Goal: Task Accomplishment & Management: Complete application form

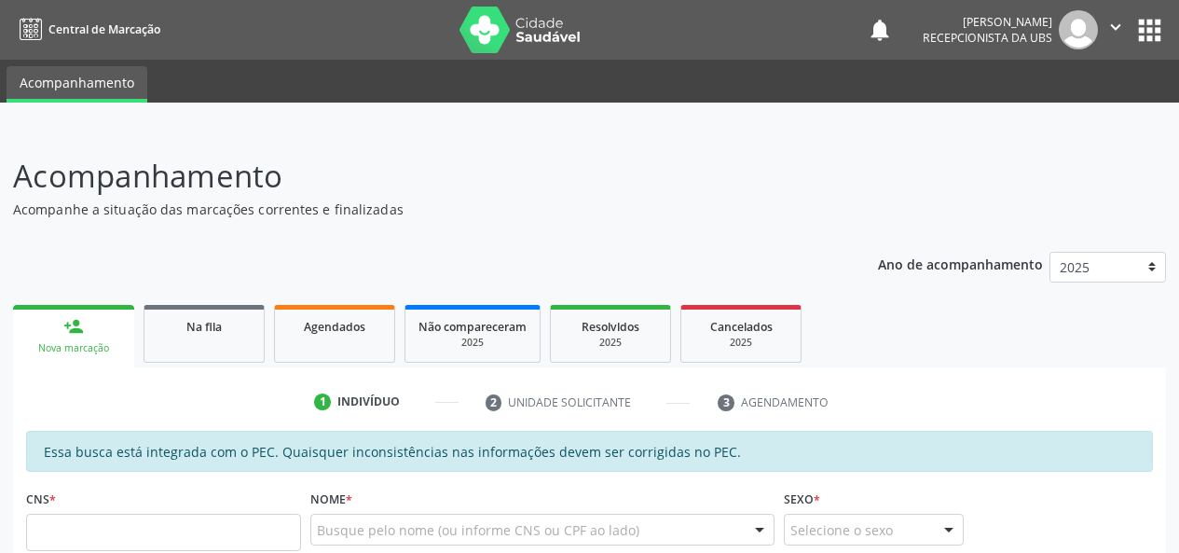
scroll to position [280, 0]
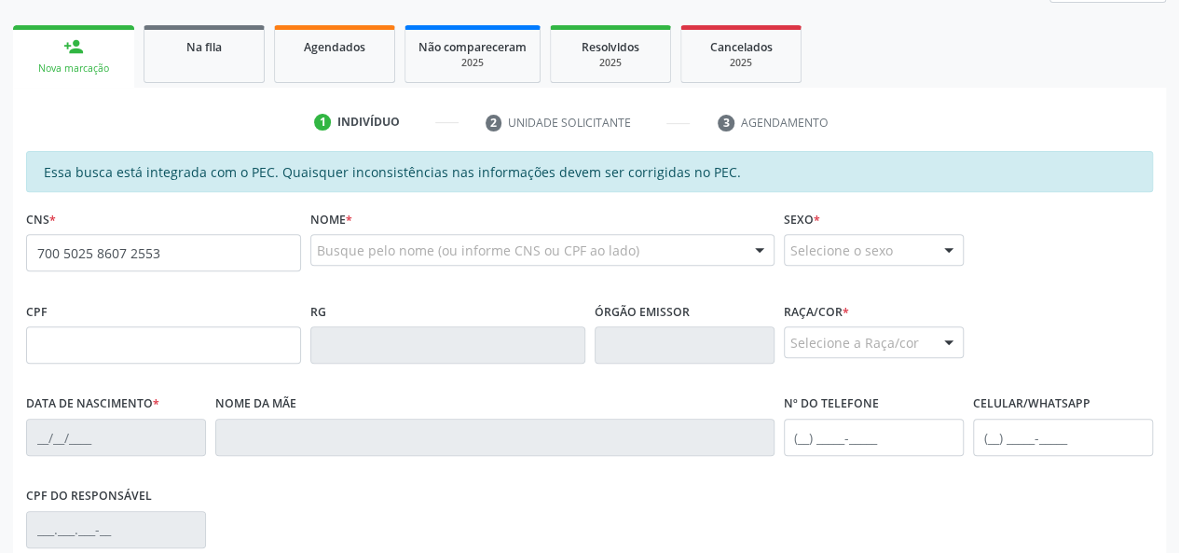
type input "700 5025 8607 2553"
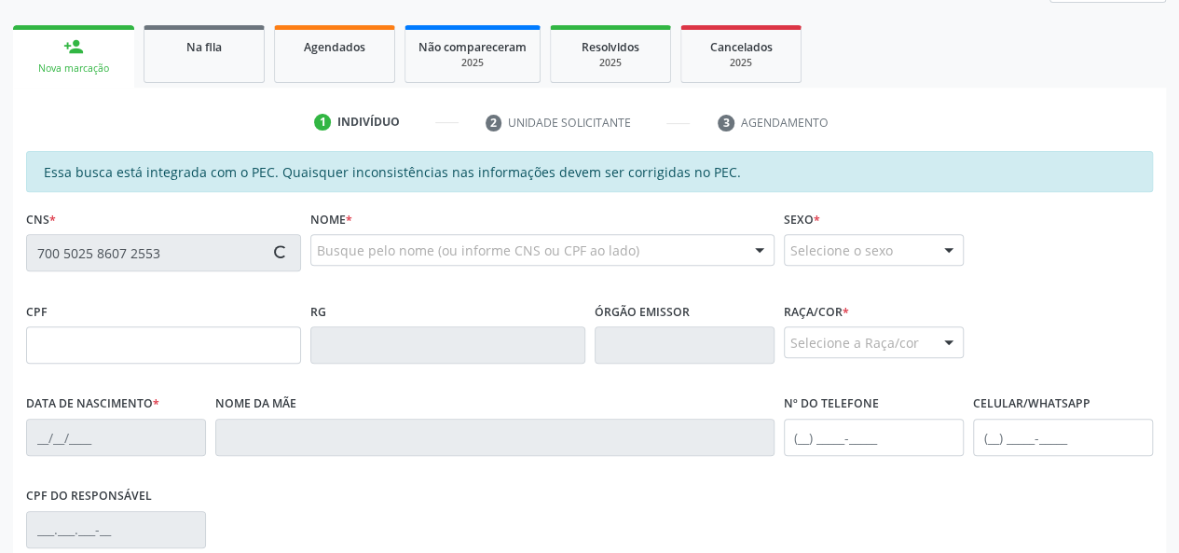
type input "715.613.384-51"
type input "11/02/2002"
type input "Maria Helena da Silva"
type input "(82) 99431-4167"
type input "S/N"
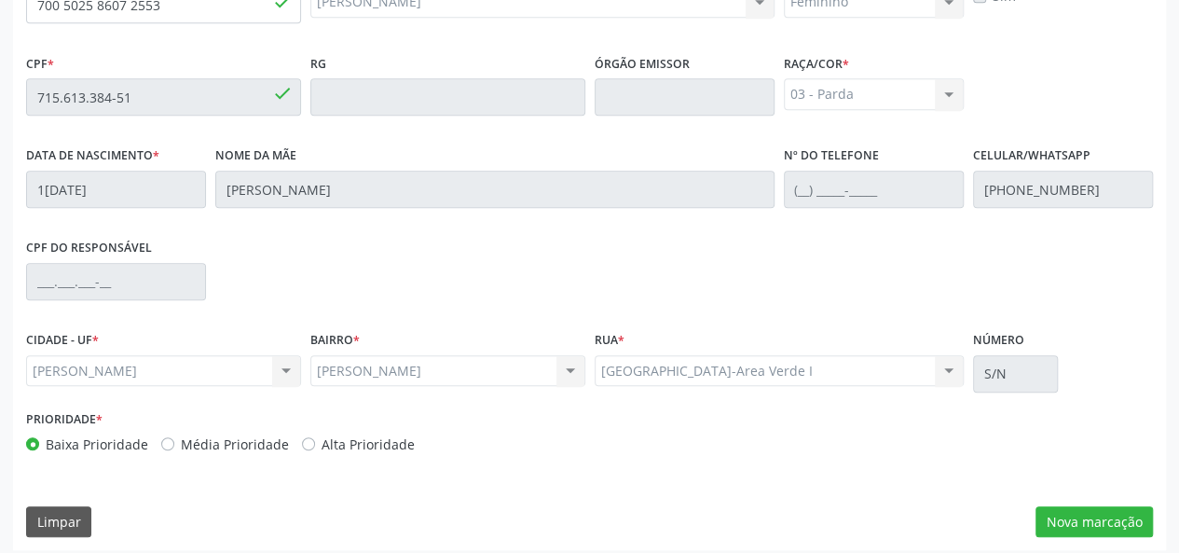
scroll to position [536, 0]
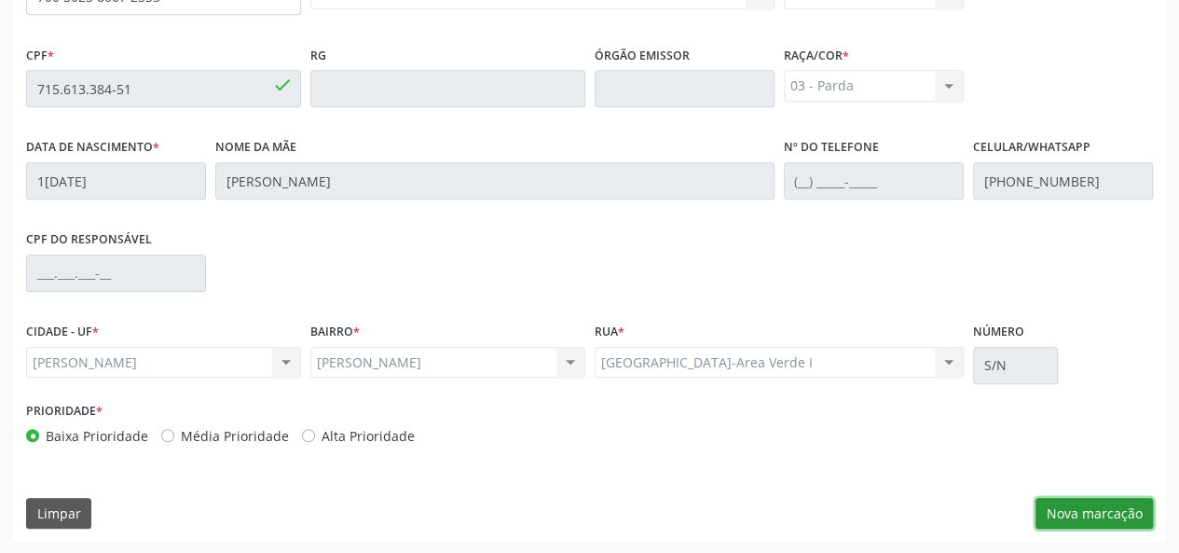
click at [1062, 504] on button "Nova marcação" at bounding box center [1094, 514] width 117 height 32
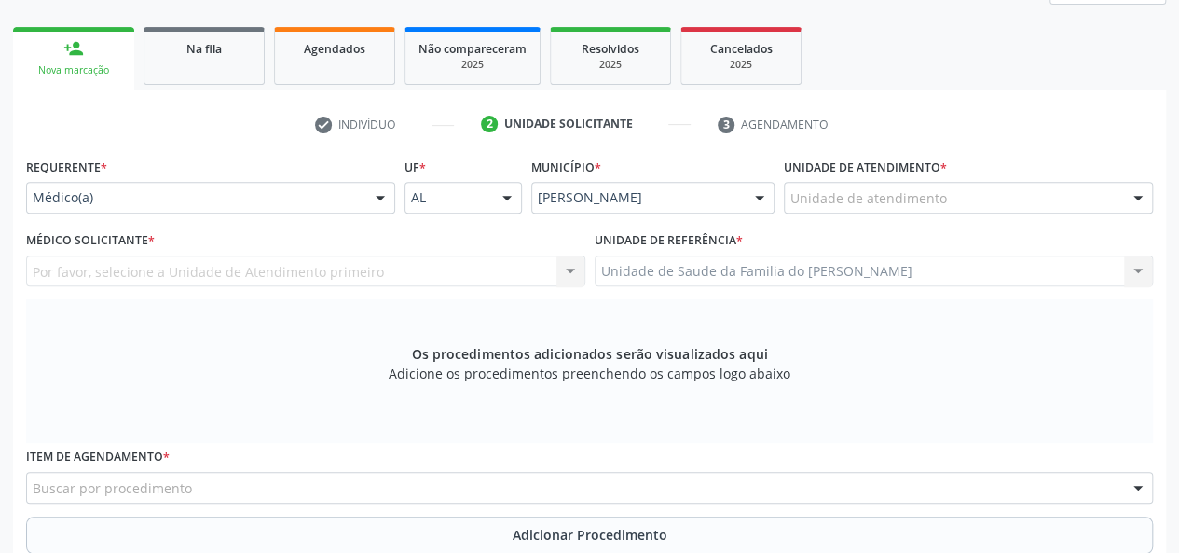
scroll to position [280, 0]
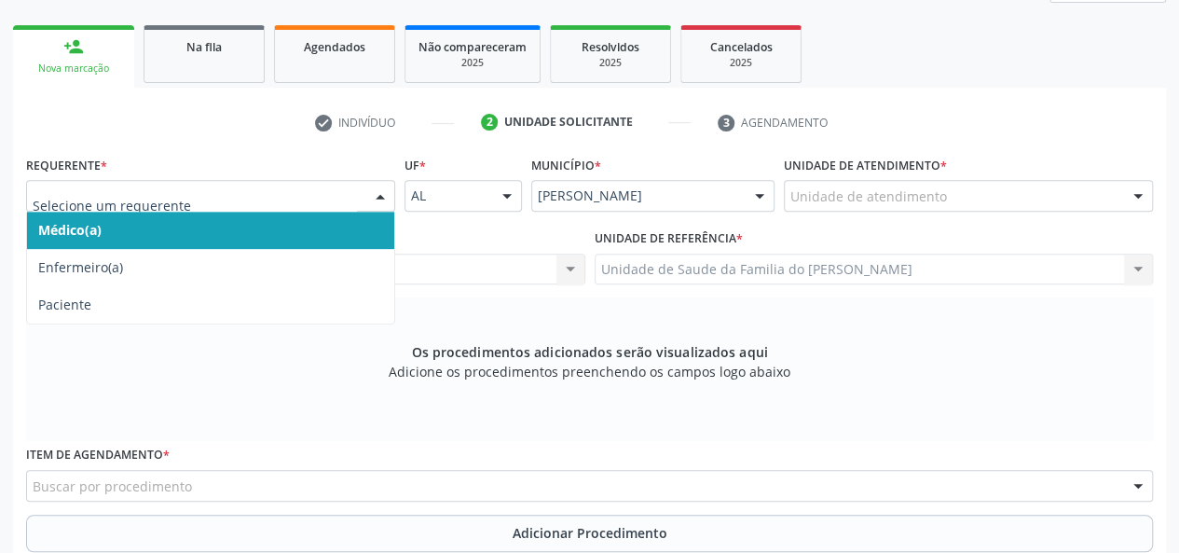
click at [380, 196] on div at bounding box center [380, 197] width 28 height 32
click at [337, 225] on span "Médico(a)" at bounding box center [210, 230] width 367 height 37
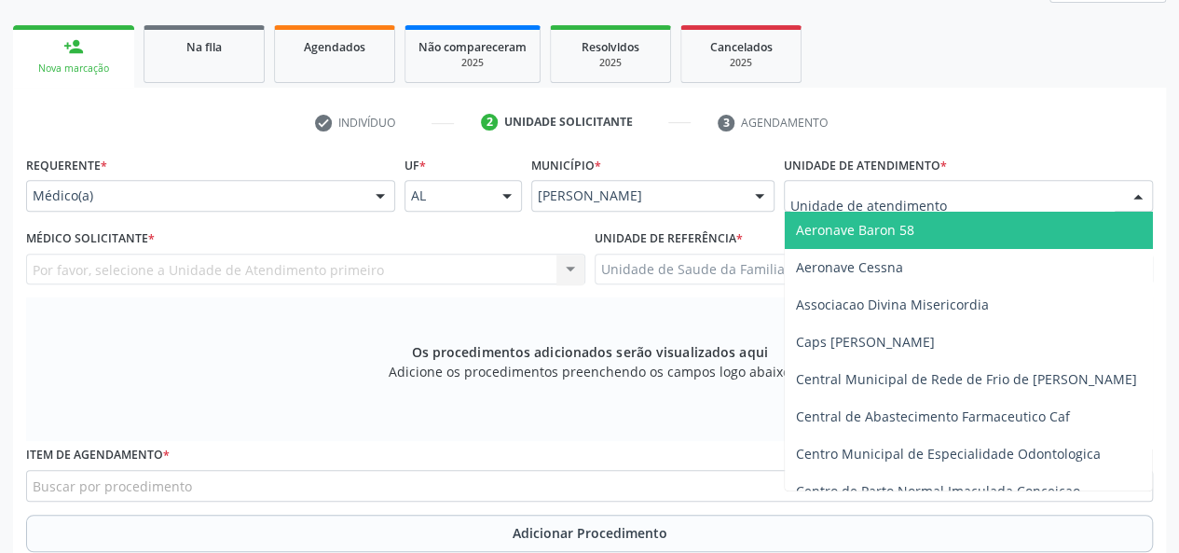
type input "j"
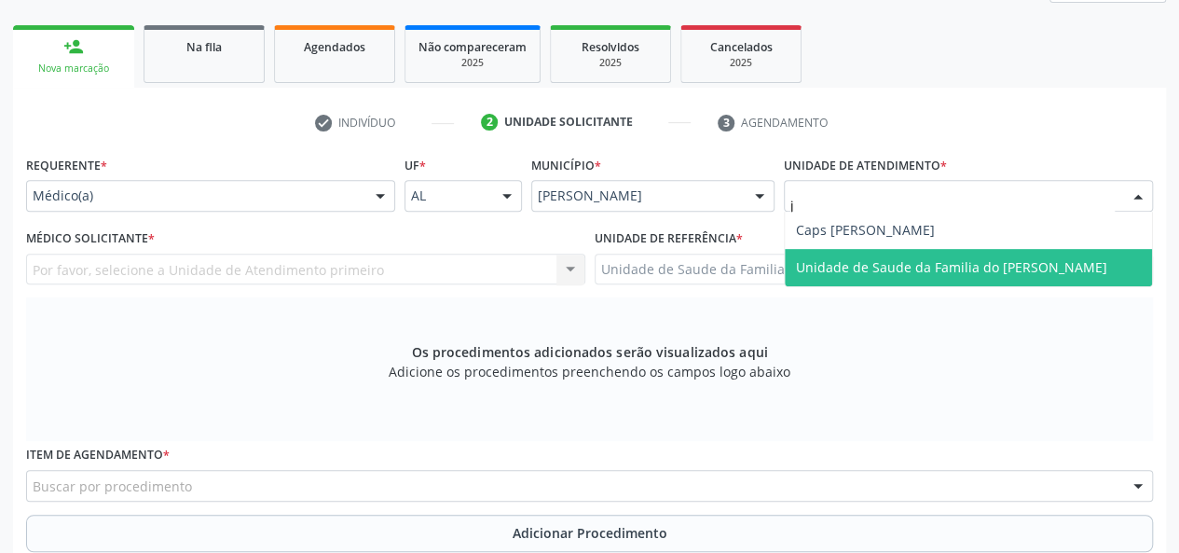
click at [862, 276] on span "Unidade de Saude da Familia do [PERSON_NAME]" at bounding box center [968, 267] width 367 height 37
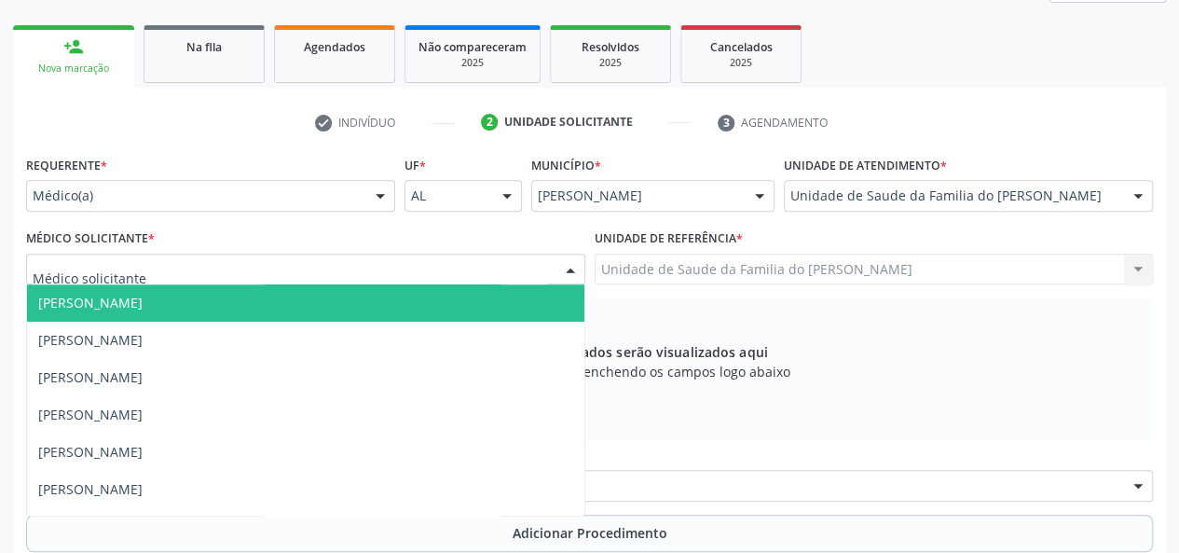
click at [572, 276] on div at bounding box center [571, 270] width 28 height 32
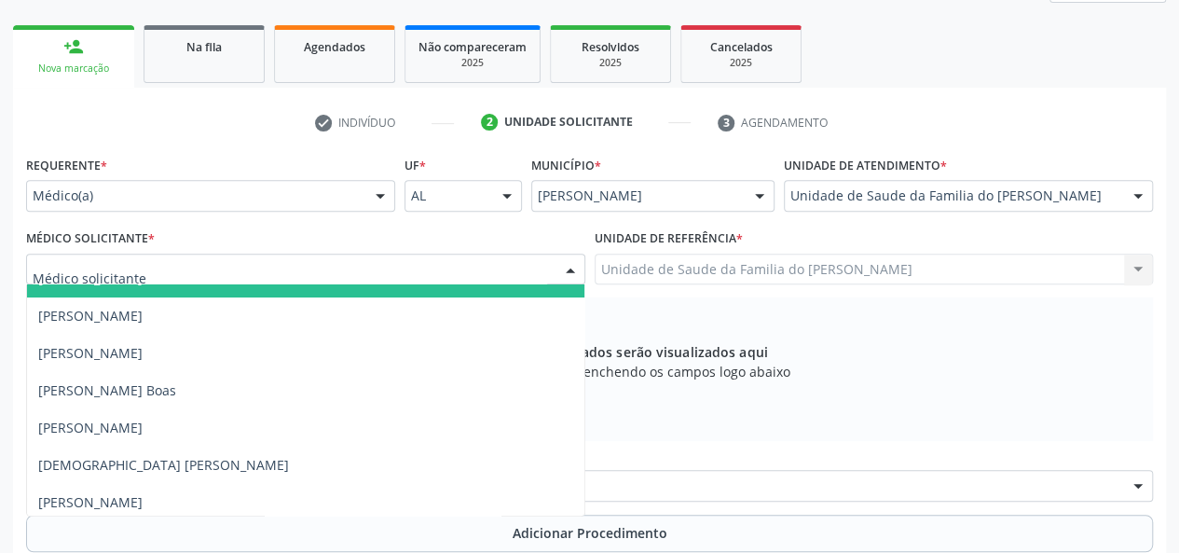
scroll to position [179, 0]
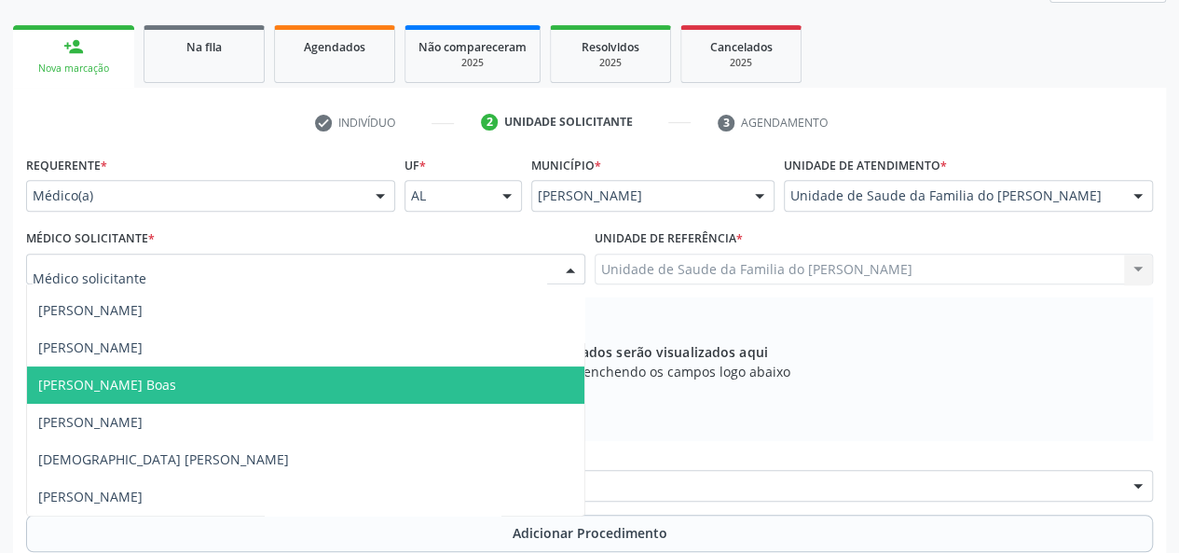
click at [360, 393] on span "[PERSON_NAME] Boas" at bounding box center [305, 384] width 557 height 37
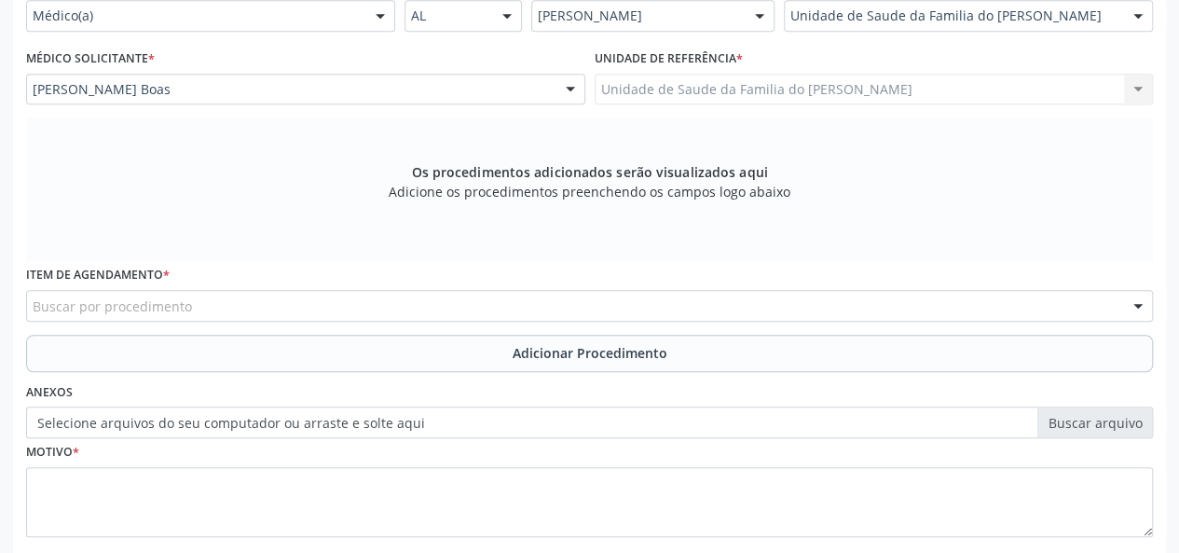
scroll to position [466, 0]
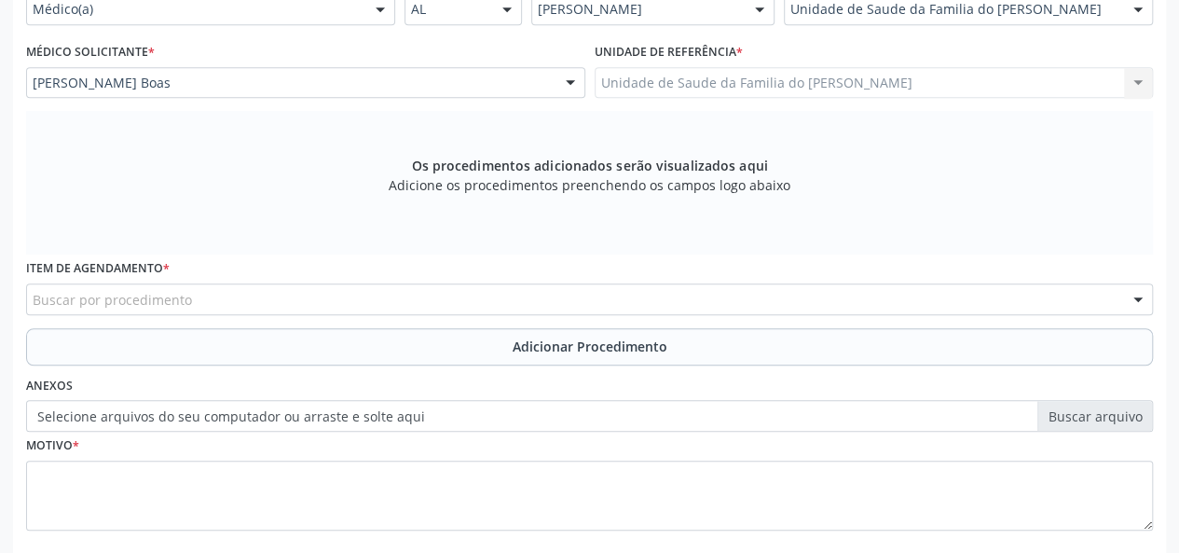
click at [368, 308] on div "Buscar por procedimento" at bounding box center [589, 299] width 1127 height 32
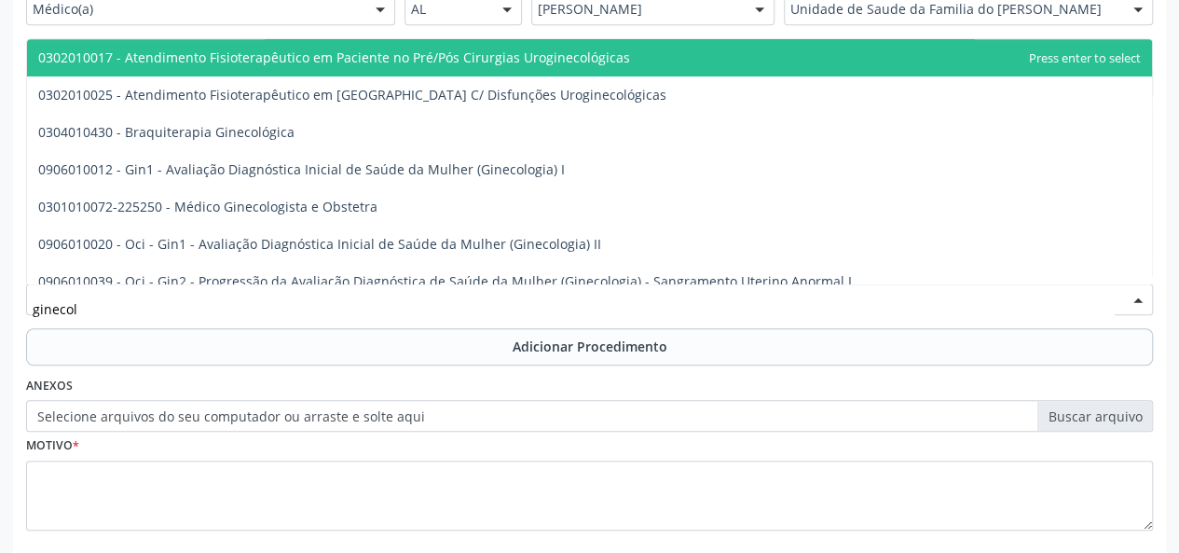
type input "ginecolo"
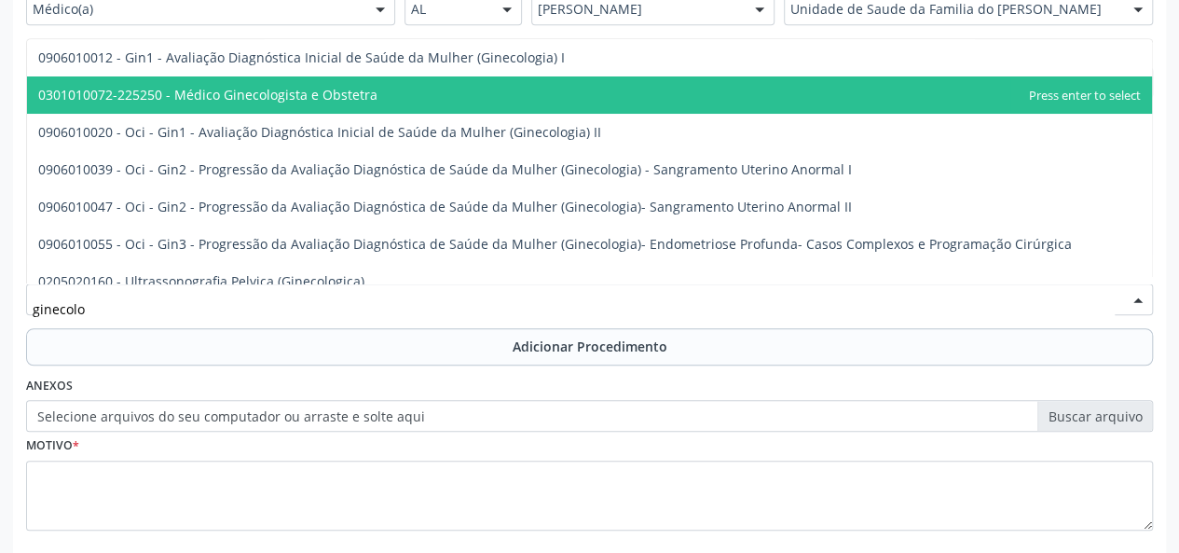
click at [371, 79] on span "0301010072-225250 - Médico Ginecologista e Obstetra" at bounding box center [589, 94] width 1125 height 37
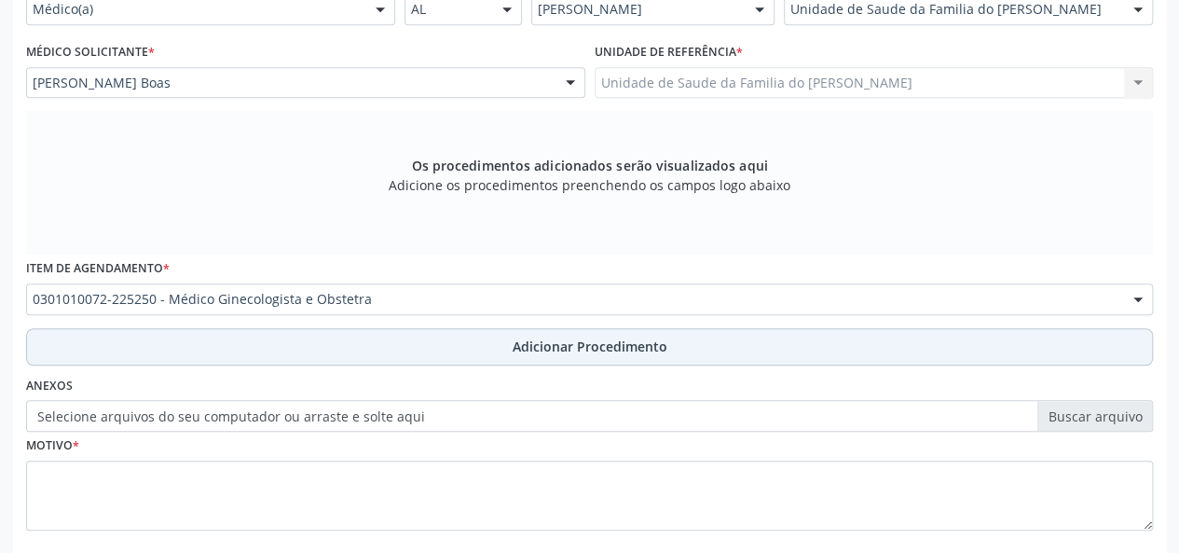
click at [274, 350] on button "Adicionar Procedimento" at bounding box center [589, 346] width 1127 height 37
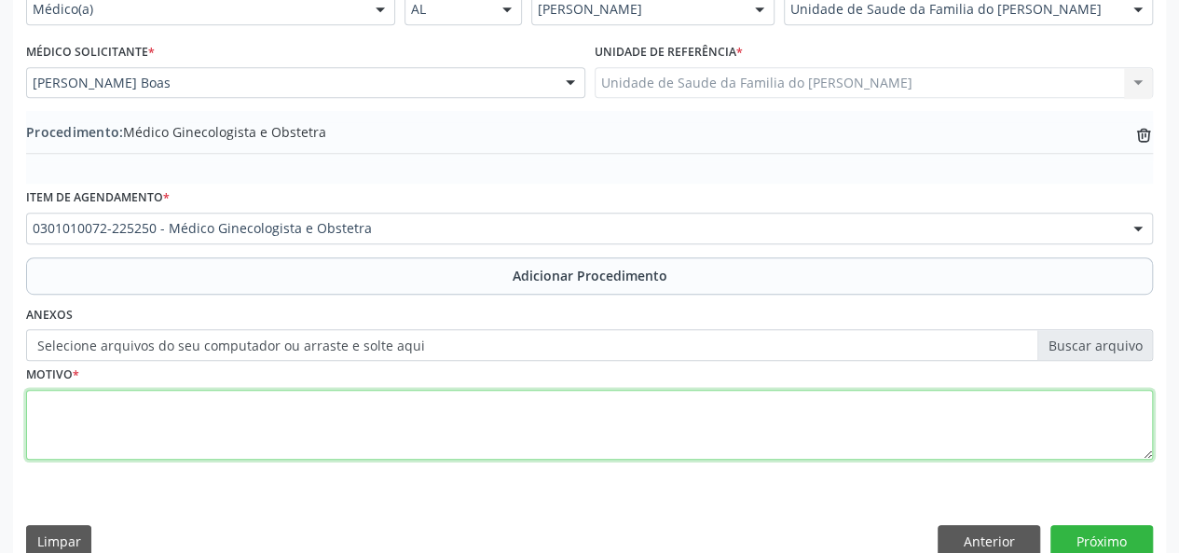
click at [259, 424] on textarea at bounding box center [589, 425] width 1127 height 71
type textarea "DOR PELVICA"
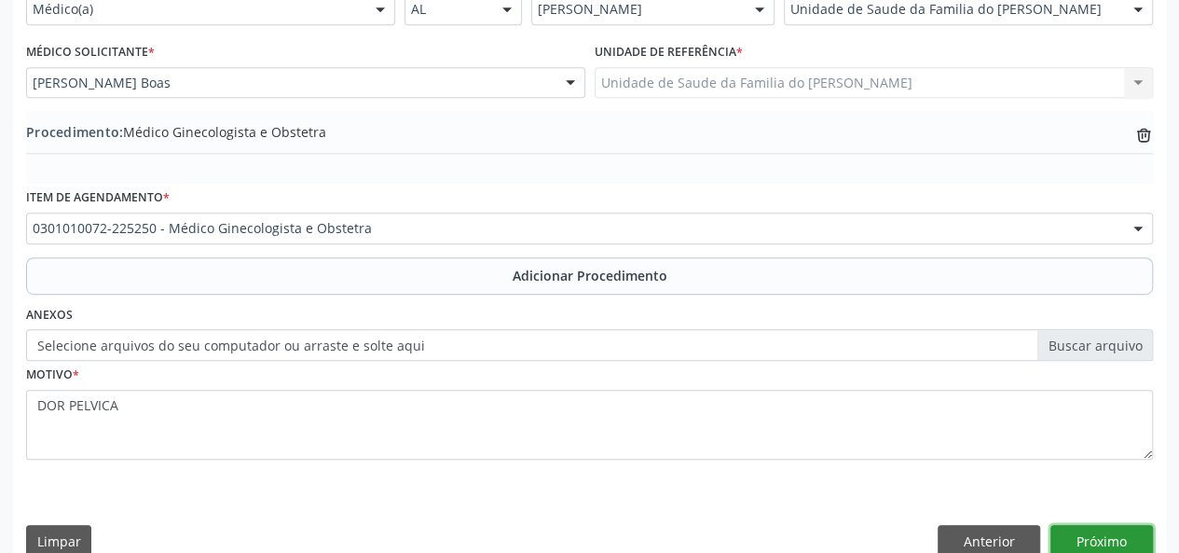
click at [1117, 533] on button "Próximo" at bounding box center [1102, 541] width 103 height 32
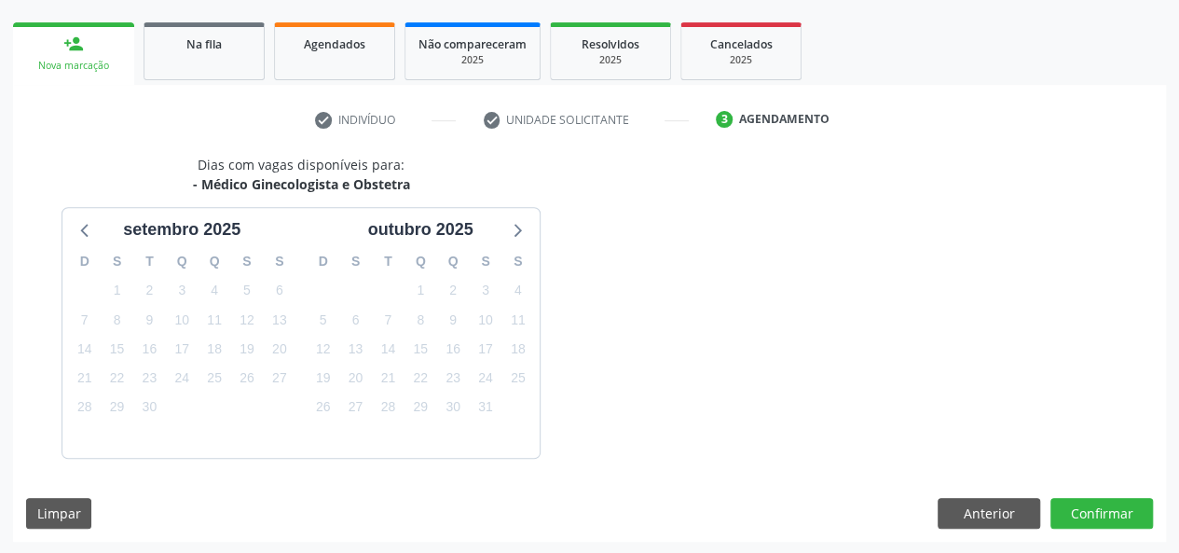
scroll to position [337, 0]
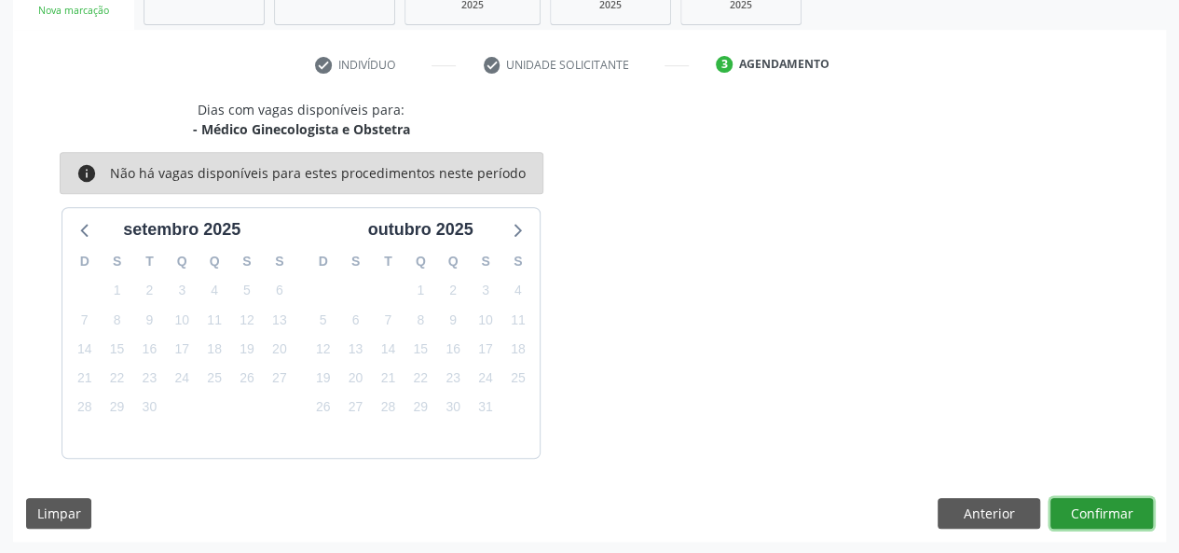
click at [1109, 510] on button "Confirmar" at bounding box center [1102, 514] width 103 height 32
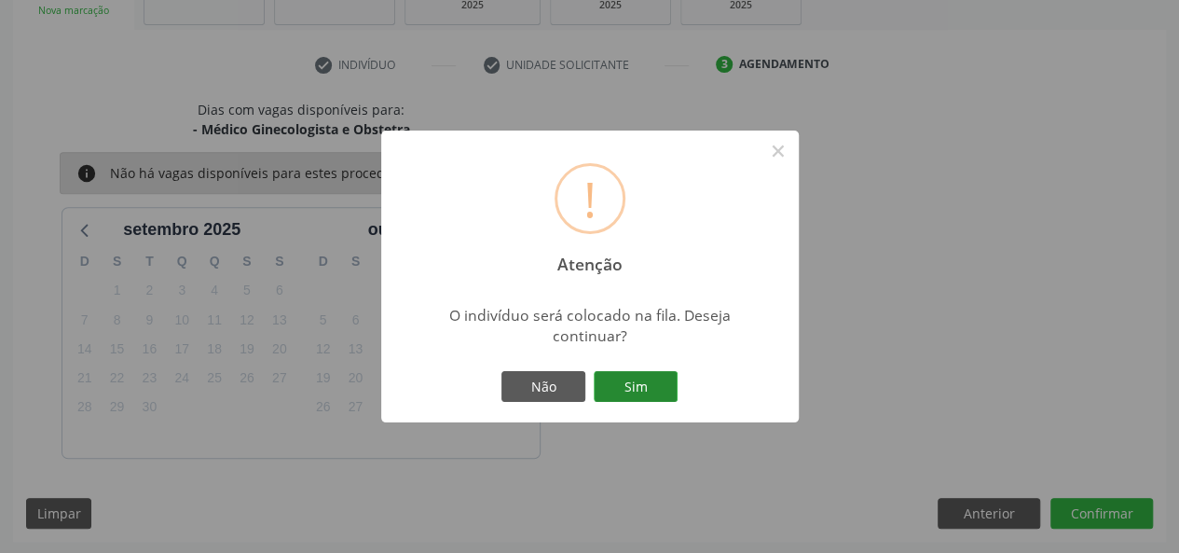
click at [619, 392] on button "Sim" at bounding box center [636, 387] width 84 height 32
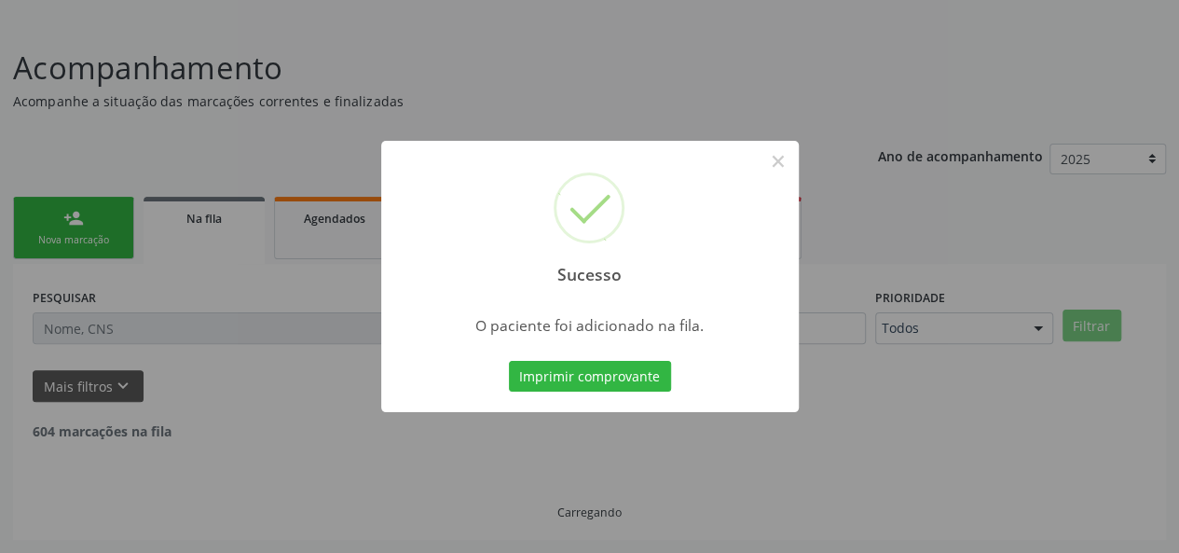
scroll to position [88, 0]
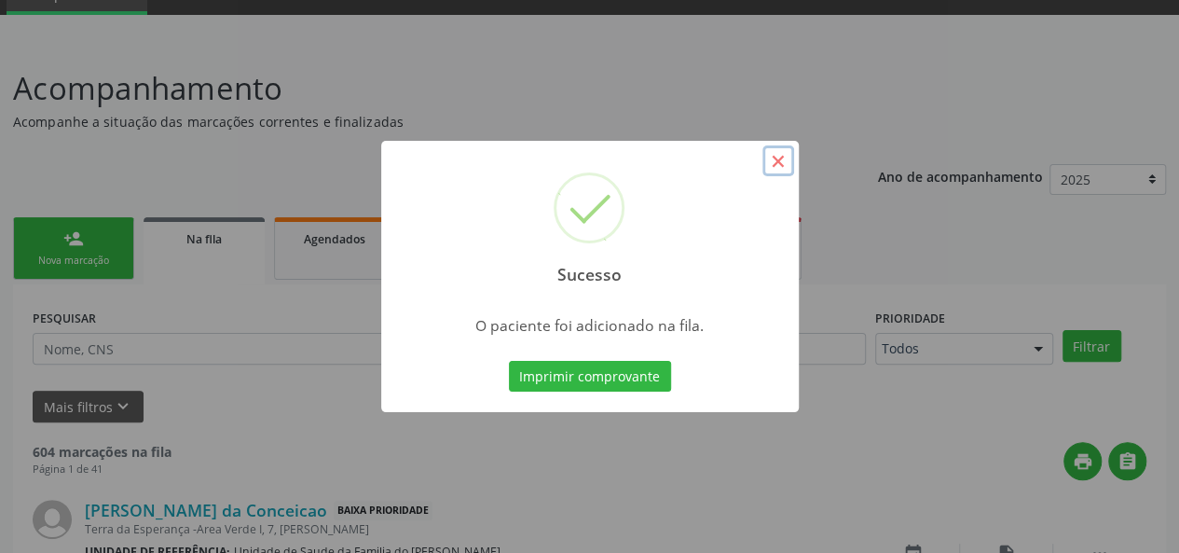
click at [778, 158] on button "×" at bounding box center [779, 161] width 32 height 32
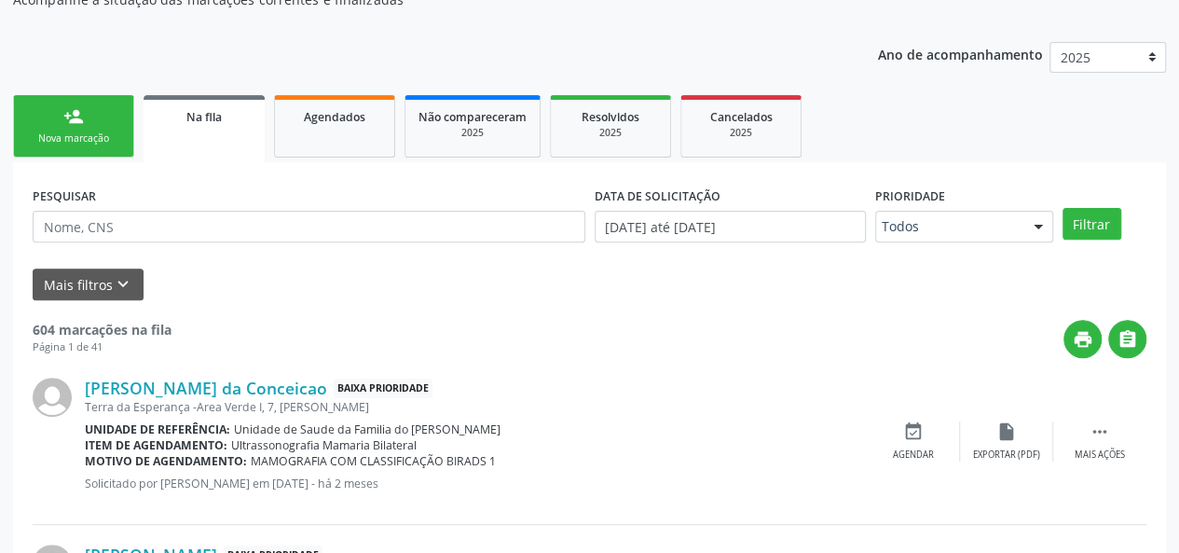
scroll to position [181, 0]
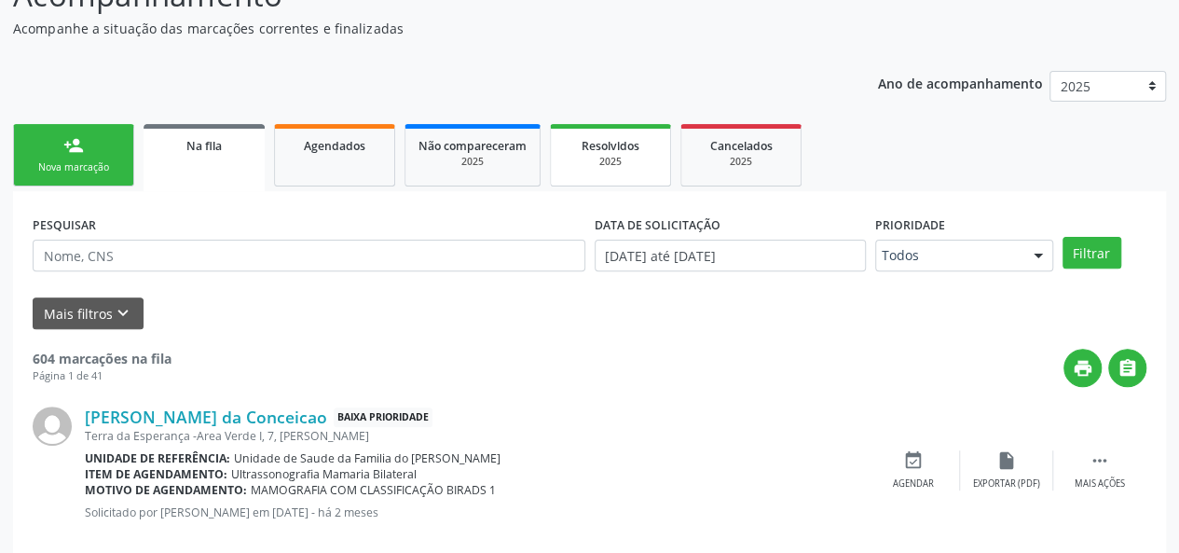
click at [574, 162] on div "2025" at bounding box center [610, 162] width 93 height 14
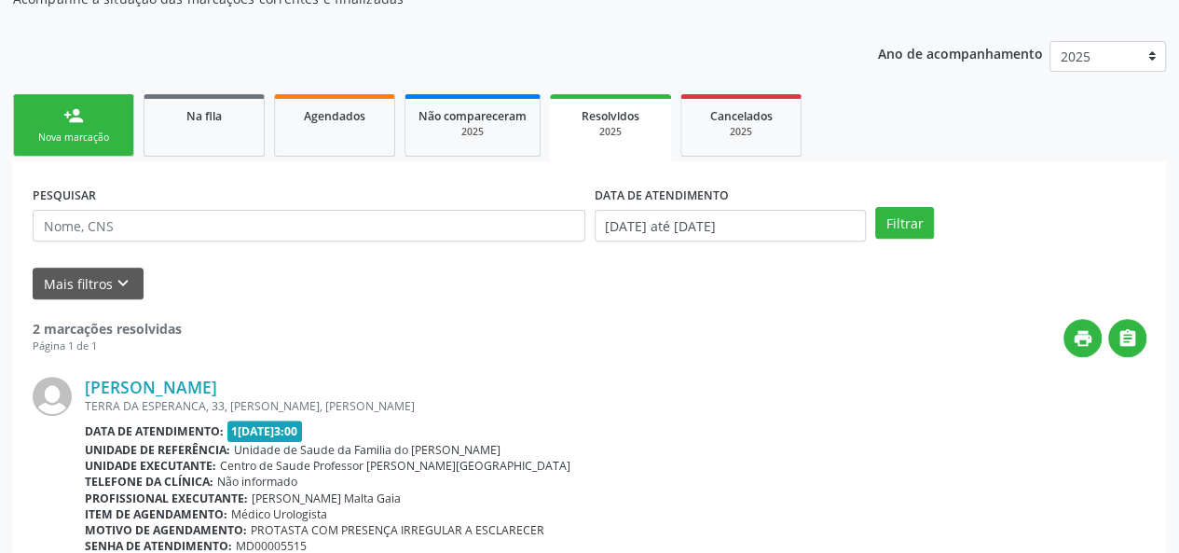
scroll to position [210, 0]
click at [470, 134] on div "2025" at bounding box center [473, 133] width 108 height 14
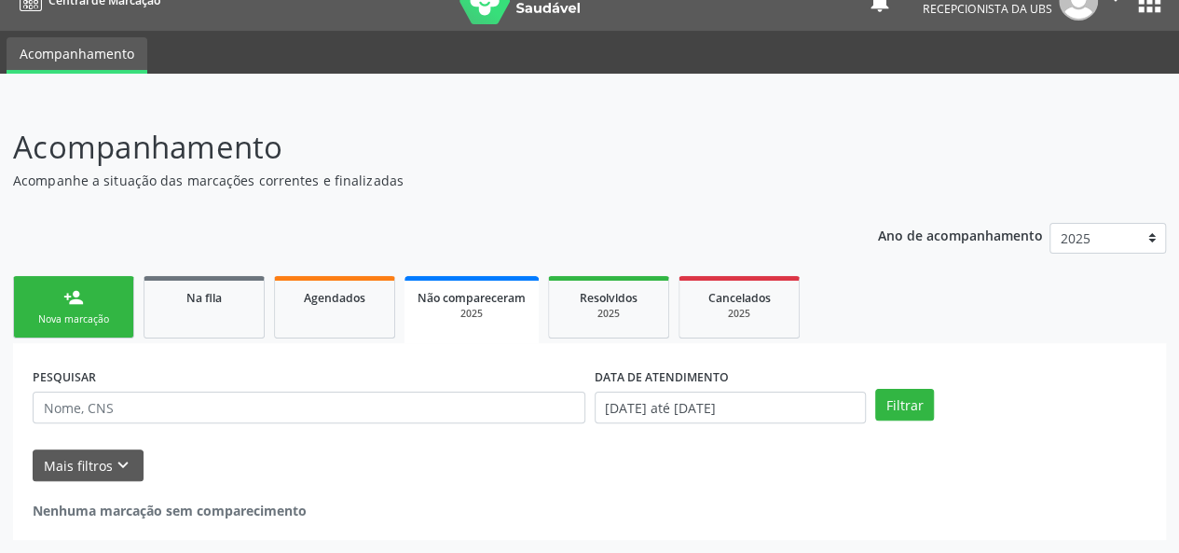
scroll to position [28, 0]
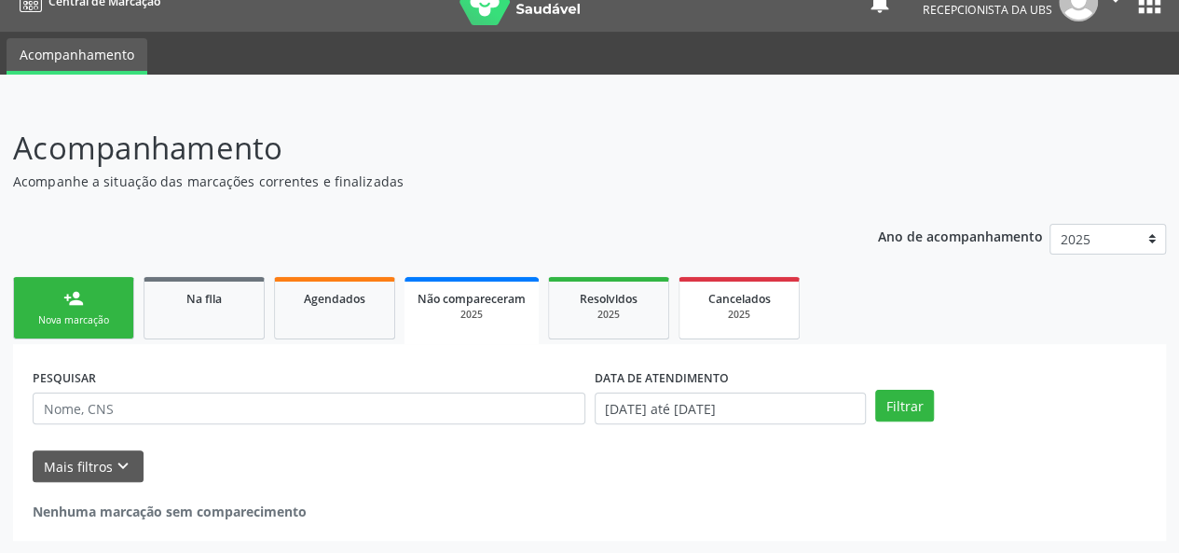
click at [726, 321] on div "2025" at bounding box center [739, 315] width 93 height 14
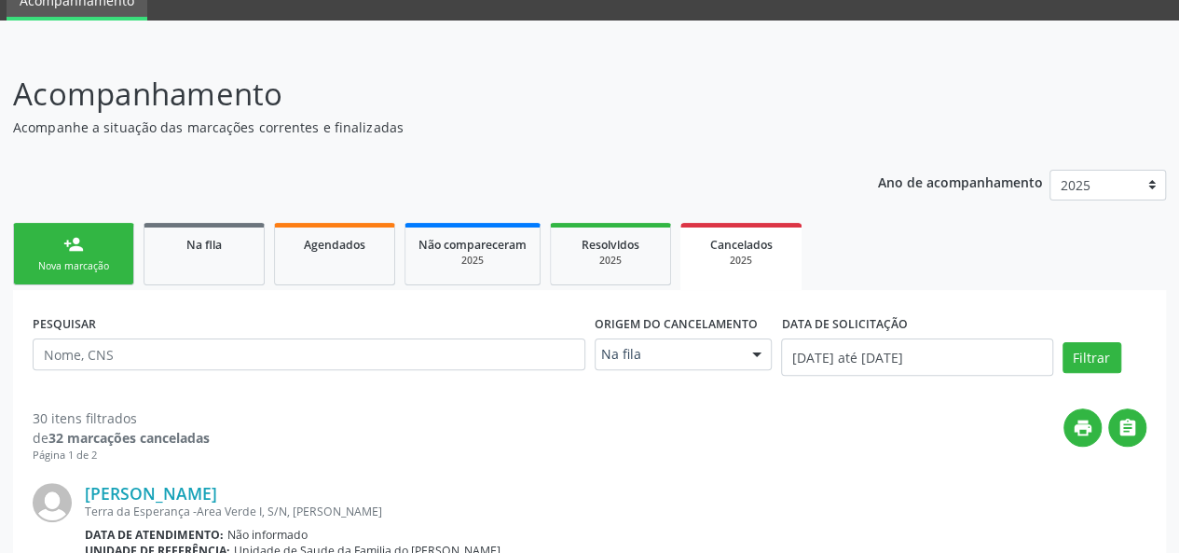
scroll to position [349, 0]
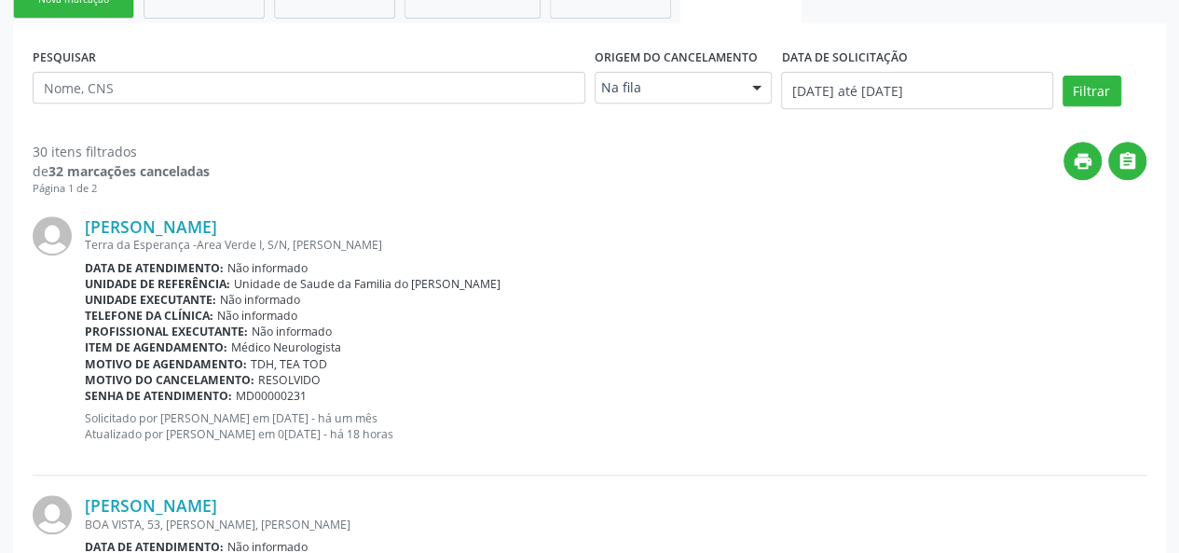
click at [198, 238] on div "Terra da Esperança -Area Verde I, S/N, Jose Dias" at bounding box center [616, 245] width 1062 height 16
click at [198, 224] on link "Pyetro Gabriel dos Santos Oliveira" at bounding box center [151, 226] width 132 height 21
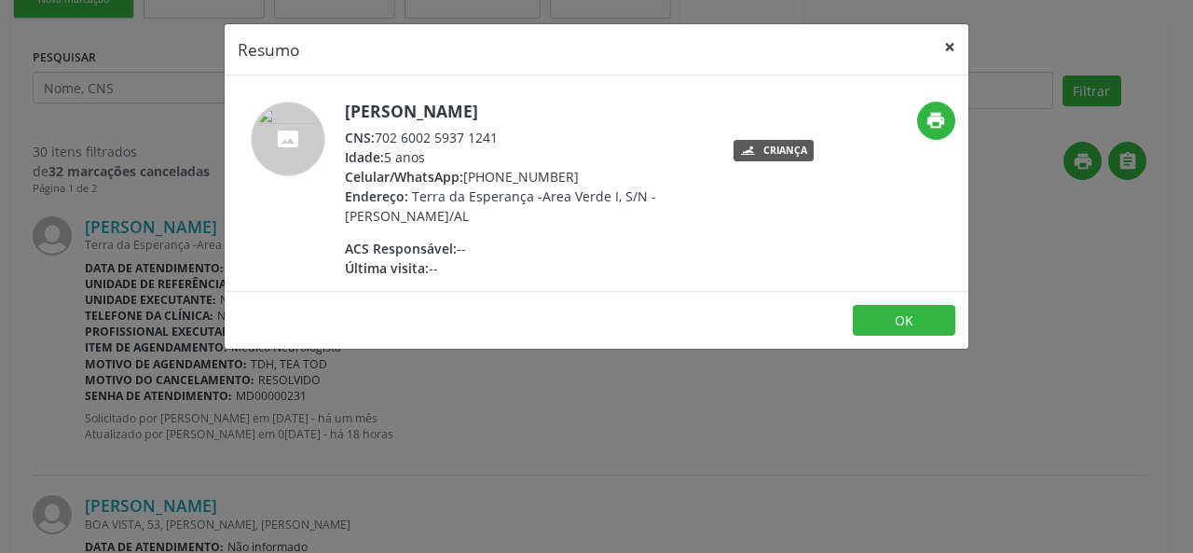
click at [946, 46] on button "×" at bounding box center [949, 47] width 37 height 46
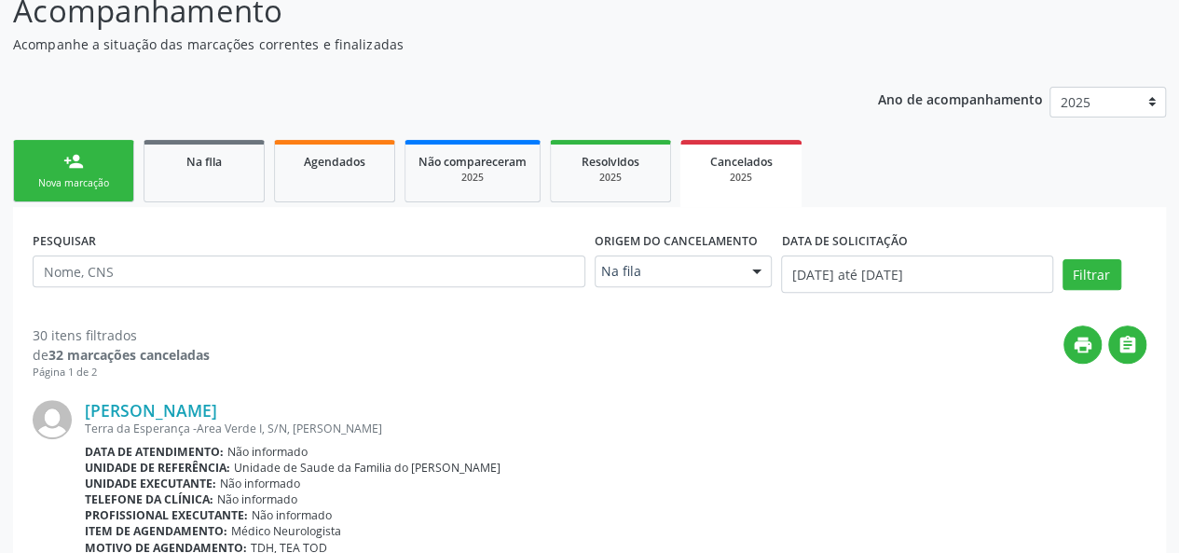
scroll to position [162, 0]
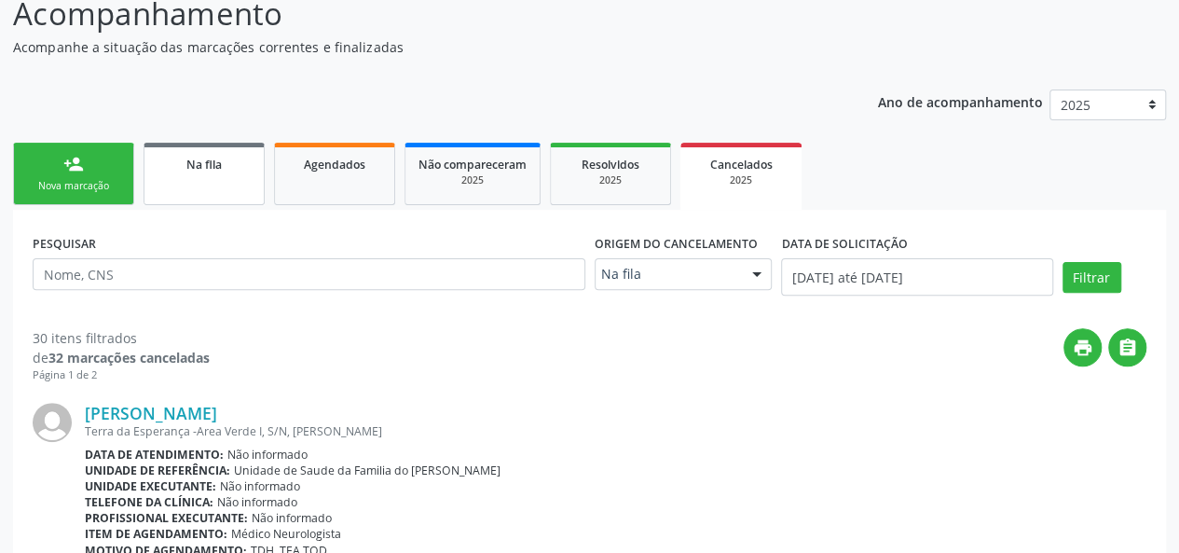
click at [183, 174] on link "Na fila" at bounding box center [204, 174] width 121 height 62
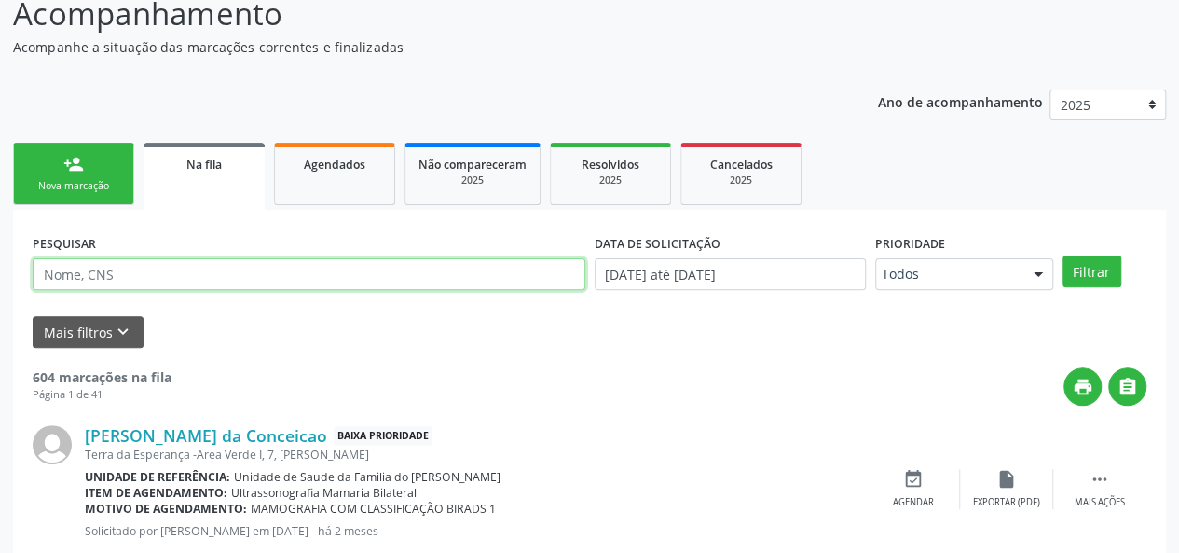
click at [128, 279] on input "text" at bounding box center [309, 274] width 553 height 32
type input "206359126800003"
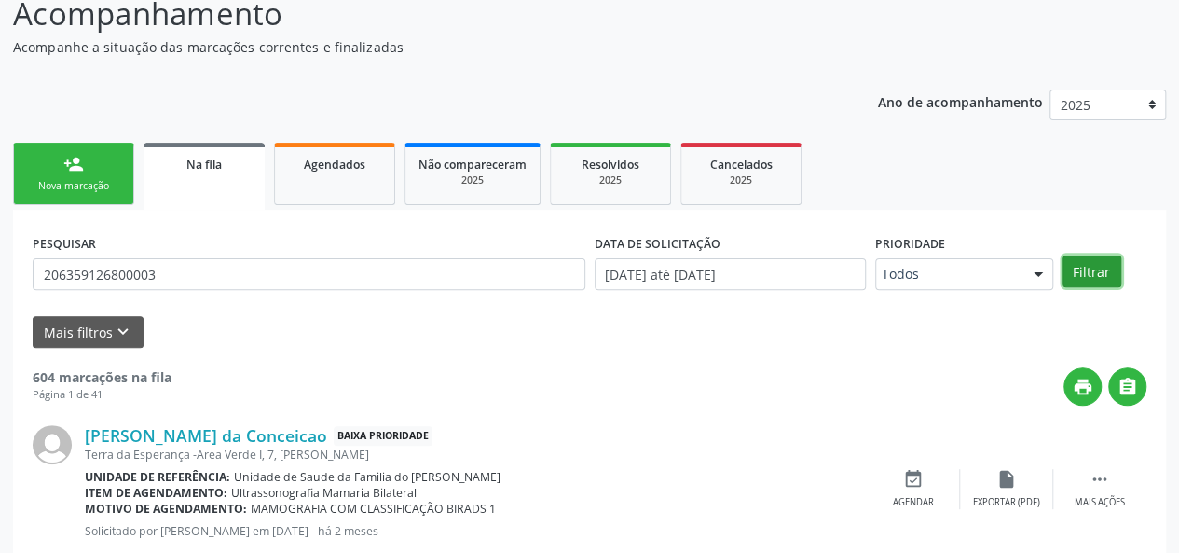
click at [1095, 272] on button "Filtrar" at bounding box center [1092, 271] width 59 height 32
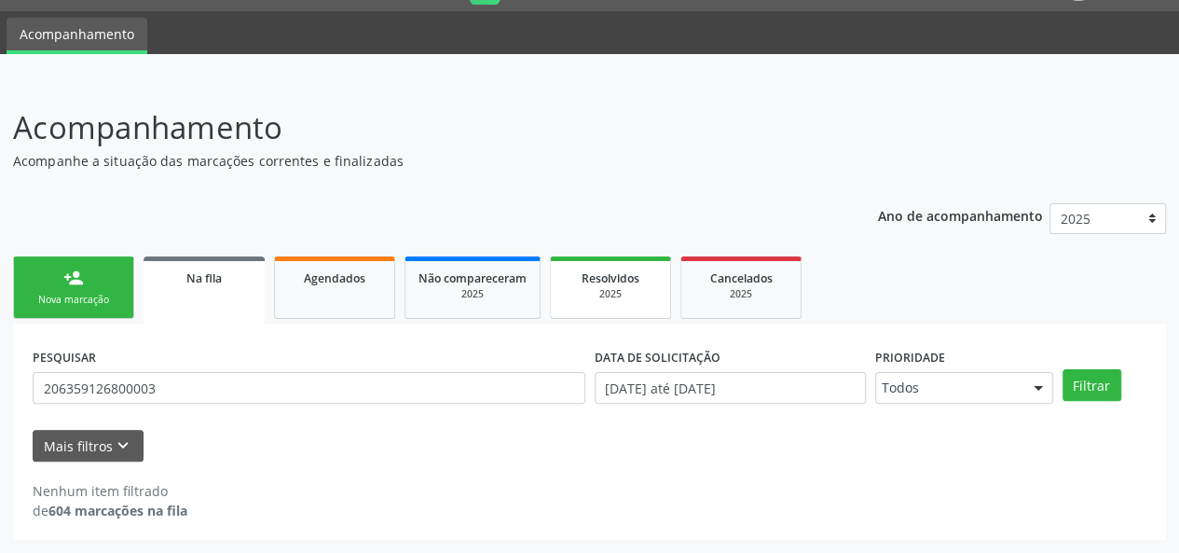
scroll to position [48, 0]
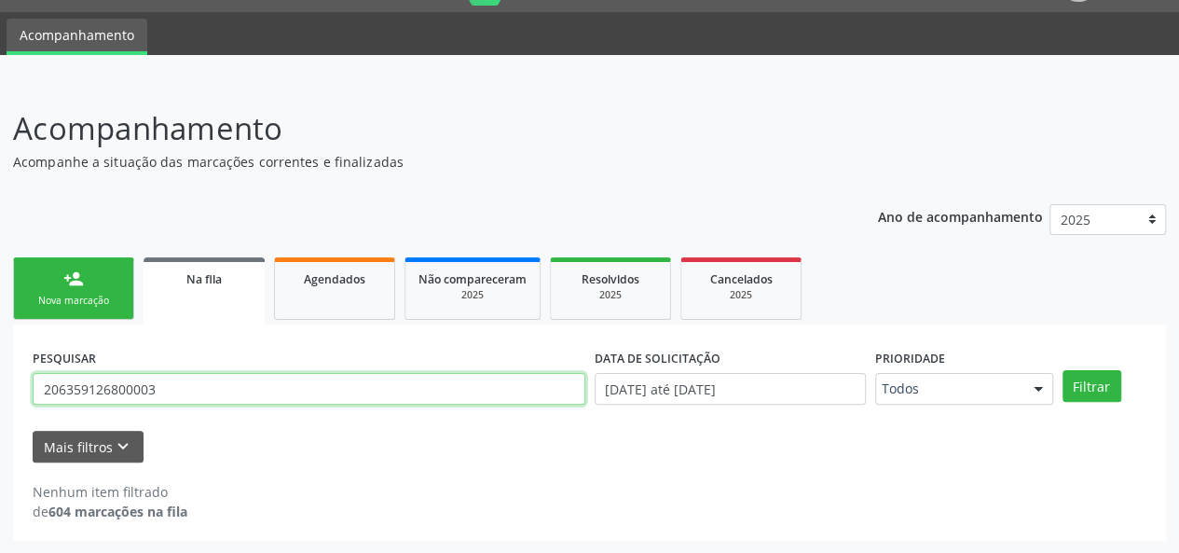
drag, startPoint x: 177, startPoint y: 387, endPoint x: 33, endPoint y: 389, distance: 144.5
click at [33, 389] on input "206359126800003" at bounding box center [309, 389] width 553 height 32
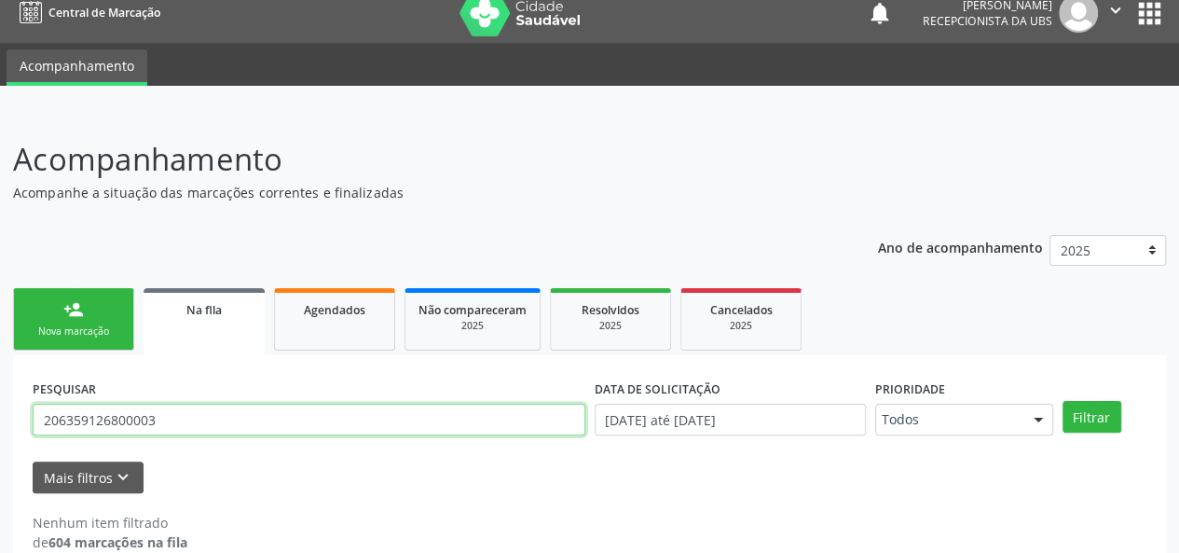
scroll to position [0, 0]
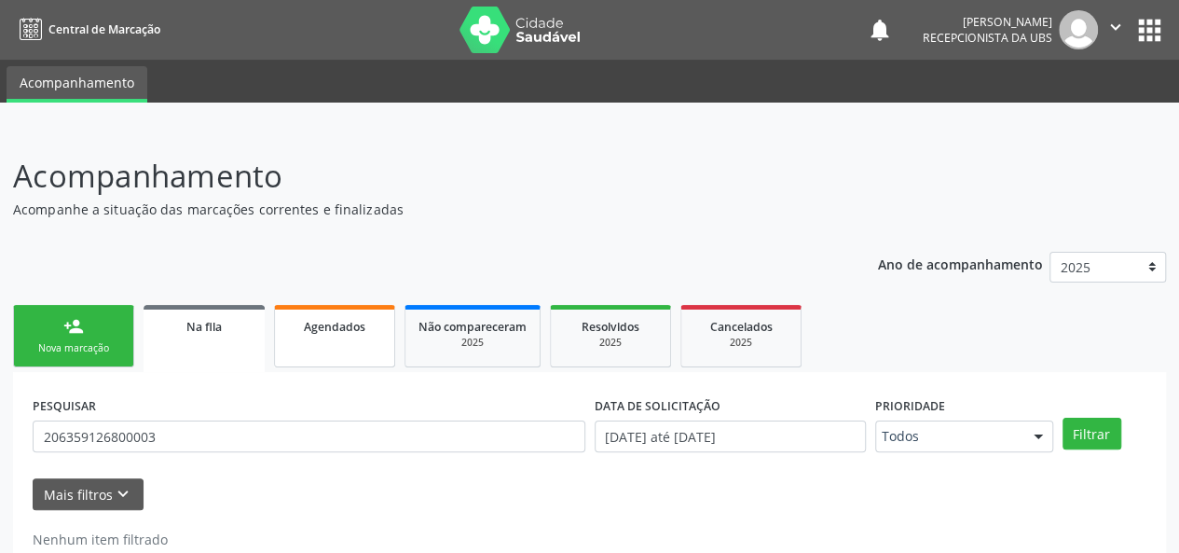
click at [339, 348] on link "Agendados" at bounding box center [334, 336] width 121 height 62
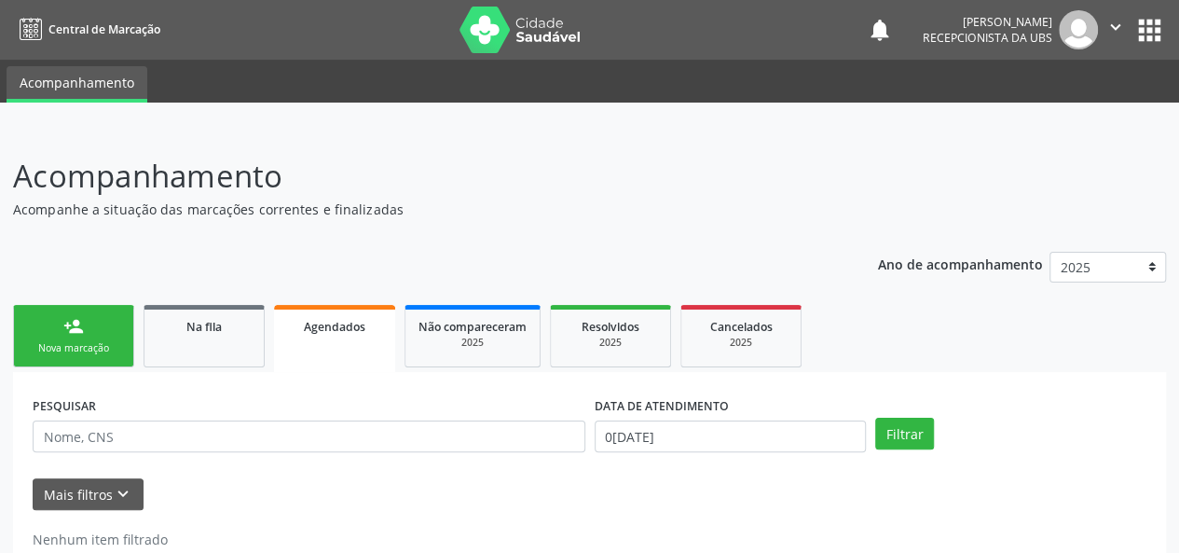
scroll to position [48, 0]
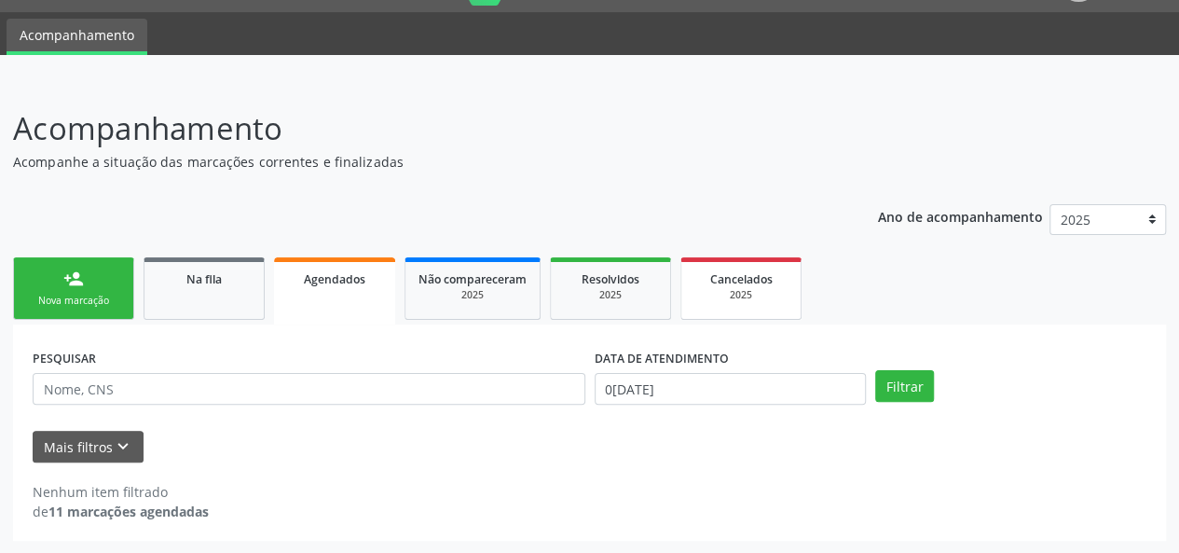
click at [733, 294] on div "2025" at bounding box center [740, 295] width 93 height 14
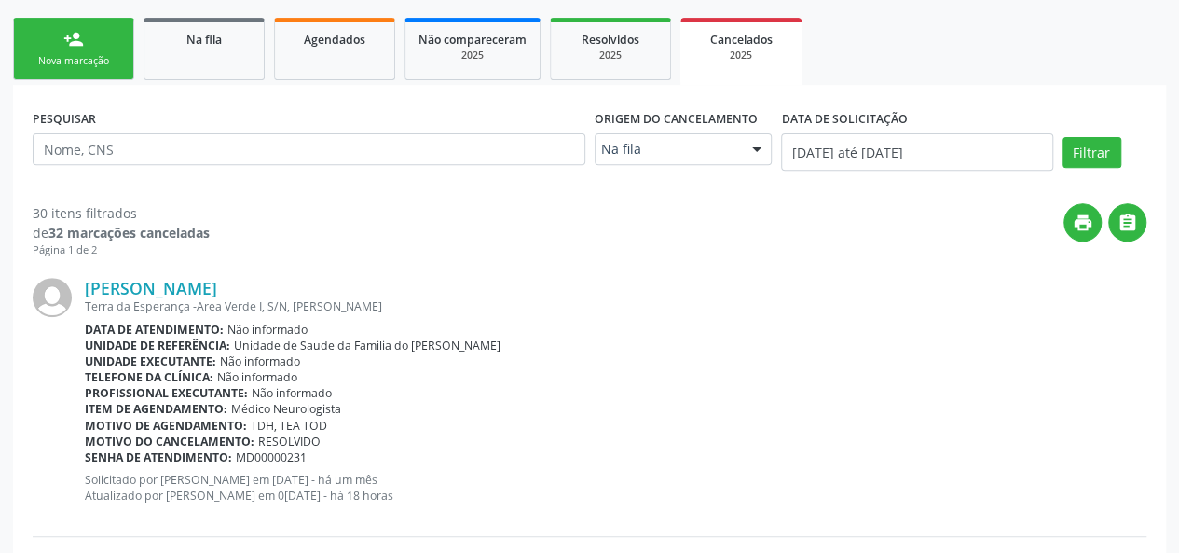
scroll to position [327, 0]
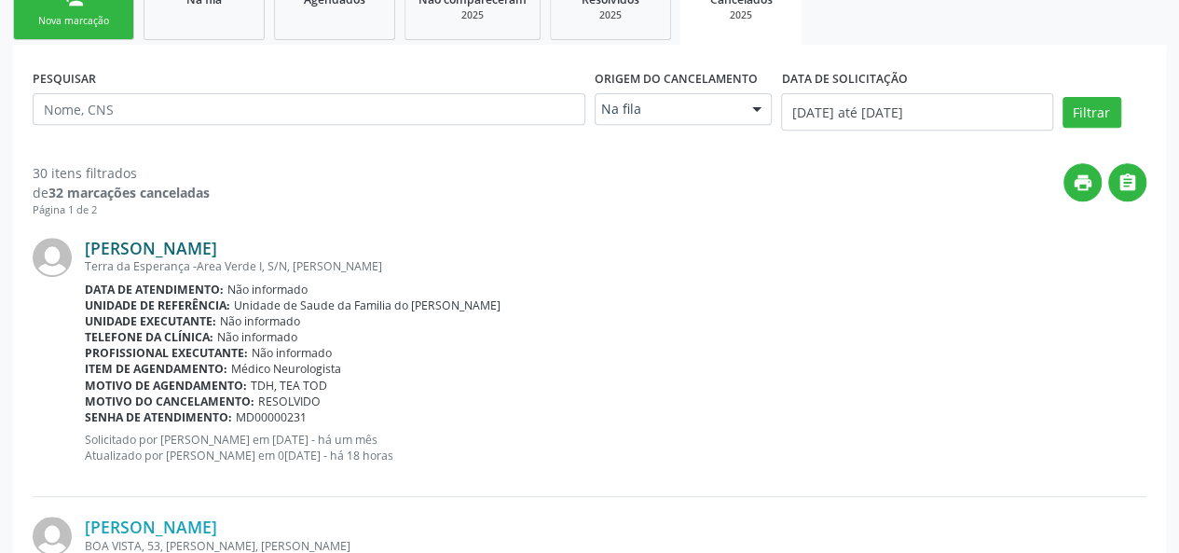
click at [176, 253] on link "Pyetro Gabriel dos Santos Oliveira" at bounding box center [151, 248] width 132 height 21
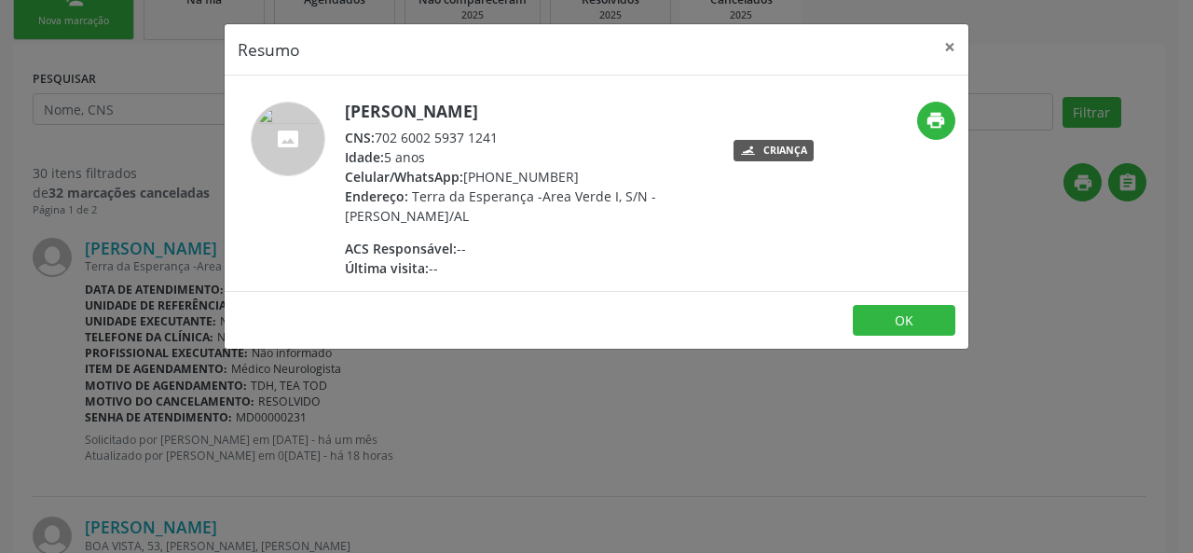
drag, startPoint x: 519, startPoint y: 133, endPoint x: 375, endPoint y: 137, distance: 144.5
click at [375, 137] on div "CNS: 702 6002 5937 1241" at bounding box center [526, 138] width 363 height 20
copy div "702 6002 5937 1241"
click at [944, 46] on button "×" at bounding box center [949, 47] width 37 height 46
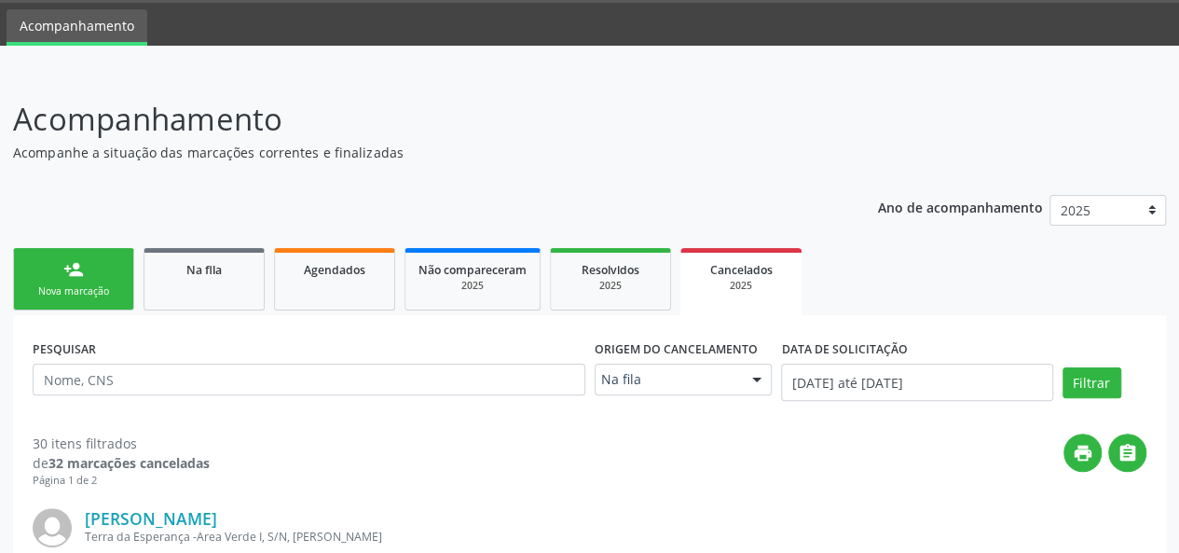
scroll to position [0, 0]
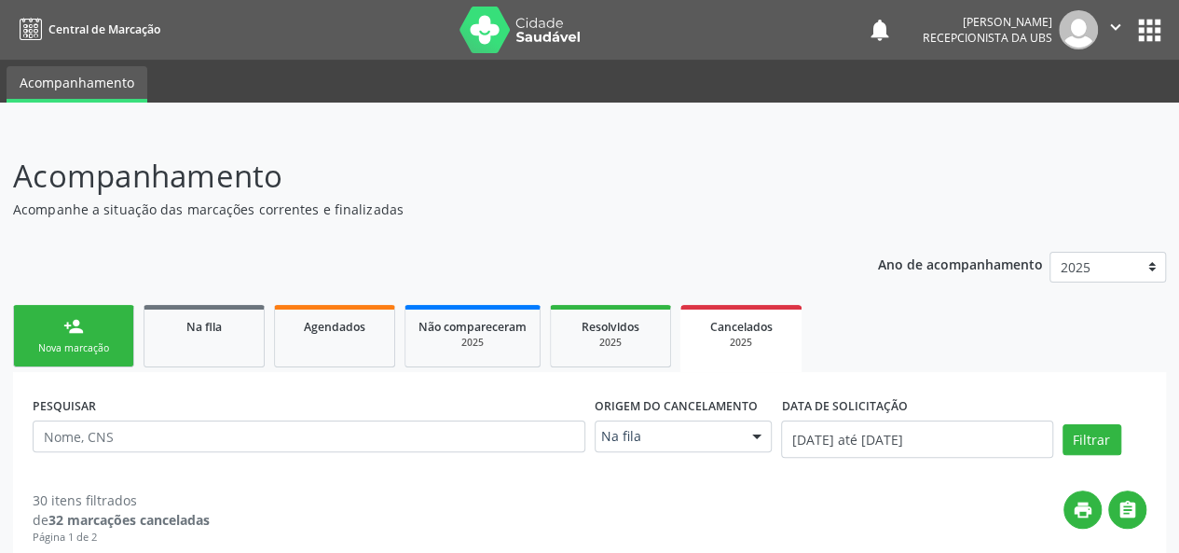
click at [103, 349] on div "Nova marcação" at bounding box center [73, 348] width 93 height 14
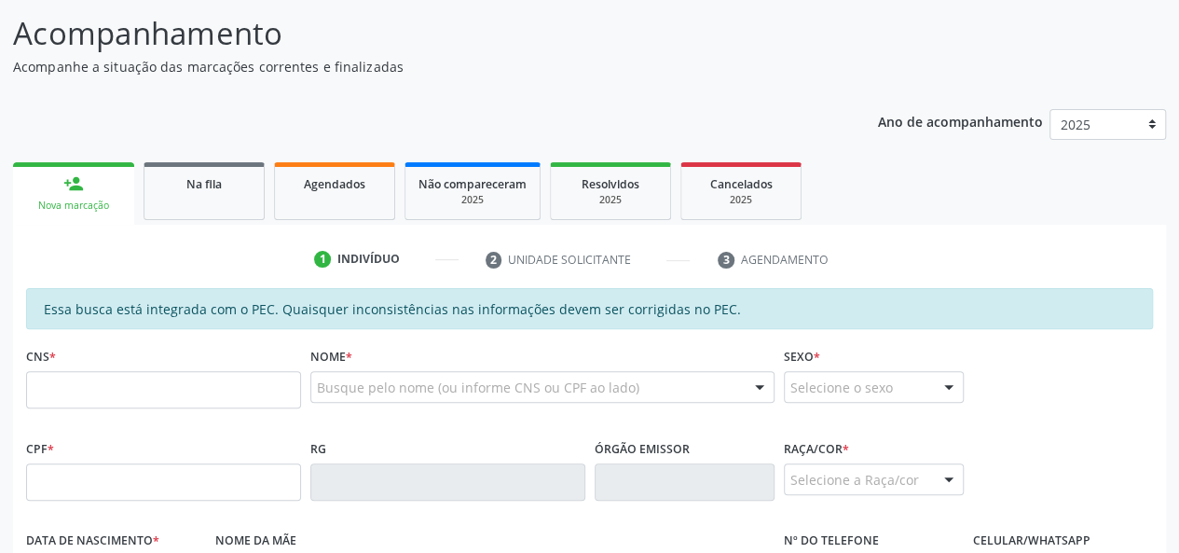
scroll to position [373, 0]
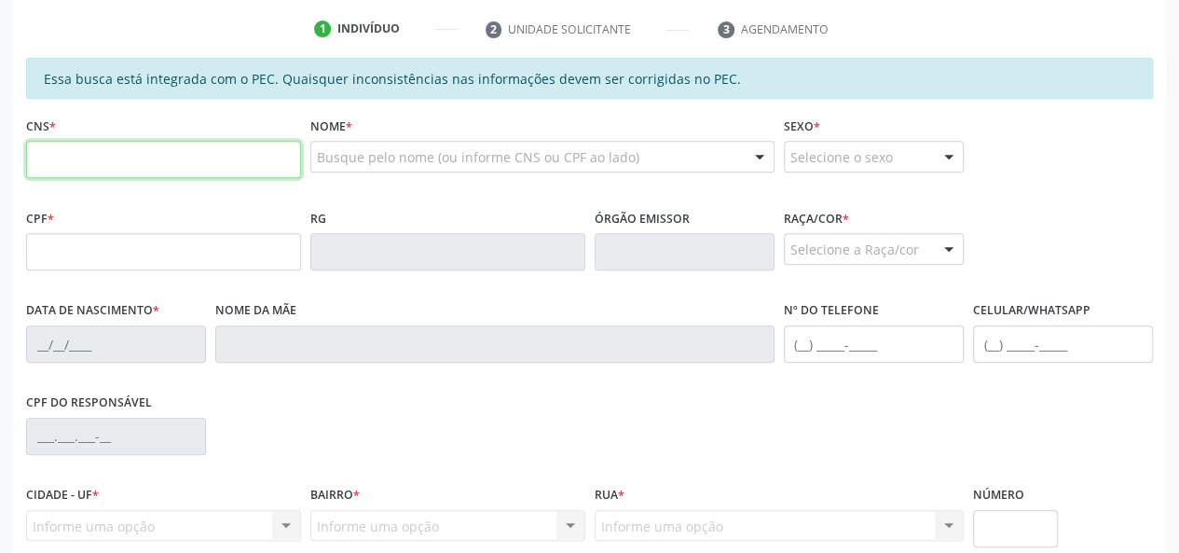
click at [109, 158] on input "text" at bounding box center [163, 159] width 275 height 37
type input "703 4002 9754 2015"
type input "725.416.284-04"
type input "14/11/1953"
type input "Maria Feitosa"
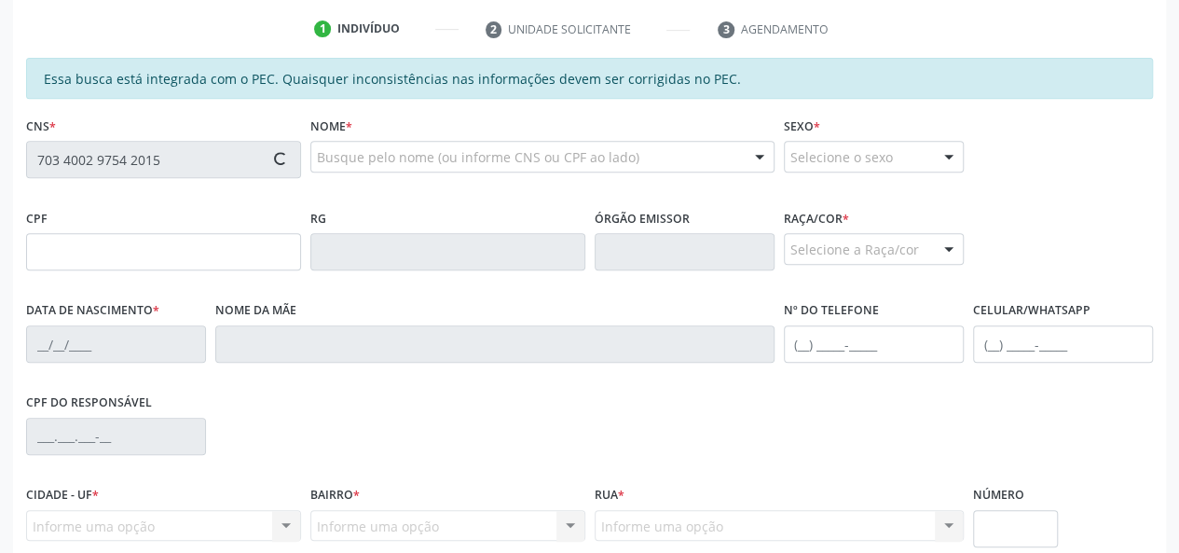
type input "(82) 99613-4642"
type input "S/N"
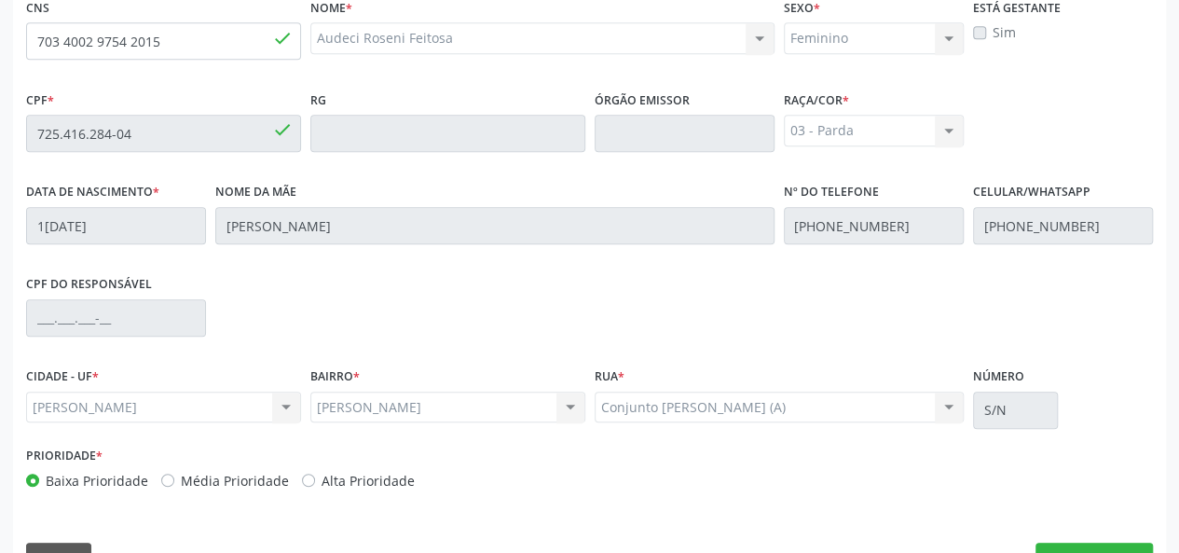
scroll to position [536, 0]
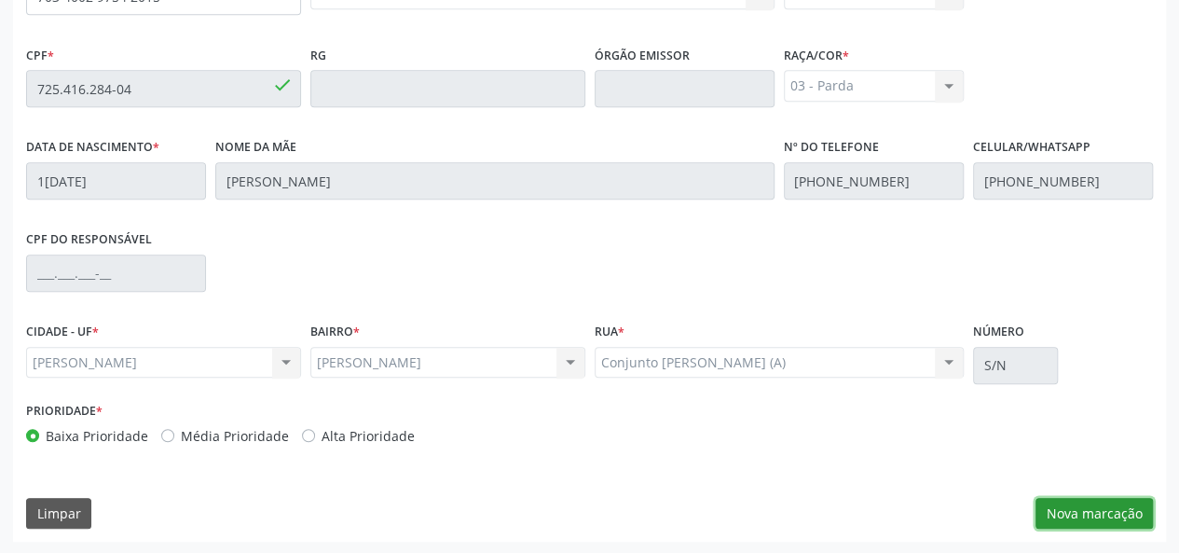
click at [1073, 506] on button "Nova marcação" at bounding box center [1094, 514] width 117 height 32
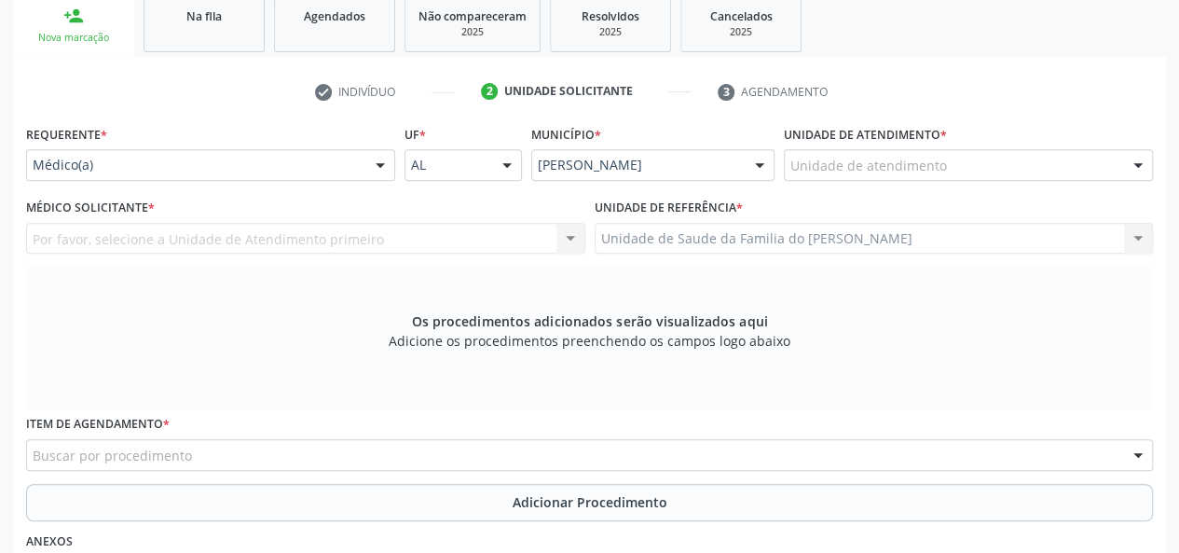
scroll to position [256, 0]
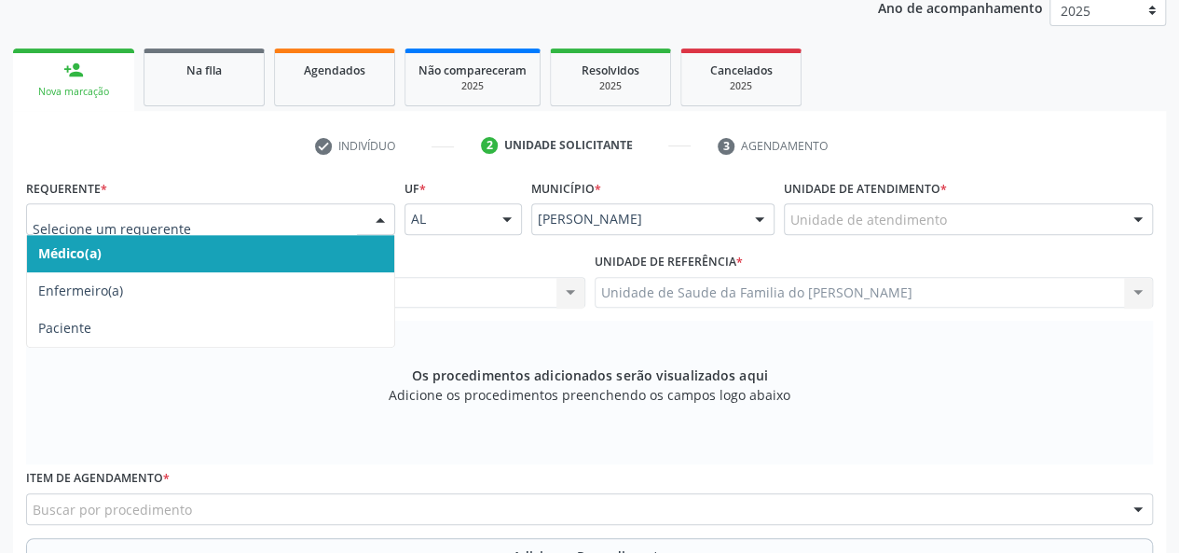
click at [282, 251] on span "Médico(a)" at bounding box center [210, 253] width 367 height 37
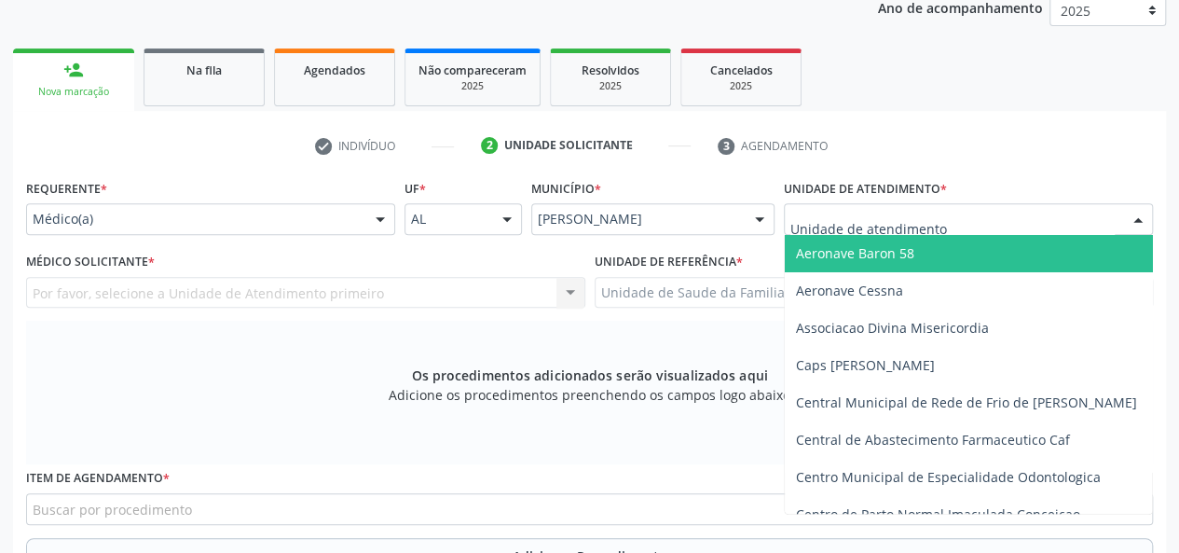
type input "j"
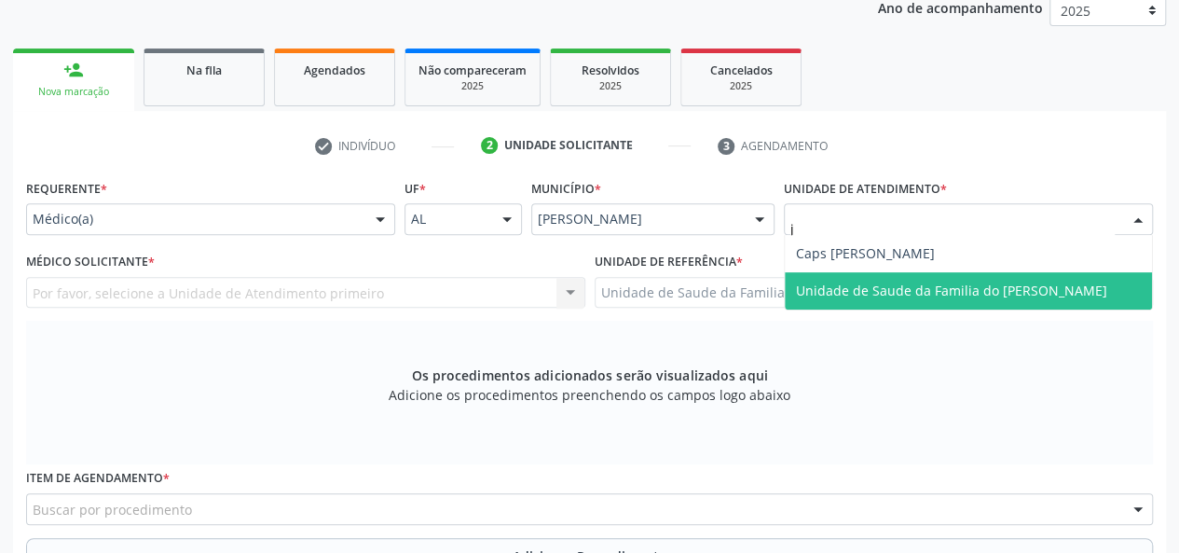
click at [835, 292] on span "Unidade de Saude da Familia do [PERSON_NAME]" at bounding box center [951, 291] width 311 height 18
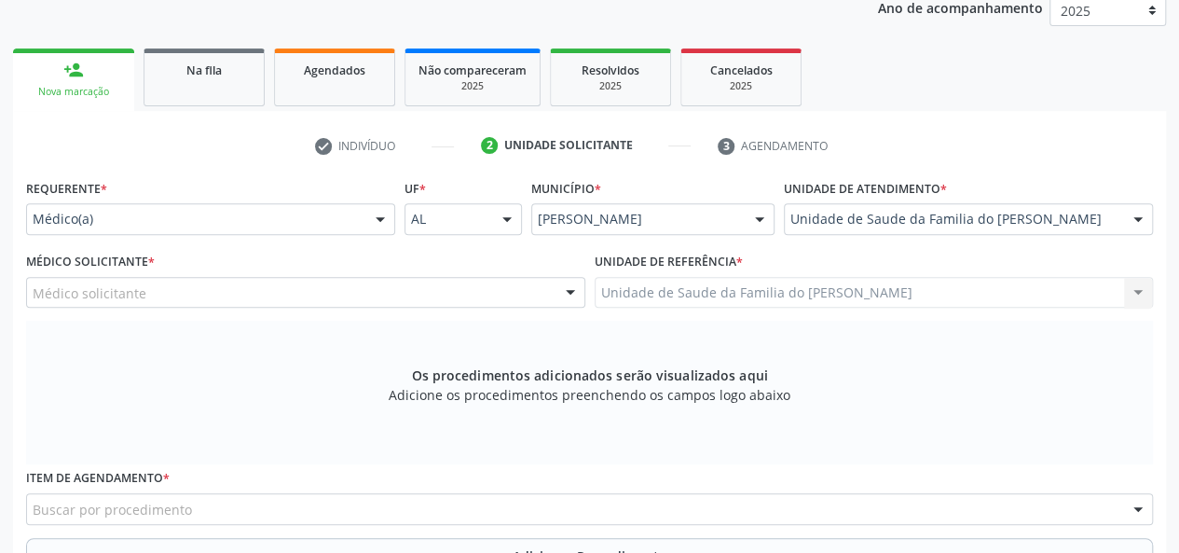
click at [561, 287] on div at bounding box center [571, 294] width 28 height 32
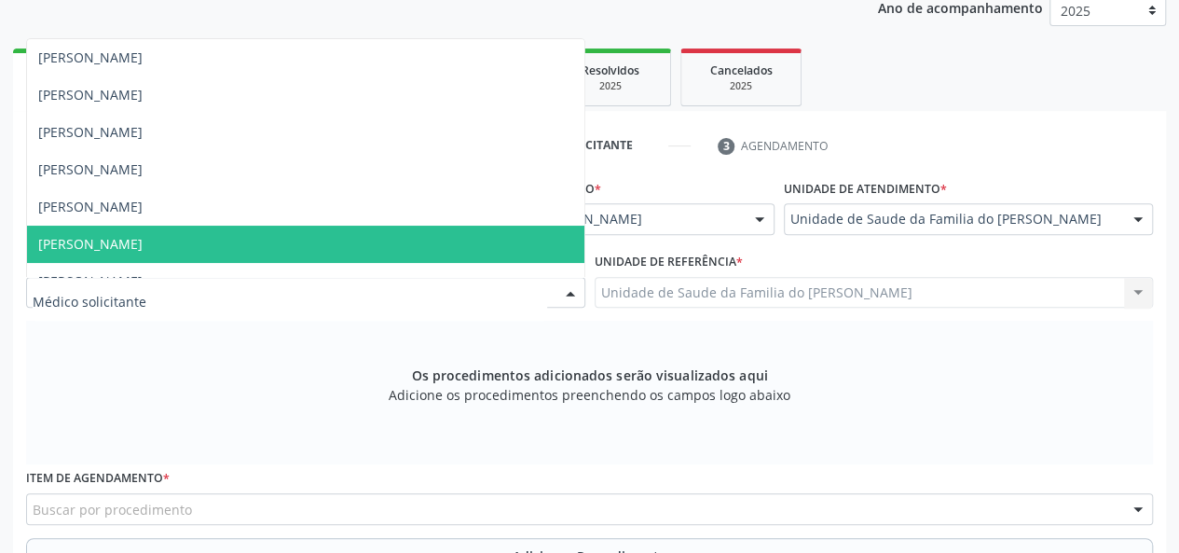
click at [469, 243] on span "[PERSON_NAME]" at bounding box center [305, 244] width 557 height 37
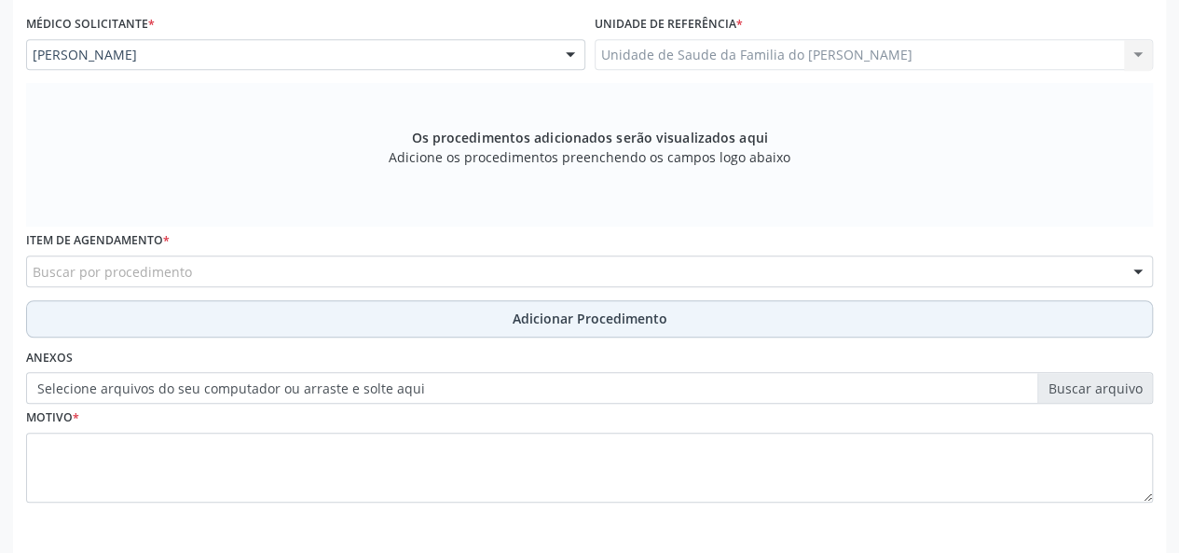
scroll to position [536, 0]
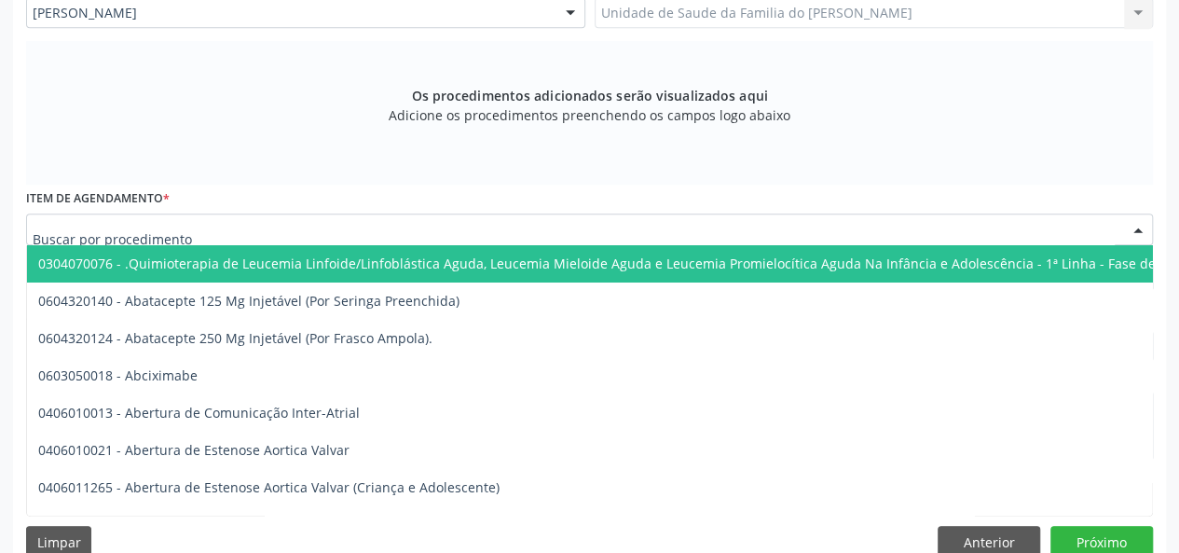
click at [400, 236] on div at bounding box center [589, 229] width 1127 height 32
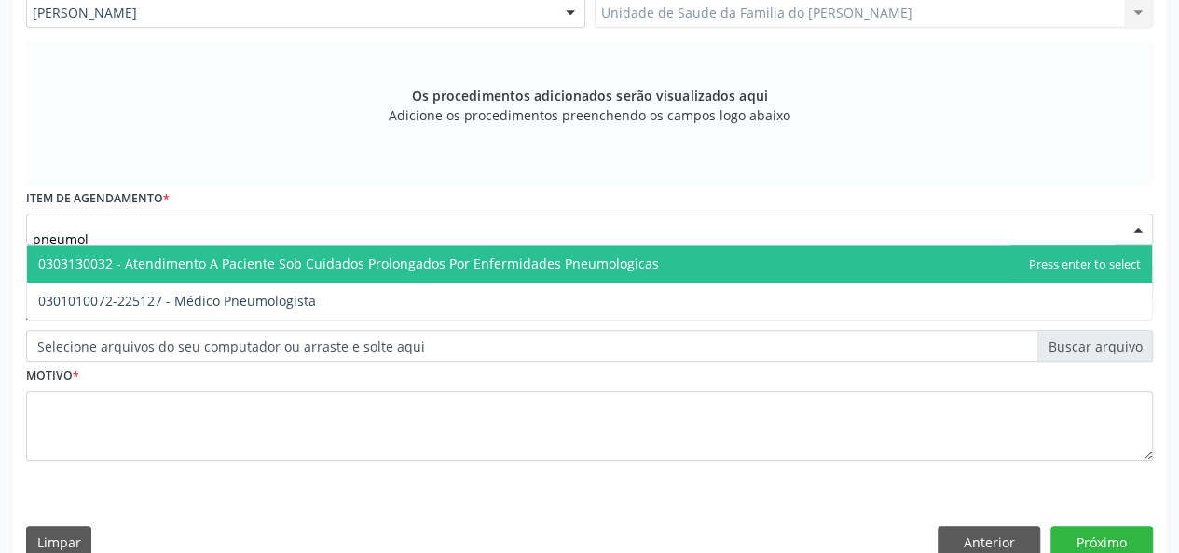
type input "pneumolo"
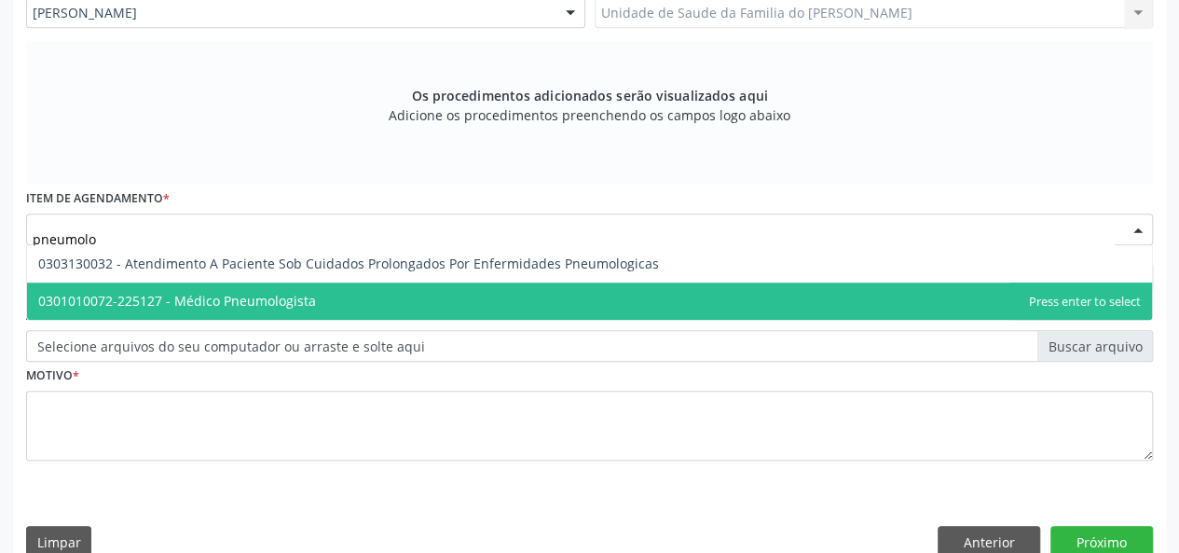
click at [403, 295] on span "0301010072-225127 - Médico Pneumologista" at bounding box center [589, 300] width 1125 height 37
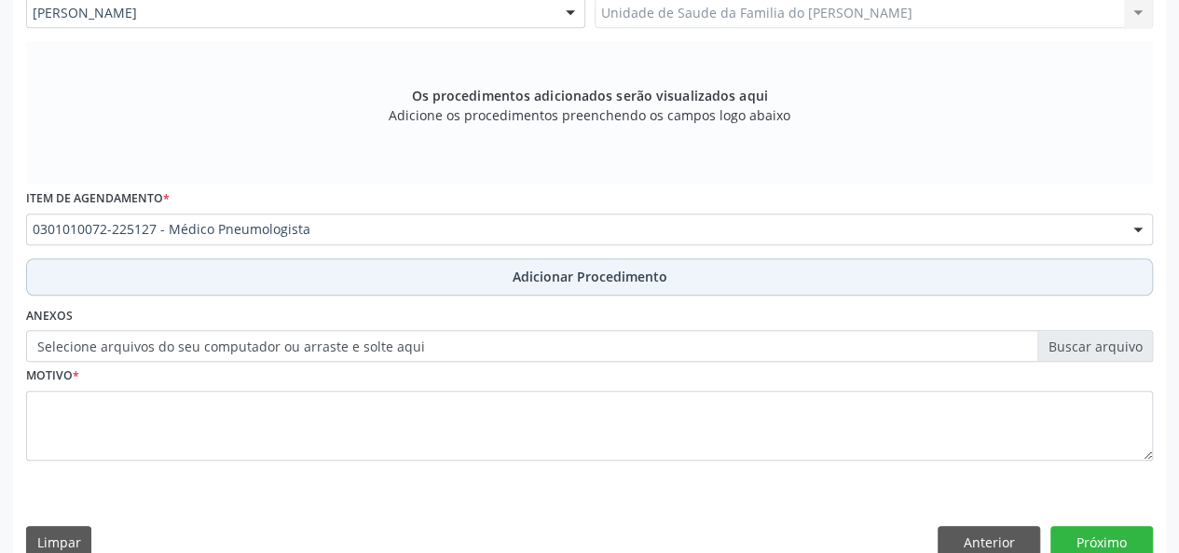
click at [415, 284] on button "Adicionar Procedimento" at bounding box center [589, 276] width 1127 height 37
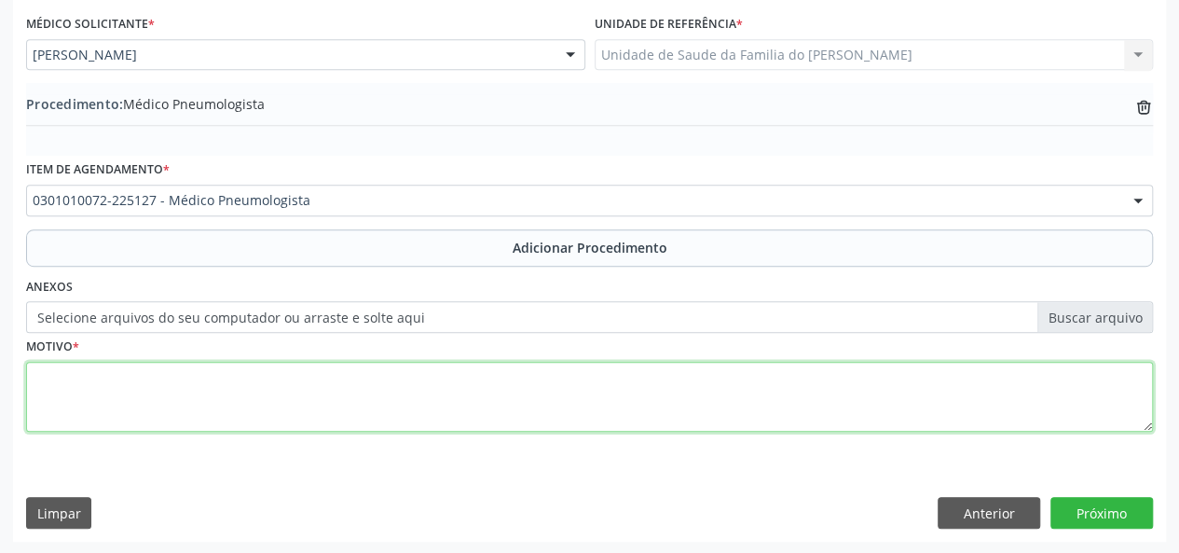
click at [386, 383] on textarea at bounding box center [589, 397] width 1127 height 71
click at [386, 383] on textarea "pulmonares obstrutivas cronicas" at bounding box center [589, 397] width 1127 height 71
click at [178, 409] on textarea "pulmonares obstrutivas cronicas" at bounding box center [589, 397] width 1127 height 71
type textarea "pulmonares obstrutivas cronicas"
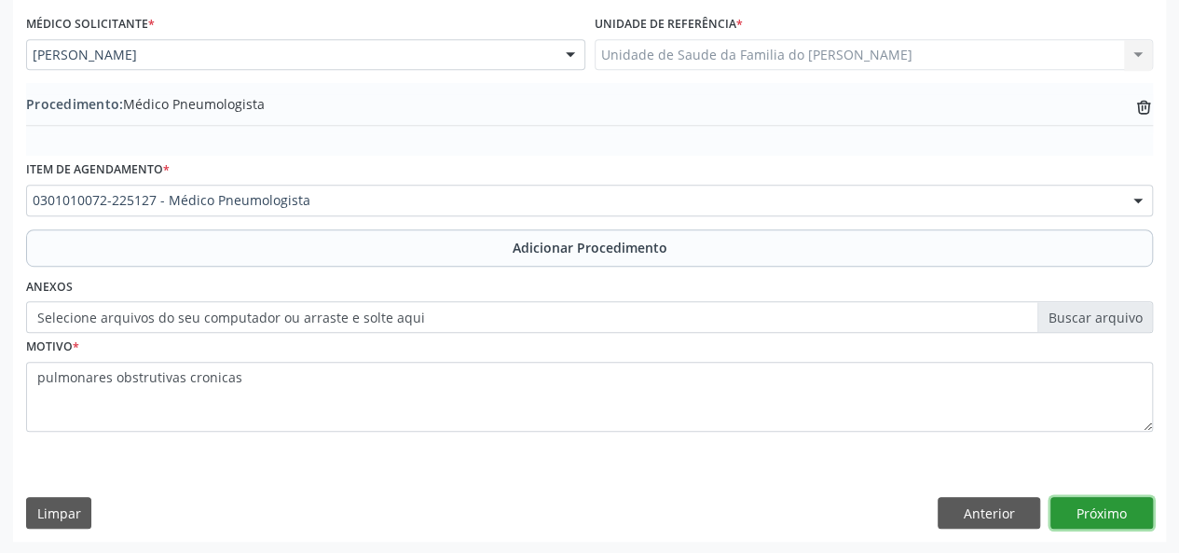
click at [1124, 517] on button "Próximo" at bounding box center [1102, 513] width 103 height 32
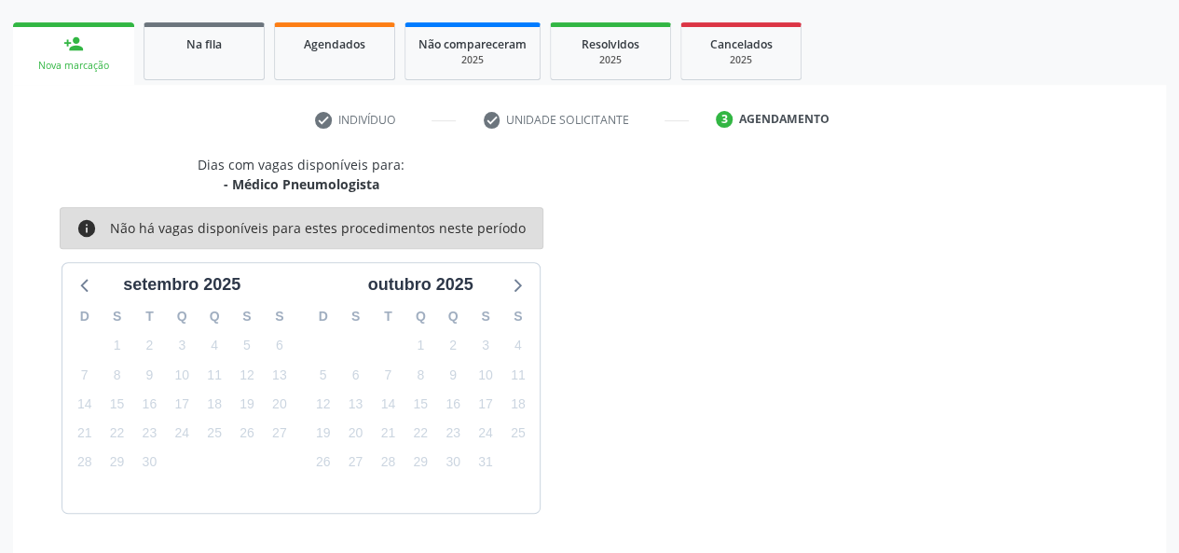
scroll to position [337, 0]
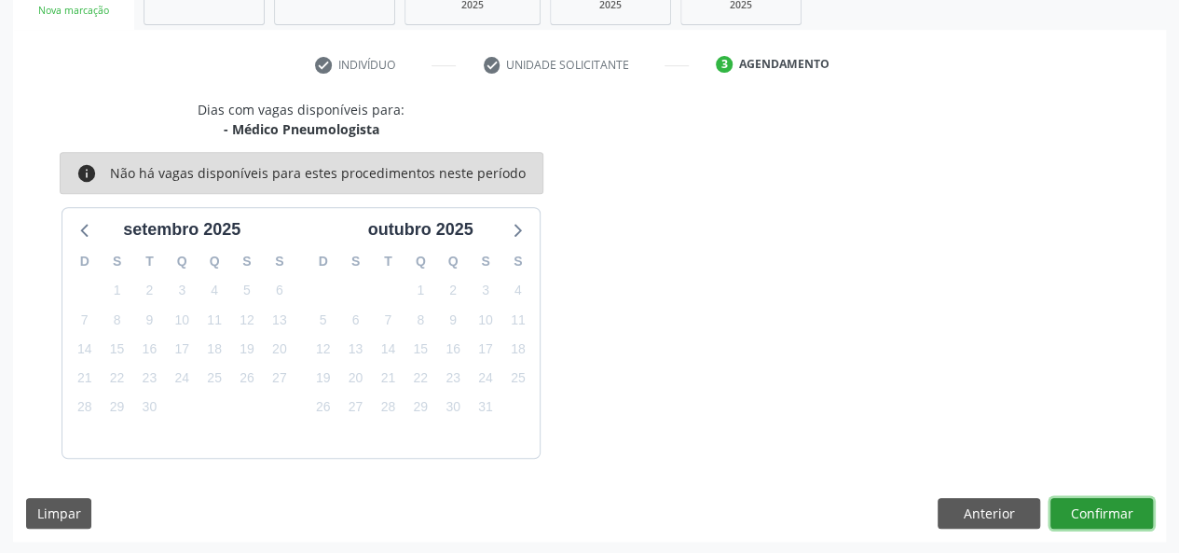
click at [1124, 517] on button "Confirmar" at bounding box center [1102, 514] width 103 height 32
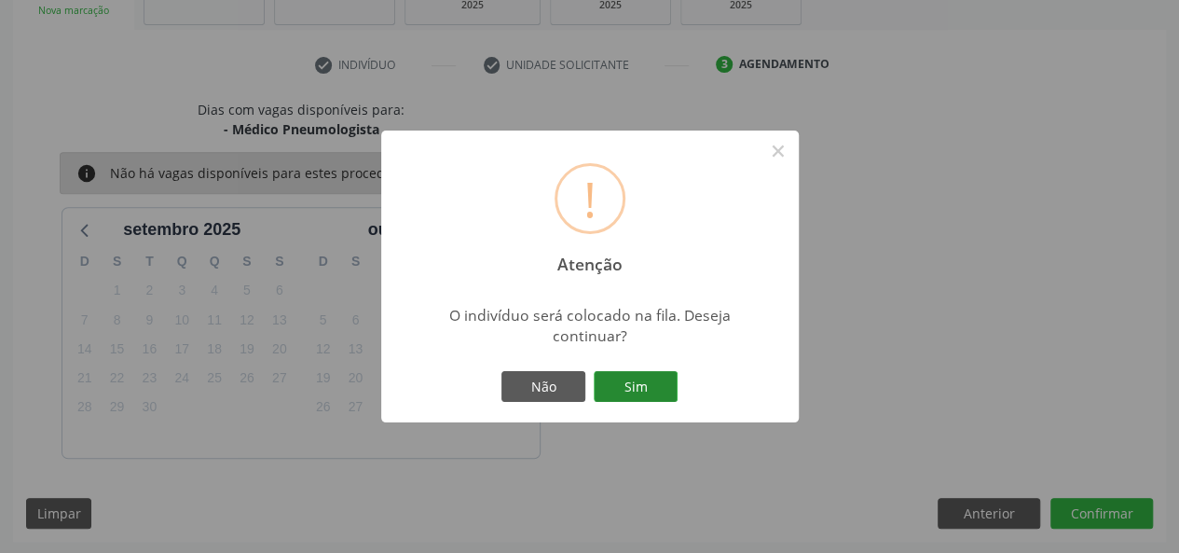
click at [610, 389] on button "Sim" at bounding box center [636, 387] width 84 height 32
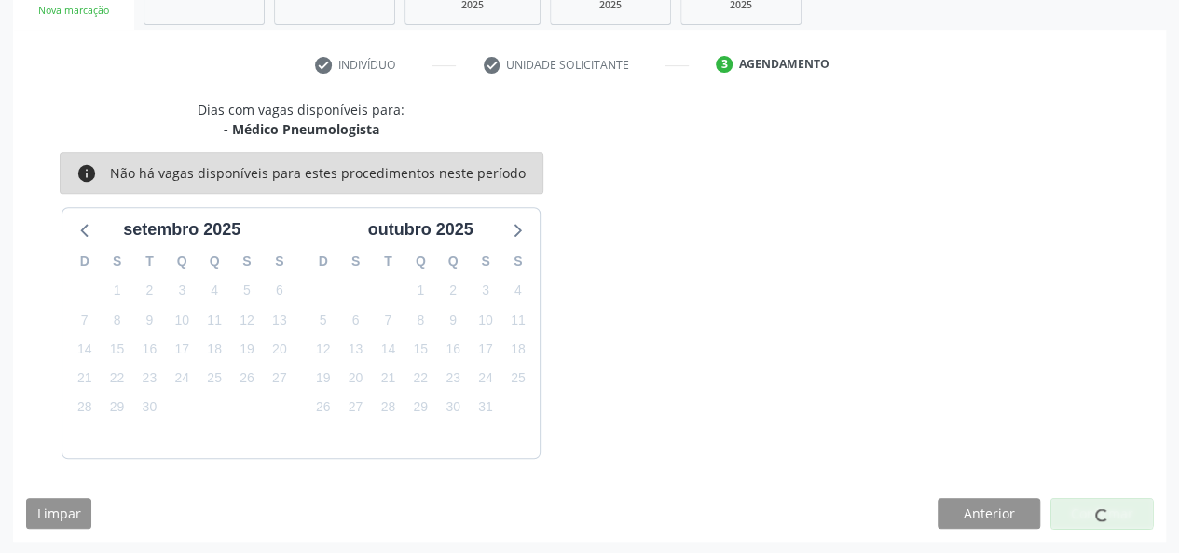
scroll to position [48, 0]
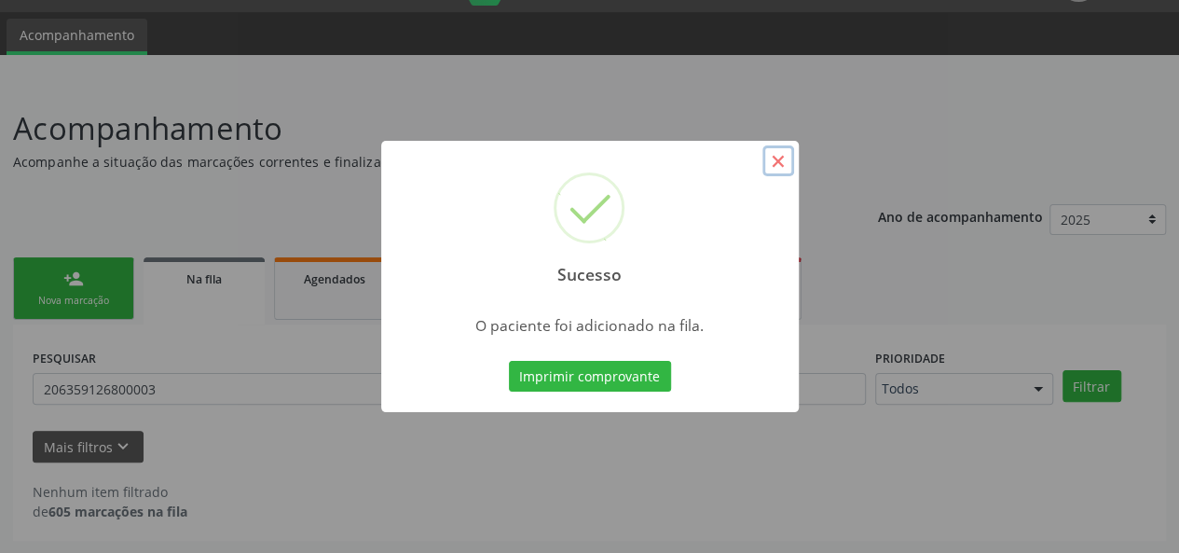
click at [775, 164] on button "×" at bounding box center [779, 161] width 32 height 32
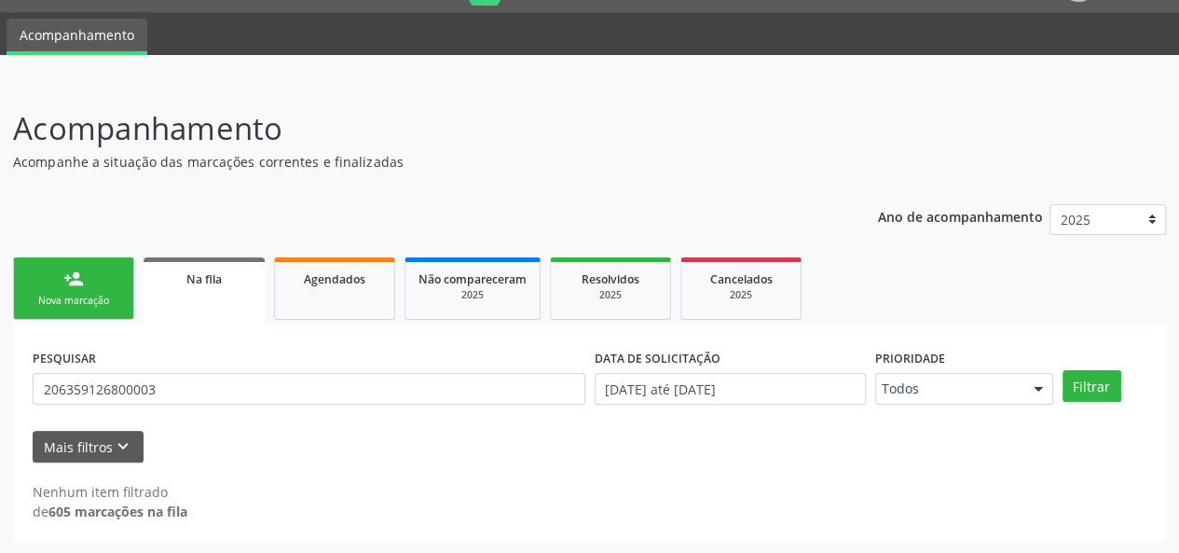
click at [225, 290] on link "Na fila" at bounding box center [204, 290] width 121 height 67
click at [151, 382] on input "206359126800003" at bounding box center [309, 389] width 553 height 32
paste input "70020299861882"
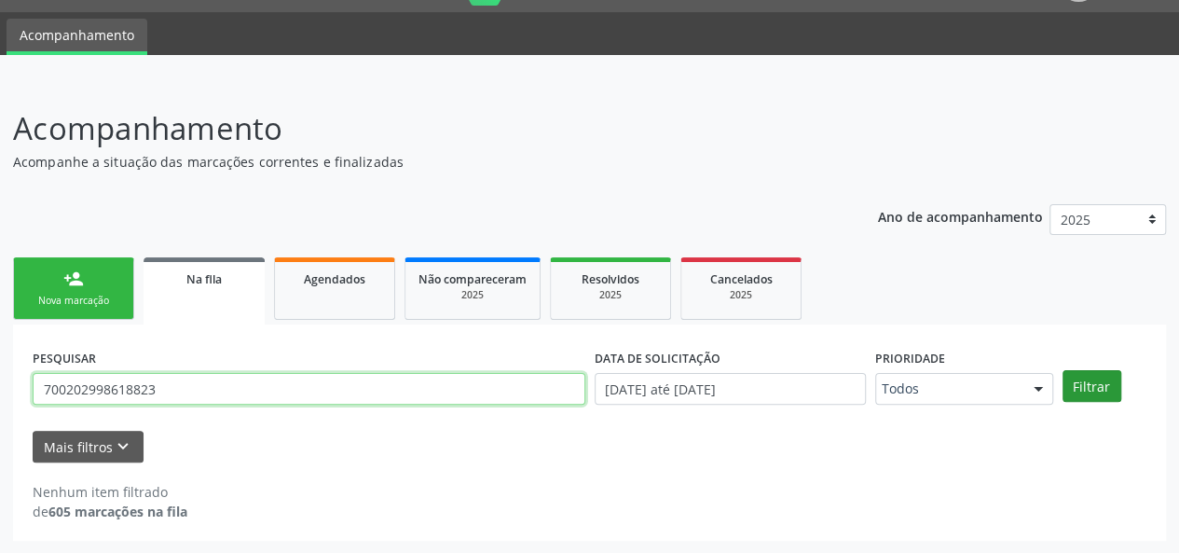
type input "700202998618823"
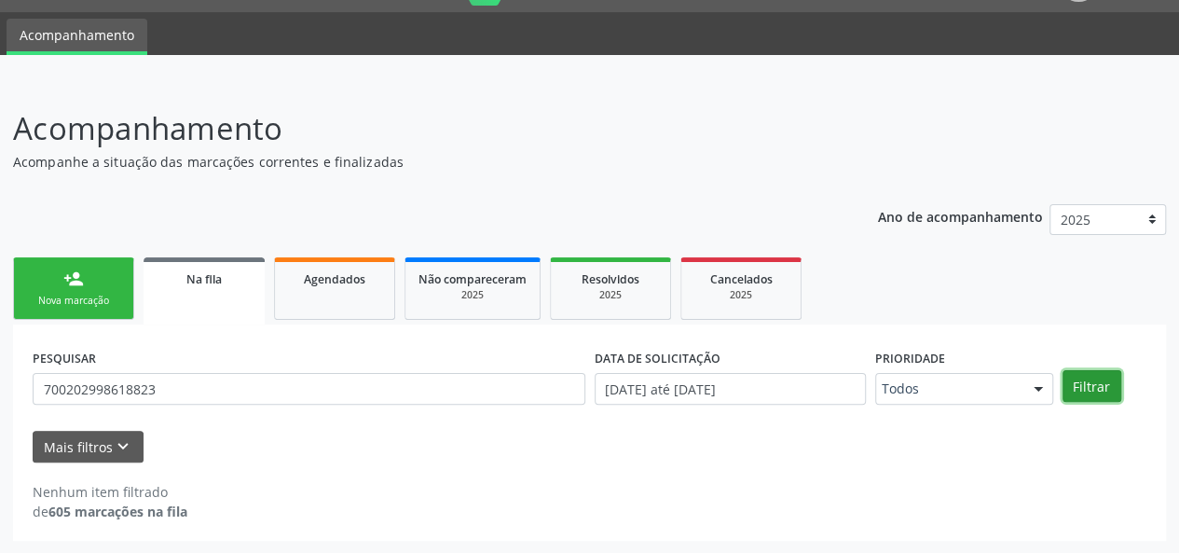
click at [1093, 390] on button "Filtrar" at bounding box center [1092, 386] width 59 height 32
click at [745, 288] on div "2025" at bounding box center [740, 295] width 93 height 14
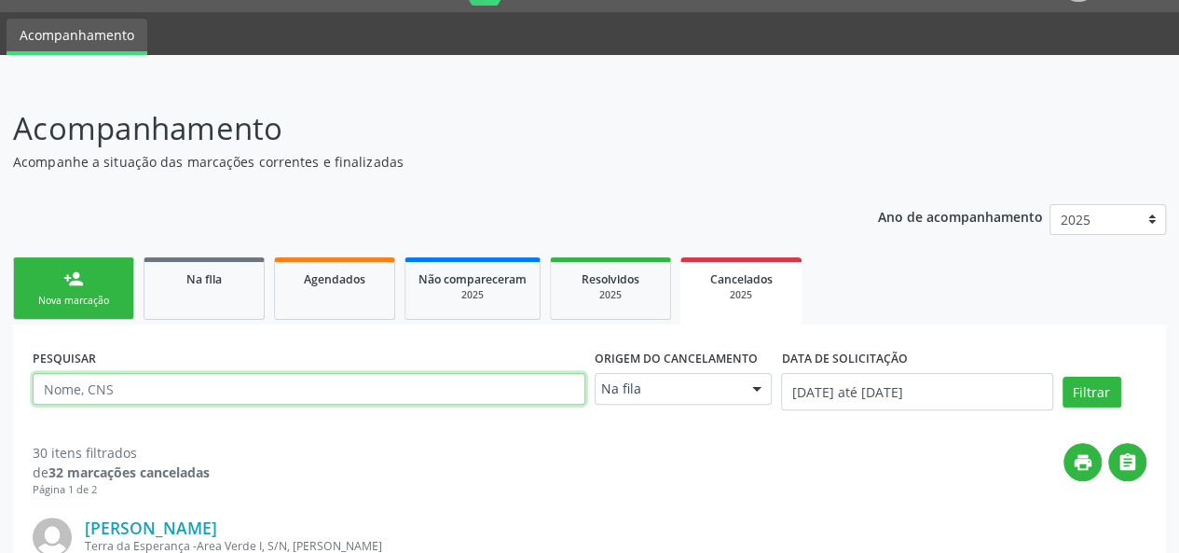
click at [238, 389] on input "text" at bounding box center [309, 389] width 553 height 32
paste input "700202998618823"
type input "700202998618823"
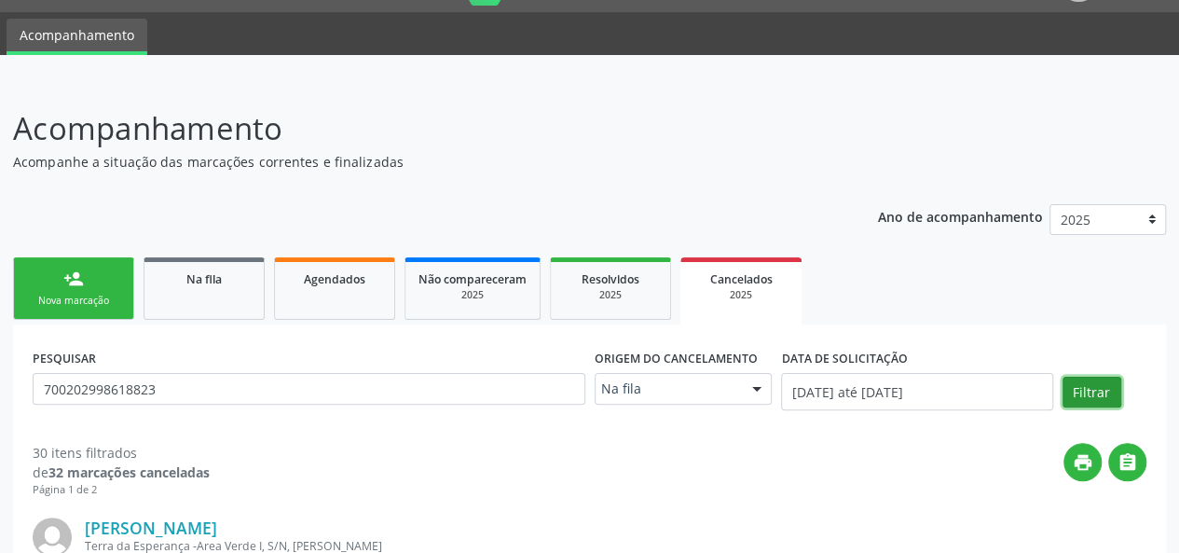
click at [1105, 389] on button "Filtrar" at bounding box center [1092, 393] width 59 height 32
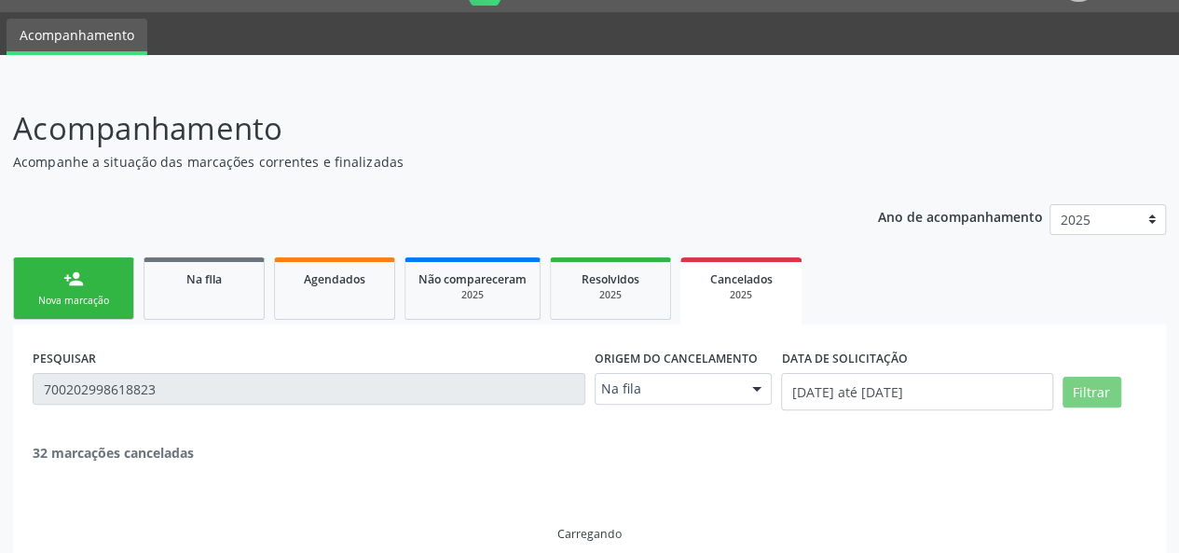
scroll to position [9, 0]
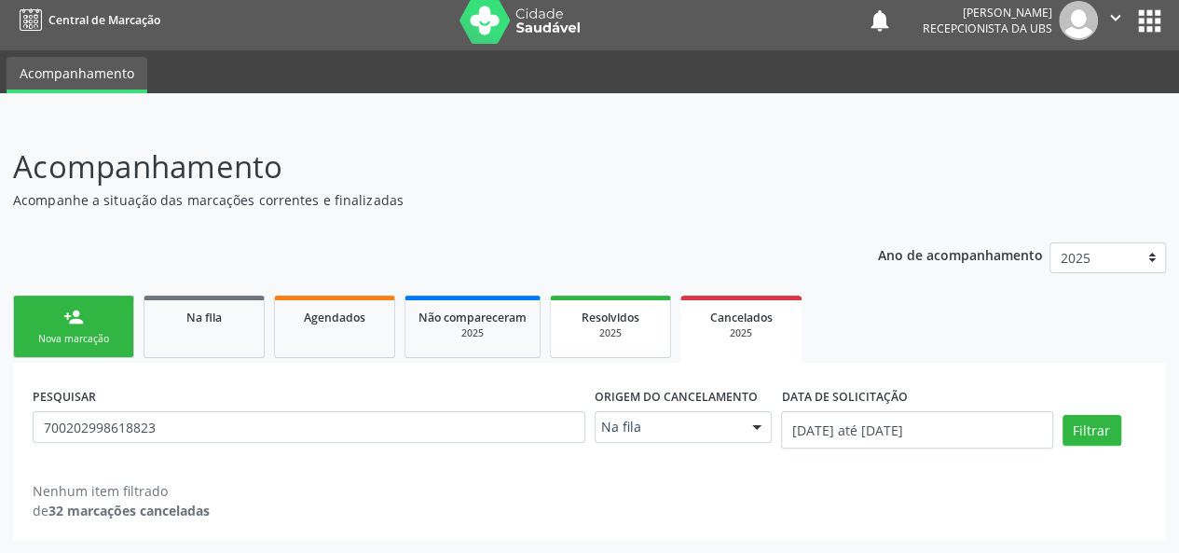
click at [603, 342] on link "Resolvidos 2025" at bounding box center [610, 326] width 121 height 62
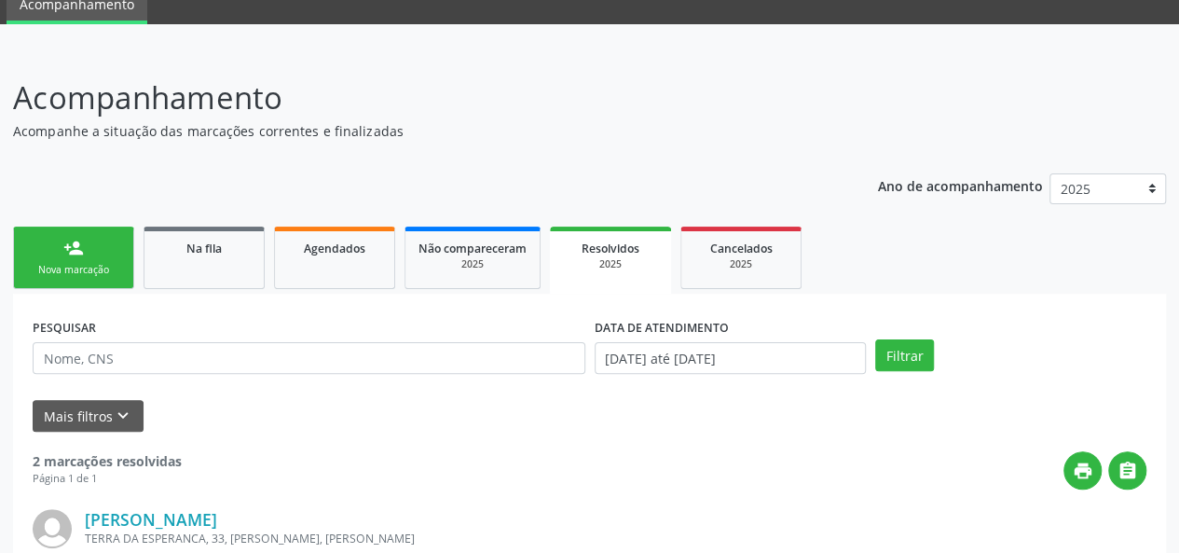
scroll to position [23, 0]
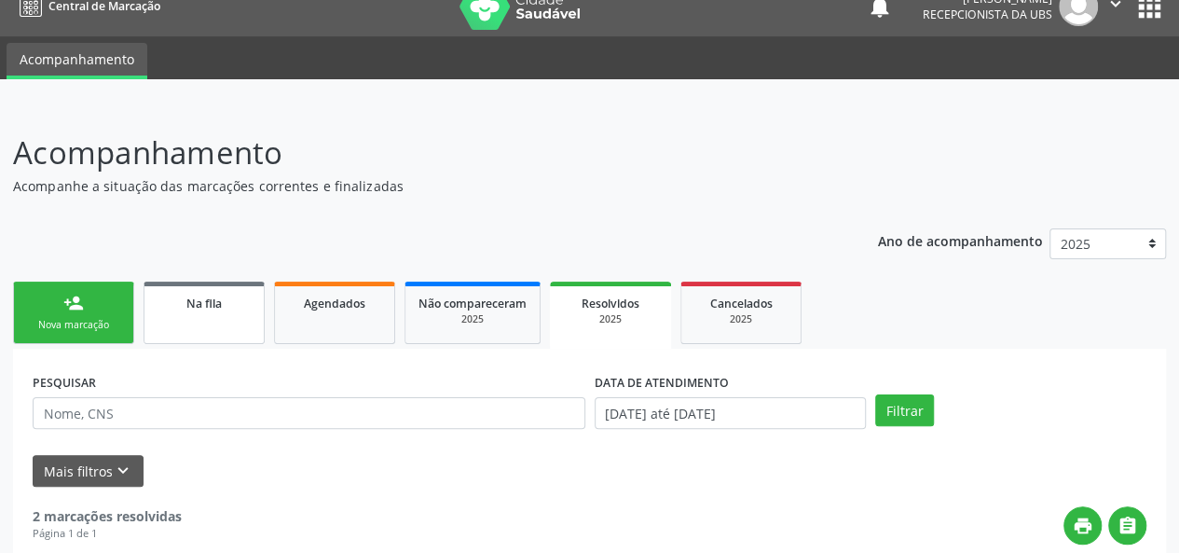
click at [192, 303] on span "Na fila" at bounding box center [203, 303] width 35 height 16
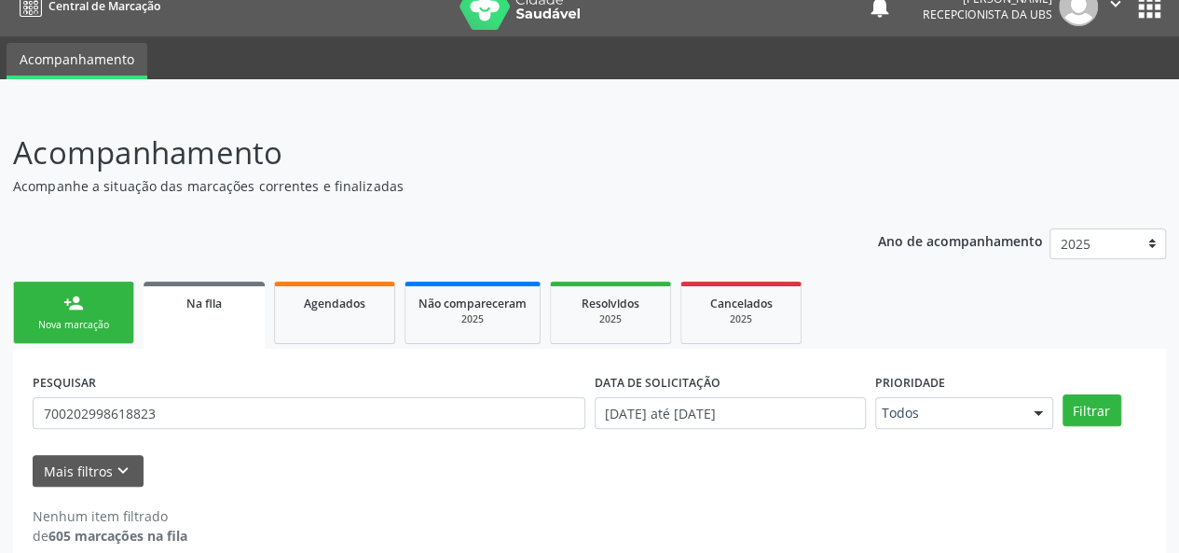
click at [63, 299] on div "person_add" at bounding box center [73, 303] width 21 height 21
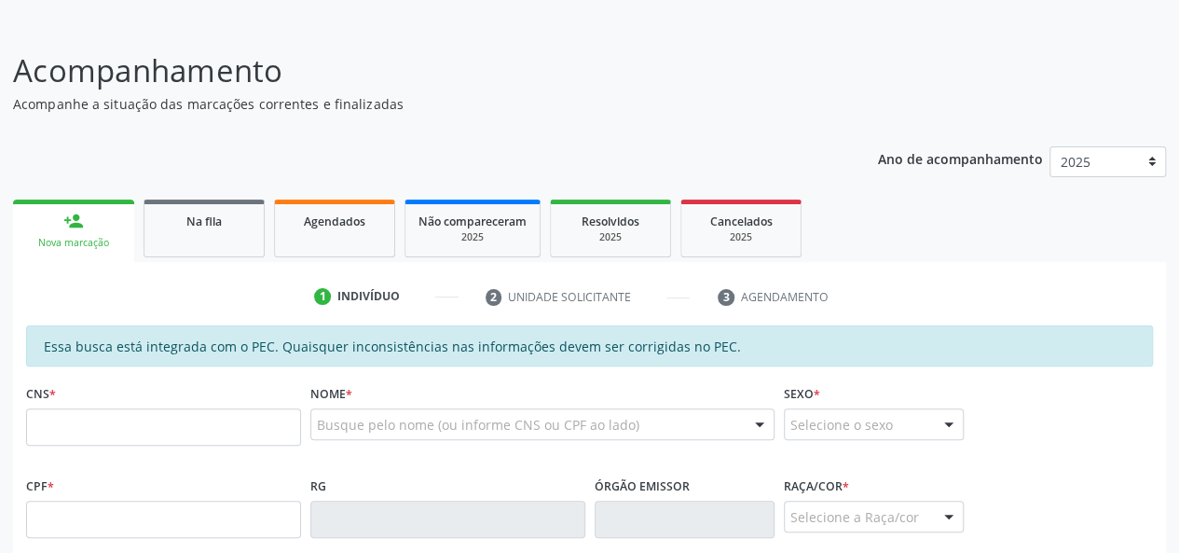
scroll to position [210, 0]
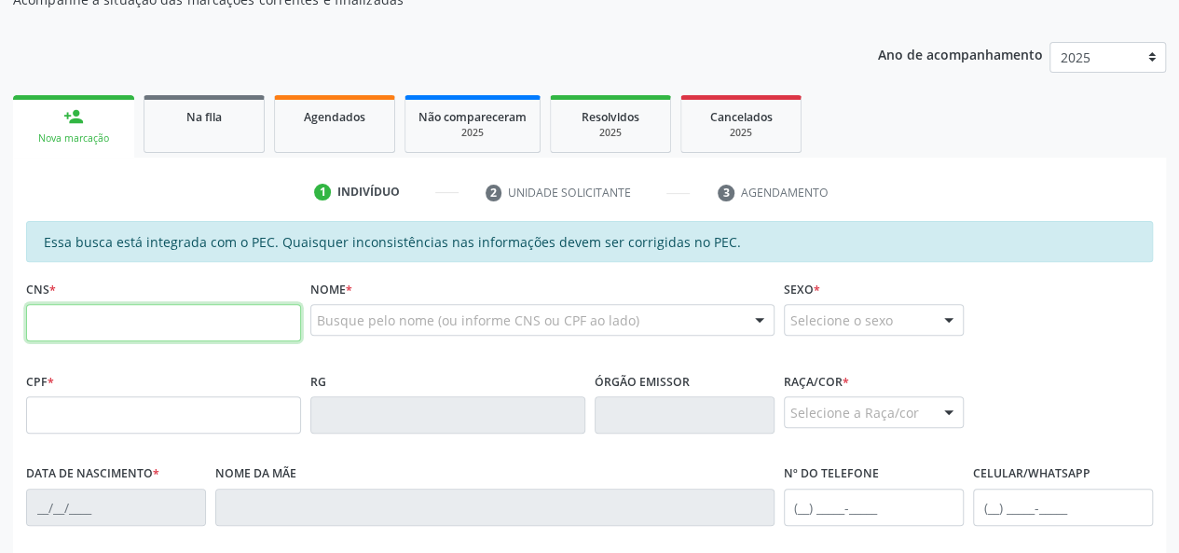
click at [132, 329] on input "text" at bounding box center [163, 322] width 275 height 37
type input "700 5071 4494 4754"
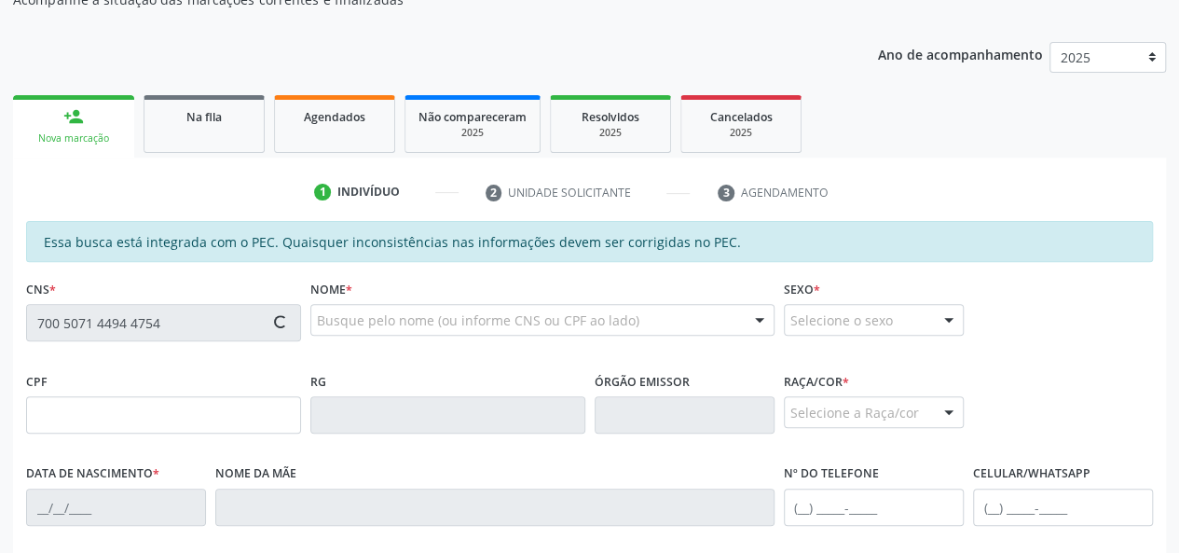
type input "895.596.658-04"
type input "07/04/1952"
type input "Olindina Maria da Conceicao"
type input "(82) 8805-7357"
type input "(82) 98805-7357"
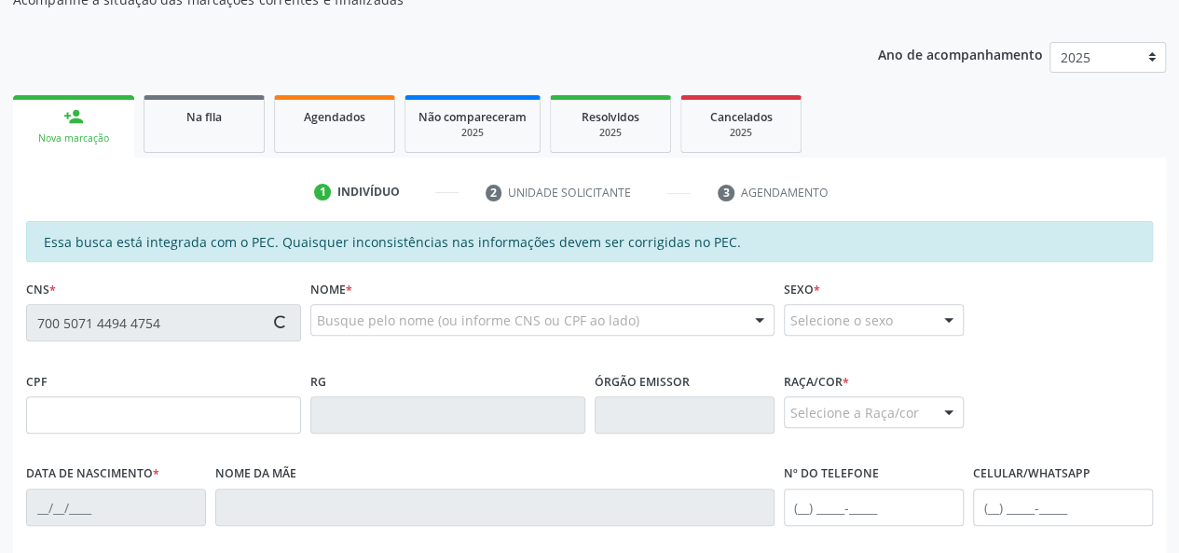
type input "S/N"
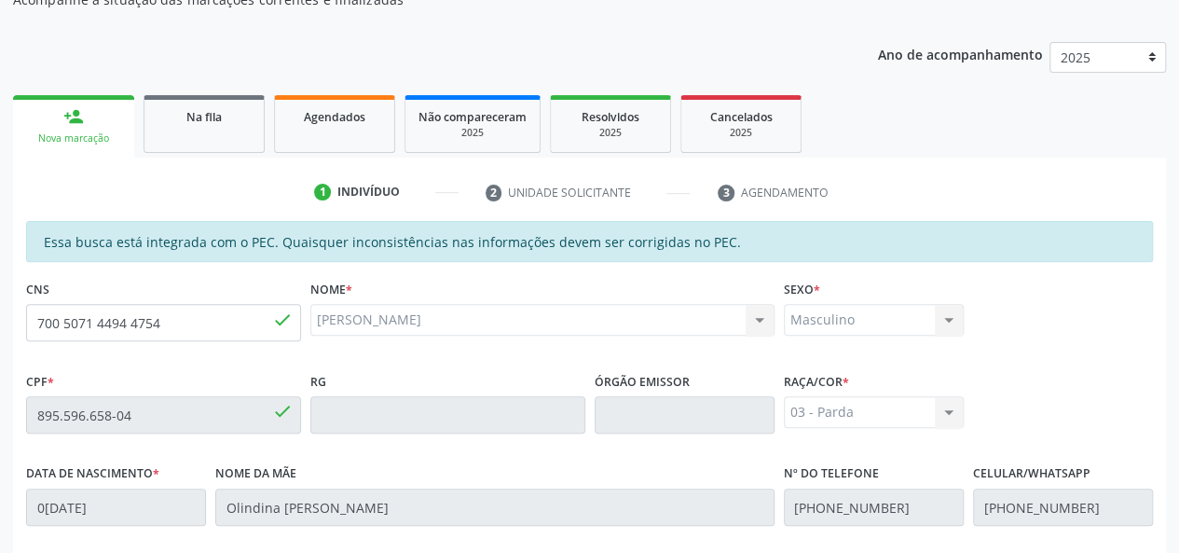
scroll to position [536, 0]
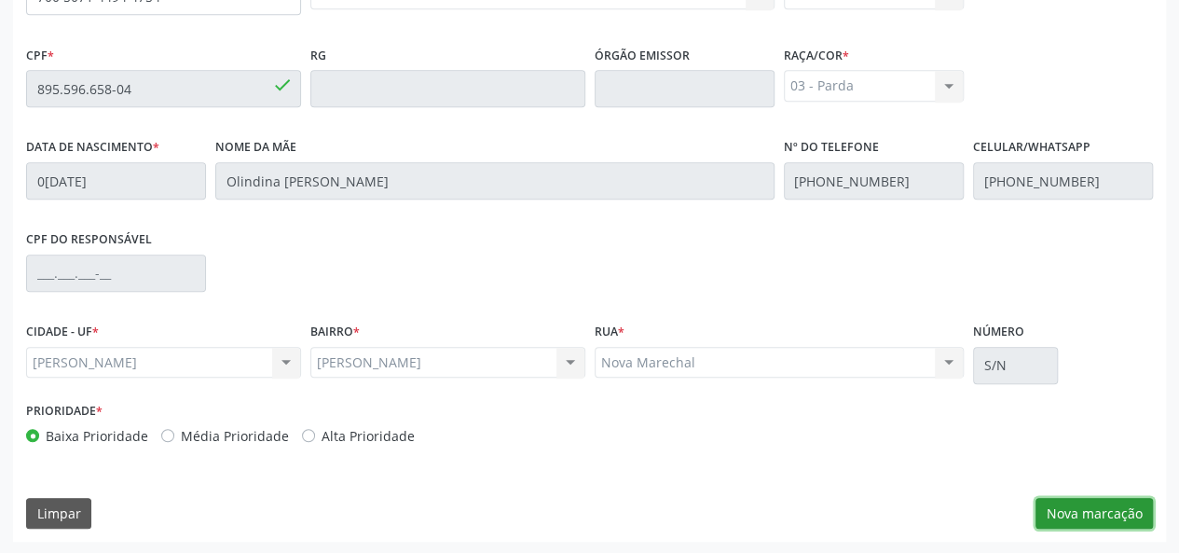
click at [1106, 518] on button "Nova marcação" at bounding box center [1094, 514] width 117 height 32
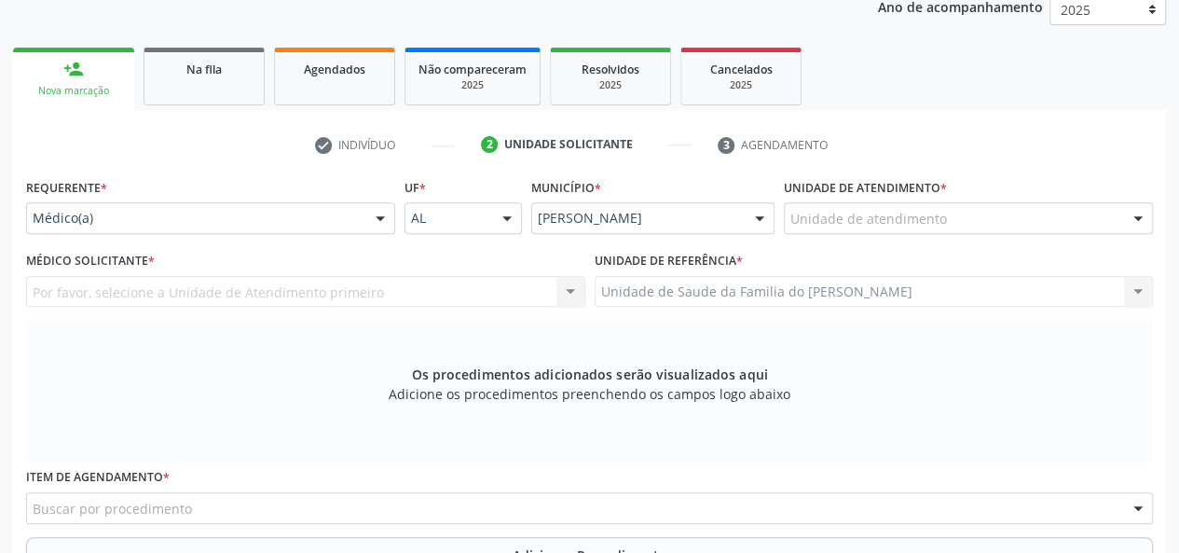
scroll to position [256, 0]
click at [358, 215] on div "Médico(a)" at bounding box center [210, 219] width 369 height 32
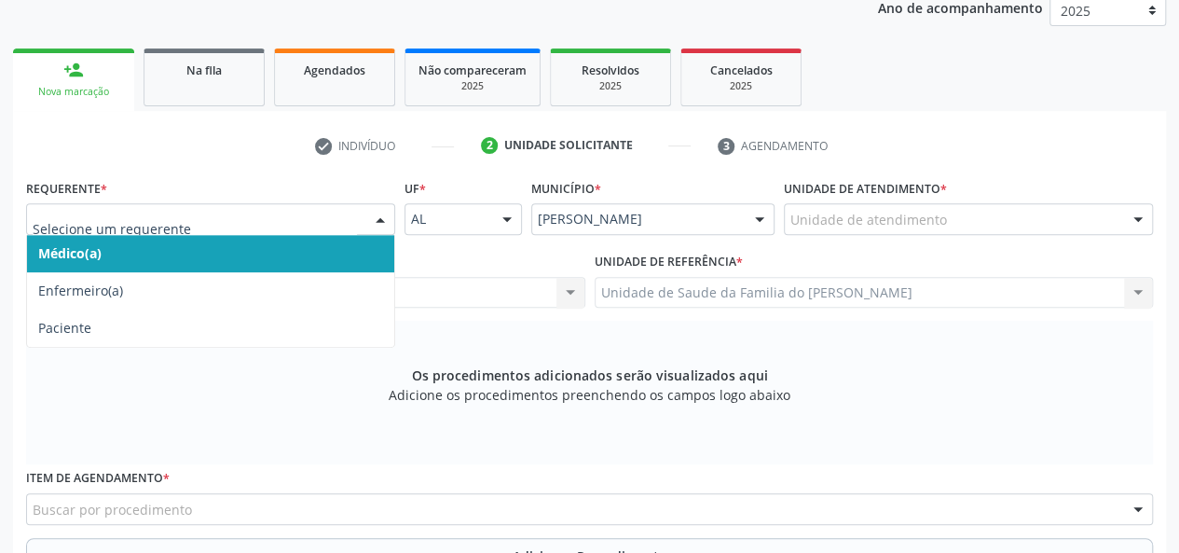
drag, startPoint x: 261, startPoint y: 254, endPoint x: 673, endPoint y: 244, distance: 412.1
click at [261, 254] on span "Médico(a)" at bounding box center [210, 253] width 367 height 37
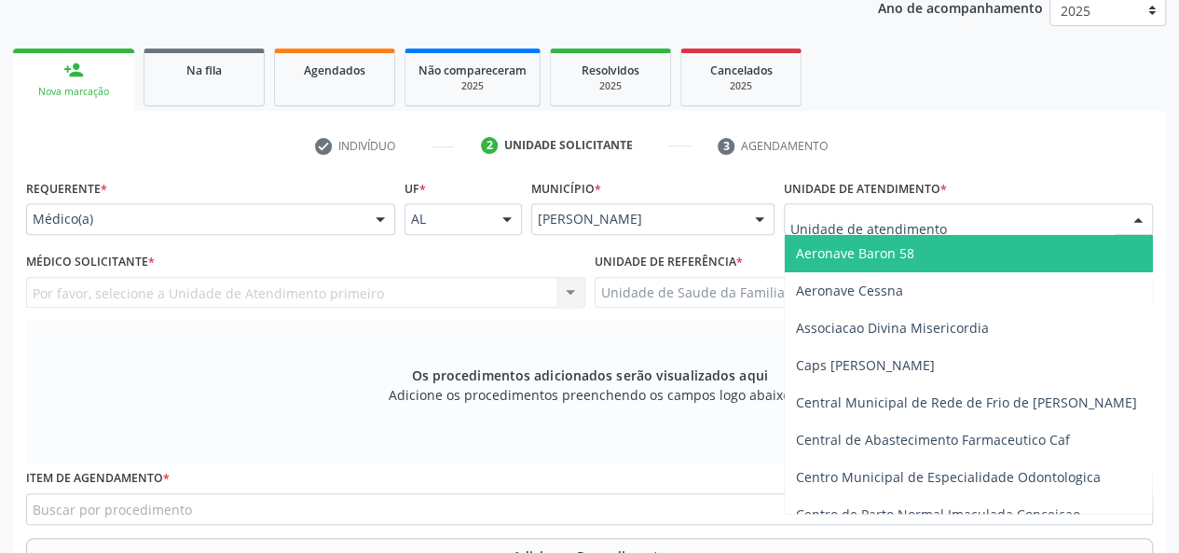
click at [956, 221] on div at bounding box center [968, 219] width 369 height 32
type input "J"
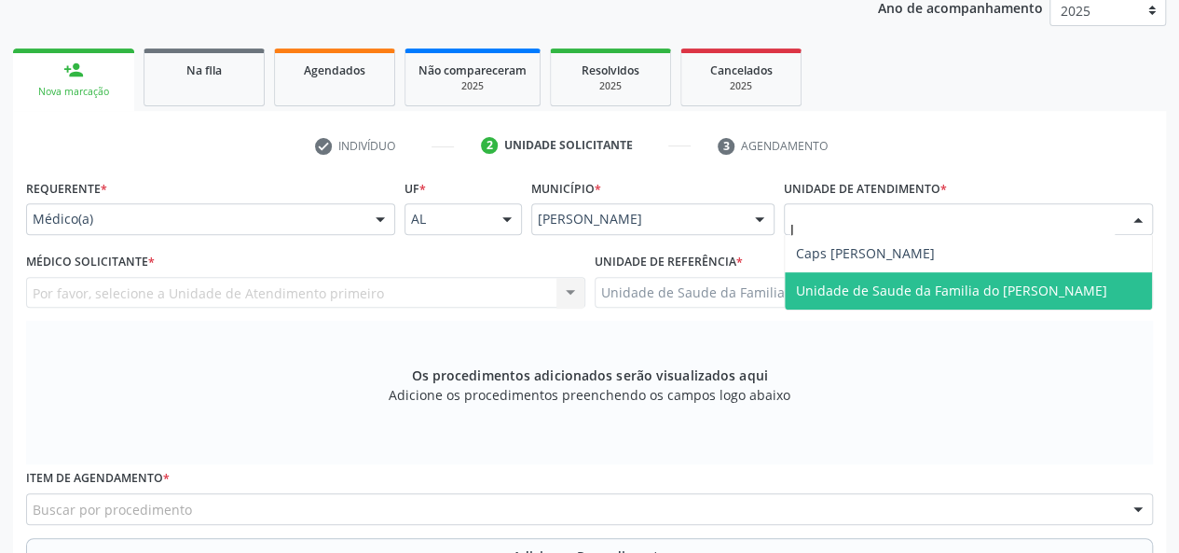
click at [949, 282] on span "Unidade de Saude da Familia do [PERSON_NAME]" at bounding box center [951, 291] width 311 height 18
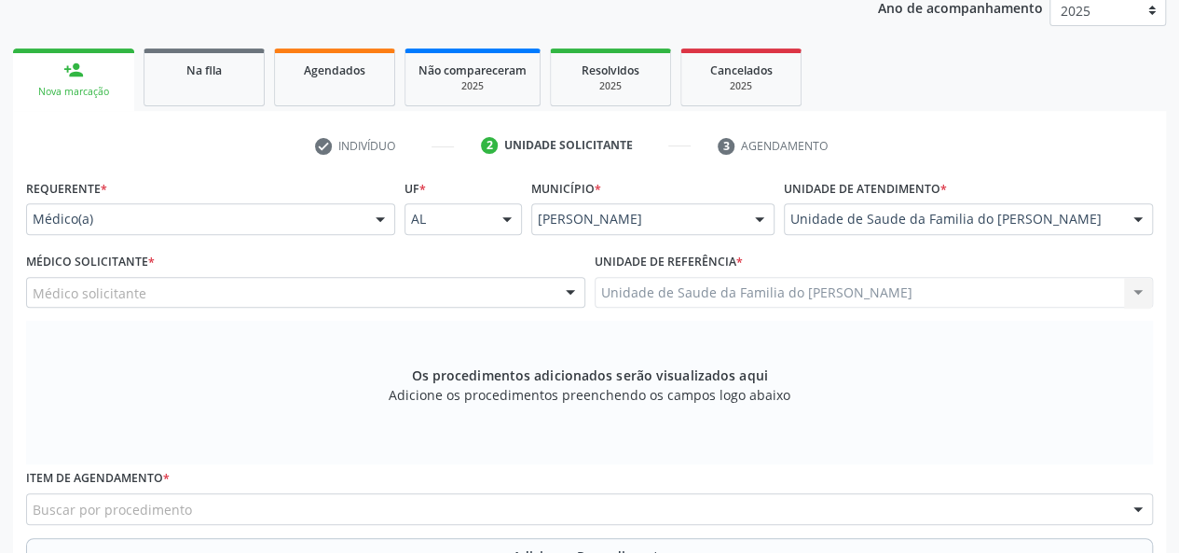
click at [569, 297] on div at bounding box center [571, 294] width 28 height 32
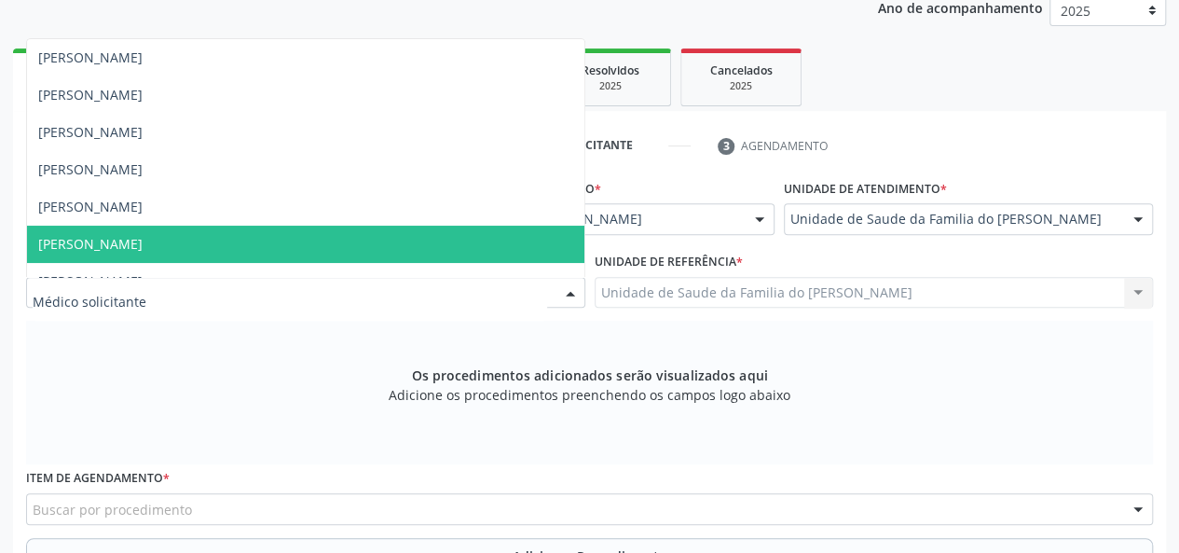
click at [419, 228] on span "[PERSON_NAME]" at bounding box center [305, 244] width 557 height 37
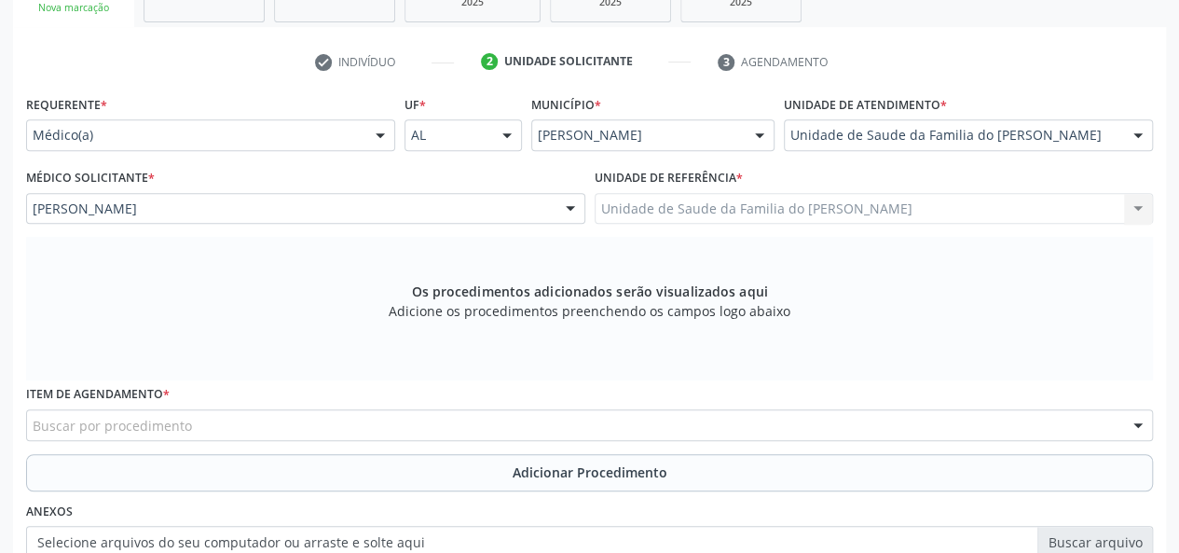
scroll to position [443, 0]
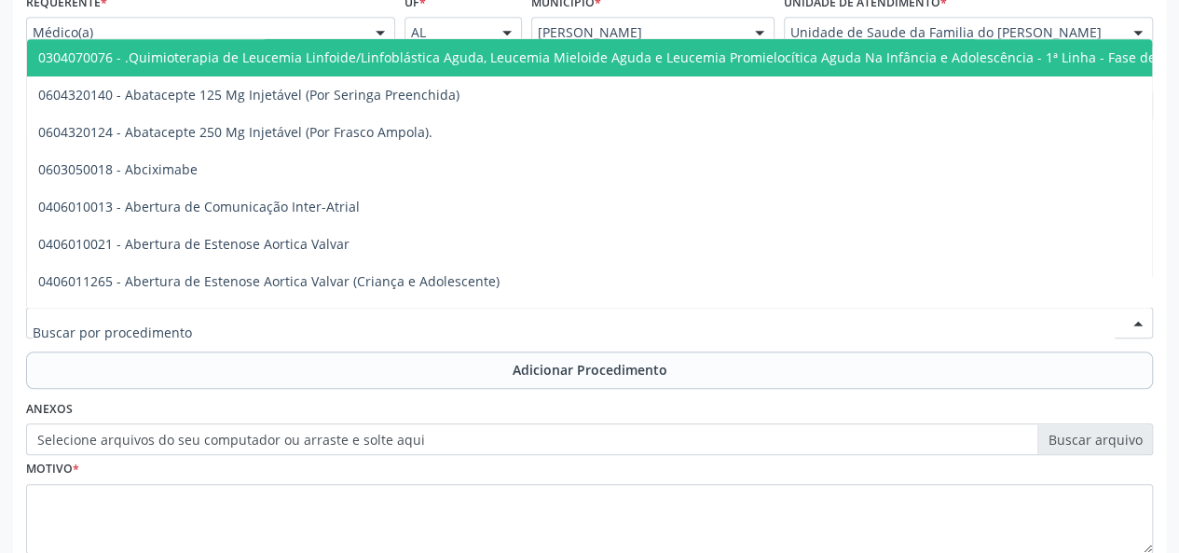
click at [344, 323] on div at bounding box center [589, 323] width 1127 height 32
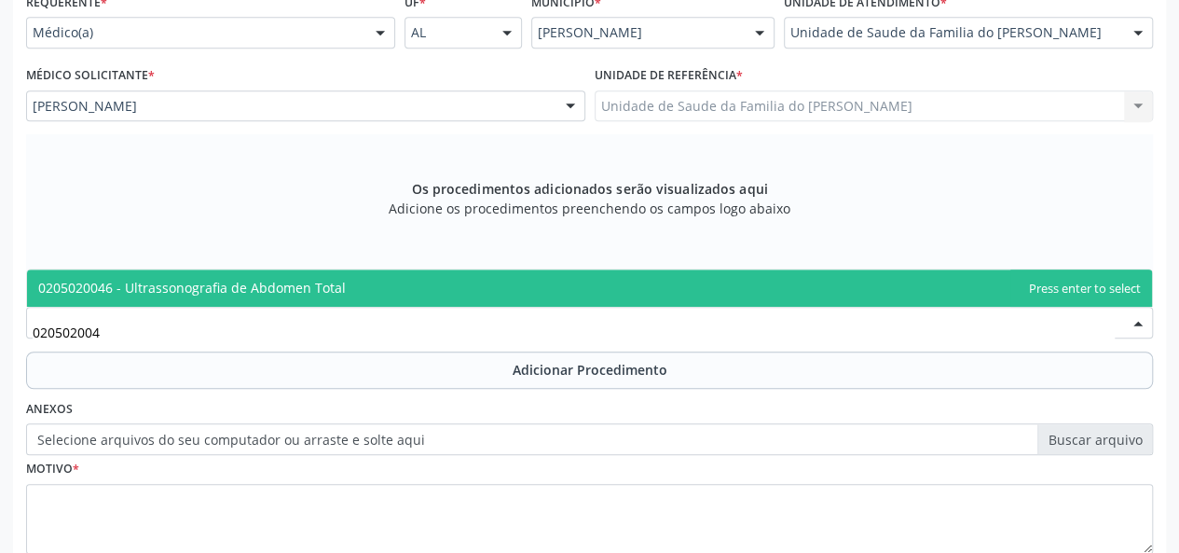
type input "0205020046"
click at [351, 283] on span "0205020046 - Ultrassonografia de Abdomen Total" at bounding box center [589, 287] width 1125 height 37
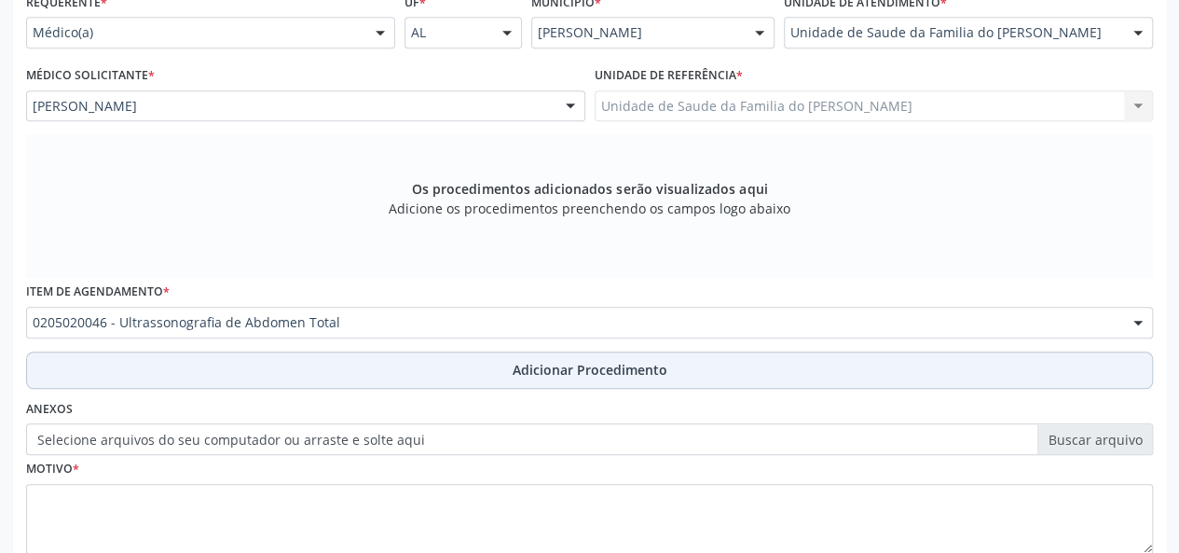
click at [338, 364] on button "Adicionar Procedimento" at bounding box center [589, 369] width 1127 height 37
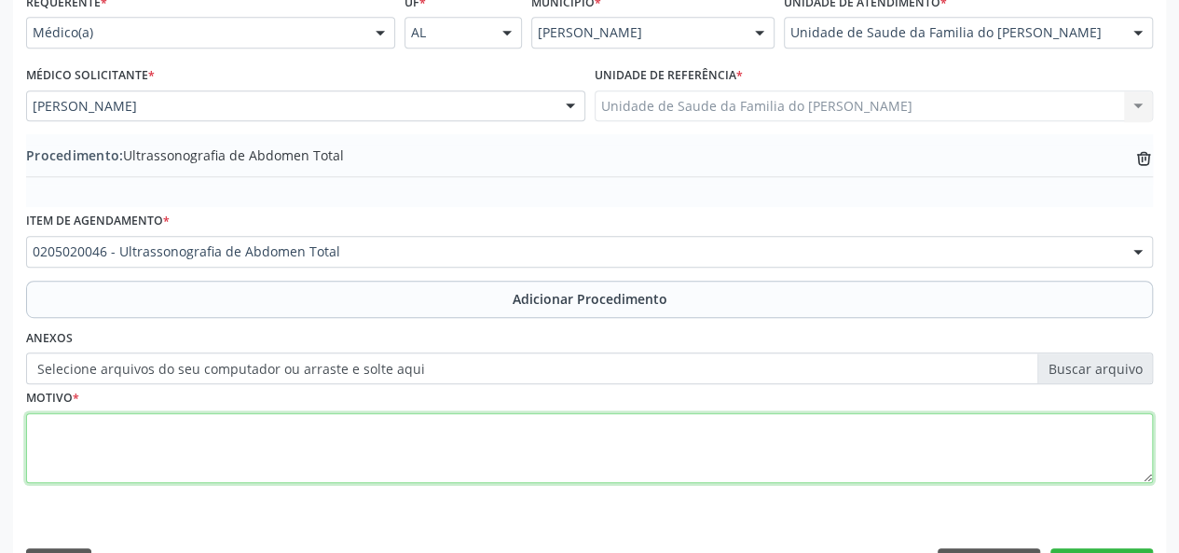
click at [328, 440] on textarea at bounding box center [589, 448] width 1127 height 71
click at [326, 420] on textarea "PACIENTE APRESENTANDO ALTERACOES EM FUNCAO HEPATICA" at bounding box center [589, 448] width 1127 height 71
click at [242, 431] on textarea "PACIENTE APRESENTANDO ALTERACOES EM FUNÇÃO HEPATICA" at bounding box center [589, 448] width 1127 height 71
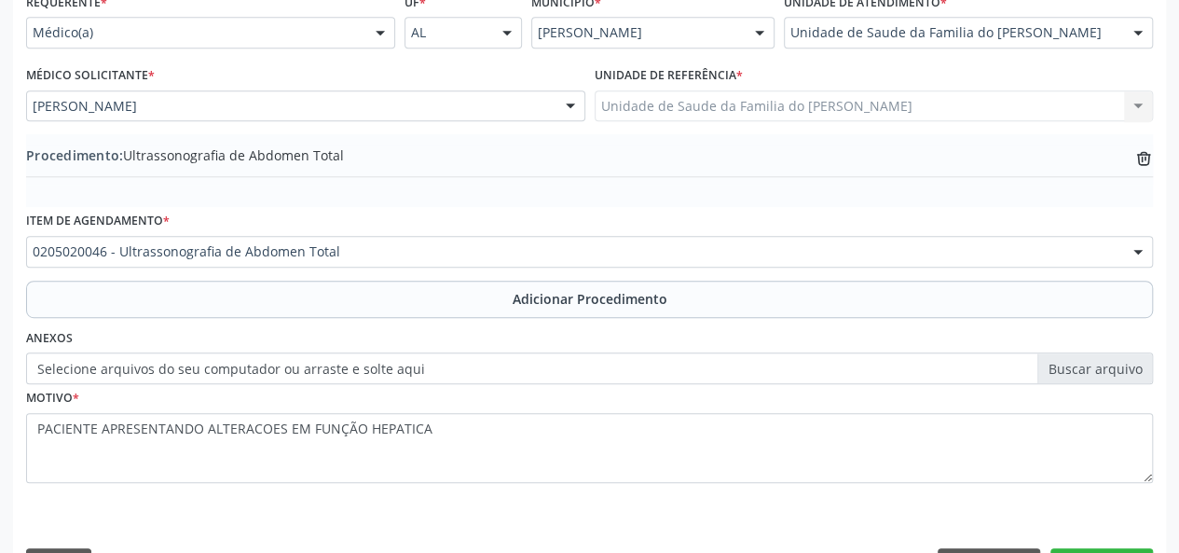
drag, startPoint x: 242, startPoint y: 431, endPoint x: 426, endPoint y: 491, distance: 193.4
click at [426, 491] on fieldset "Motivo * PACIENTE APRESENTANDO ALTERACOES EM FUNÇÃO HEPATICA" at bounding box center [589, 440] width 1127 height 112
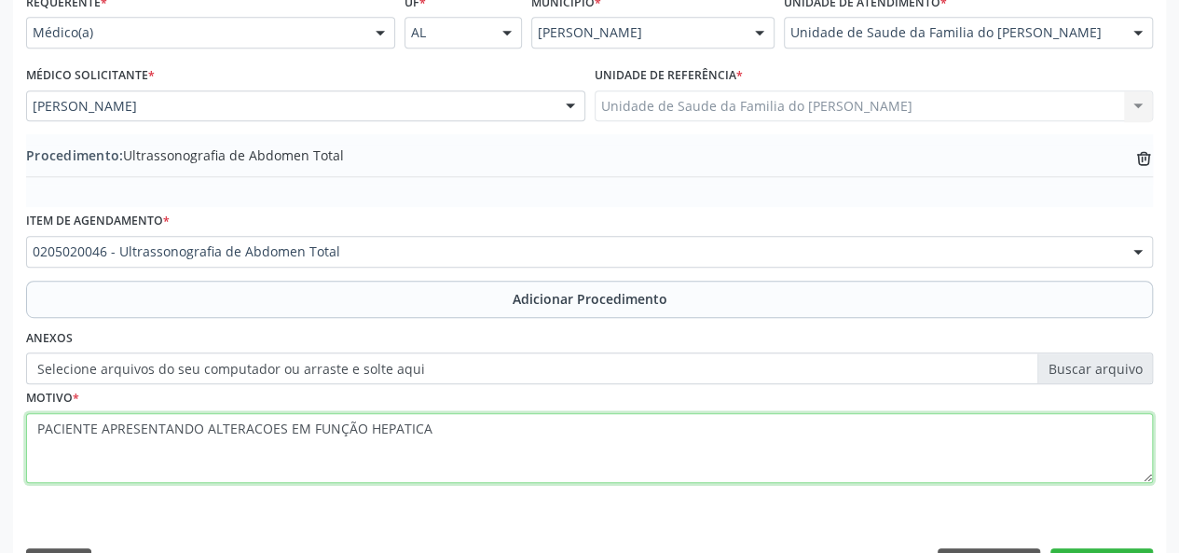
click at [394, 426] on textarea "PACIENTE APRESENTANDO ALTERACOES EM FUNÇÃO HEPATICA" at bounding box center [589, 448] width 1127 height 71
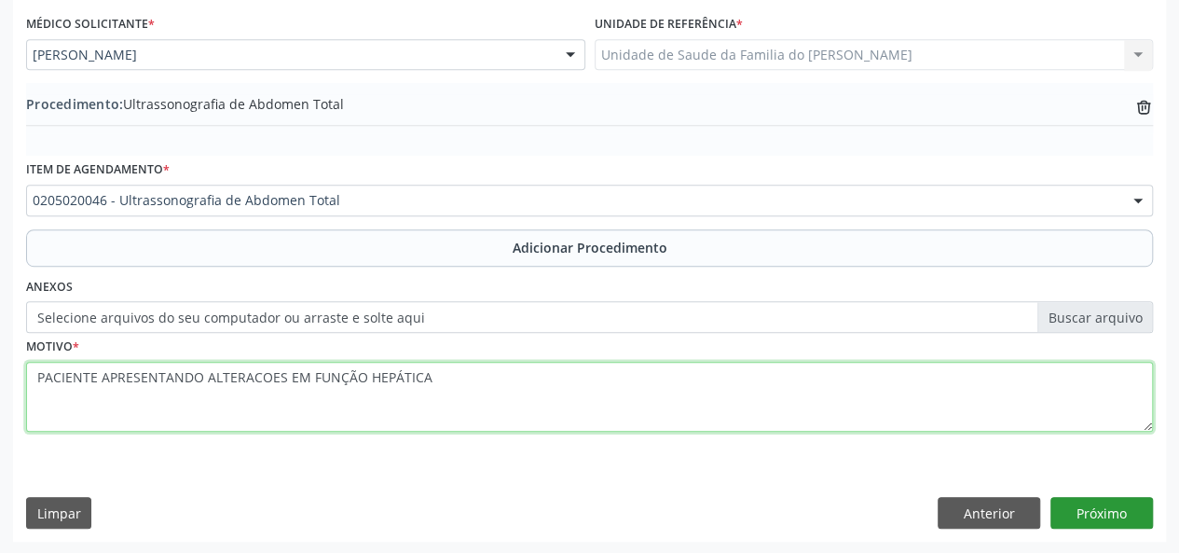
type textarea "PACIENTE APRESENTANDO ALTERACOES EM FUNÇÃO HEPÁTICA"
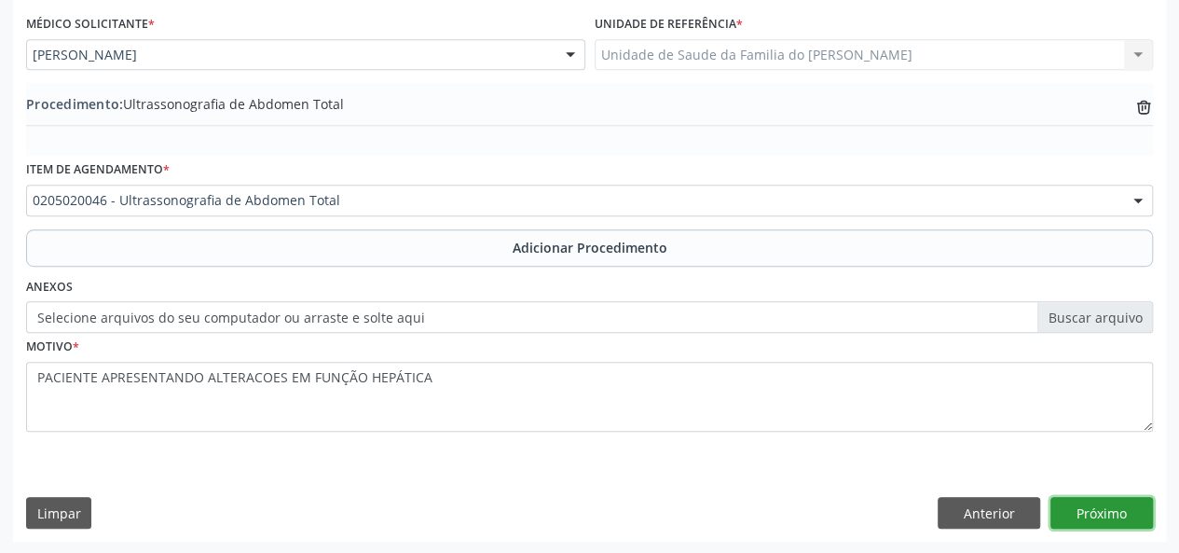
click at [1108, 511] on button "Próximo" at bounding box center [1102, 513] width 103 height 32
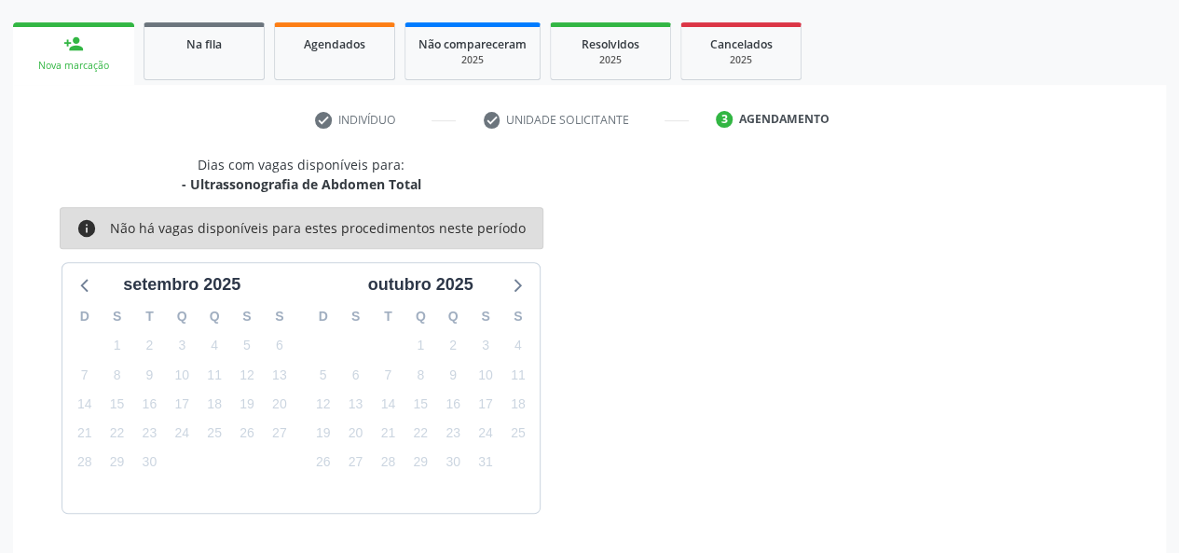
scroll to position [337, 0]
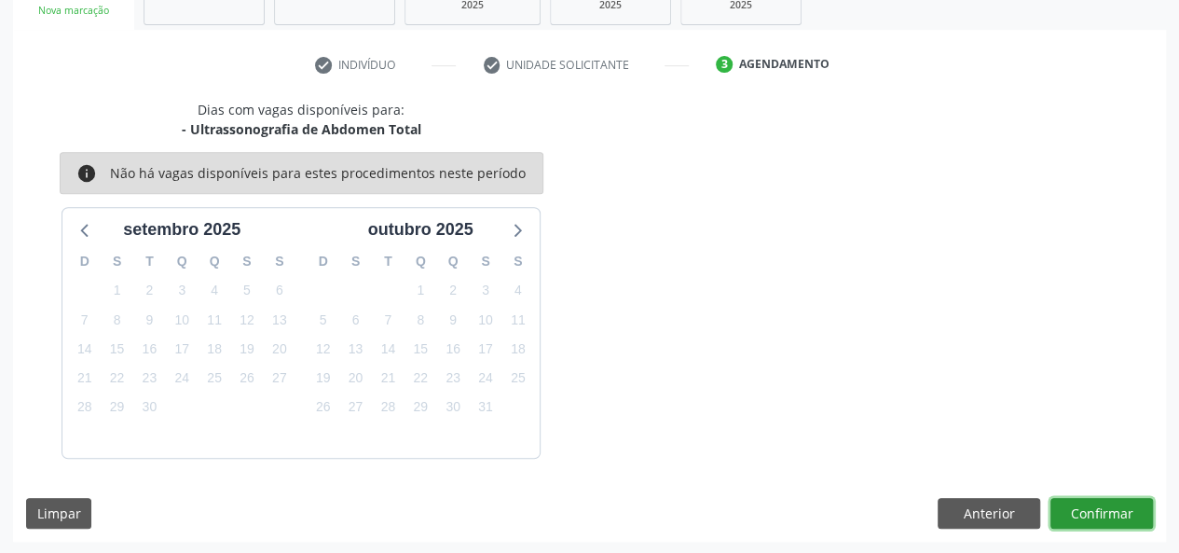
click at [1108, 511] on button "Confirmar" at bounding box center [1102, 514] width 103 height 32
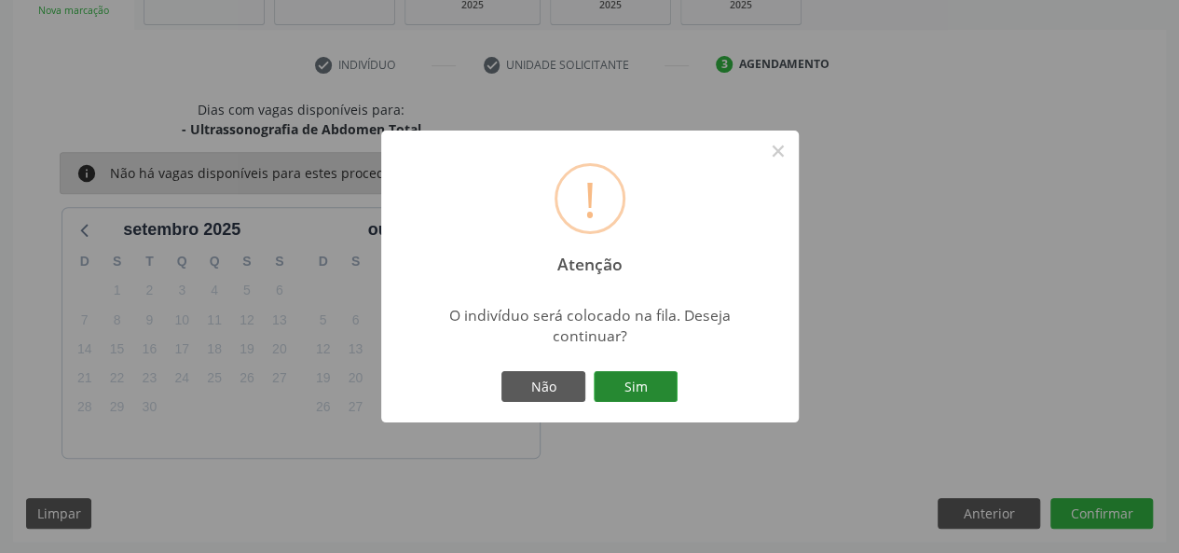
click at [625, 387] on button "Sim" at bounding box center [636, 387] width 84 height 32
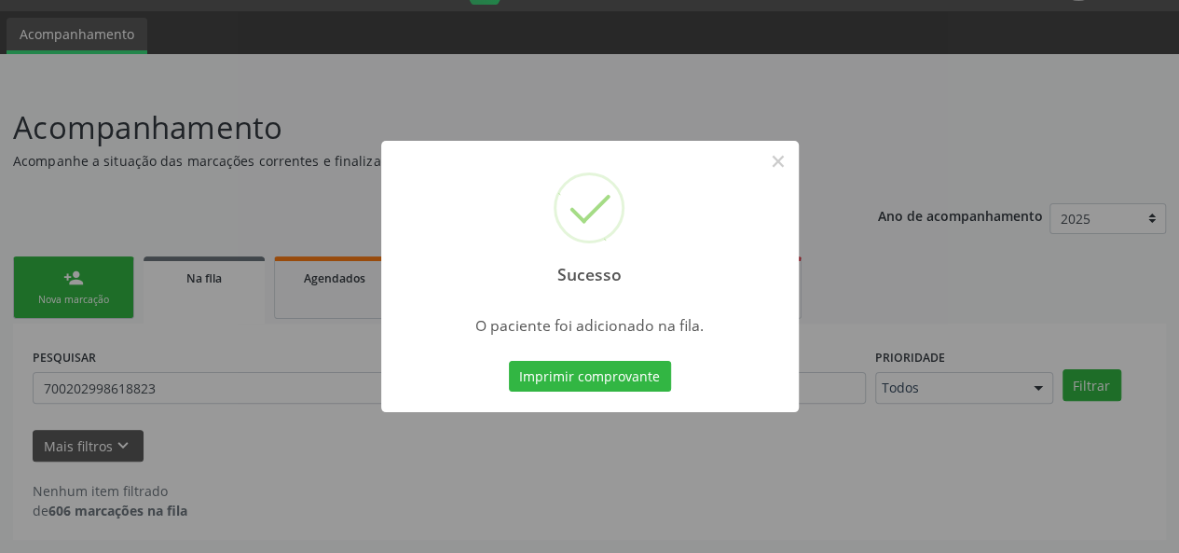
scroll to position [48, 0]
click at [772, 155] on button "×" at bounding box center [779, 161] width 32 height 32
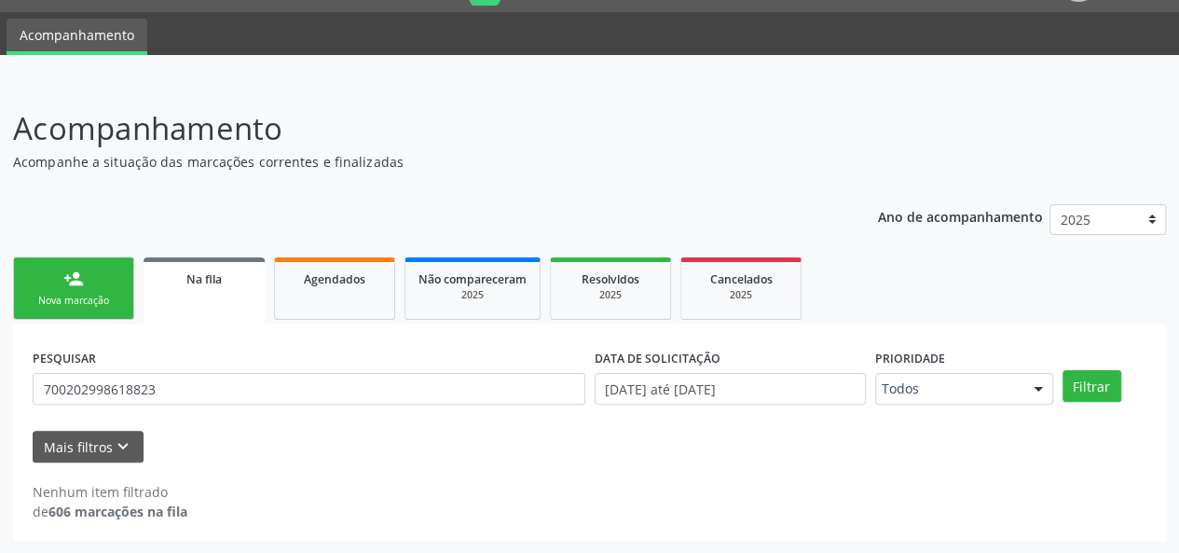
click at [68, 294] on div "Nova marcação" at bounding box center [73, 301] width 93 height 14
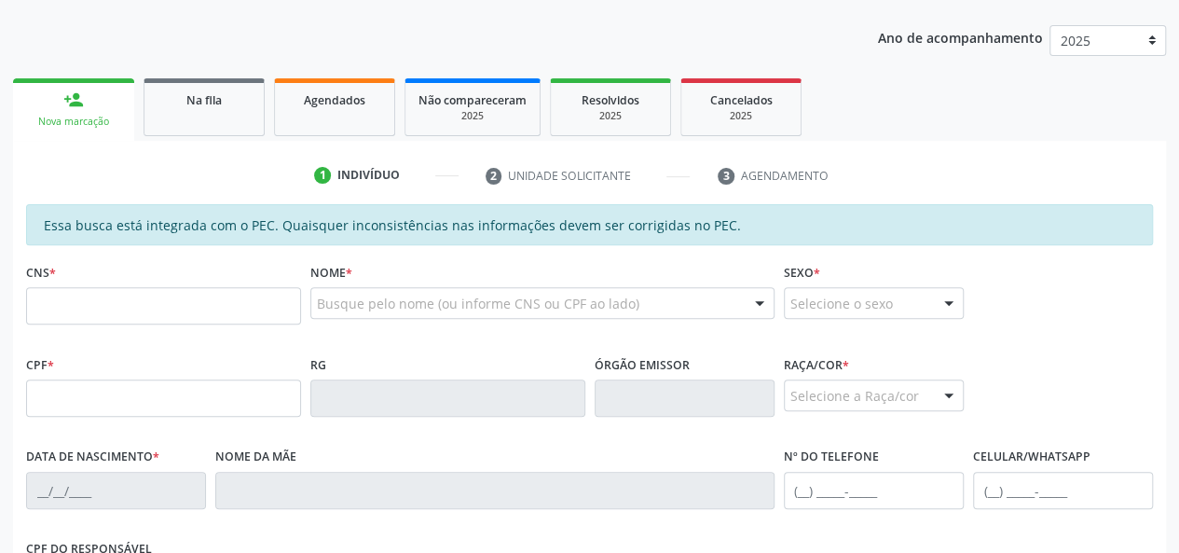
scroll to position [234, 0]
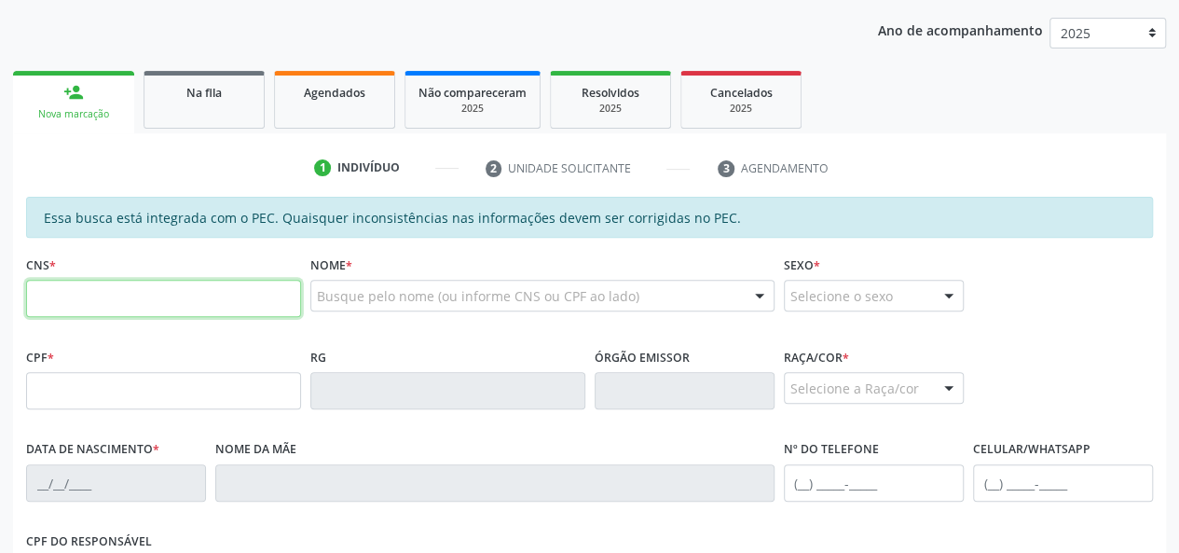
click at [192, 299] on input "text" at bounding box center [163, 298] width 275 height 37
type input "707 6012 9054 2194"
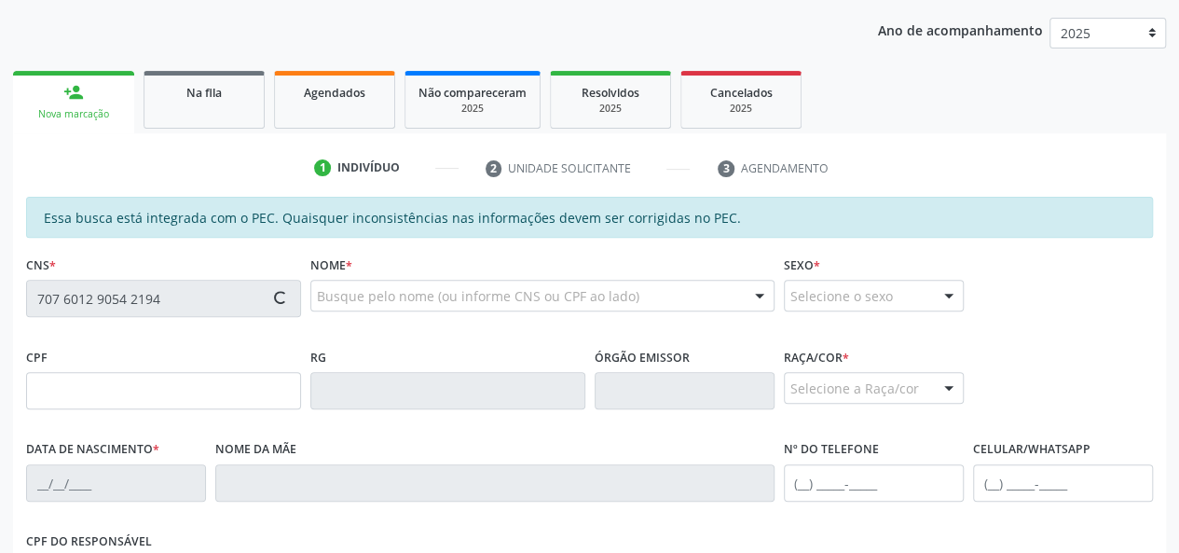
type input "081.220.954-02"
type input "02/11/1978"
type input "Maria do Carmo dos Santos"
type input "(82) 99414-7643"
type input "18"
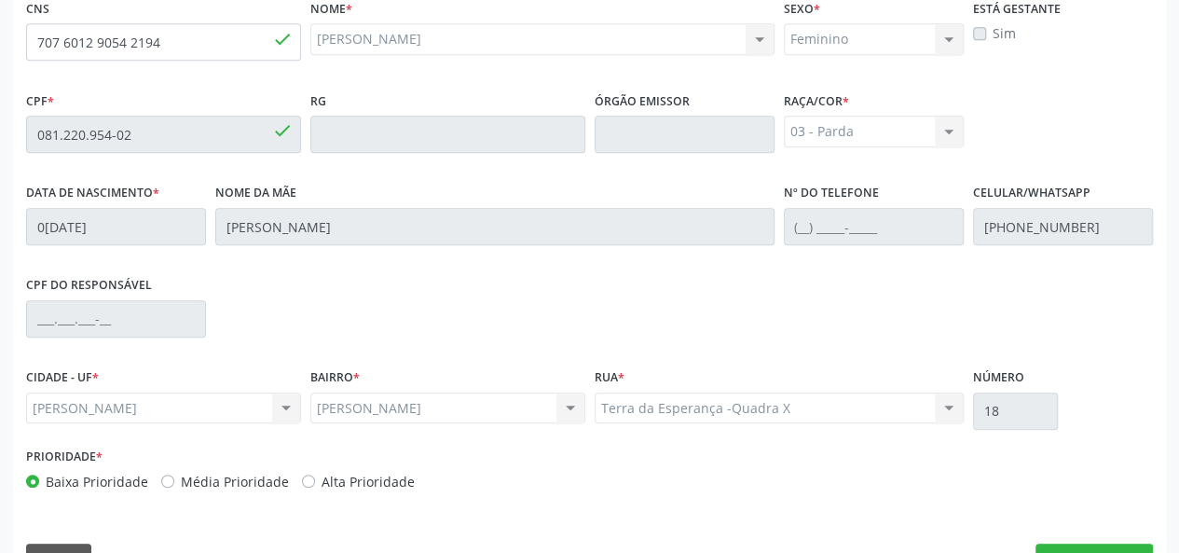
scroll to position [536, 0]
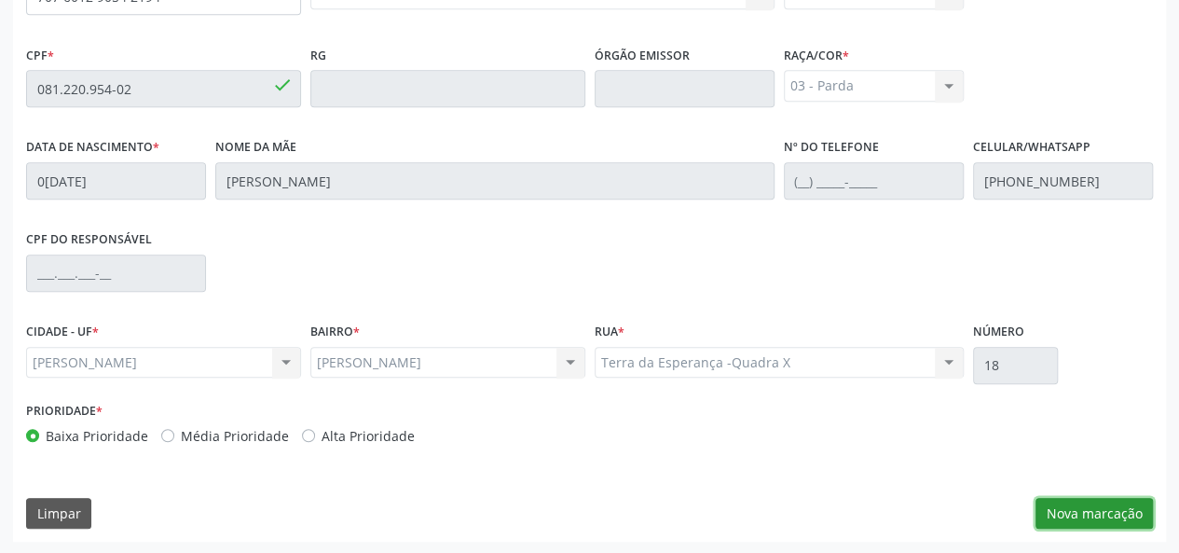
click at [1094, 523] on button "Nova marcação" at bounding box center [1094, 514] width 117 height 32
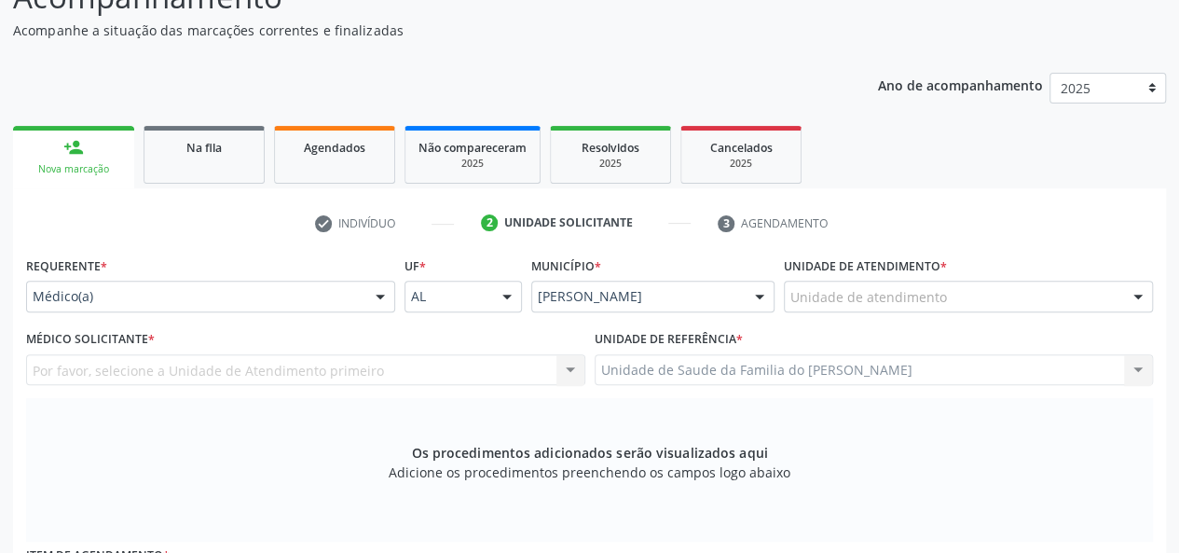
scroll to position [163, 0]
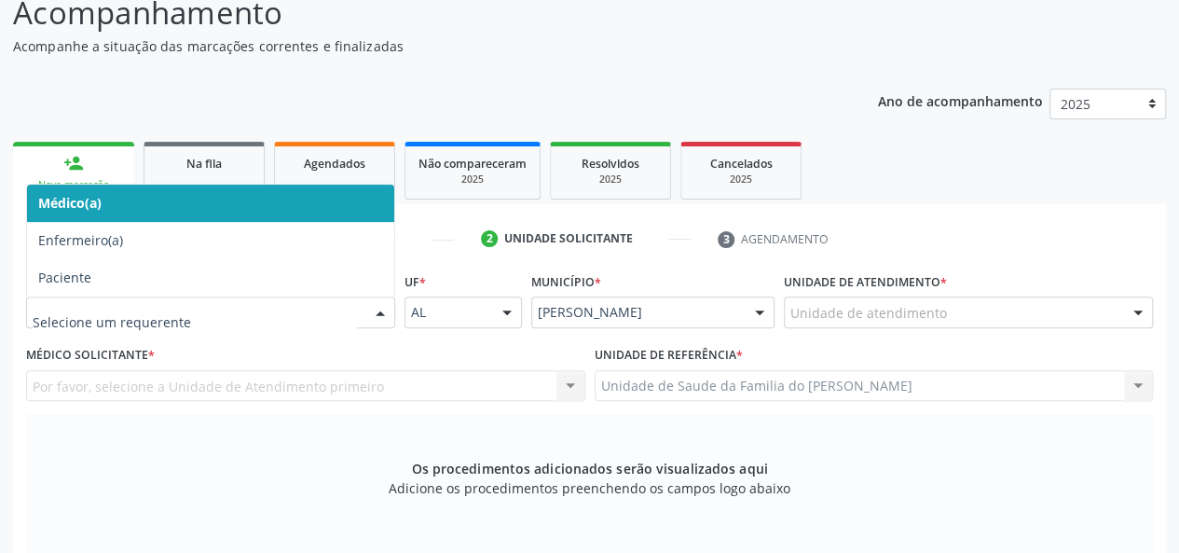
click at [268, 197] on span "Médico(a)" at bounding box center [210, 203] width 367 height 37
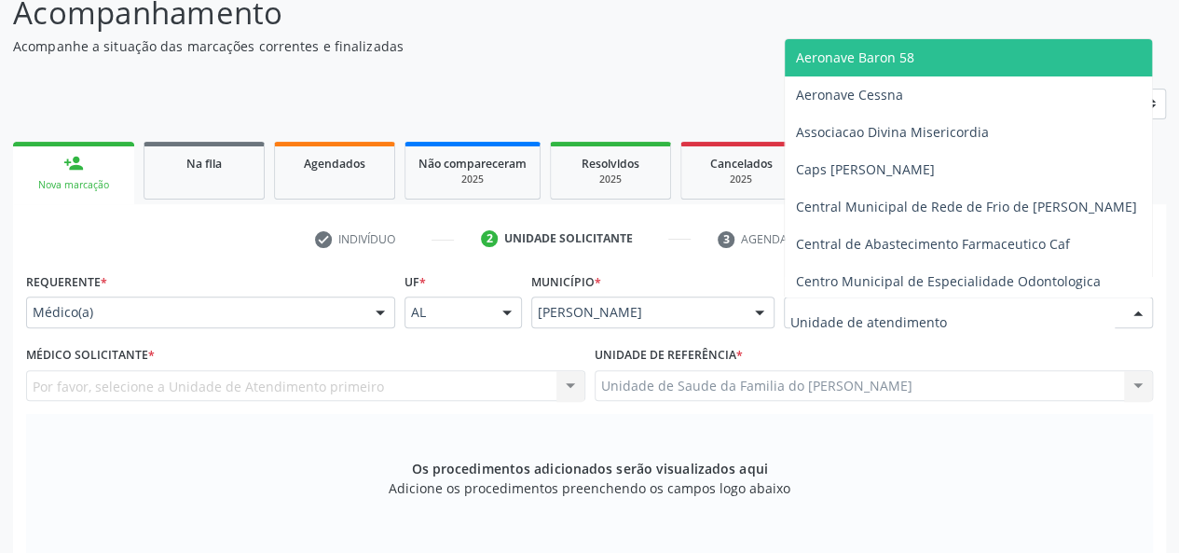
type input "J"
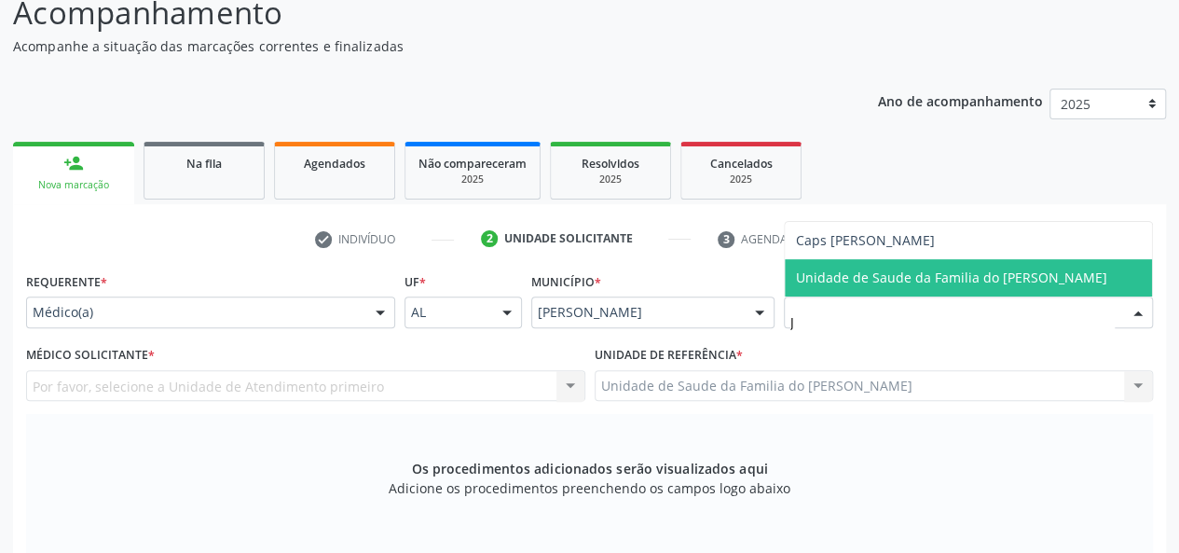
click at [912, 284] on span "Unidade de Saude da Familia do [PERSON_NAME]" at bounding box center [951, 277] width 311 height 18
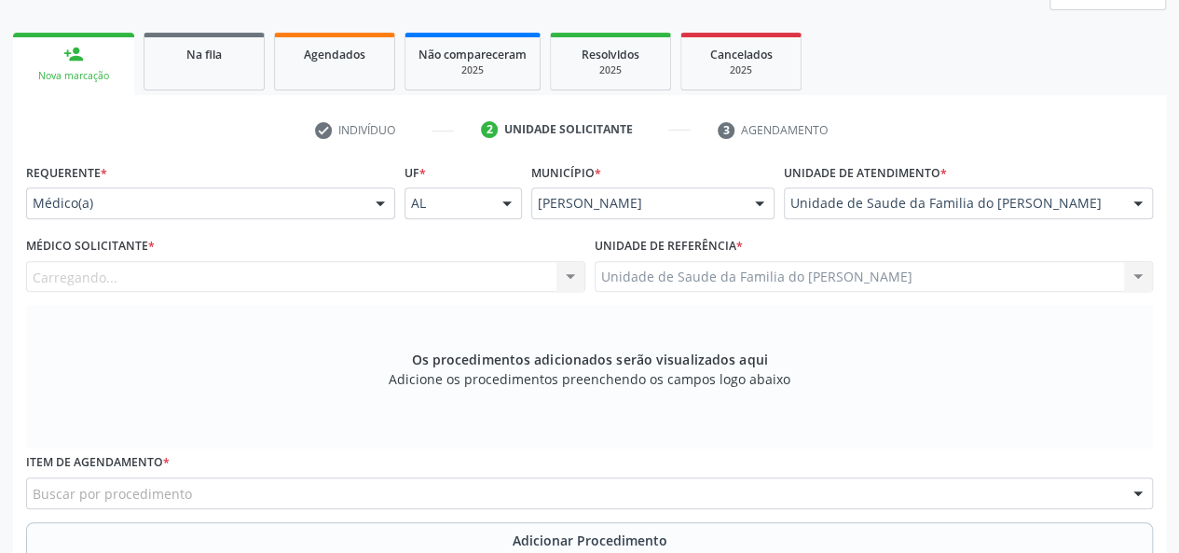
scroll to position [350, 0]
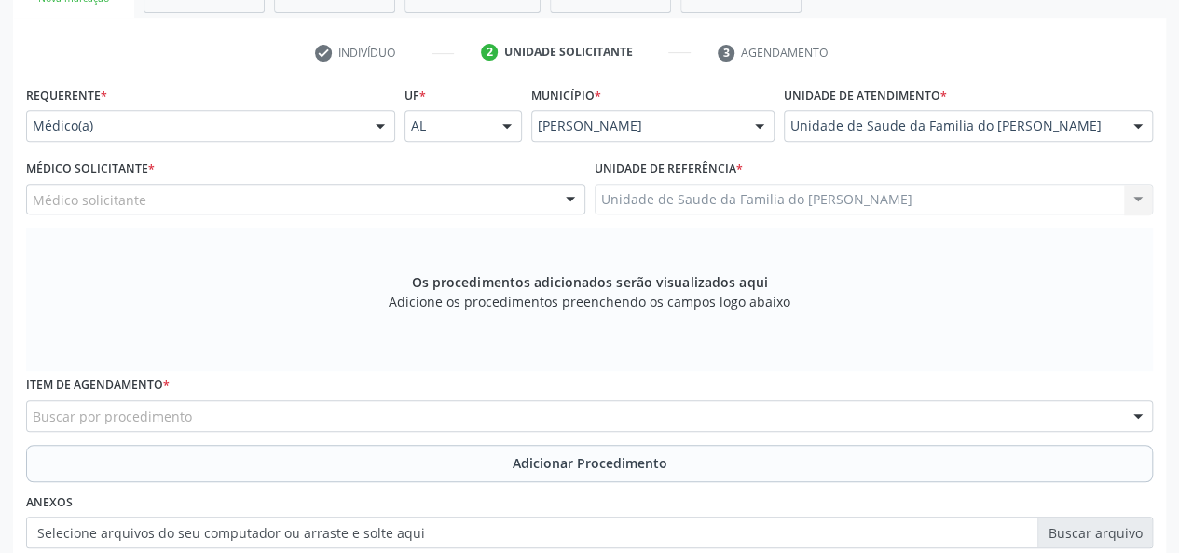
click at [571, 200] on div at bounding box center [571, 201] width 28 height 32
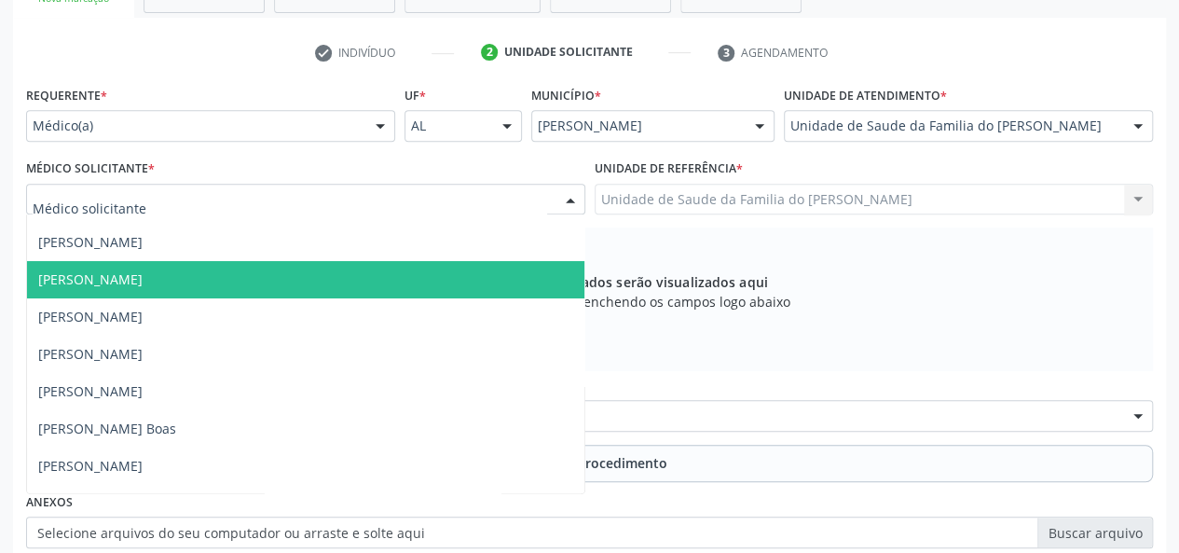
scroll to position [93, 0]
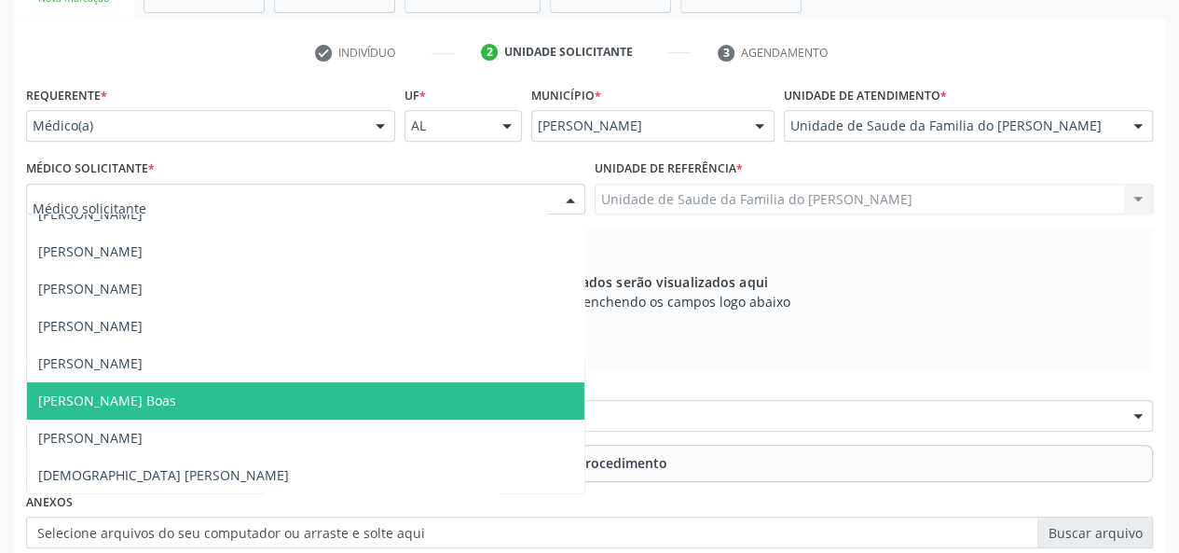
click at [336, 395] on span "[PERSON_NAME] Boas" at bounding box center [305, 400] width 557 height 37
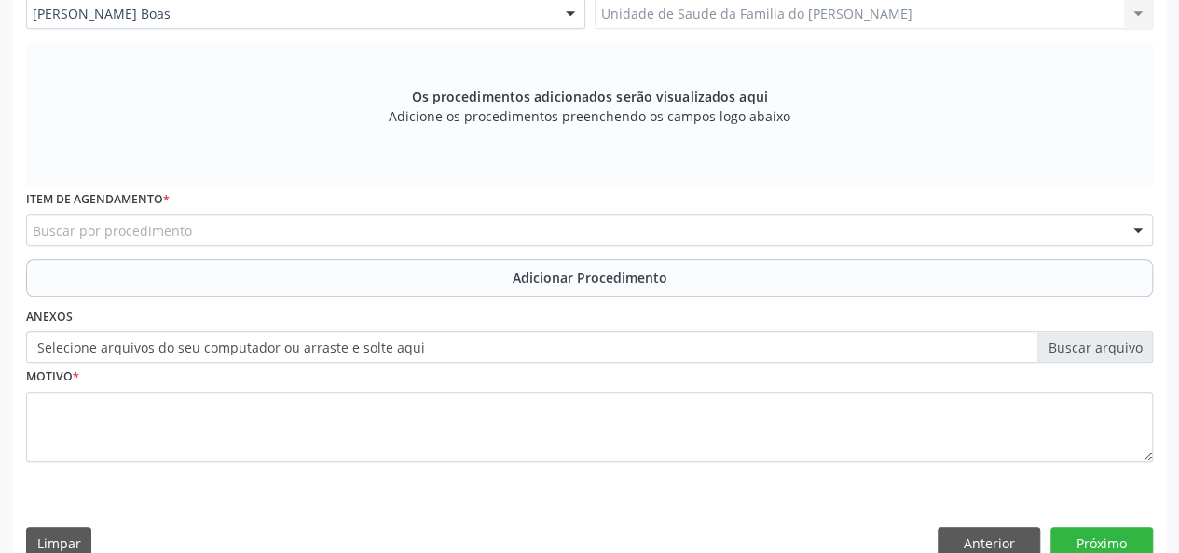
scroll to position [536, 0]
click at [360, 229] on div "Buscar por procedimento" at bounding box center [589, 229] width 1127 height 32
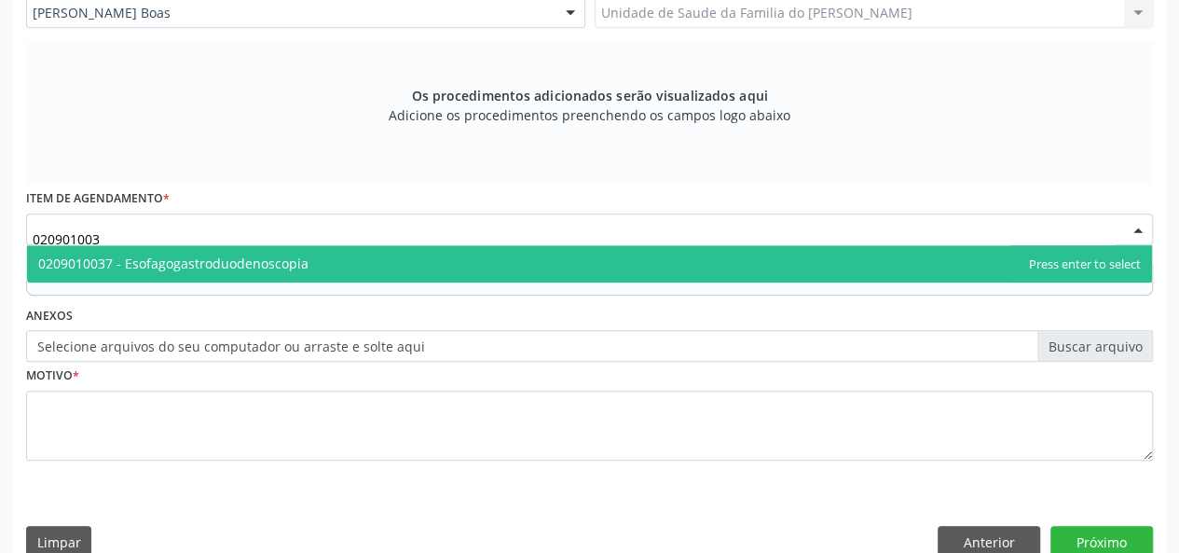
type input "0209010037"
click at [352, 268] on span "0209010037 - Esofagogastroduodenoscopia" at bounding box center [589, 263] width 1125 height 37
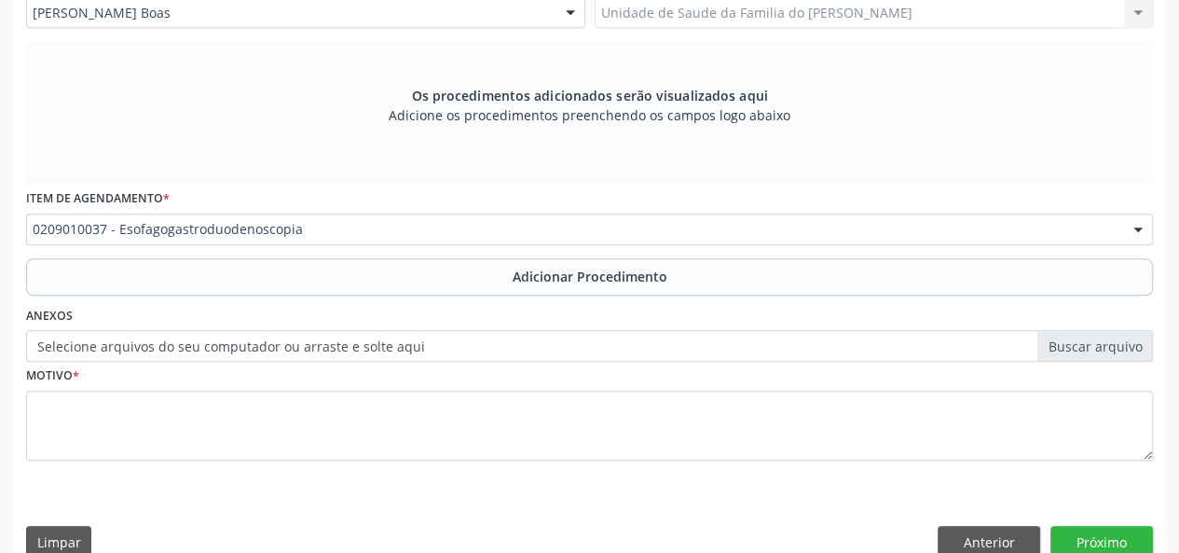
click at [352, 268] on button "Adicionar Procedimento" at bounding box center [589, 276] width 1127 height 37
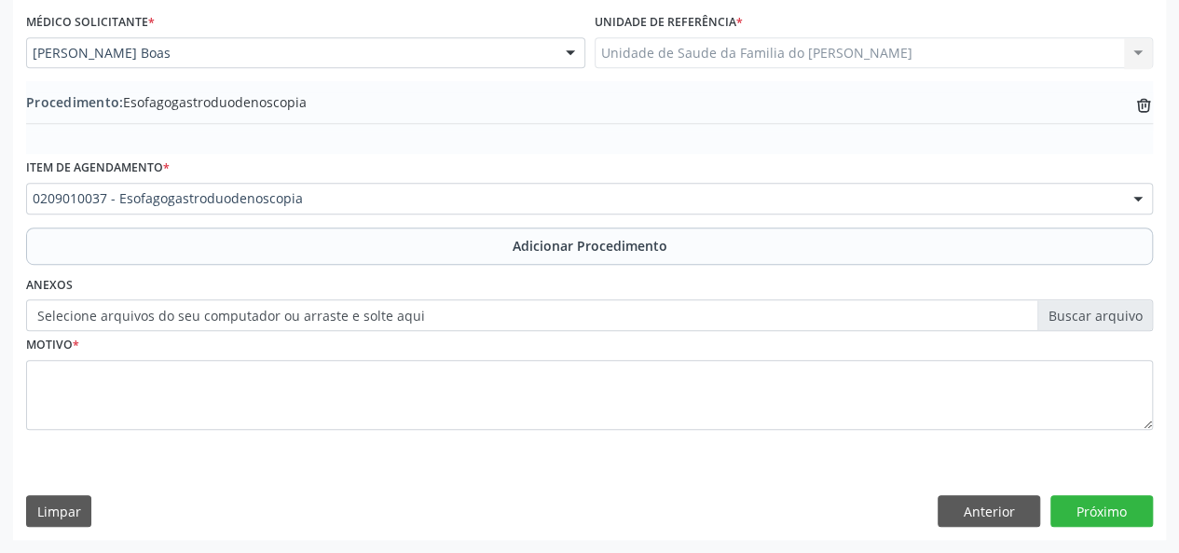
scroll to position [494, 0]
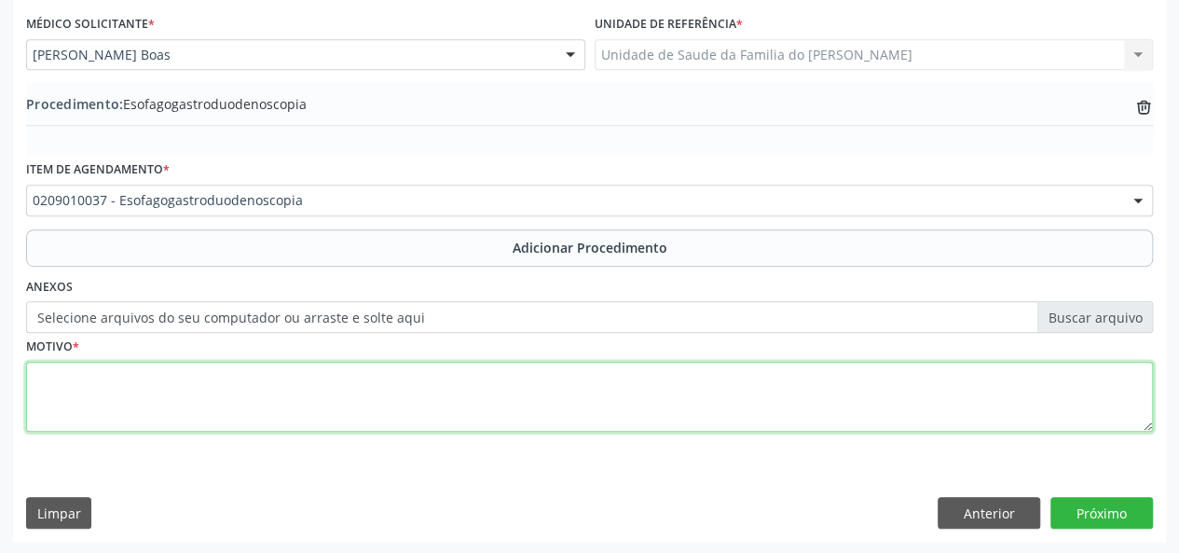
click at [317, 391] on textarea at bounding box center [589, 397] width 1127 height 71
type textarea "GASTRITE"
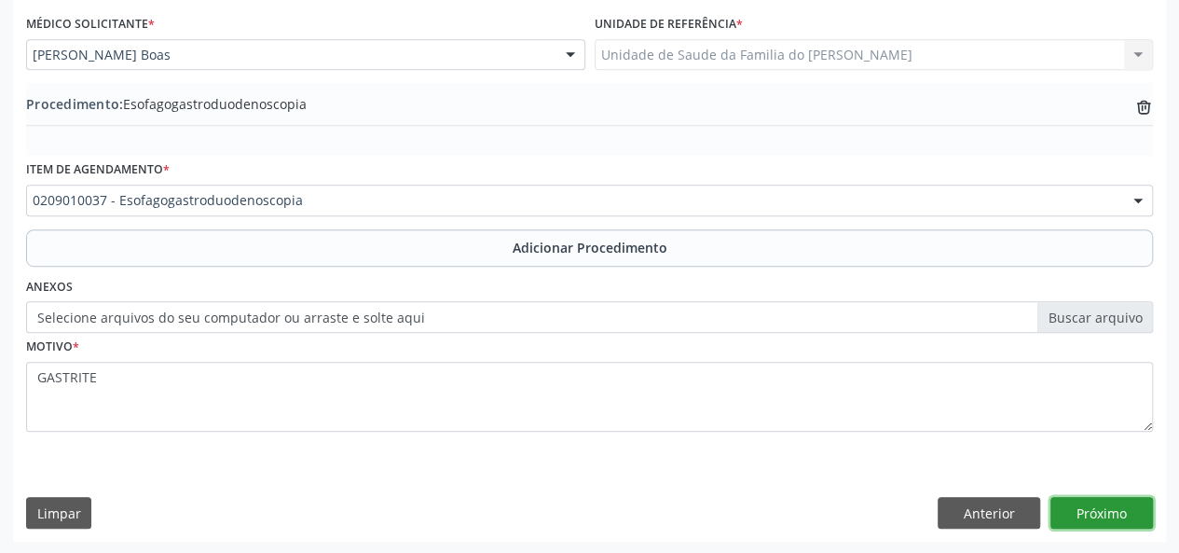
click at [1108, 508] on button "Próximo" at bounding box center [1102, 513] width 103 height 32
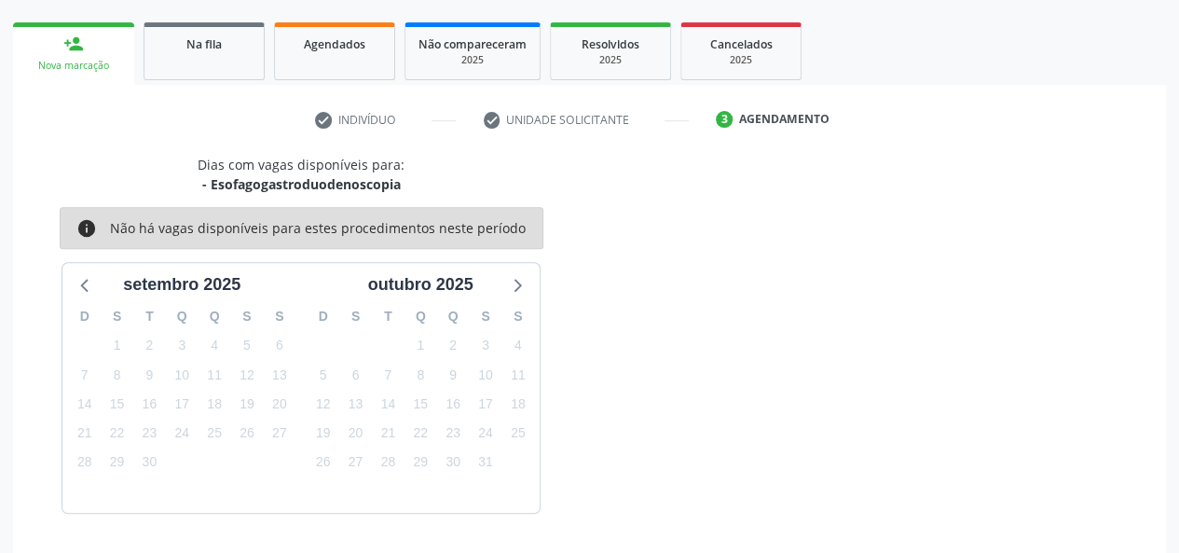
scroll to position [337, 0]
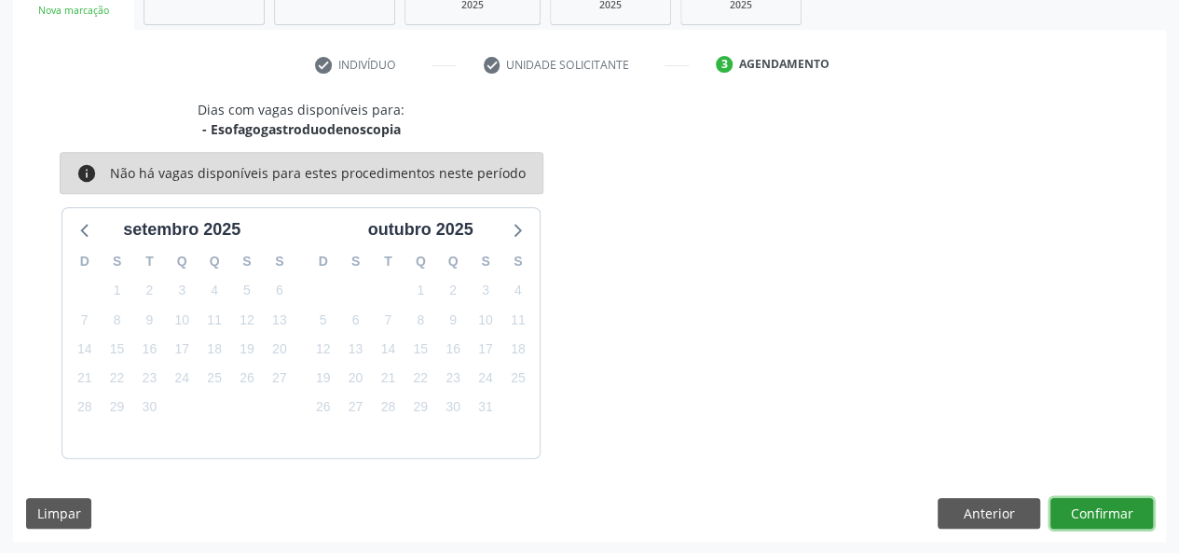
click at [1108, 508] on button "Confirmar" at bounding box center [1102, 514] width 103 height 32
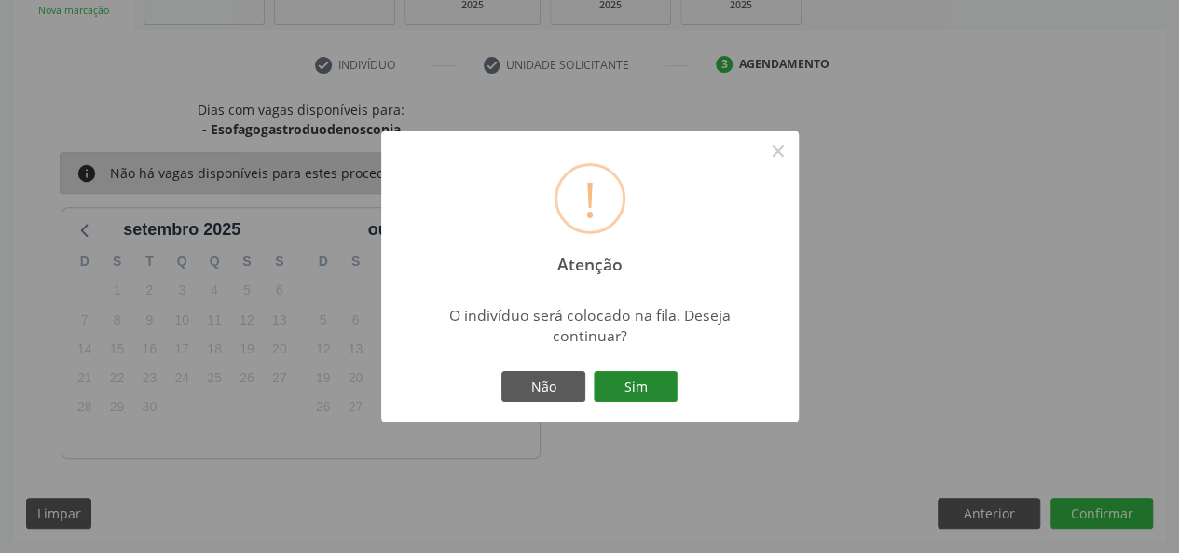
click at [619, 380] on button "Sim" at bounding box center [636, 387] width 84 height 32
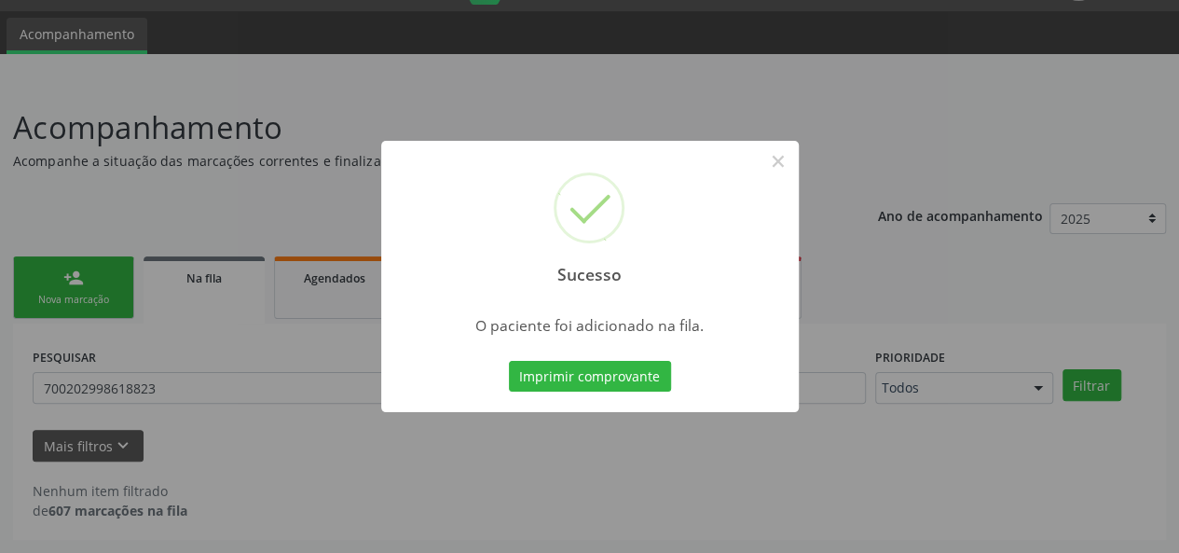
scroll to position [48, 0]
click at [772, 164] on button "×" at bounding box center [779, 161] width 32 height 32
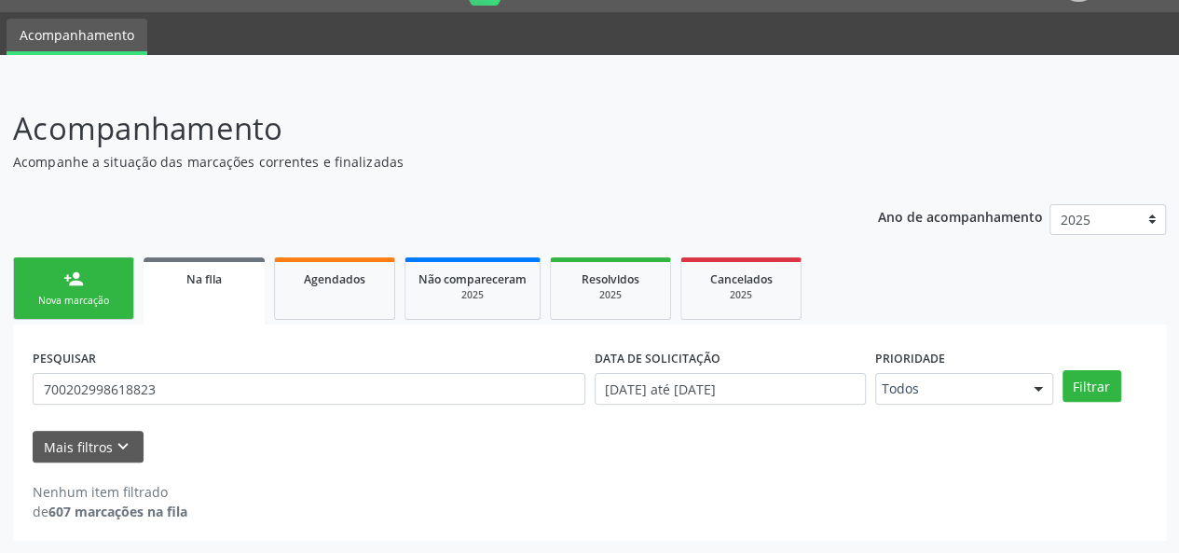
click at [232, 281] on div "Na fila" at bounding box center [204, 278] width 95 height 20
drag, startPoint x: 159, startPoint y: 387, endPoint x: 25, endPoint y: 385, distance: 134.2
click at [25, 385] on div "PESQUISAR 700202998618823 DATA DE SOLICITAÇÃO 01/01/2025 até 03/09/2025 Priorid…" at bounding box center [589, 432] width 1153 height 216
type input "TAINA"
click at [1063, 370] on button "Filtrar" at bounding box center [1092, 386] width 59 height 32
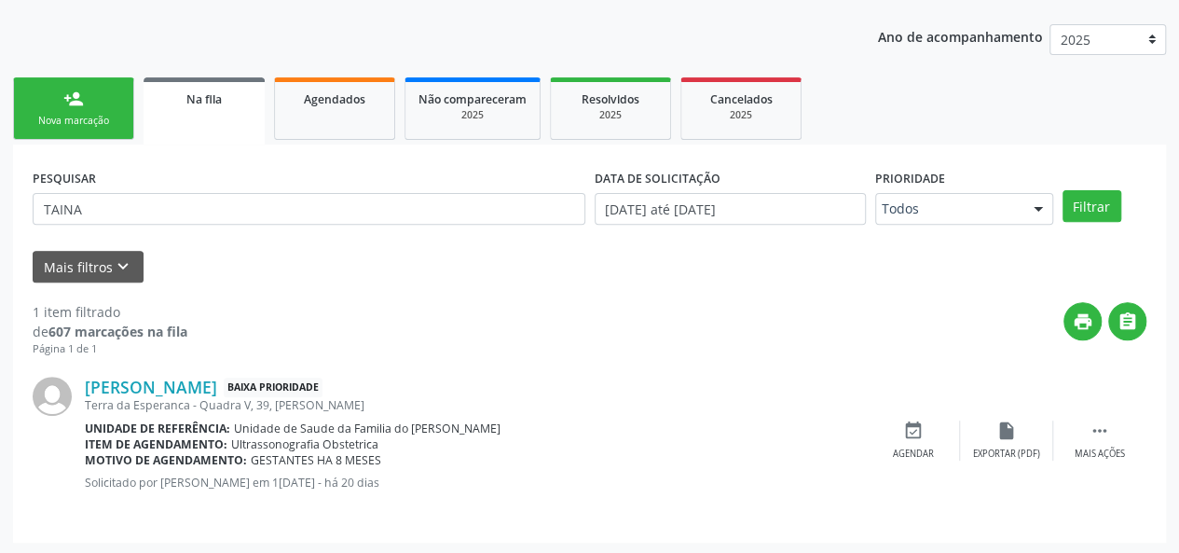
scroll to position [229, 0]
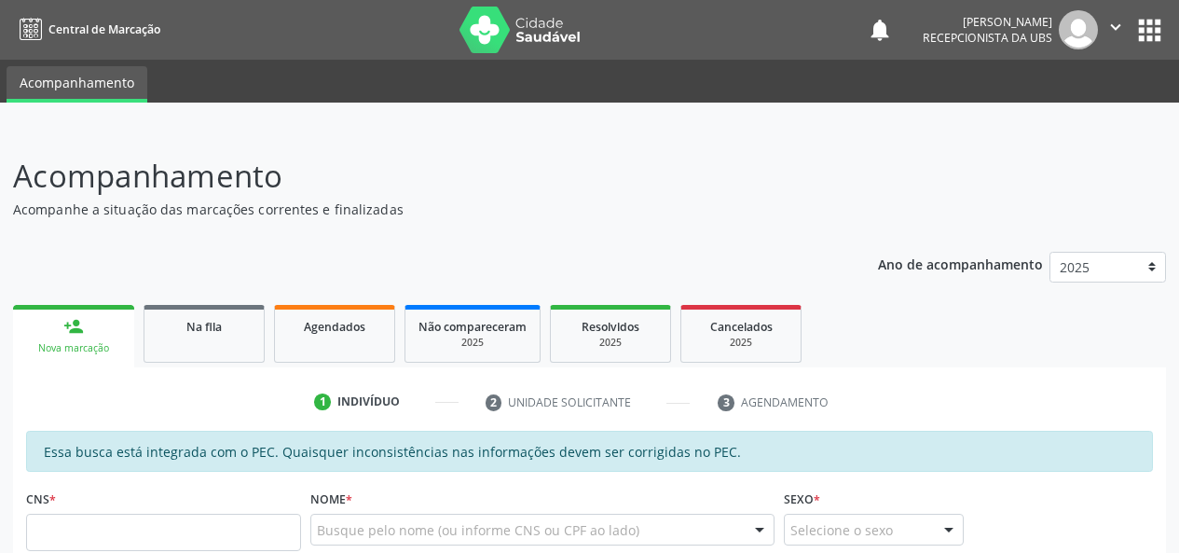
drag, startPoint x: 0, startPoint y: 0, endPoint x: 76, endPoint y: 100, distance: 125.1
click at [76, 316] on div "person_add" at bounding box center [73, 326] width 21 height 21
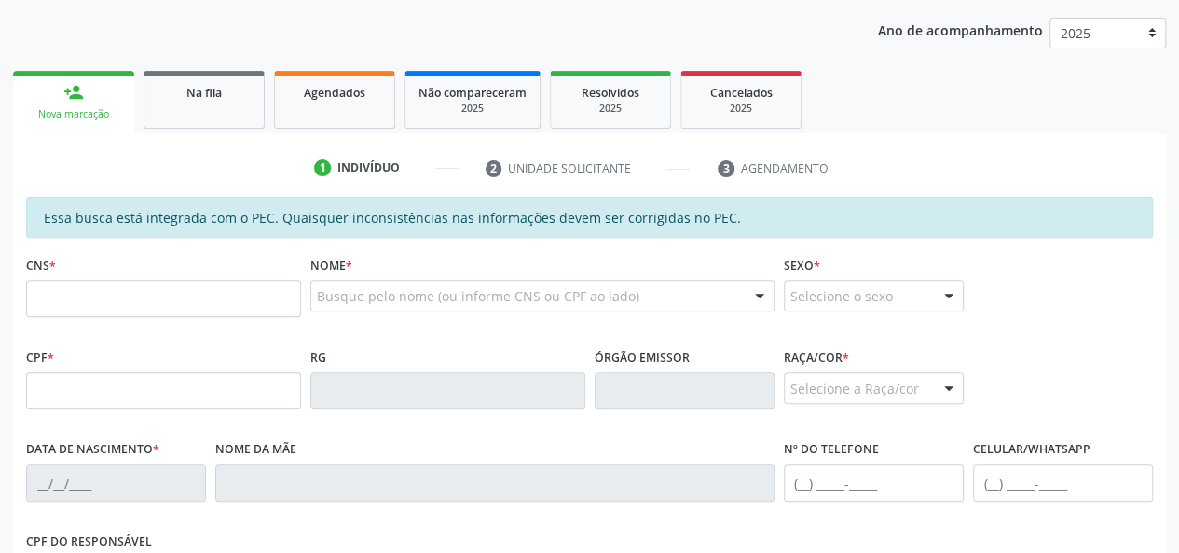
scroll to position [234, 0]
click at [109, 299] on input "text" at bounding box center [163, 298] width 275 height 37
type input "700 5021 0216 2958"
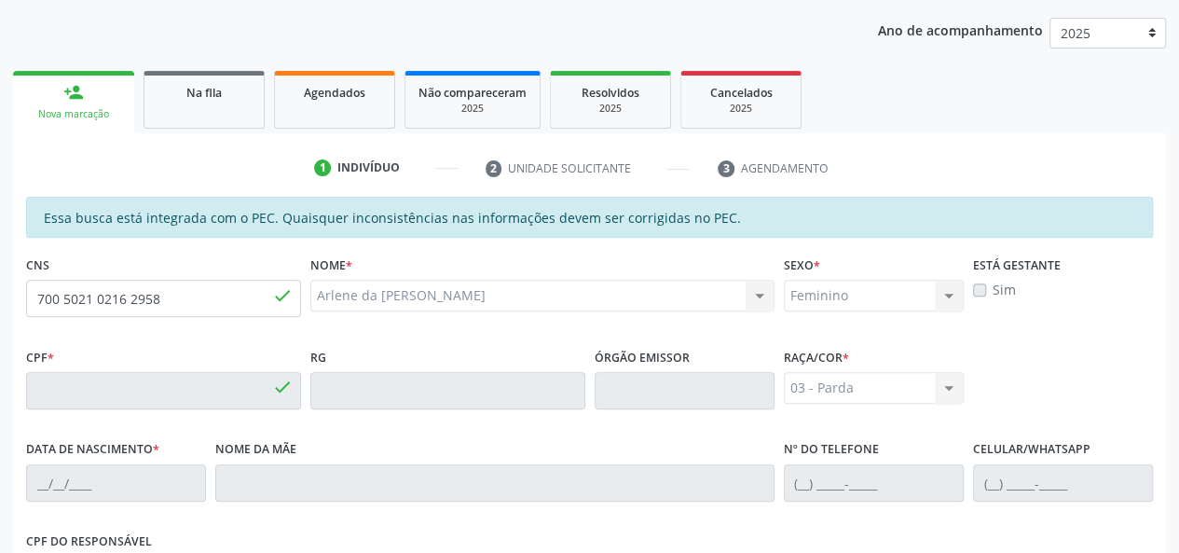
type input "060.899.544-46"
type input "09/07/1980"
type input "Maria Aparecida da Conceição"
type input "(82) 99189-3518"
type input "09"
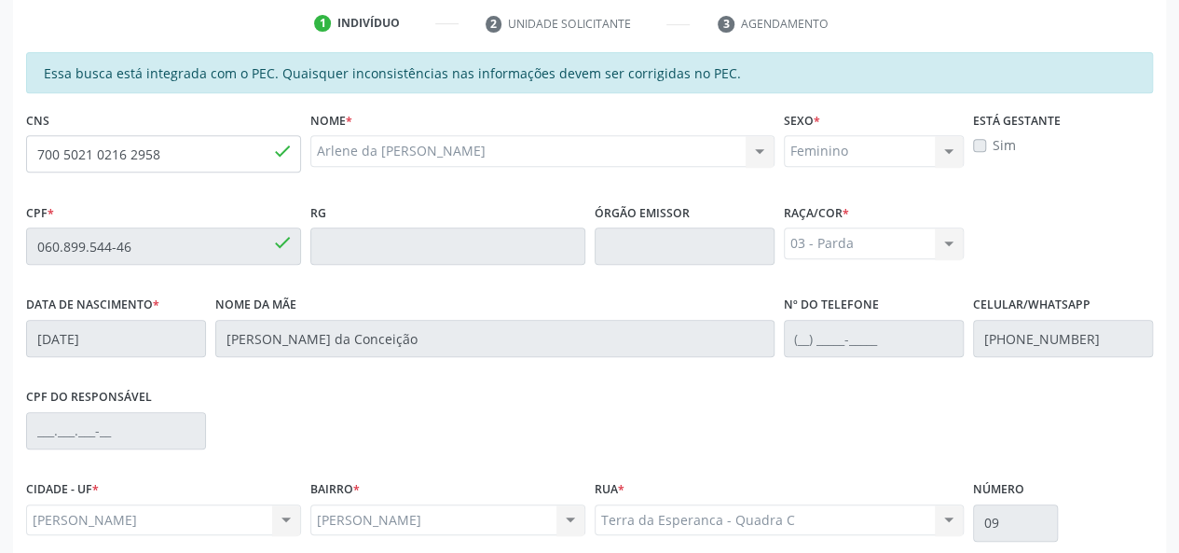
scroll to position [536, 0]
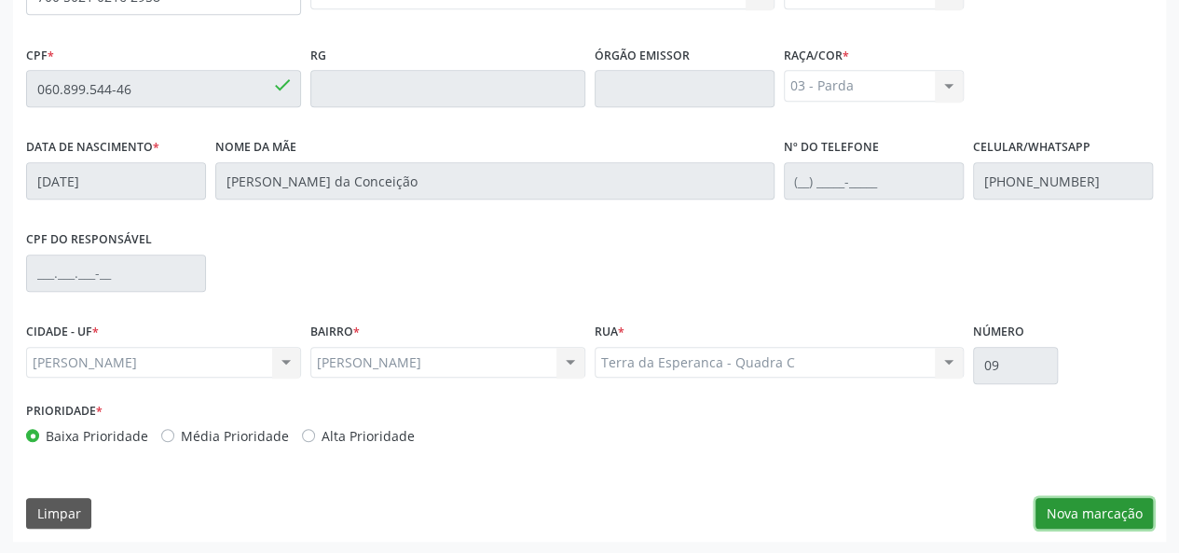
click at [1056, 500] on button "Nova marcação" at bounding box center [1094, 514] width 117 height 32
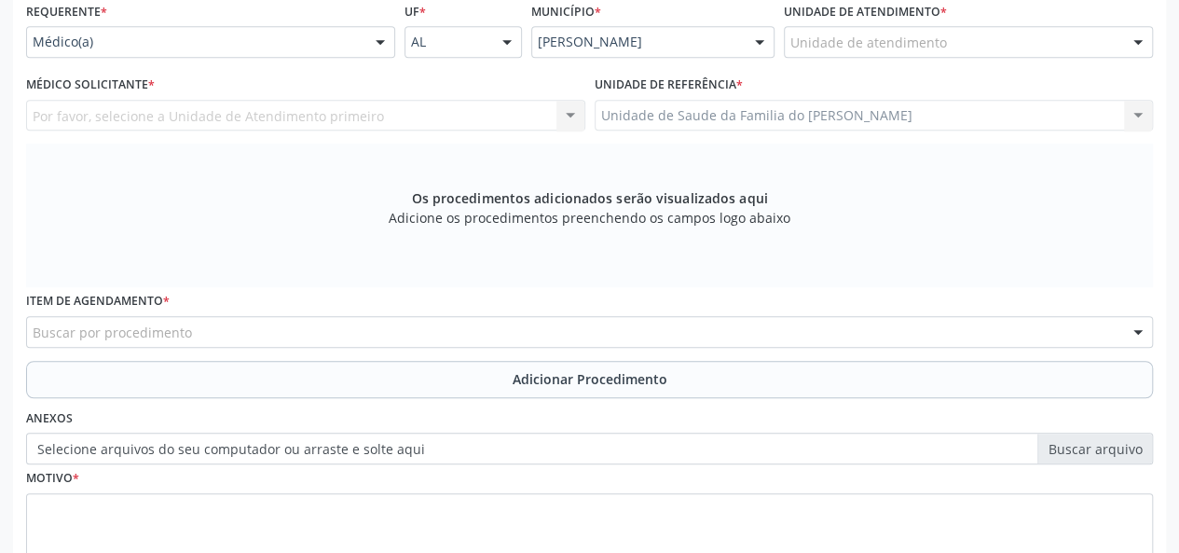
scroll to position [256, 0]
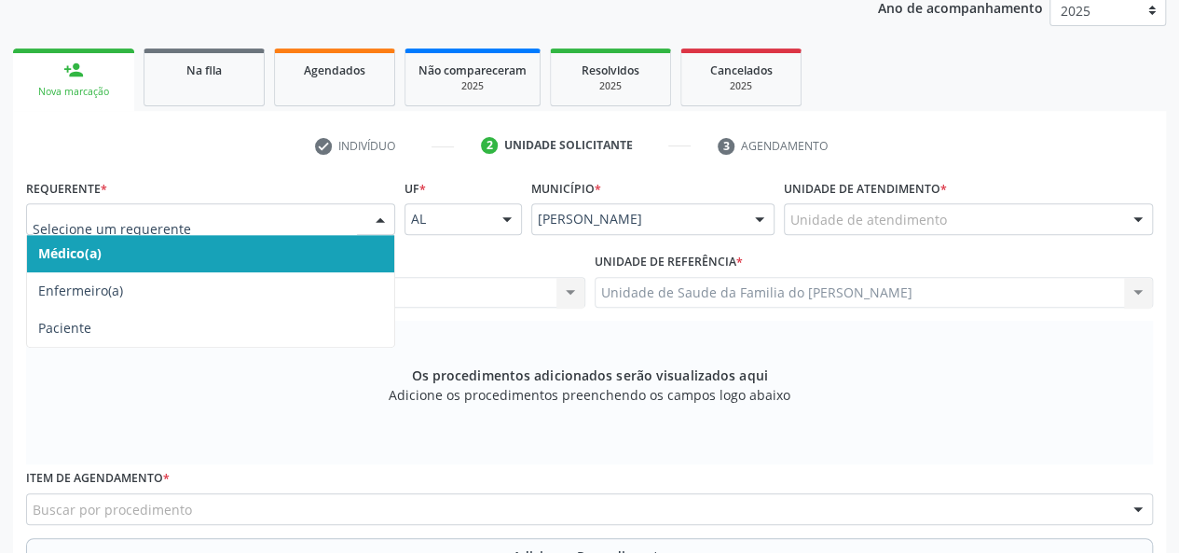
click at [315, 249] on span "Médico(a)" at bounding box center [210, 253] width 367 height 37
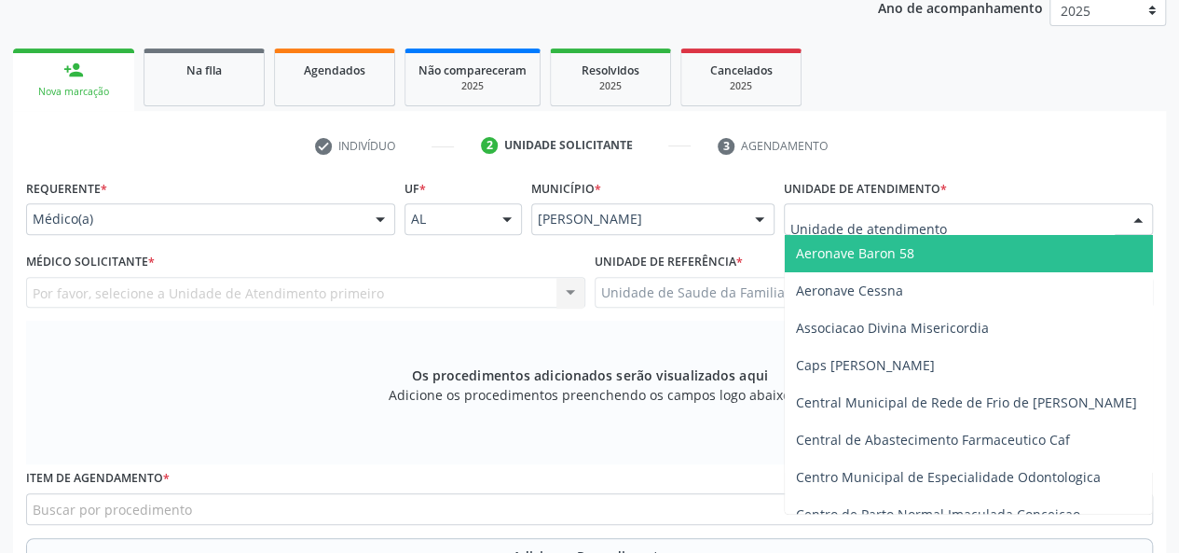
type input "j"
click at [831, 213] on input "j" at bounding box center [952, 228] width 324 height 37
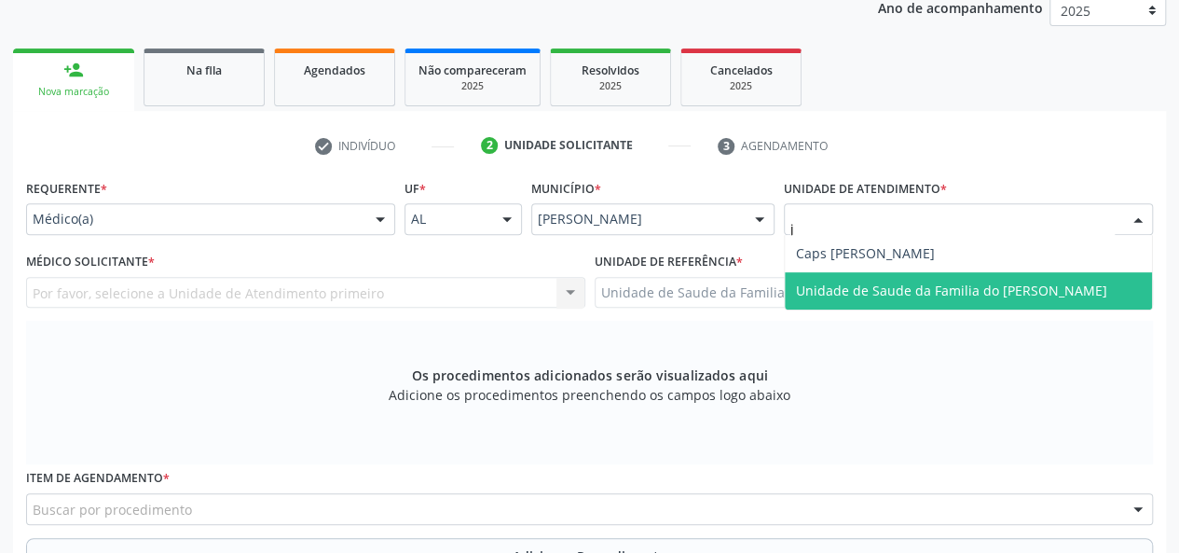
click at [846, 284] on span "Unidade de Saude da Familia do [PERSON_NAME]" at bounding box center [951, 291] width 311 height 18
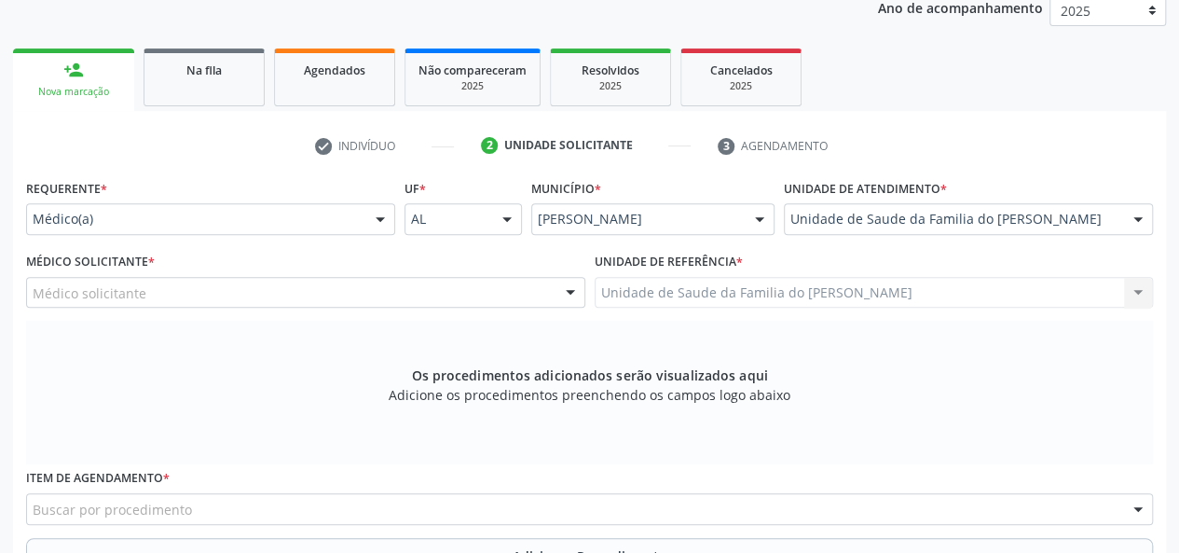
click at [569, 294] on div at bounding box center [571, 294] width 28 height 32
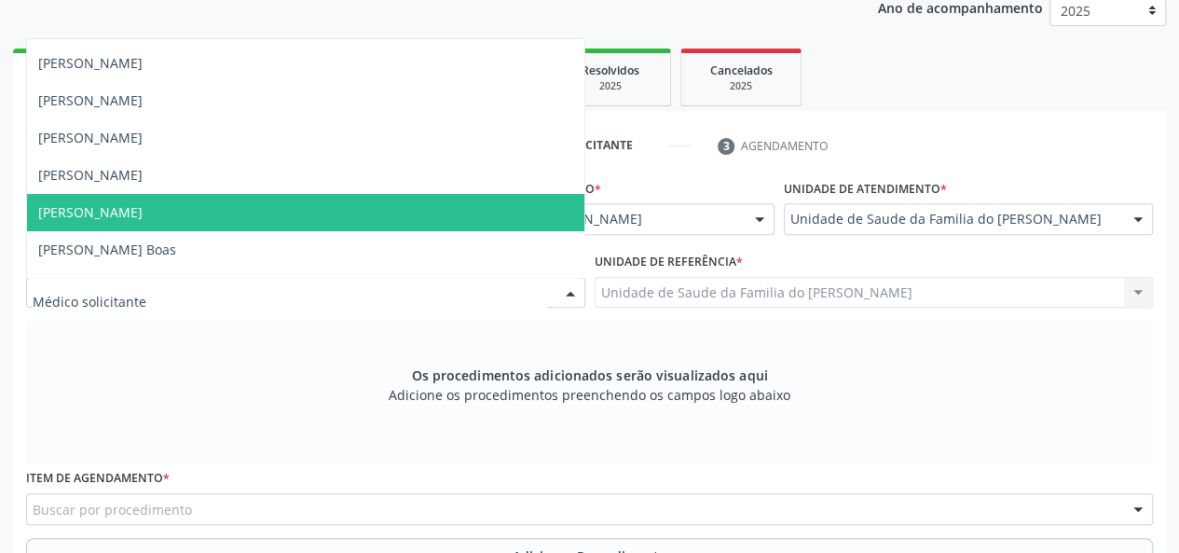
scroll to position [93, 0]
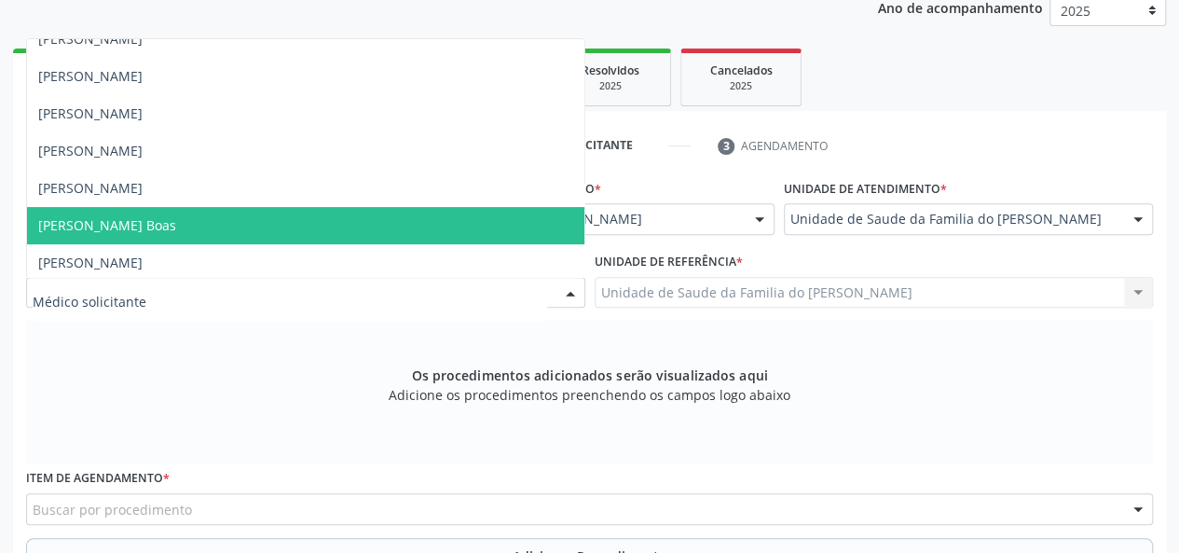
click at [433, 217] on span "[PERSON_NAME] Boas" at bounding box center [305, 225] width 557 height 37
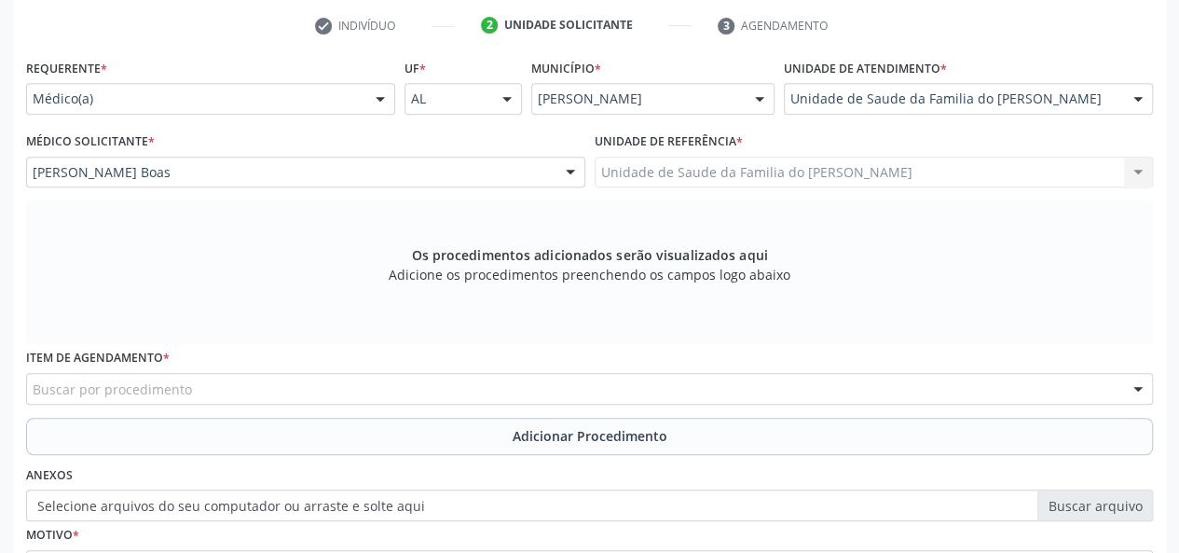
scroll to position [443, 0]
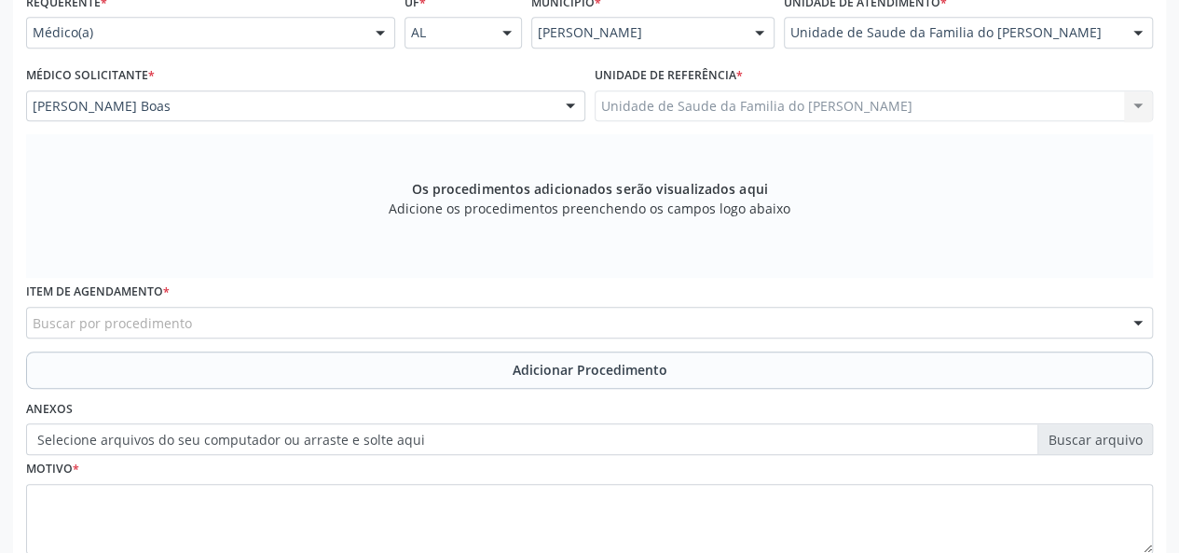
click at [411, 329] on div "Buscar por procedimento" at bounding box center [589, 323] width 1127 height 32
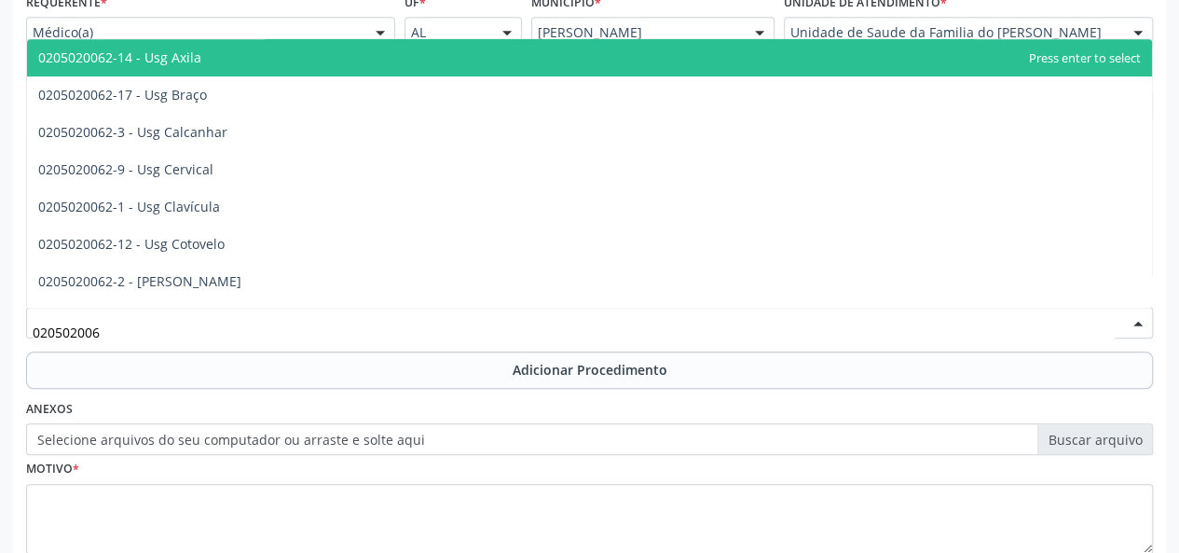
type input "0205020062"
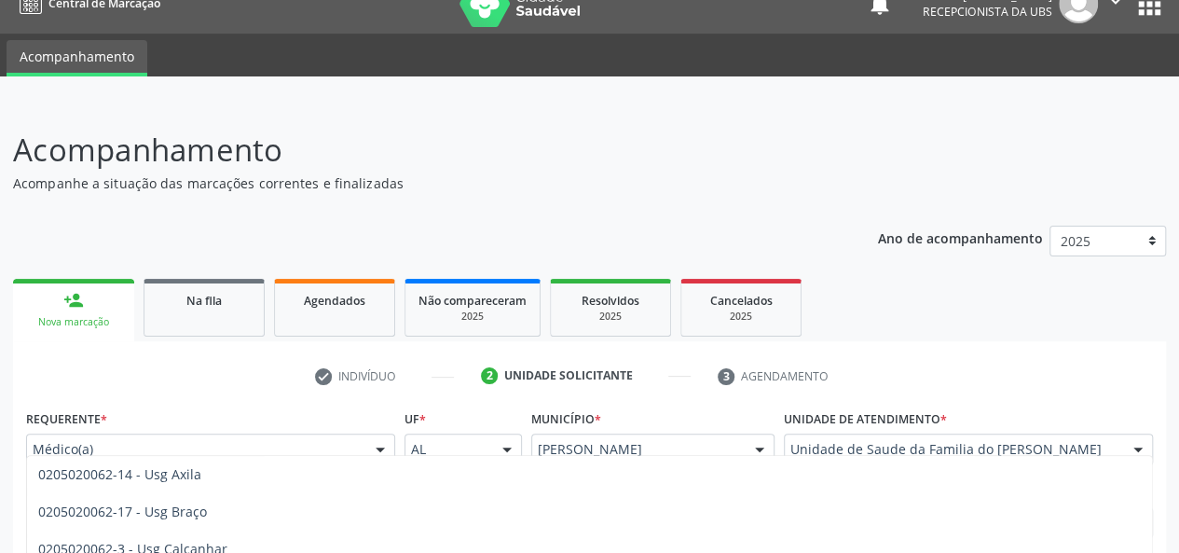
scroll to position [0, 0]
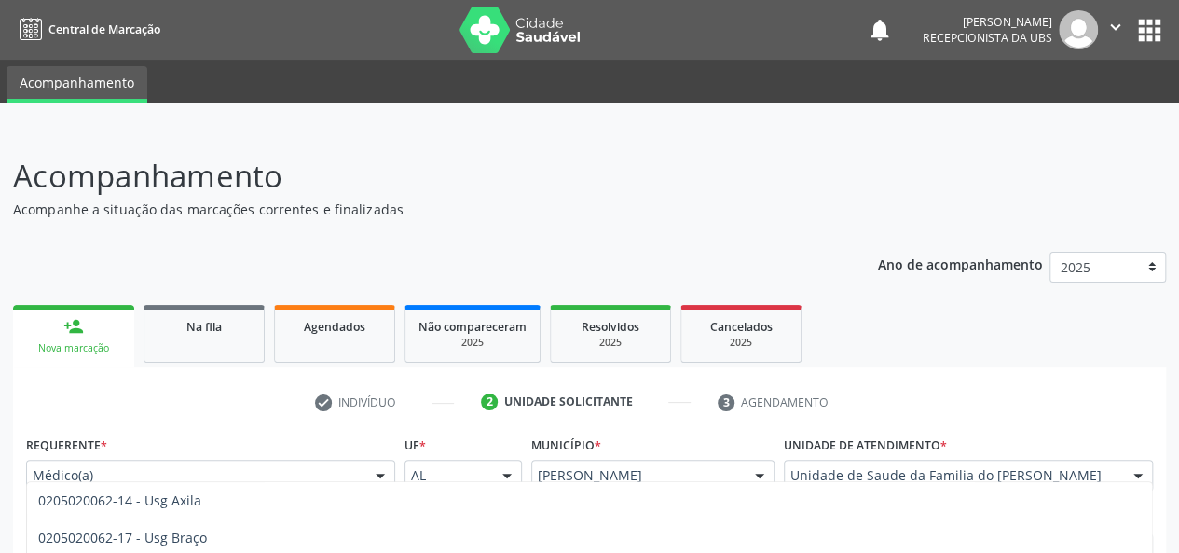
click at [179, 333] on div "Na fila" at bounding box center [204, 326] width 93 height 20
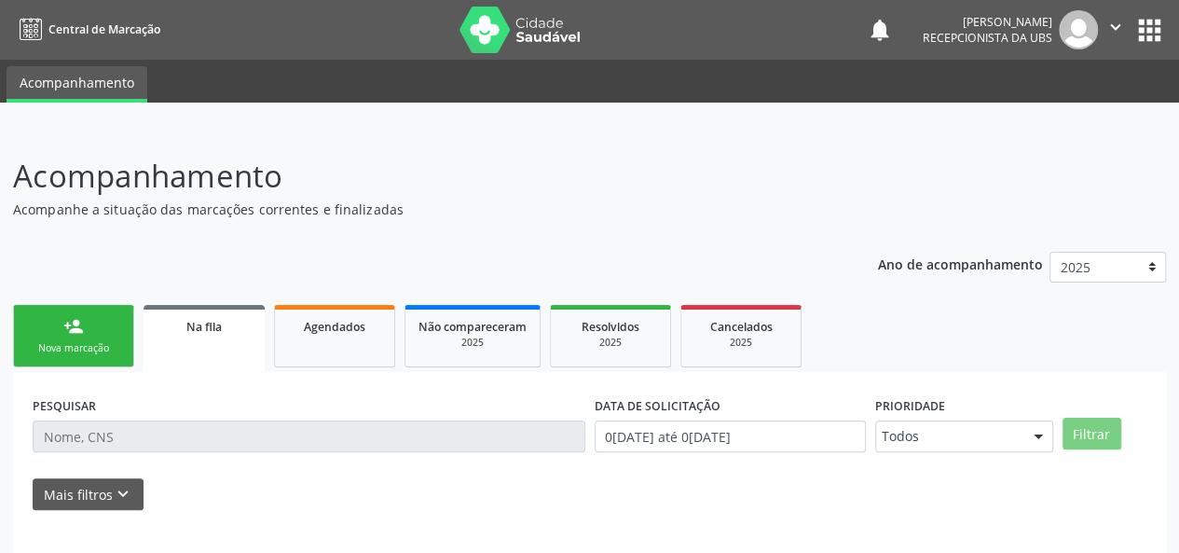
click at [64, 336] on div "person_add" at bounding box center [73, 326] width 21 height 21
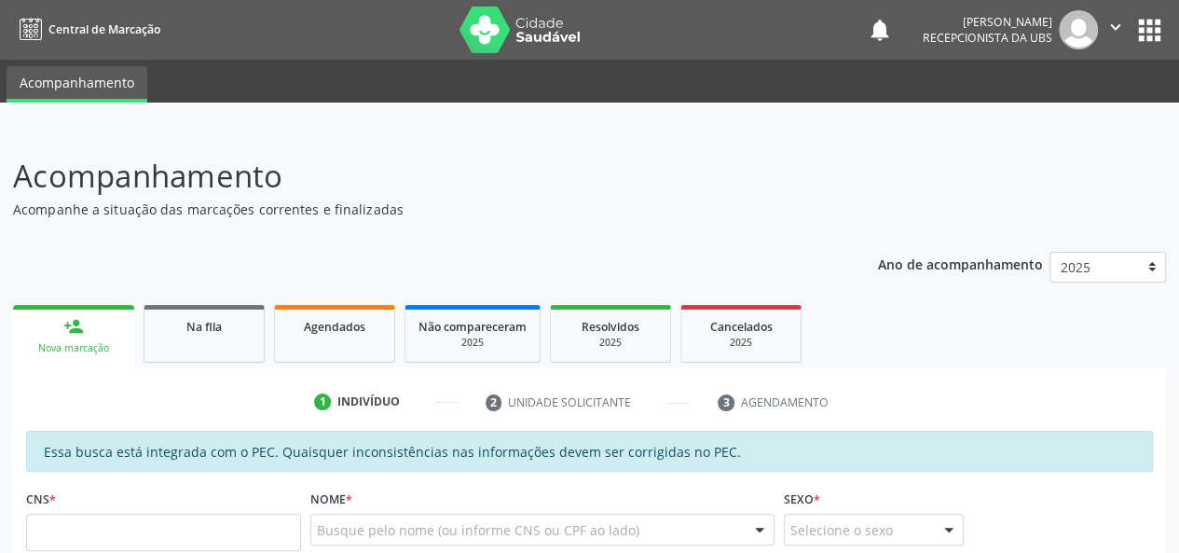
click at [93, 341] on div "Nova marcação" at bounding box center [73, 348] width 95 height 14
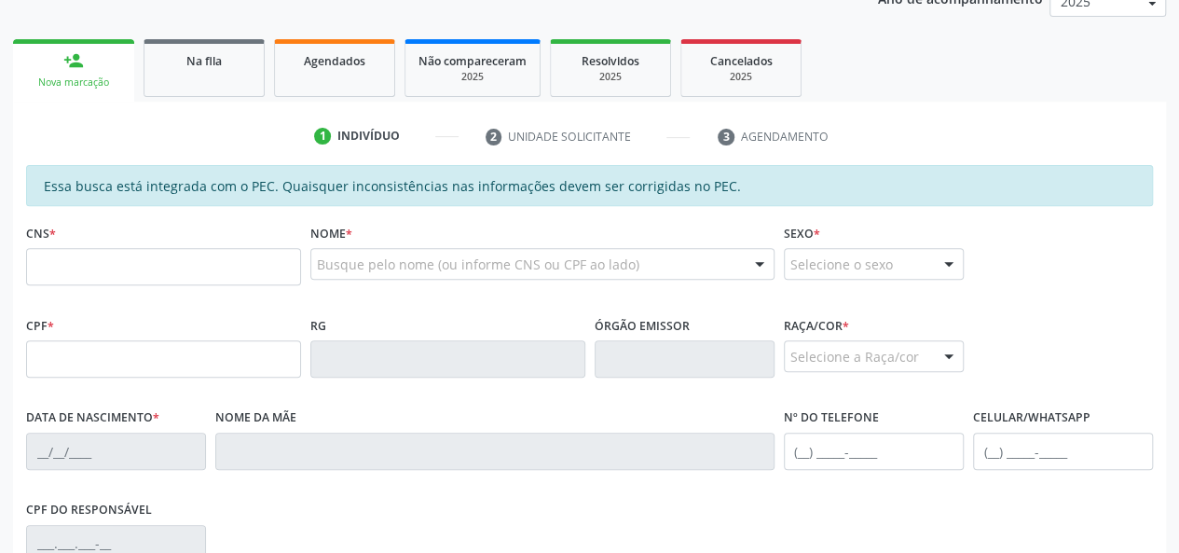
scroll to position [280, 0]
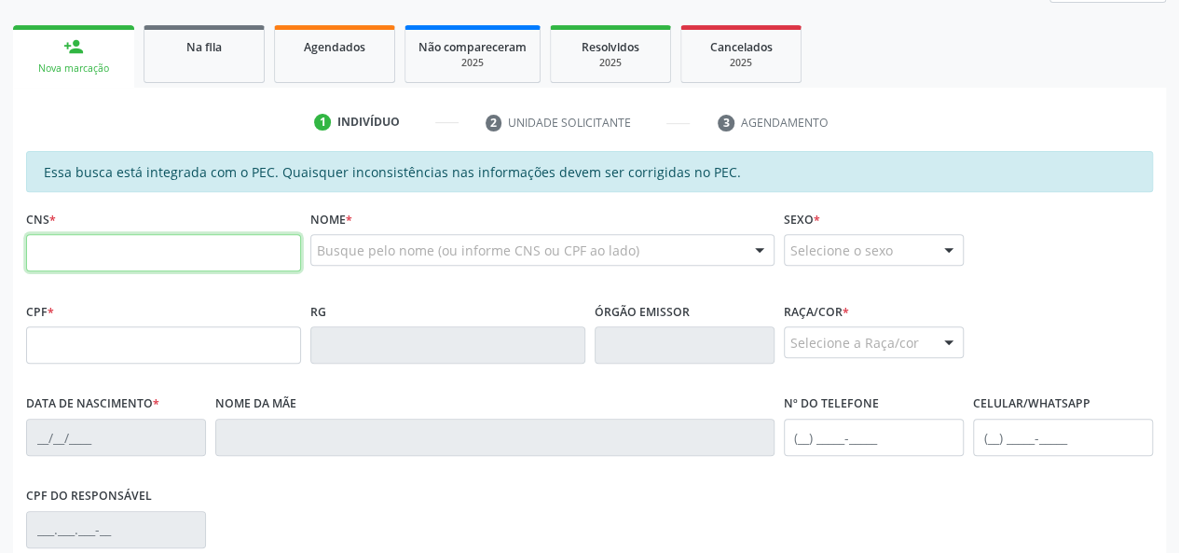
click at [213, 249] on input "text" at bounding box center [163, 252] width 275 height 37
type input "700 0095 2069 8900"
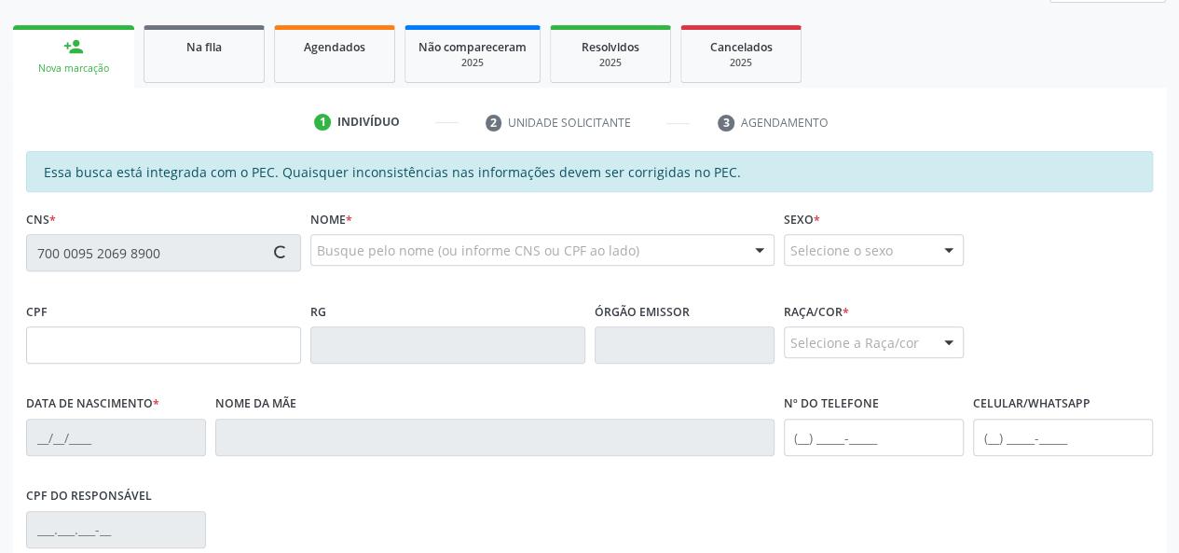
type input "075.646.294-01"
type input "19/10/1979"
type input "Maria Coralia dos Santos"
type input "(82) 99189-3518"
type input "09"
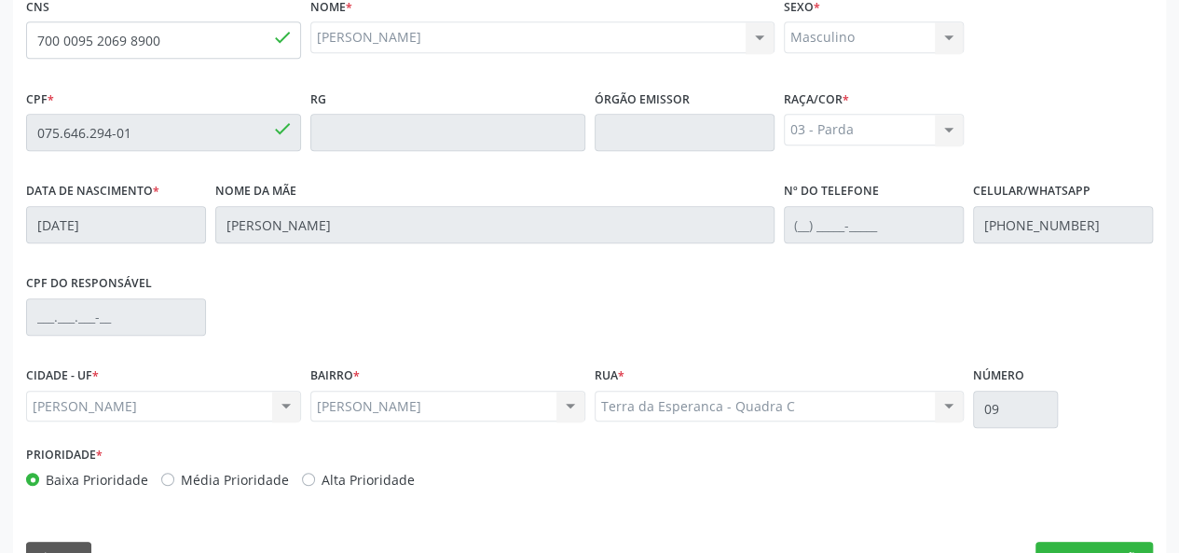
scroll to position [536, 0]
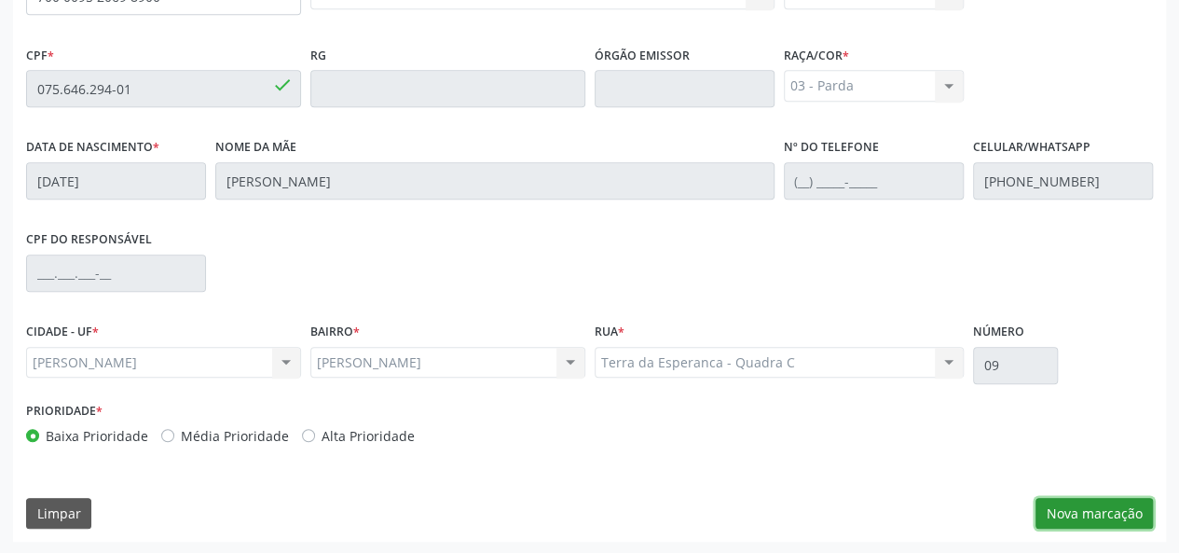
click at [1104, 508] on button "Nova marcação" at bounding box center [1094, 514] width 117 height 32
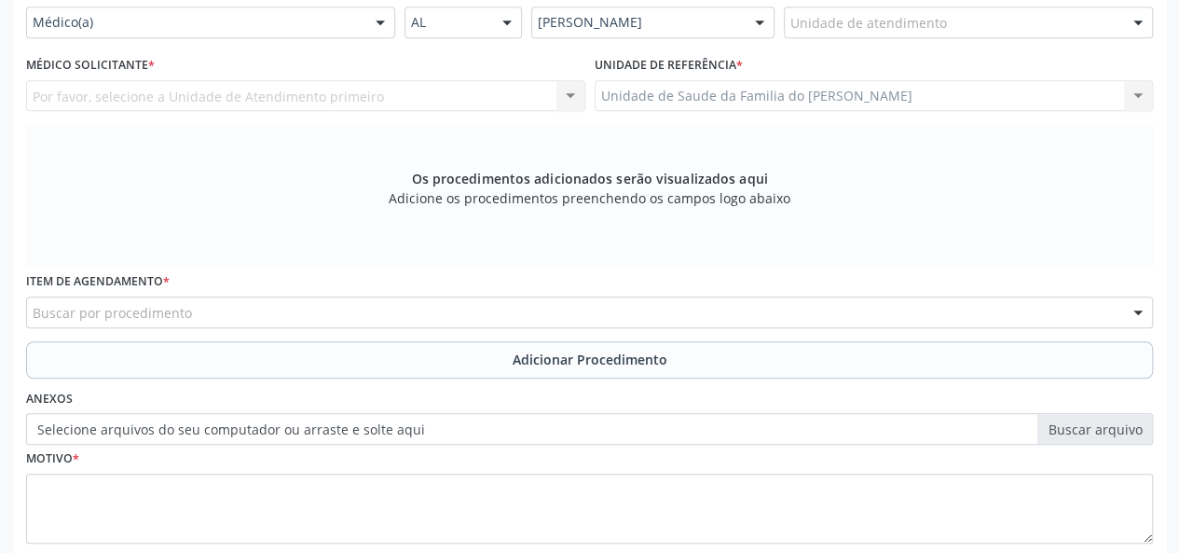
scroll to position [256, 0]
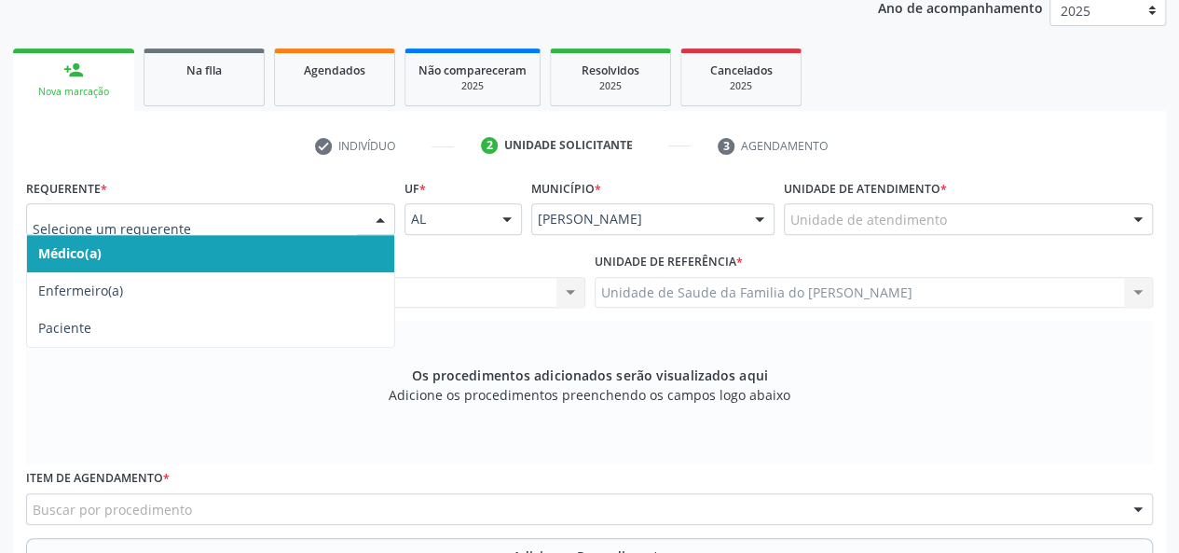
click at [313, 250] on span "Médico(a)" at bounding box center [210, 253] width 367 height 37
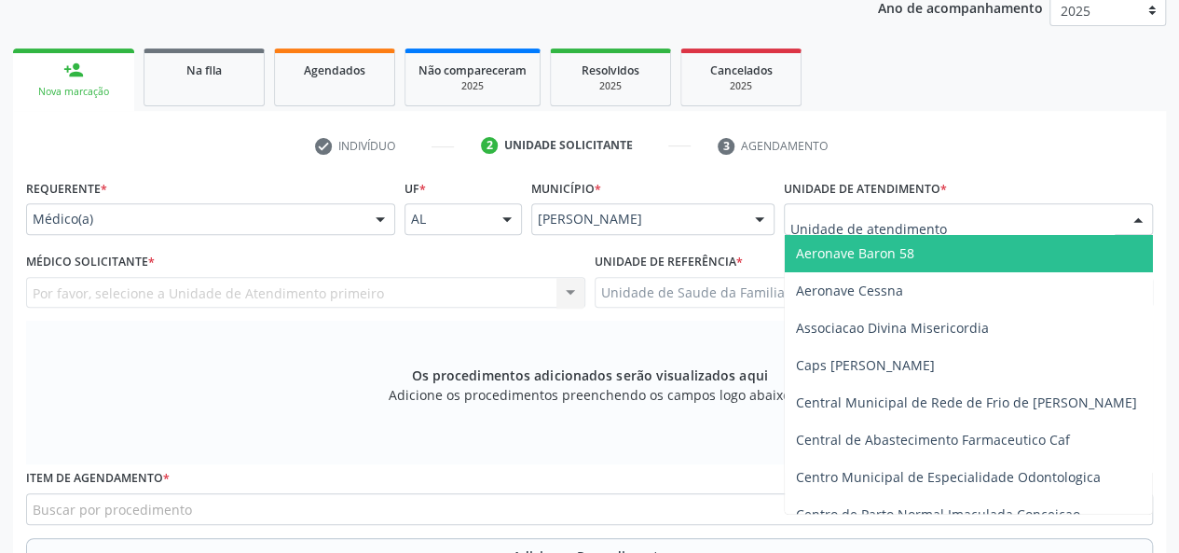
type input "j"
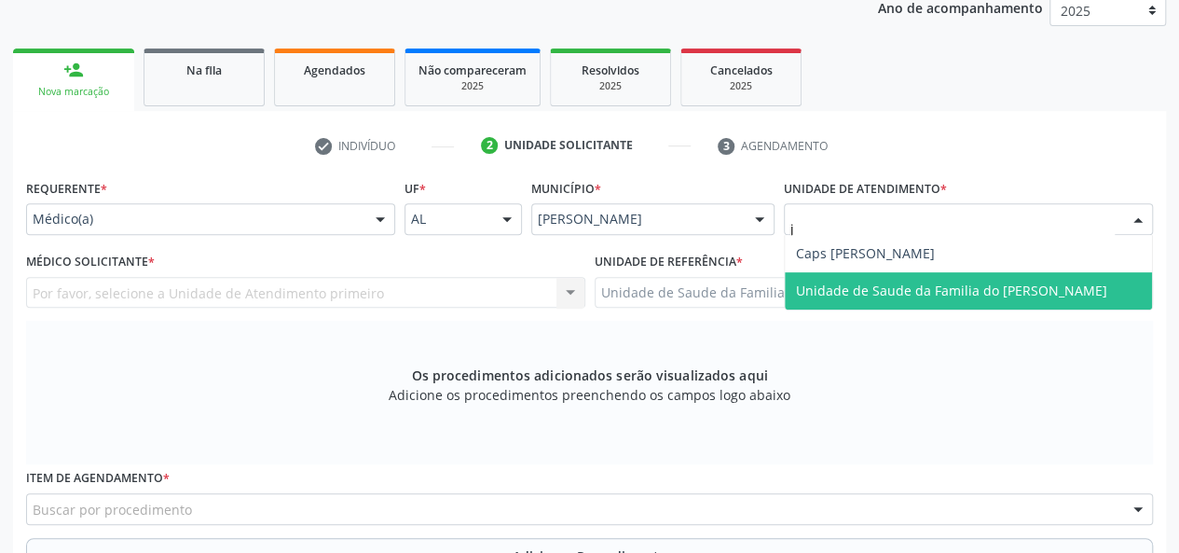
click at [878, 292] on span "Unidade de Saude da Familia do [PERSON_NAME]" at bounding box center [951, 291] width 311 height 18
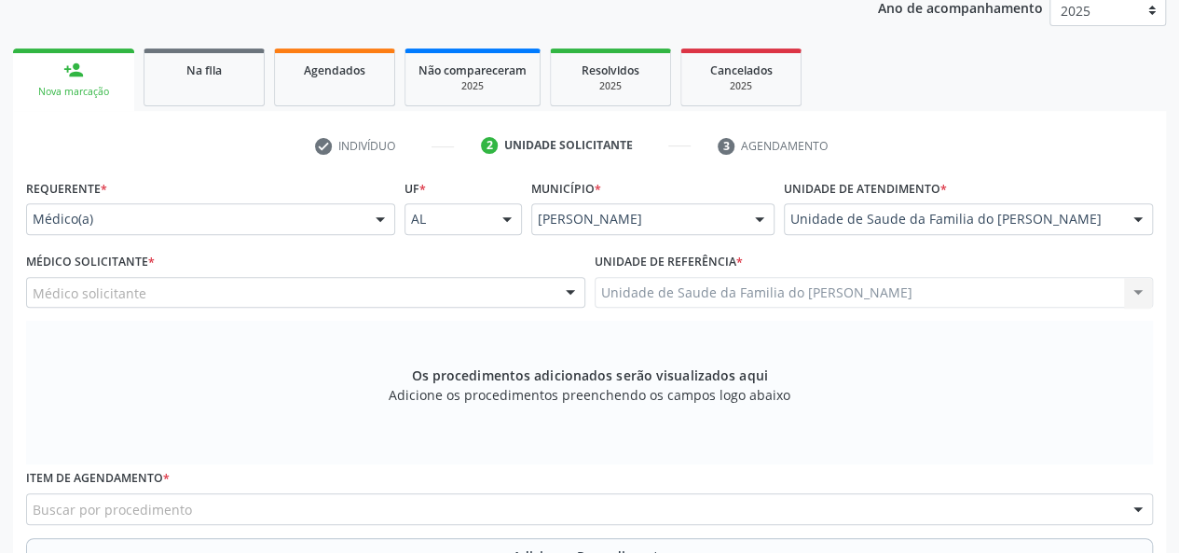
click at [566, 293] on div at bounding box center [571, 294] width 28 height 32
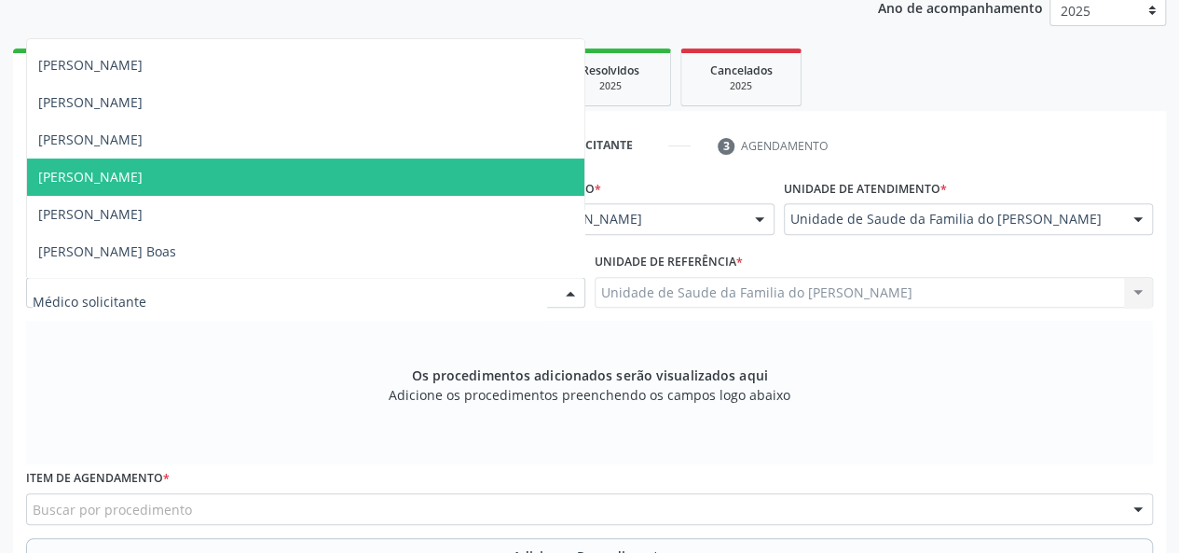
scroll to position [93, 0]
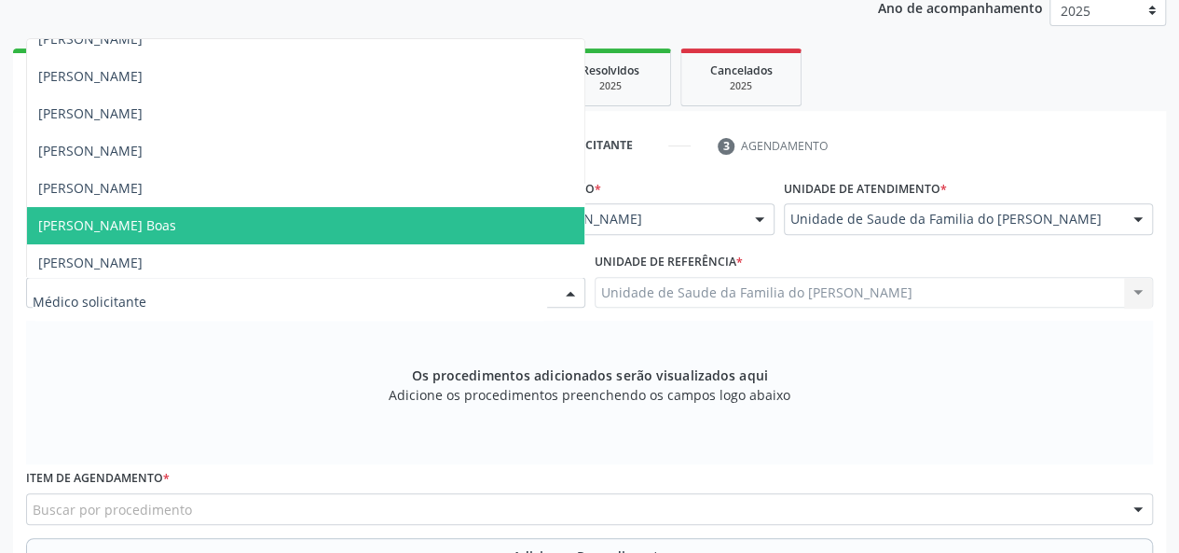
click at [464, 215] on span "[PERSON_NAME] Boas" at bounding box center [305, 225] width 557 height 37
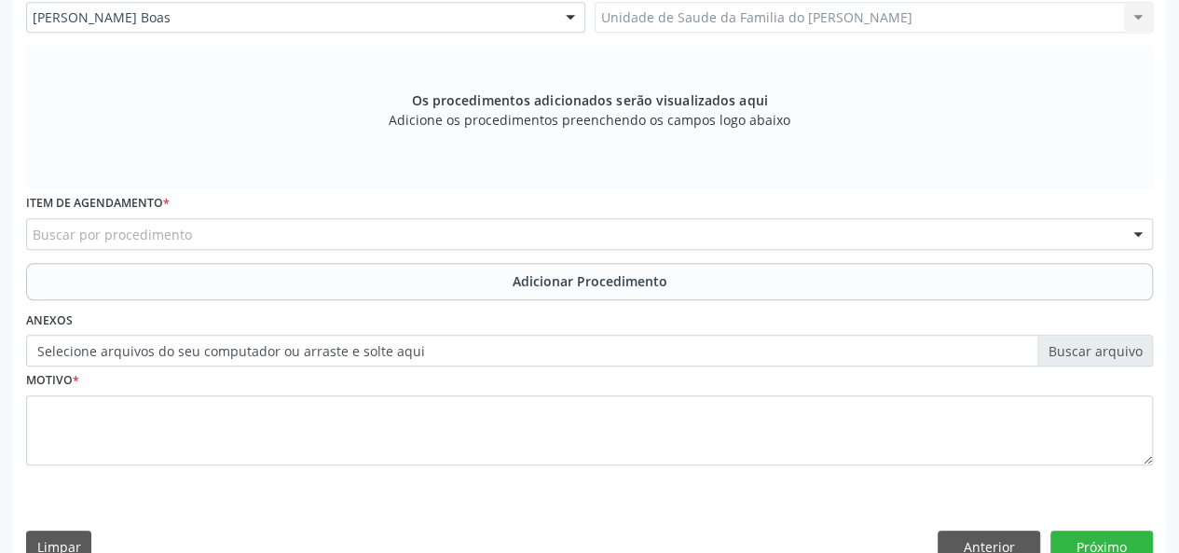
scroll to position [536, 0]
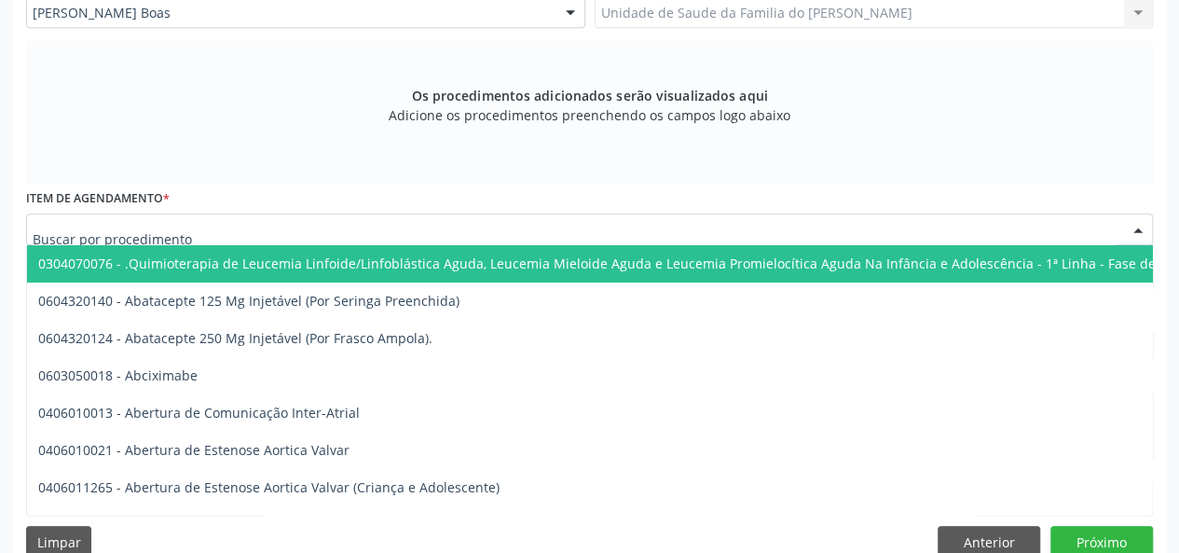
click at [447, 231] on div at bounding box center [589, 229] width 1127 height 32
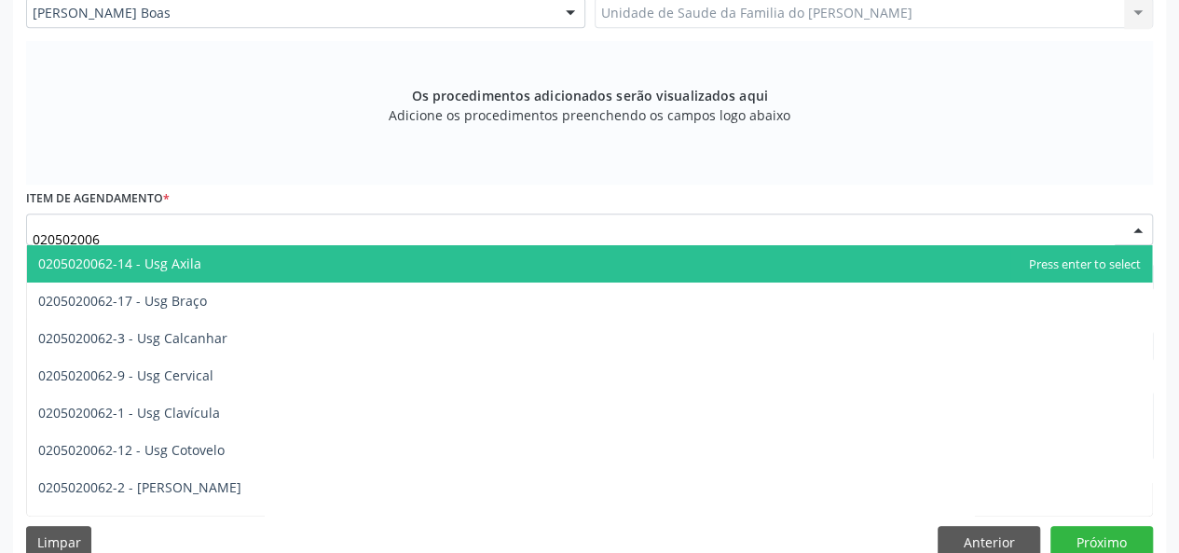
type input "0205020062"
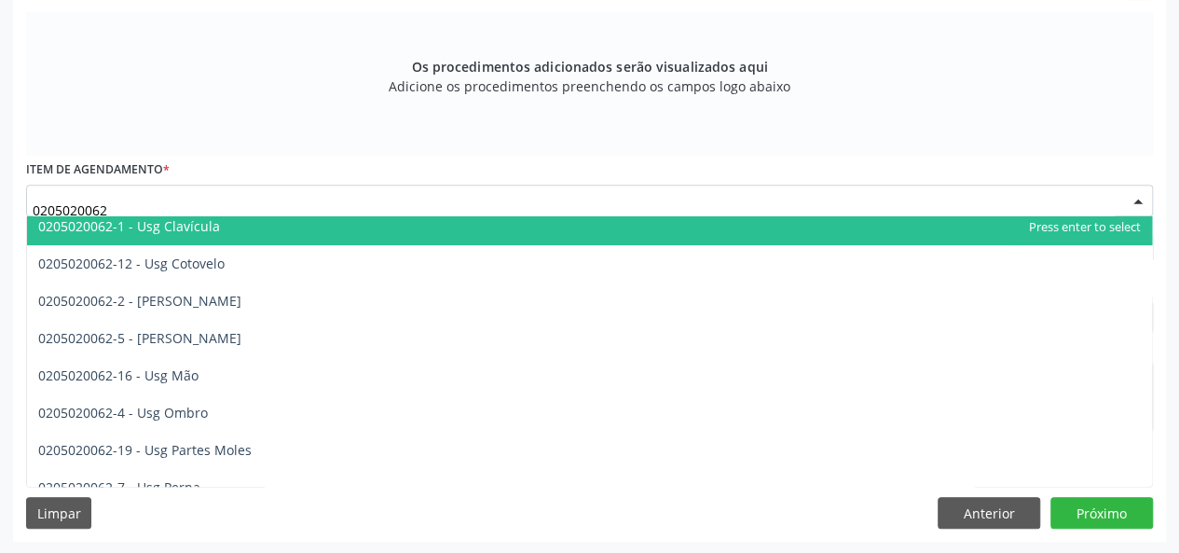
scroll to position [186, 0]
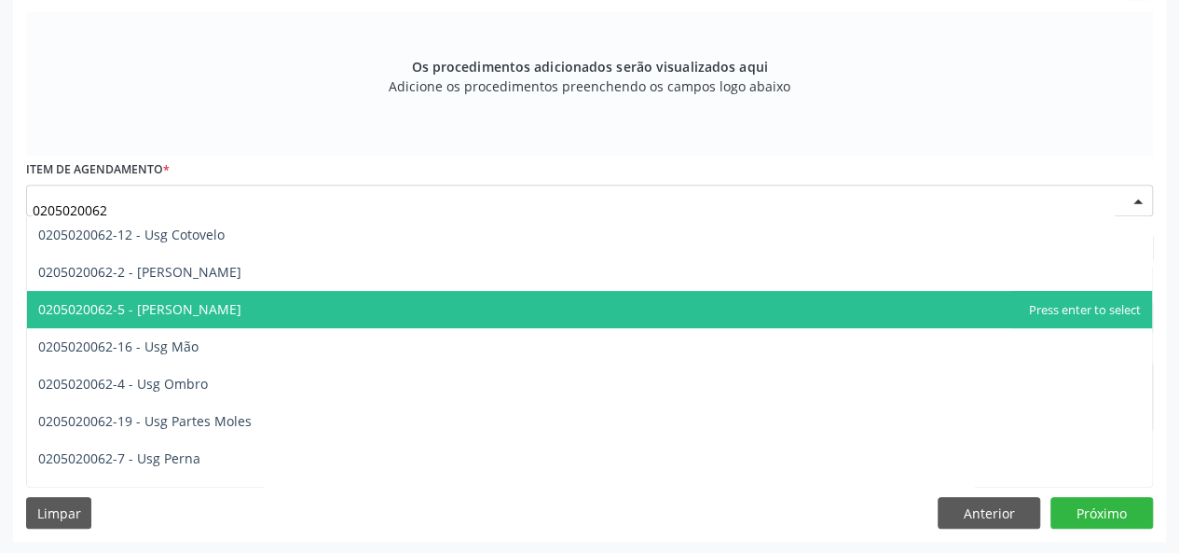
click at [412, 318] on span "0205020062-5 - Usg Joelho" at bounding box center [589, 309] width 1125 height 37
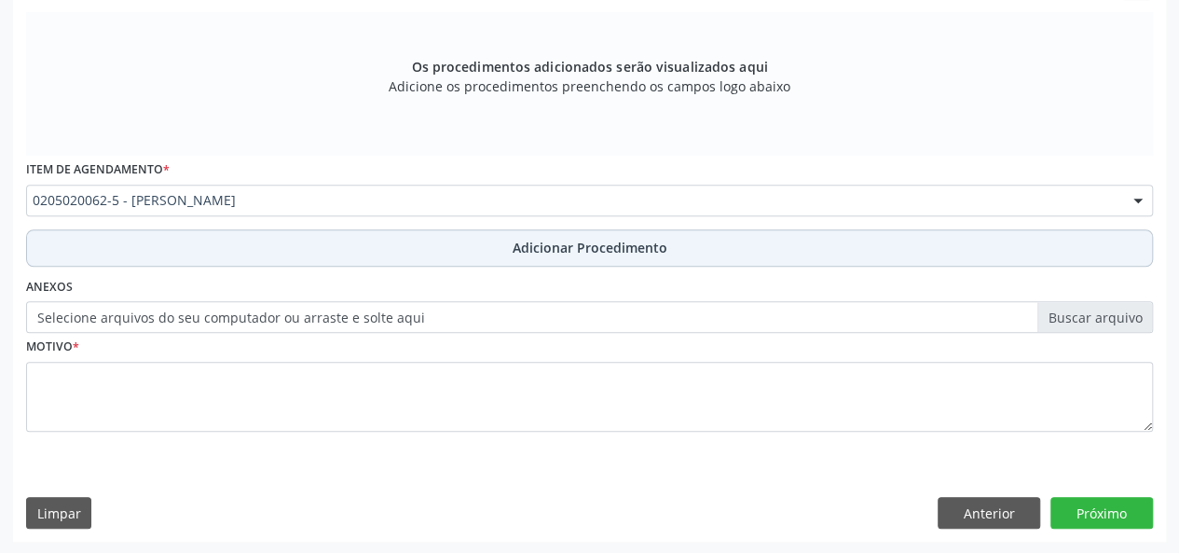
click at [386, 247] on button "Adicionar Procedimento" at bounding box center [589, 247] width 1127 height 37
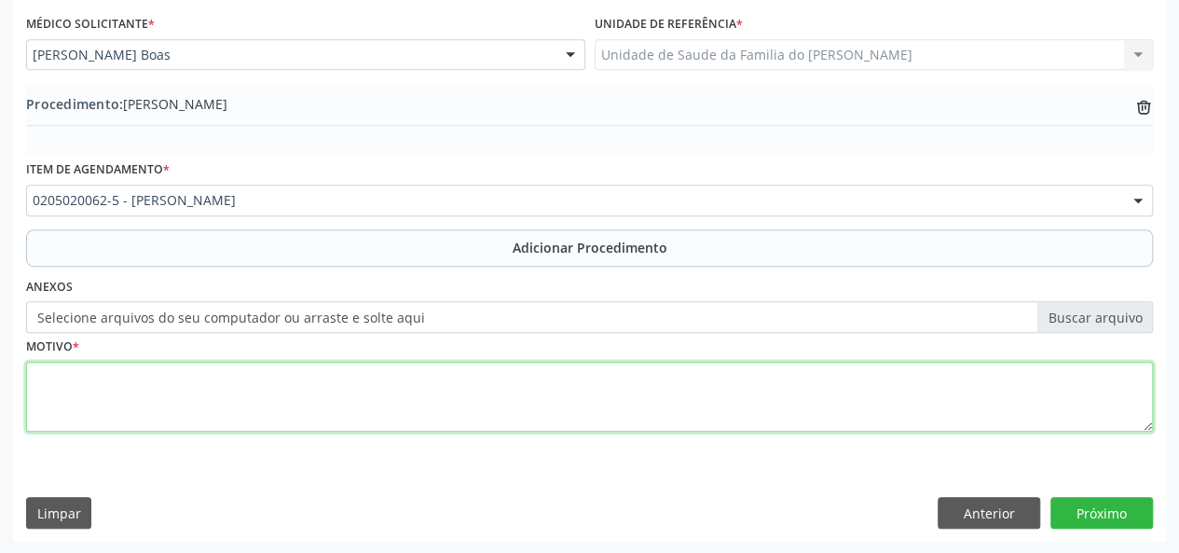
click at [365, 394] on textarea at bounding box center [589, 397] width 1127 height 71
type textarea "artrose"
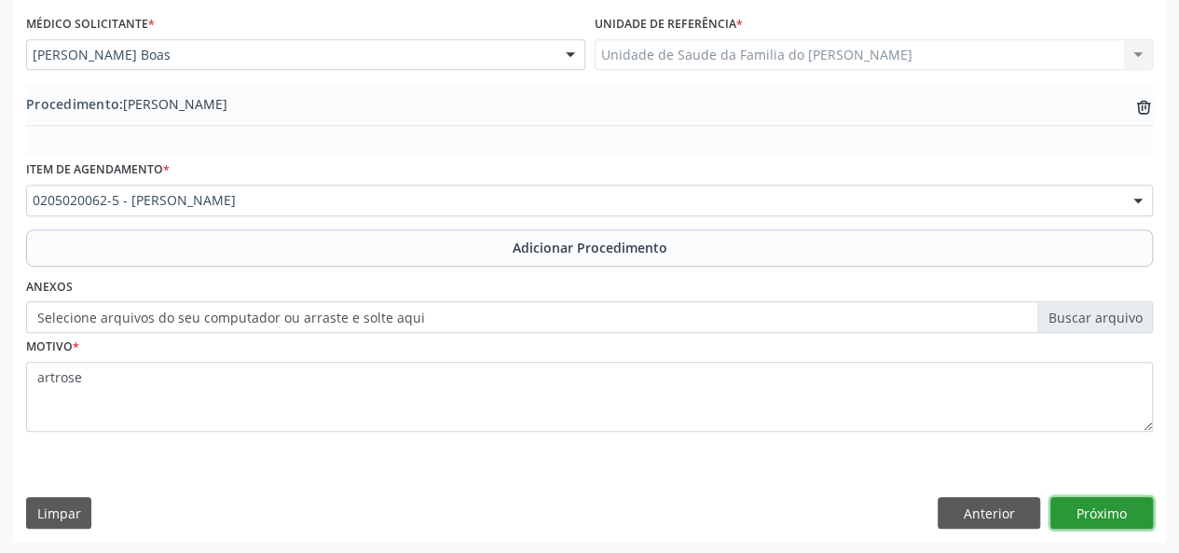
click at [1129, 510] on button "Próximo" at bounding box center [1102, 513] width 103 height 32
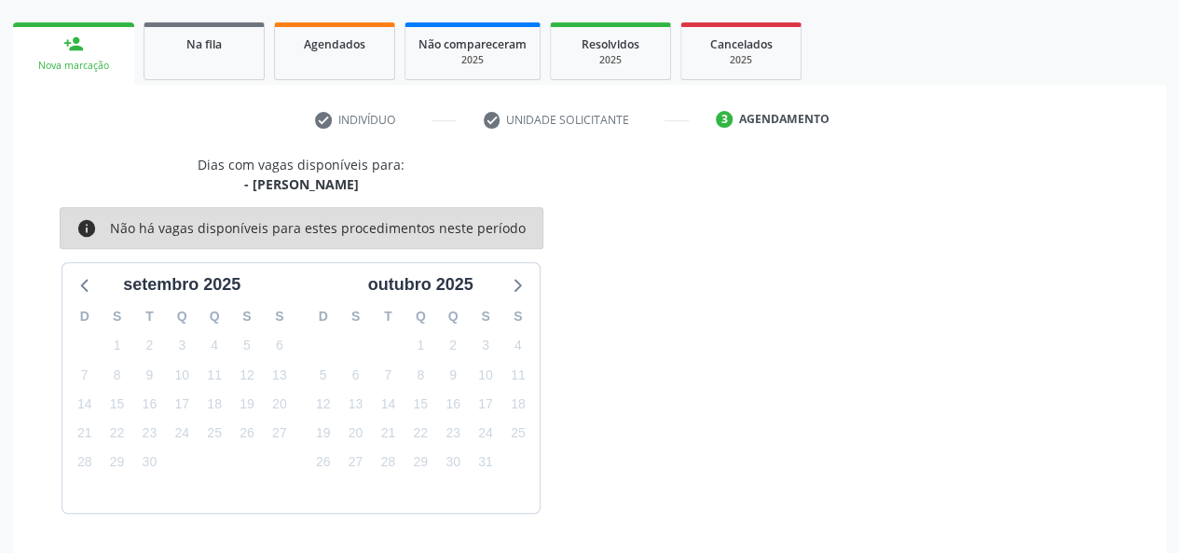
scroll to position [337, 0]
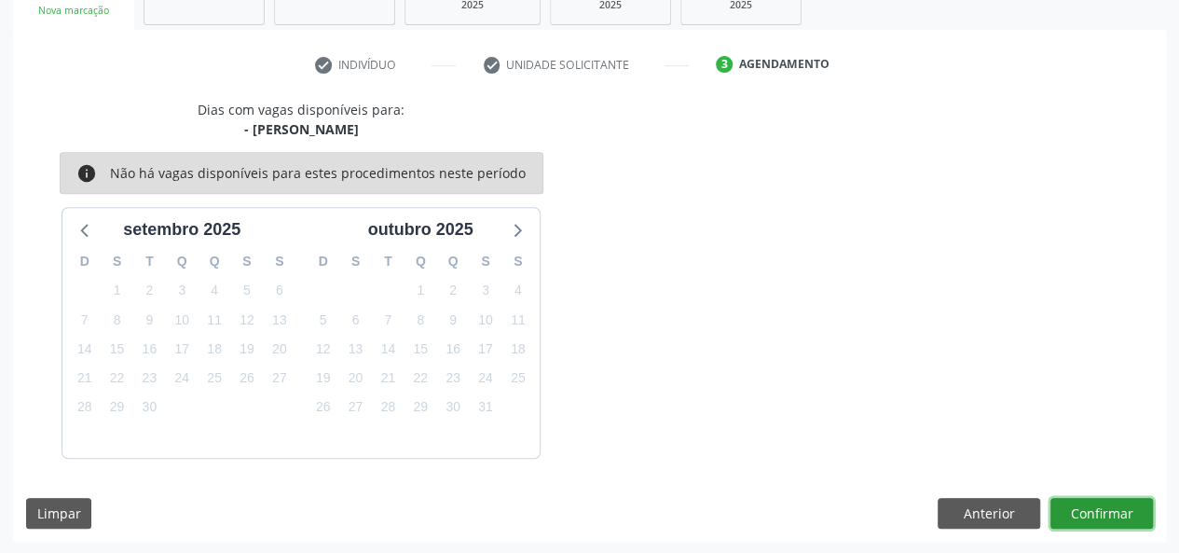
click at [1123, 510] on button "Confirmar" at bounding box center [1102, 514] width 103 height 32
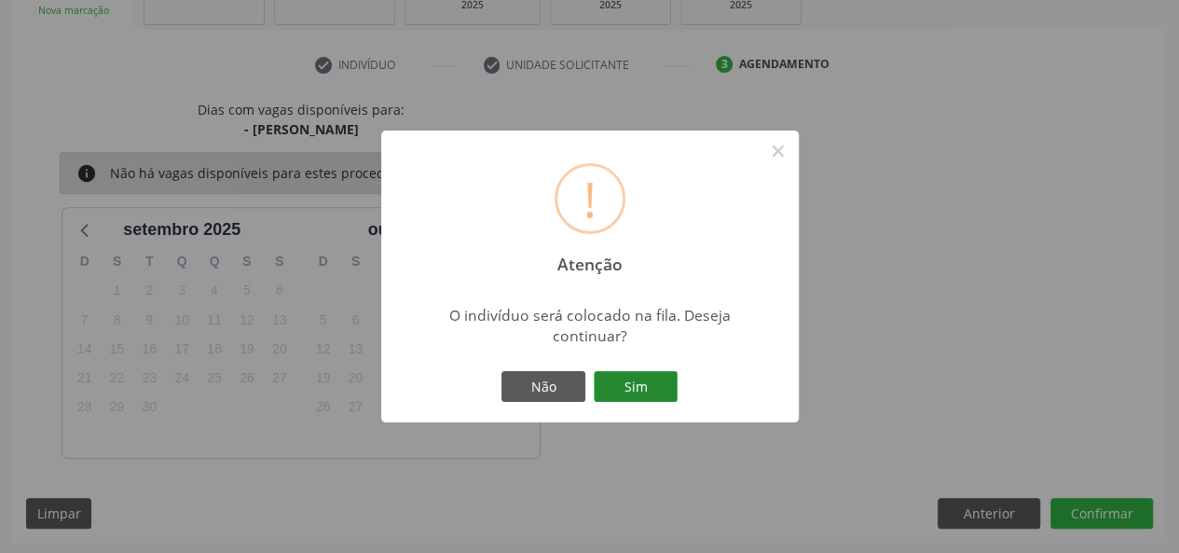
click at [626, 379] on button "Sim" at bounding box center [636, 387] width 84 height 32
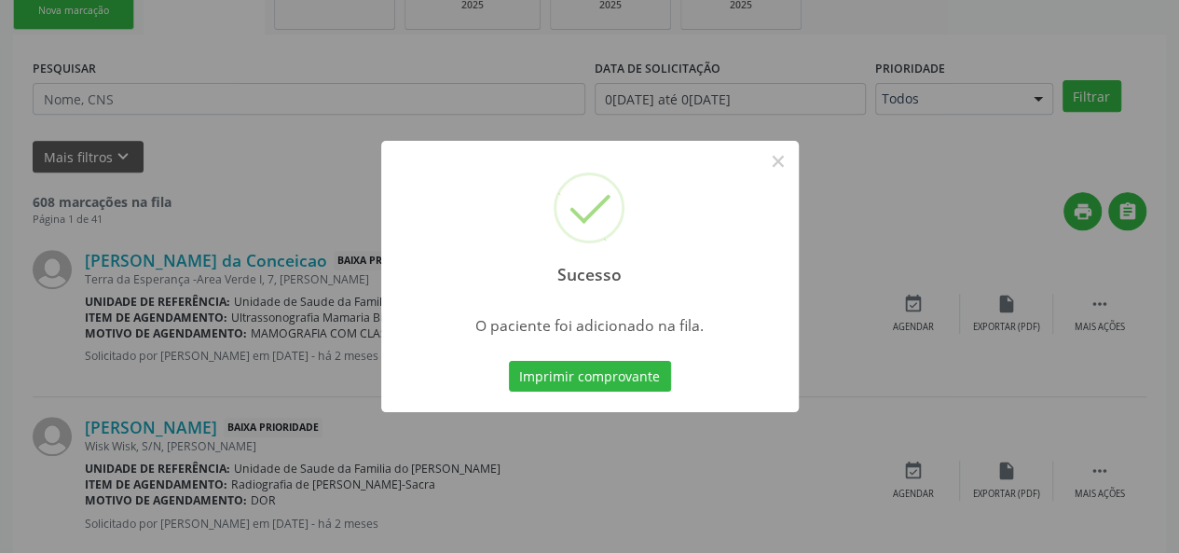
scroll to position [88, 0]
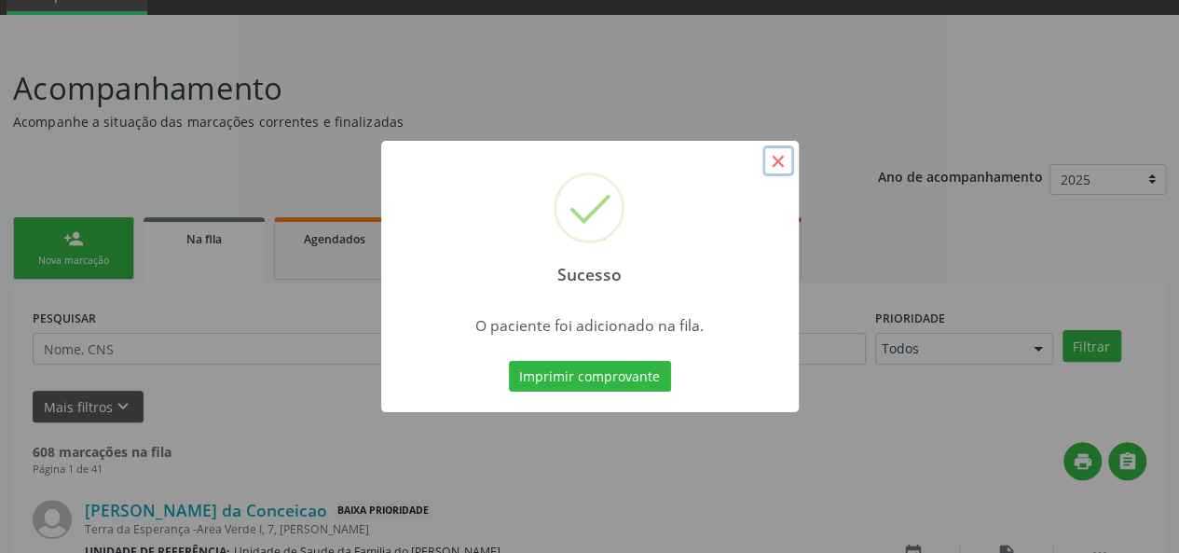
click at [777, 163] on button "×" at bounding box center [779, 161] width 32 height 32
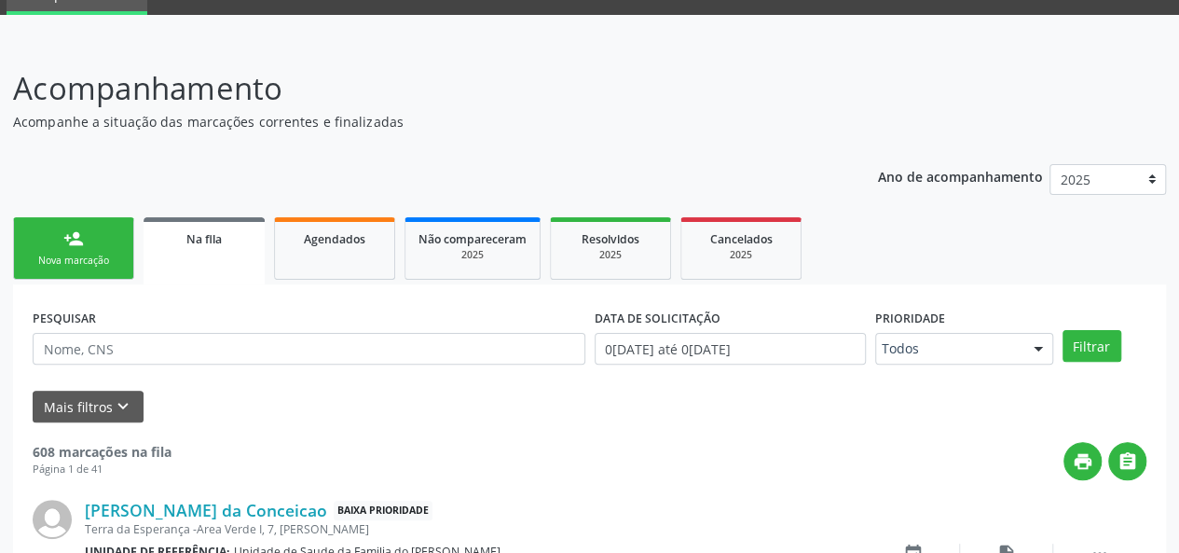
click at [88, 253] on link "person_add Nova marcação" at bounding box center [73, 248] width 121 height 62
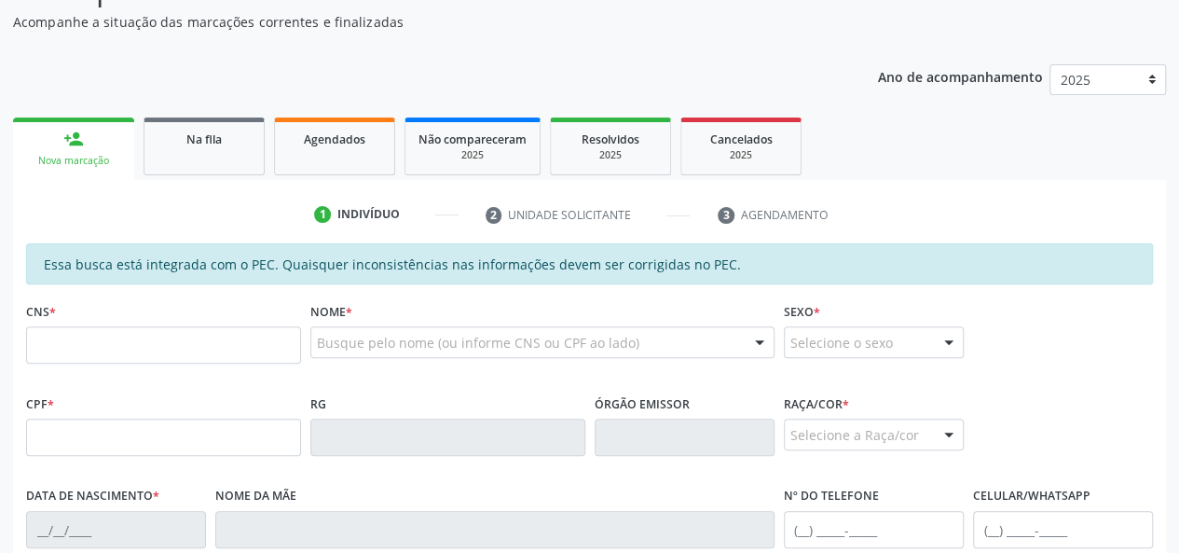
scroll to position [367, 0]
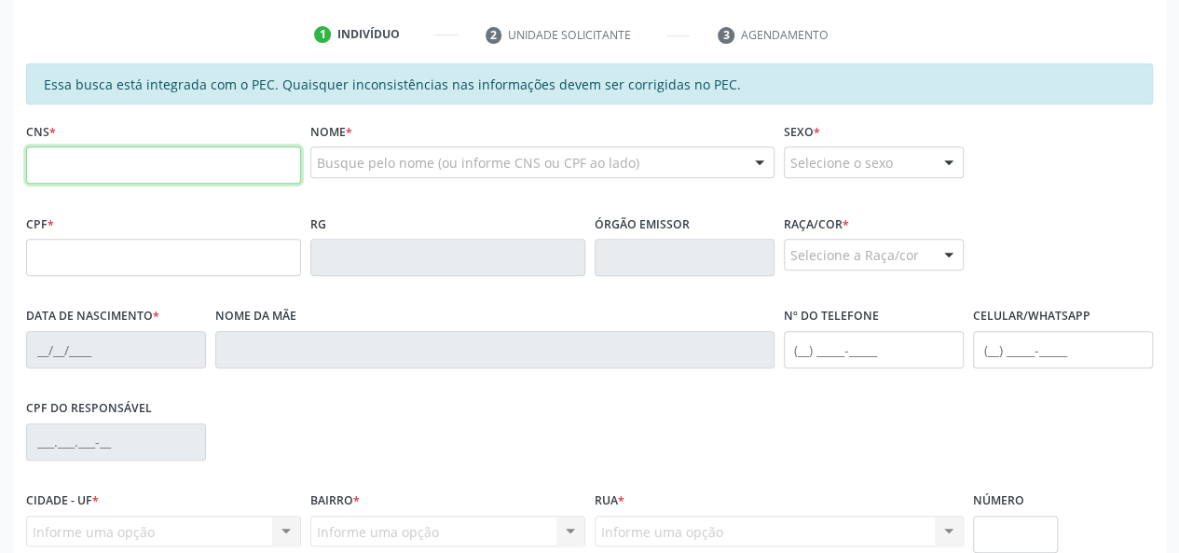
click at [192, 162] on input "text" at bounding box center [163, 164] width 275 height 37
type input "708 9077 3007 4011"
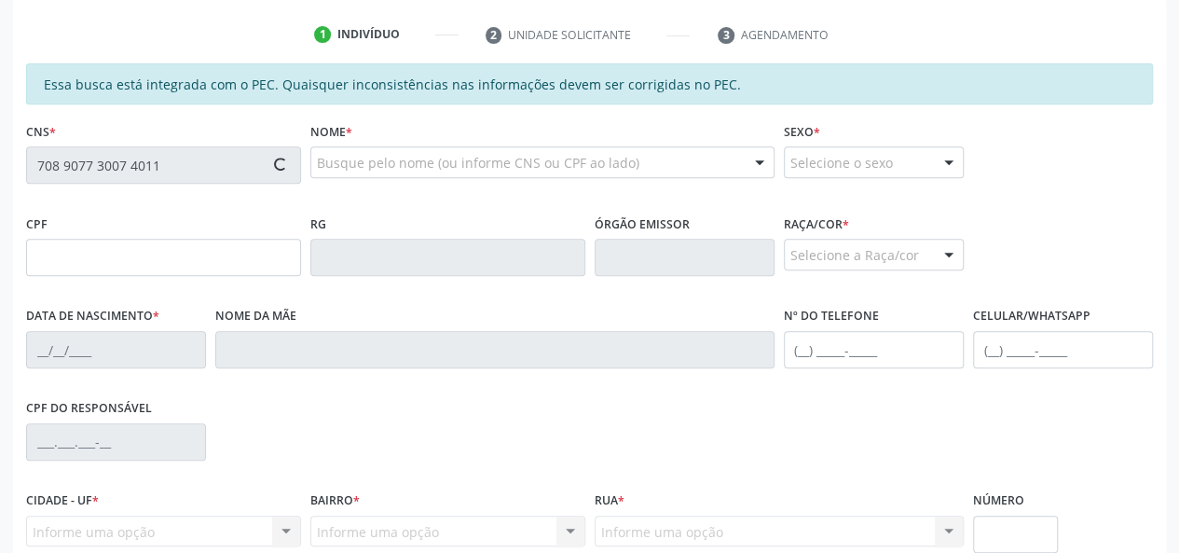
type input "127.655.014-67"
type input "13/01/1997"
type input "Maria dos Pazeres Conceicao dos Santos"
type input "(82) 98107-6971"
type input "S/N"
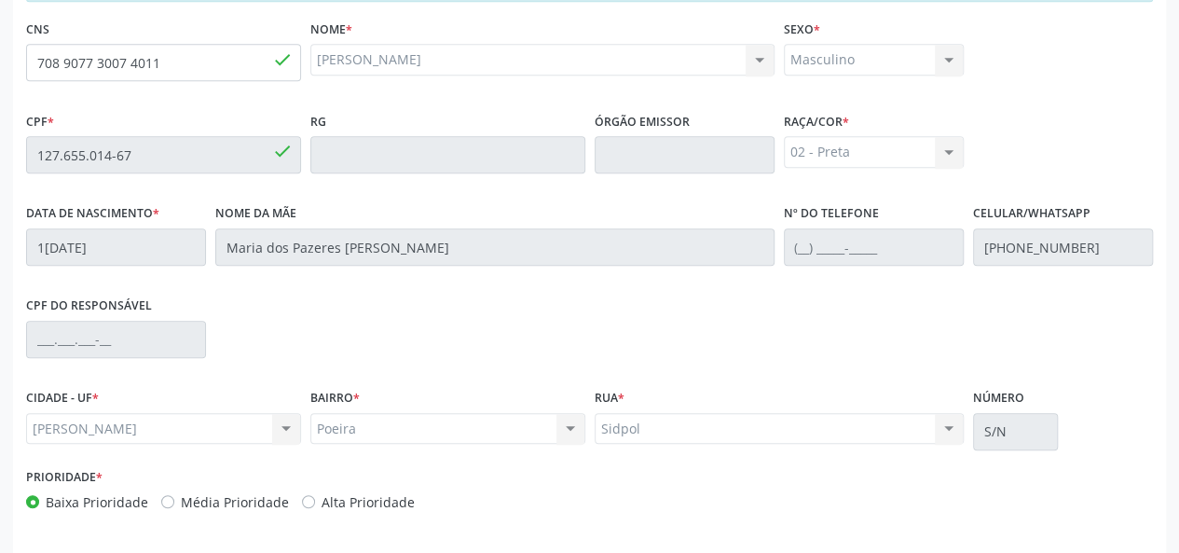
scroll to position [536, 0]
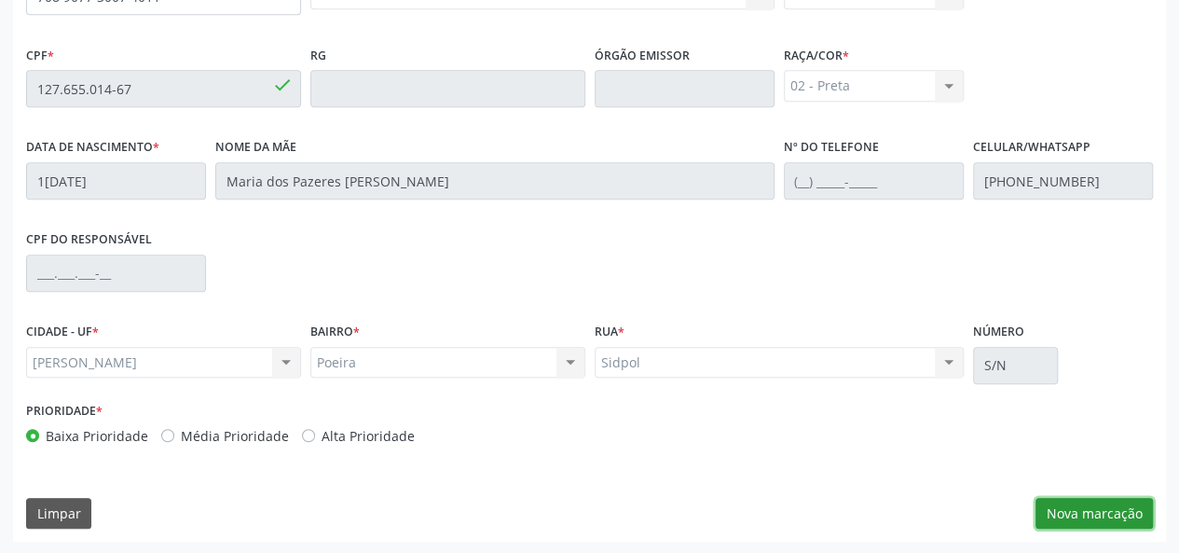
click at [1085, 507] on button "Nova marcação" at bounding box center [1094, 514] width 117 height 32
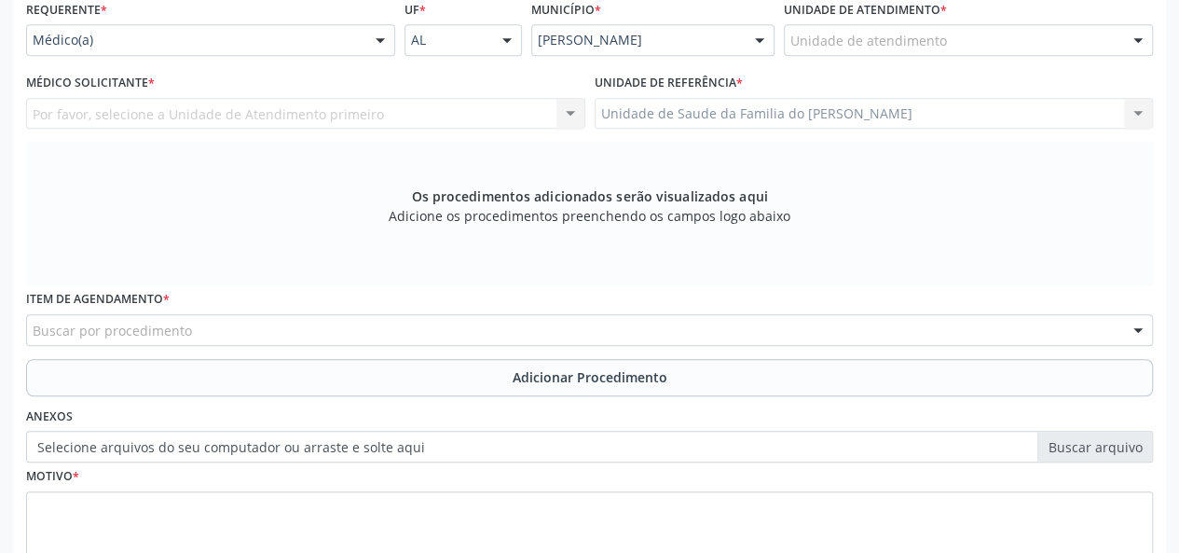
scroll to position [256, 0]
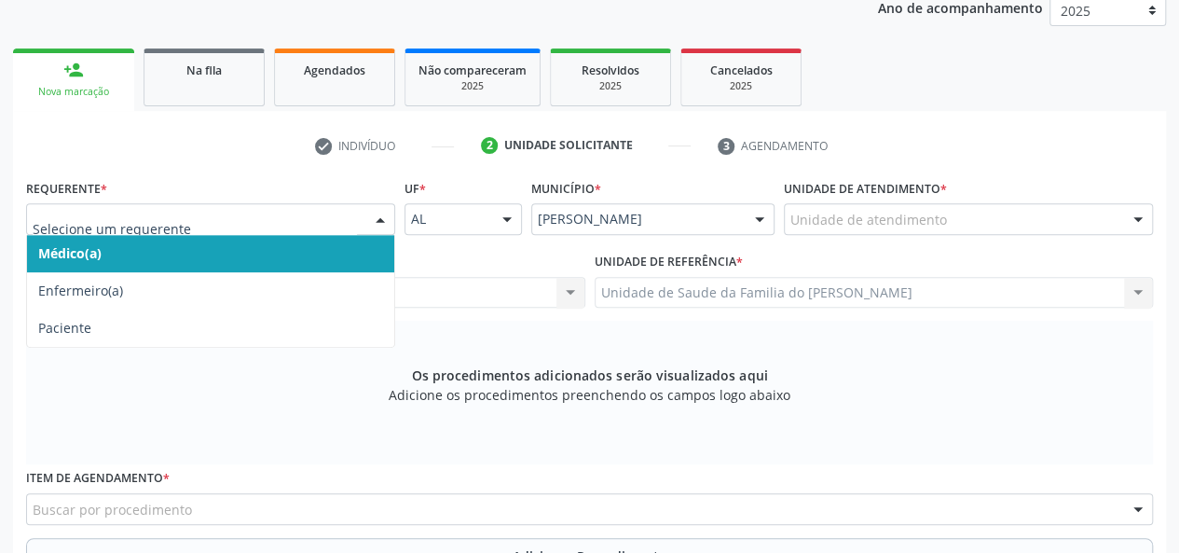
click at [279, 248] on span "Médico(a)" at bounding box center [210, 253] width 367 height 37
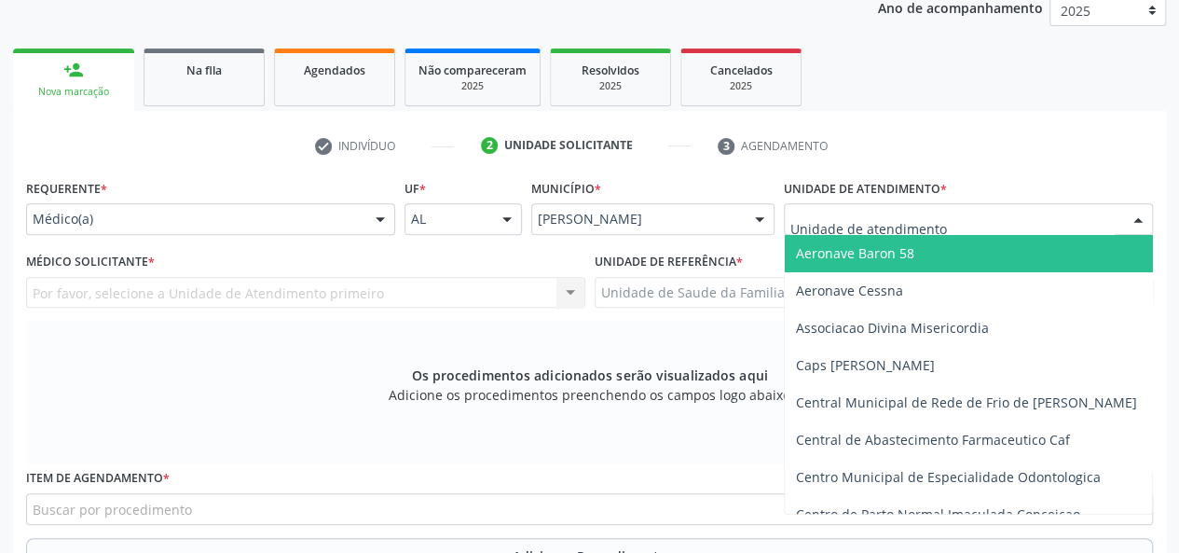
type input "j"
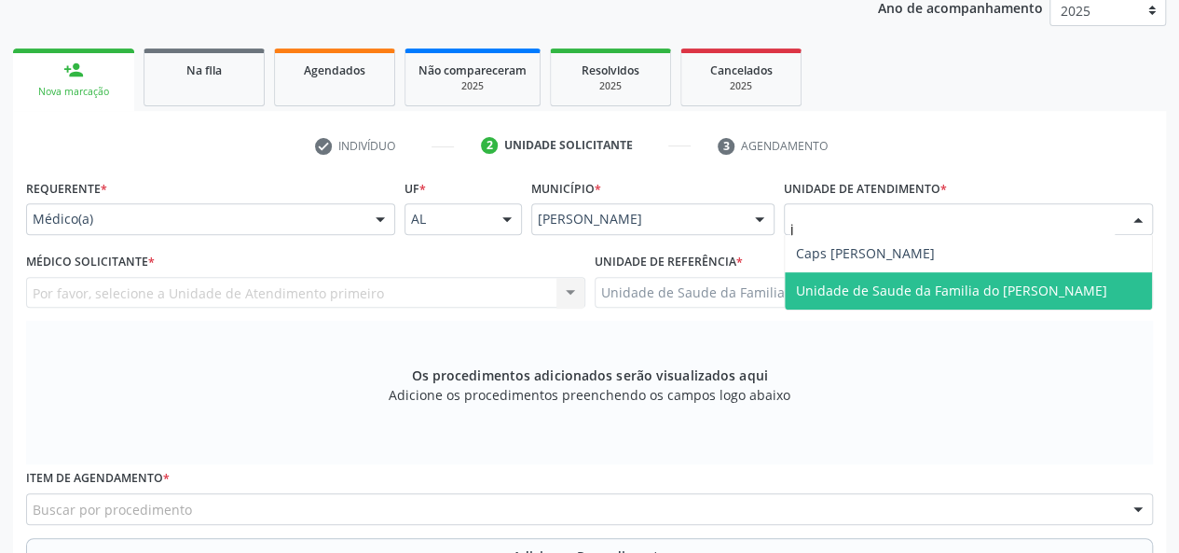
click at [909, 290] on span "Unidade de Saude da Familia do [PERSON_NAME]" at bounding box center [951, 291] width 311 height 18
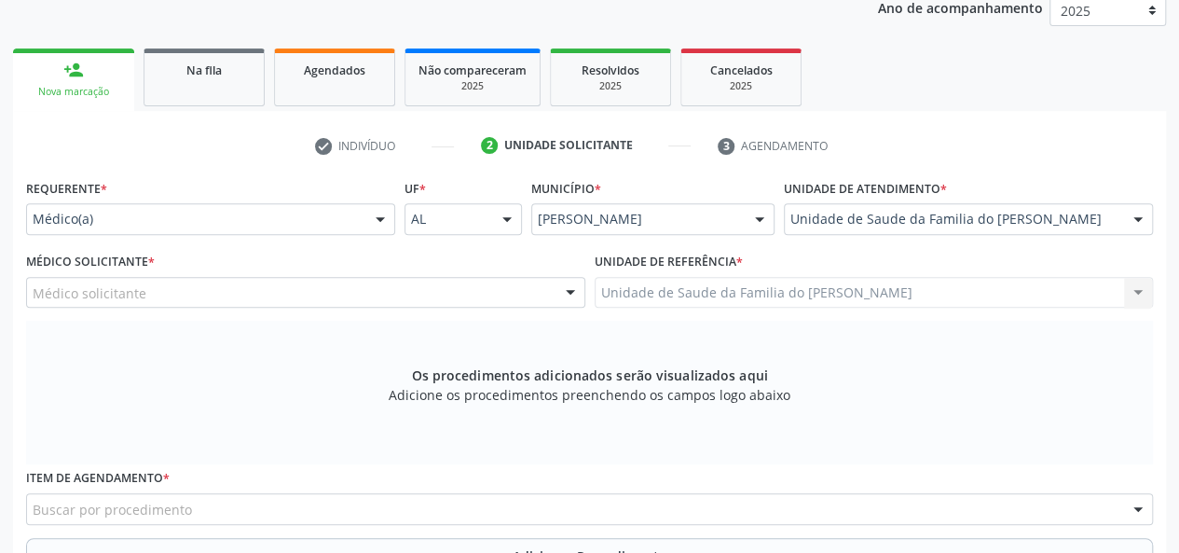
click at [566, 288] on div at bounding box center [571, 294] width 28 height 32
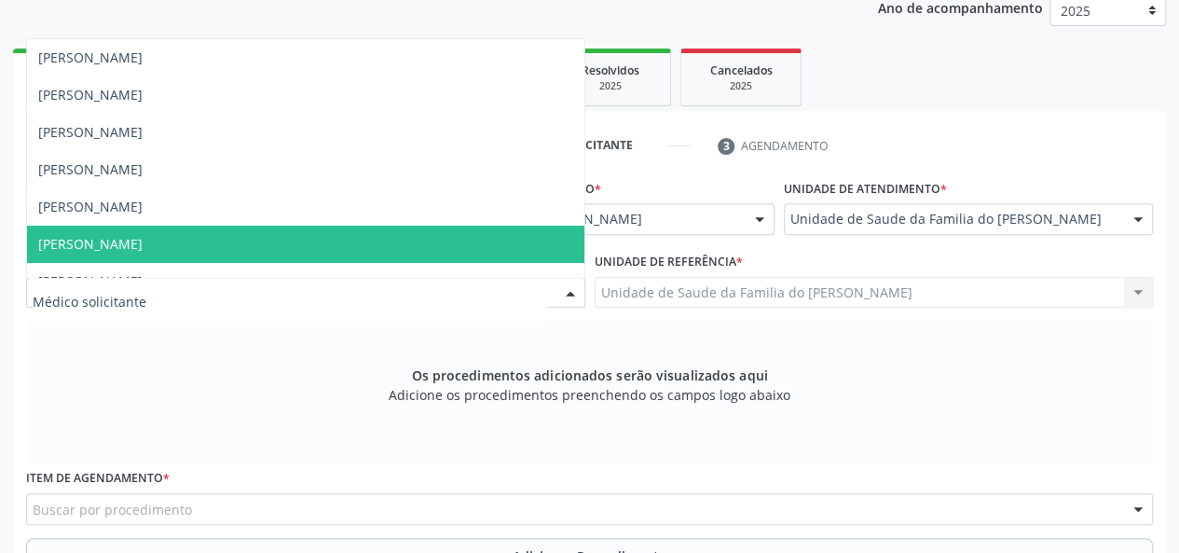
click at [461, 229] on span "[PERSON_NAME]" at bounding box center [305, 244] width 557 height 37
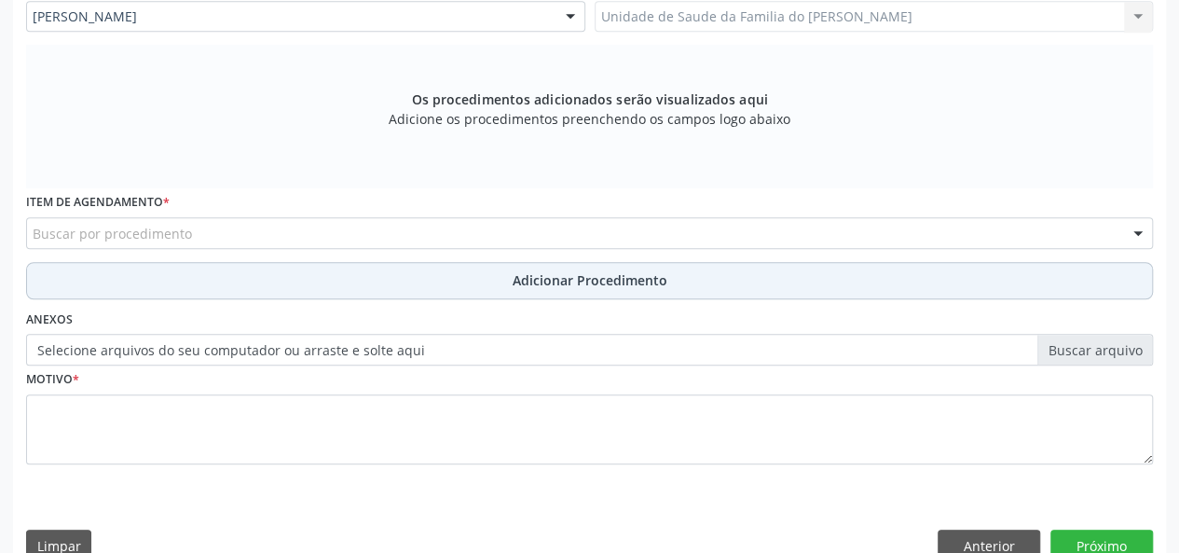
scroll to position [536, 0]
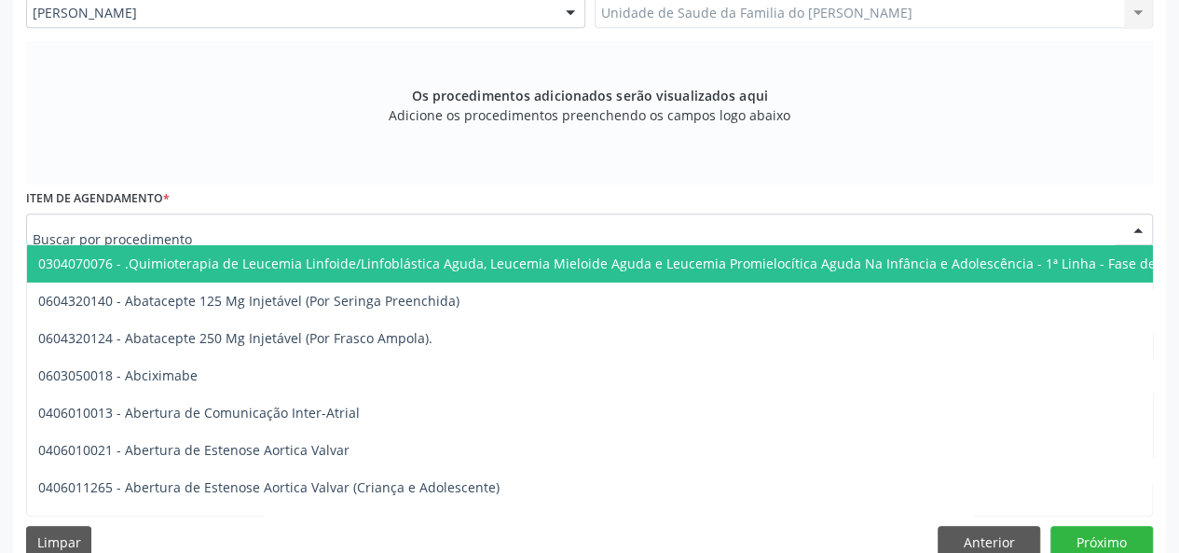
click at [386, 233] on div at bounding box center [589, 229] width 1127 height 32
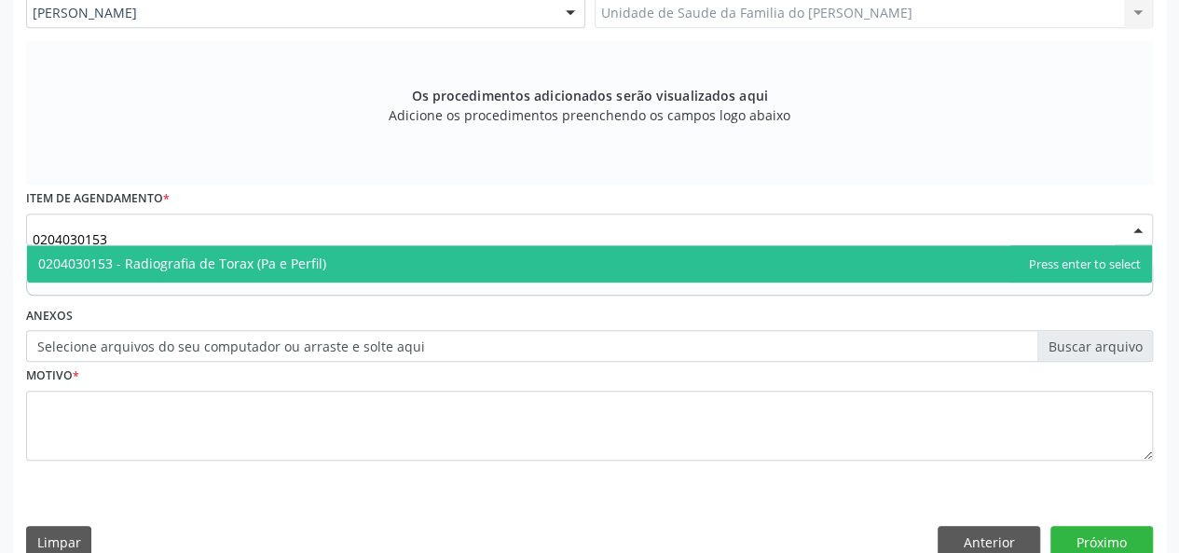
click at [363, 257] on span "0204030153 - Radiografia de Torax (Pa e Perfil)" at bounding box center [589, 263] width 1125 height 37
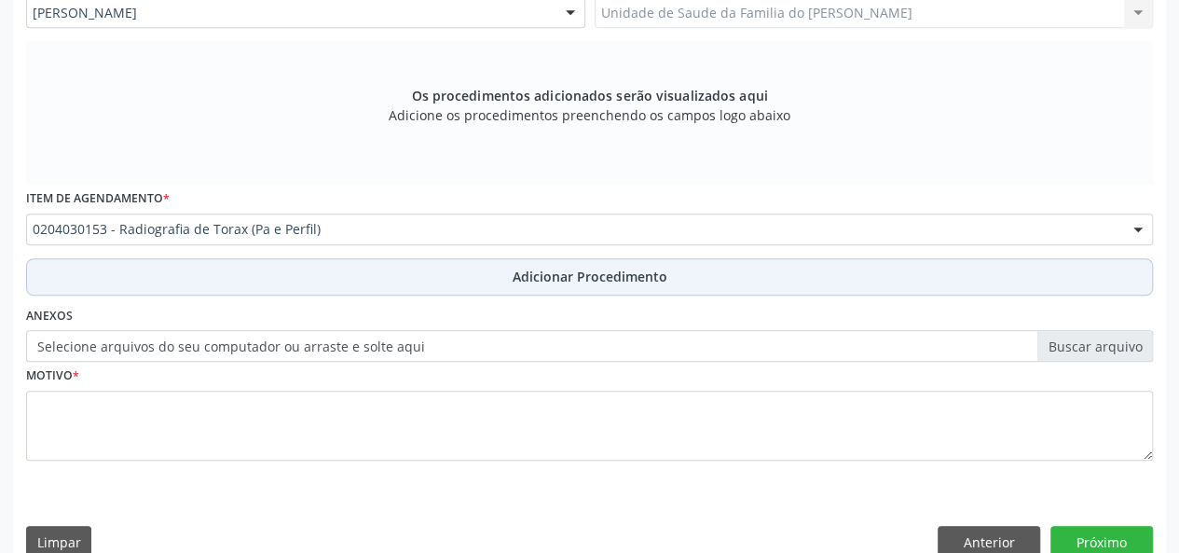
click at [362, 273] on button "Adicionar Procedimento" at bounding box center [589, 276] width 1127 height 37
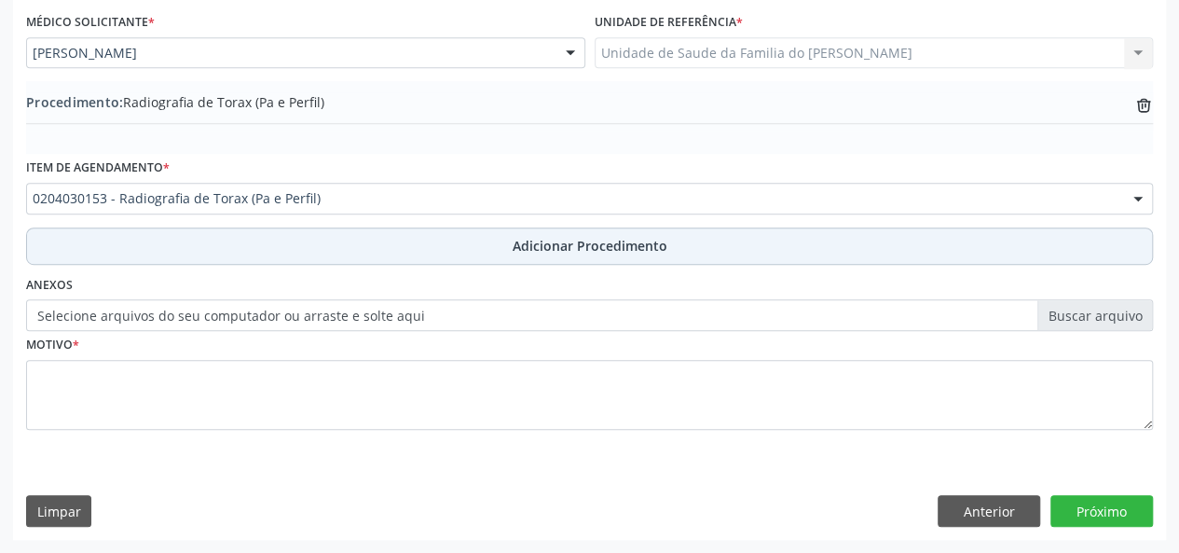
scroll to position [494, 0]
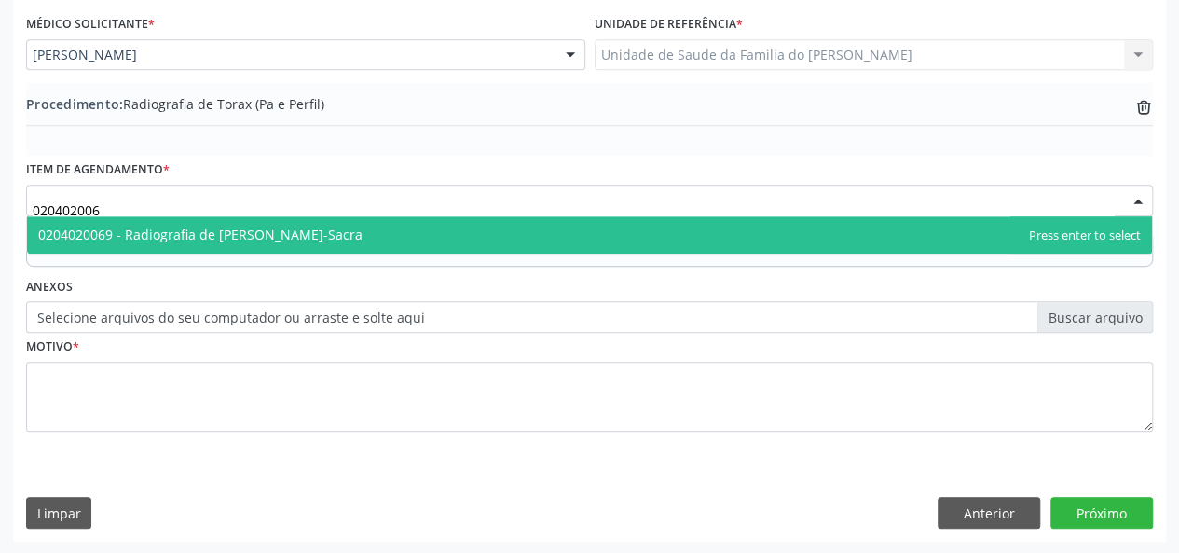
type input "0204020069"
click at [406, 239] on span "0204020069 - Radiografia de Coluna Lombo-Sacra" at bounding box center [589, 234] width 1125 height 37
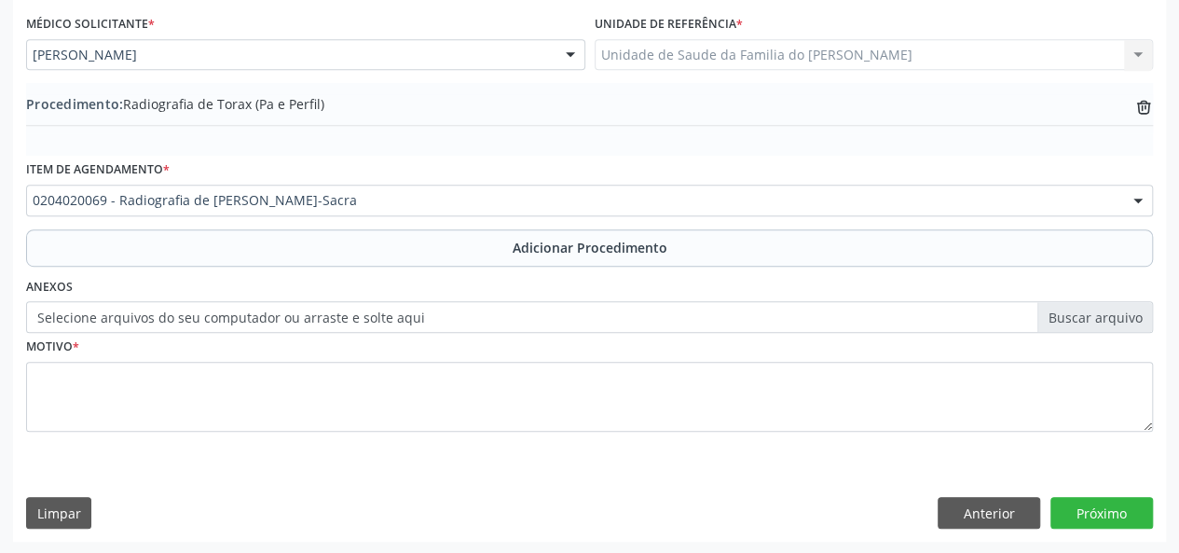
click at [421, 238] on button "Adicionar Procedimento" at bounding box center [589, 247] width 1127 height 37
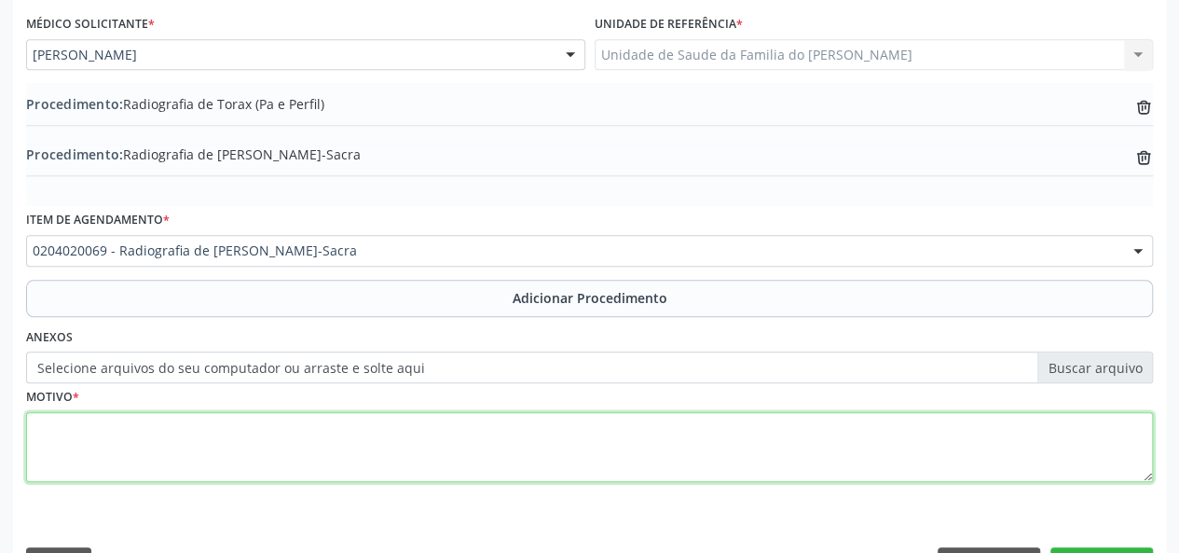
click at [377, 459] on textarea at bounding box center [589, 447] width 1127 height 71
type textarea "d"
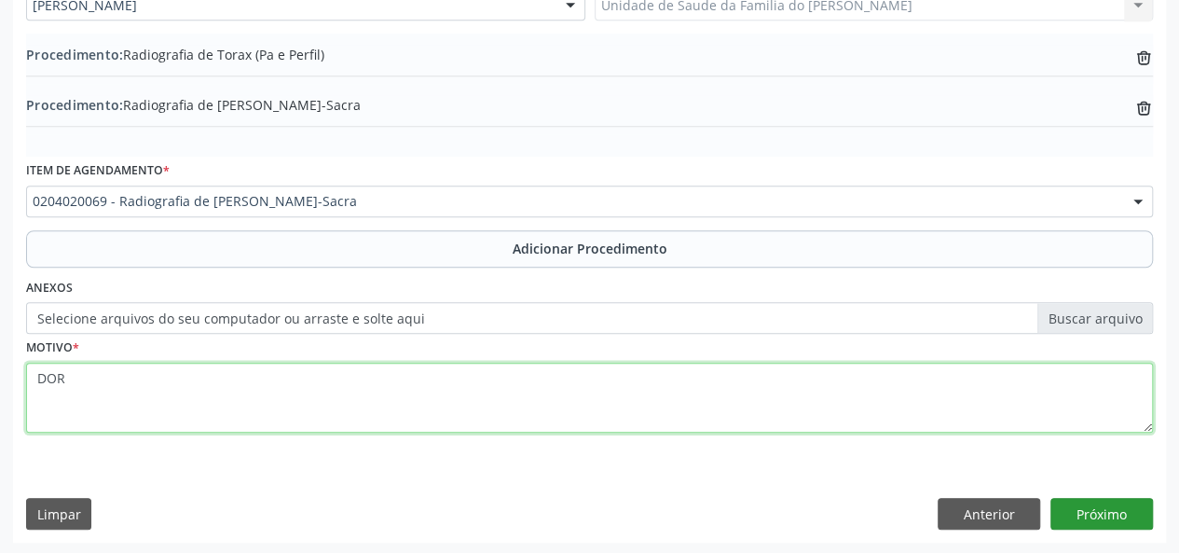
type textarea "DOR"
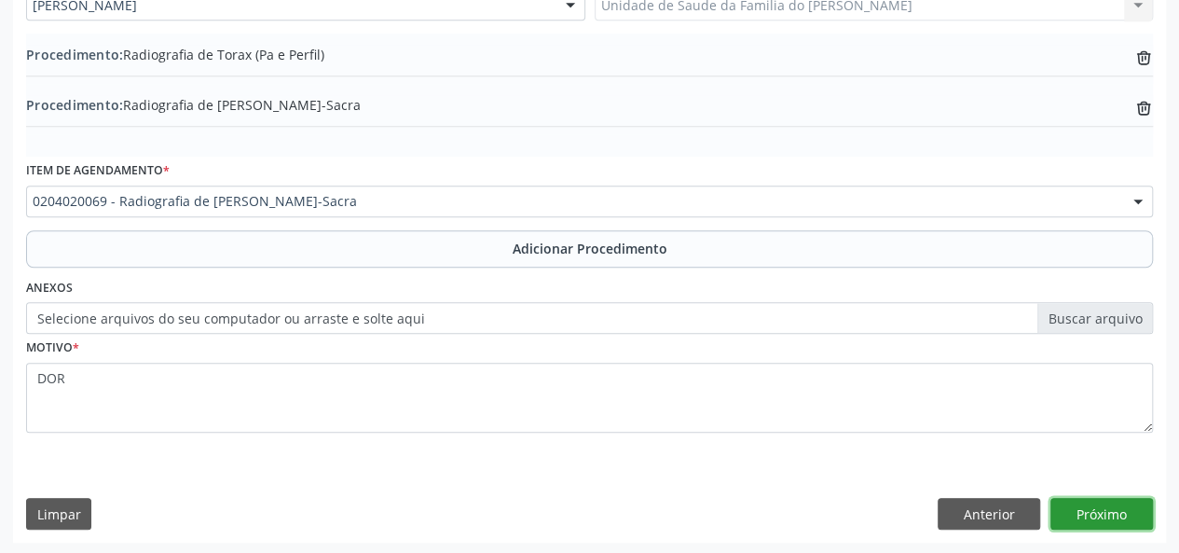
click at [1106, 507] on button "Próximo" at bounding box center [1102, 514] width 103 height 32
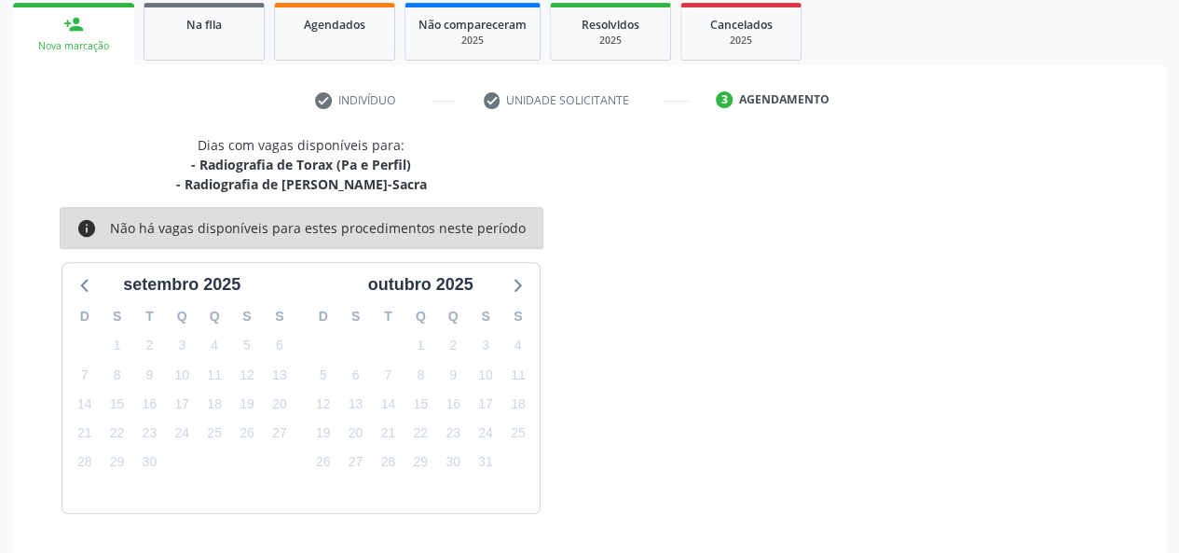
scroll to position [356, 0]
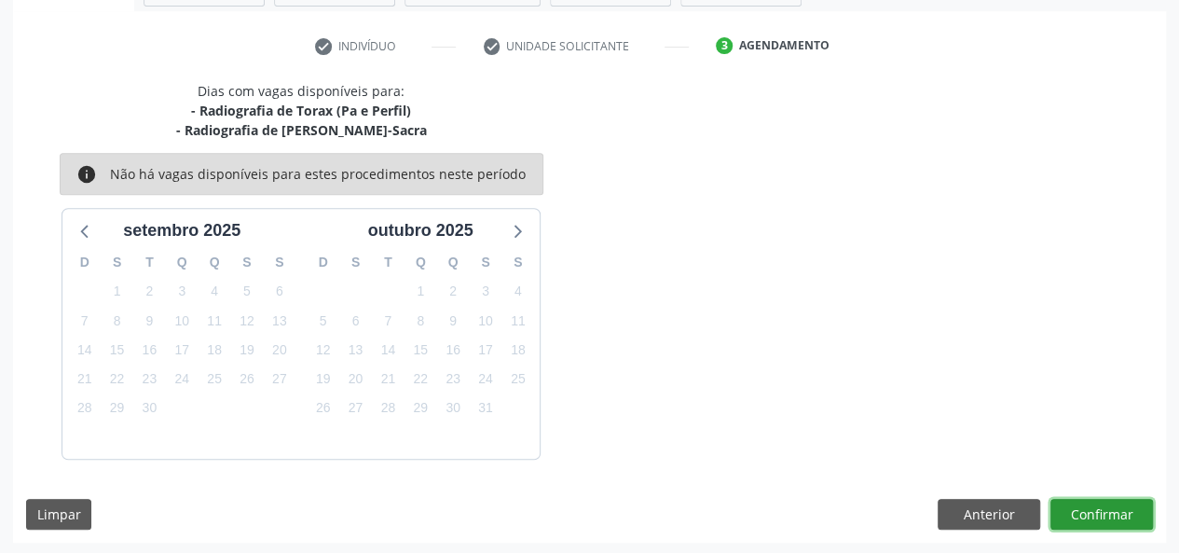
click at [1083, 512] on button "Confirmar" at bounding box center [1102, 515] width 103 height 32
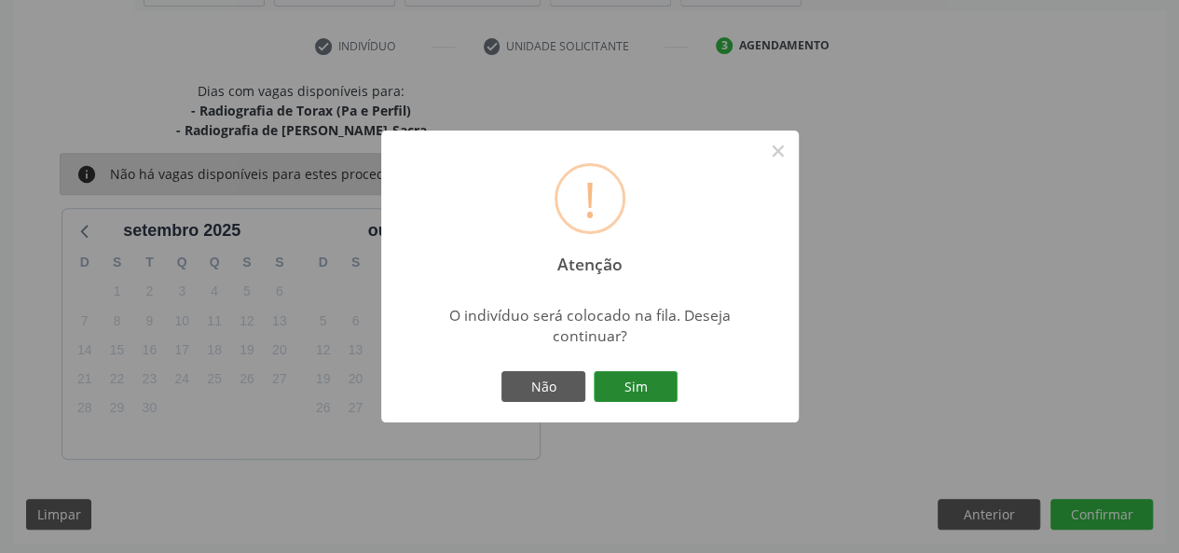
click at [631, 387] on button "Sim" at bounding box center [636, 387] width 84 height 32
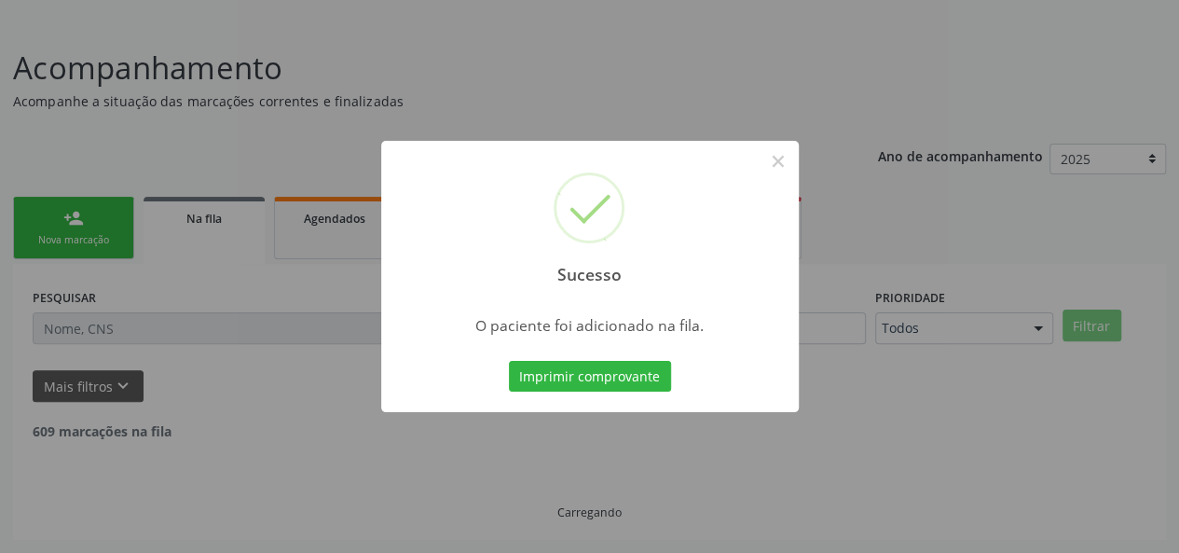
scroll to position [88, 0]
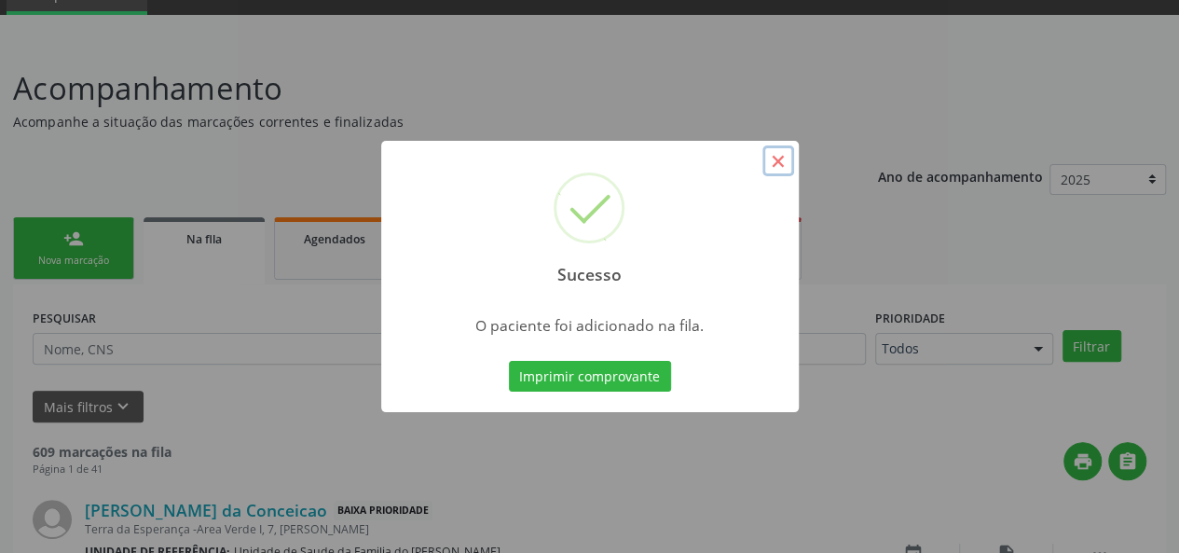
click at [778, 153] on button "×" at bounding box center [779, 161] width 32 height 32
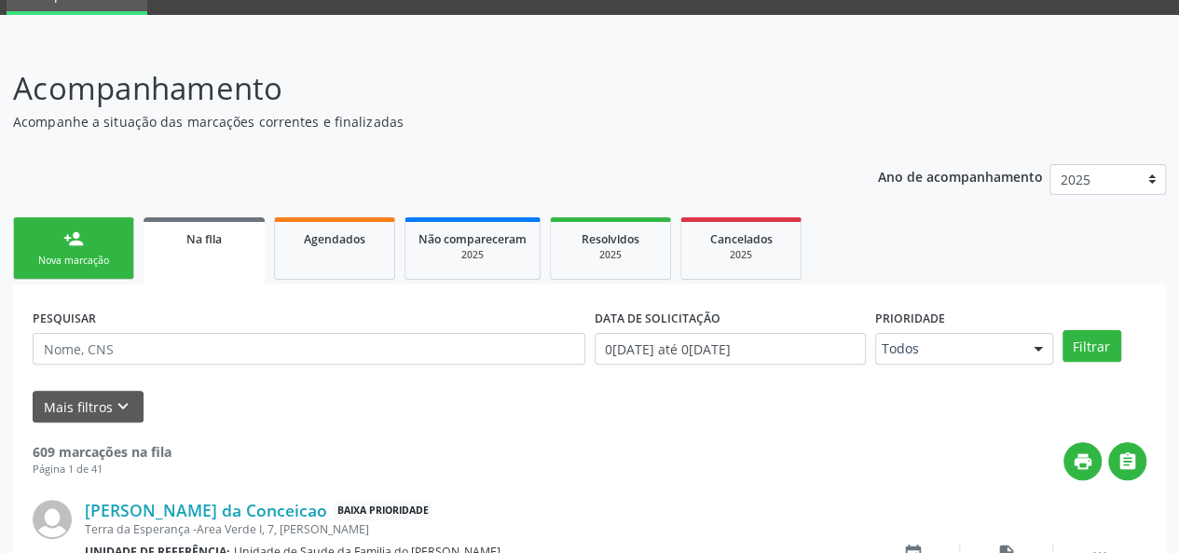
click at [74, 251] on link "person_add Nova marcação" at bounding box center [73, 248] width 121 height 62
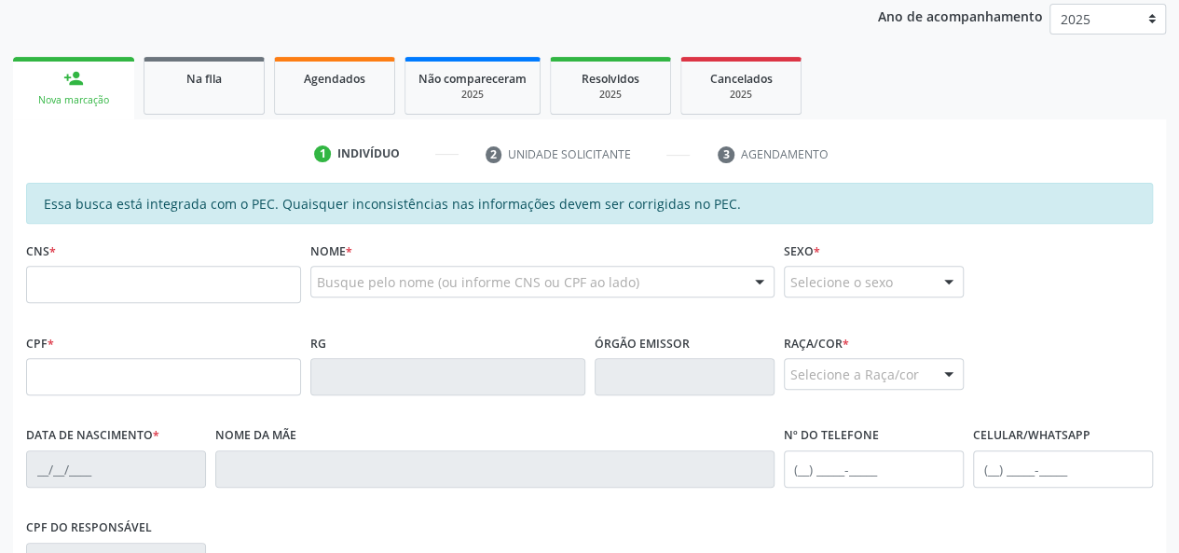
scroll to position [367, 0]
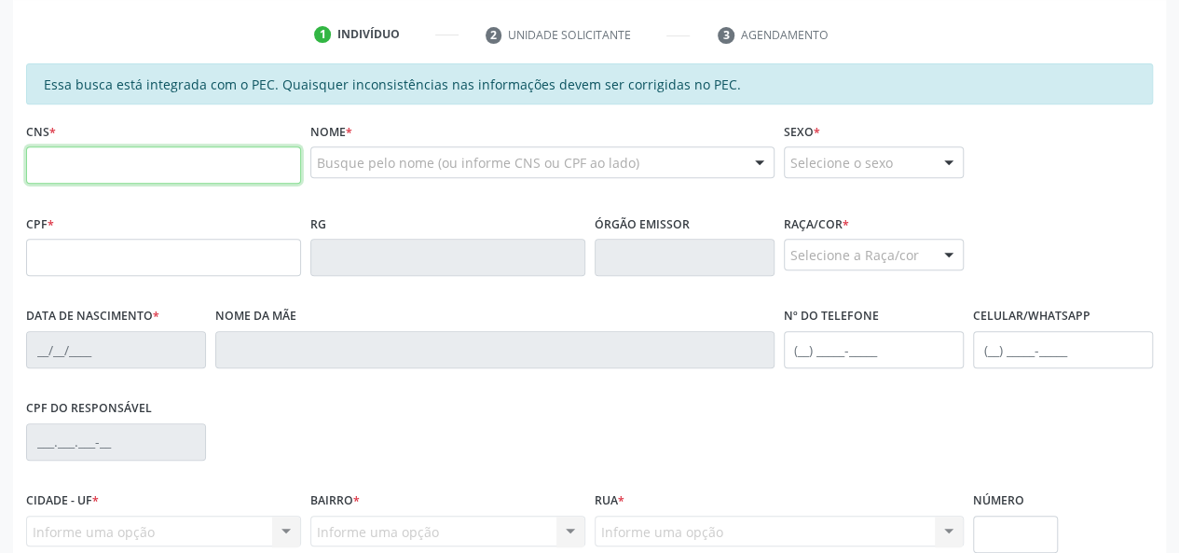
click at [217, 171] on input "text" at bounding box center [163, 164] width 275 height 37
type input "706 7045 7603 1713"
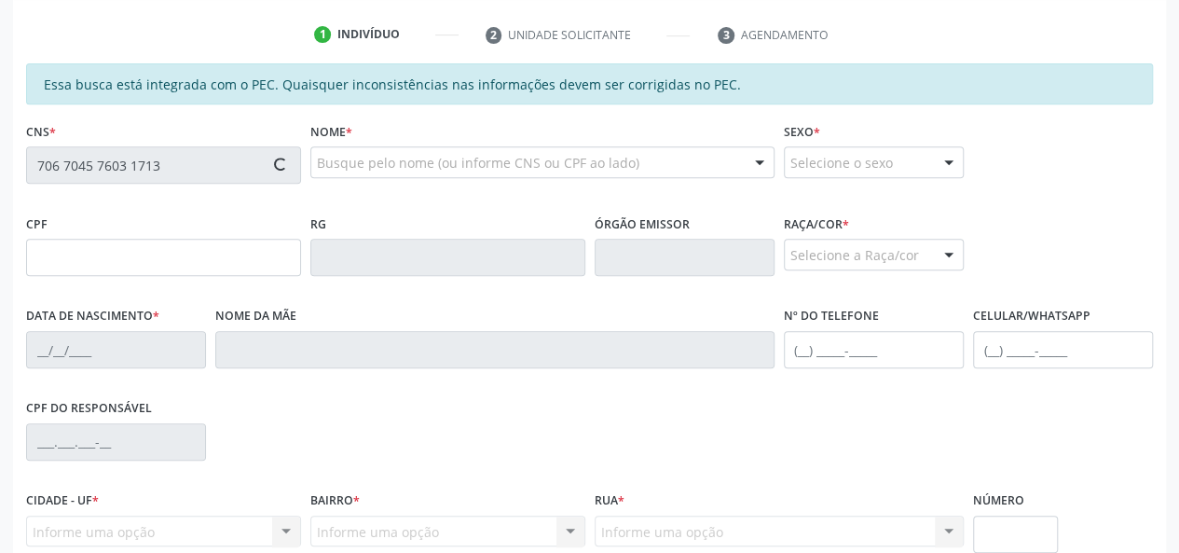
type input "117.145.754-54"
type input "10/10/1993"
type input "Maria Roselita Marques de Souza"
type input "(82) 99161-5732"
type input "S/N"
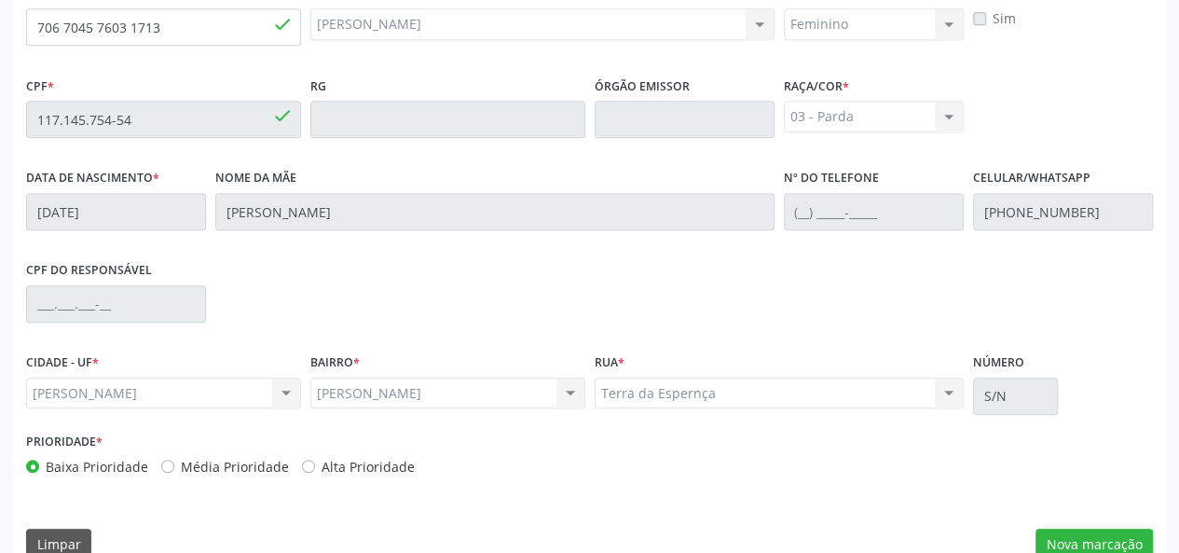
scroll to position [536, 0]
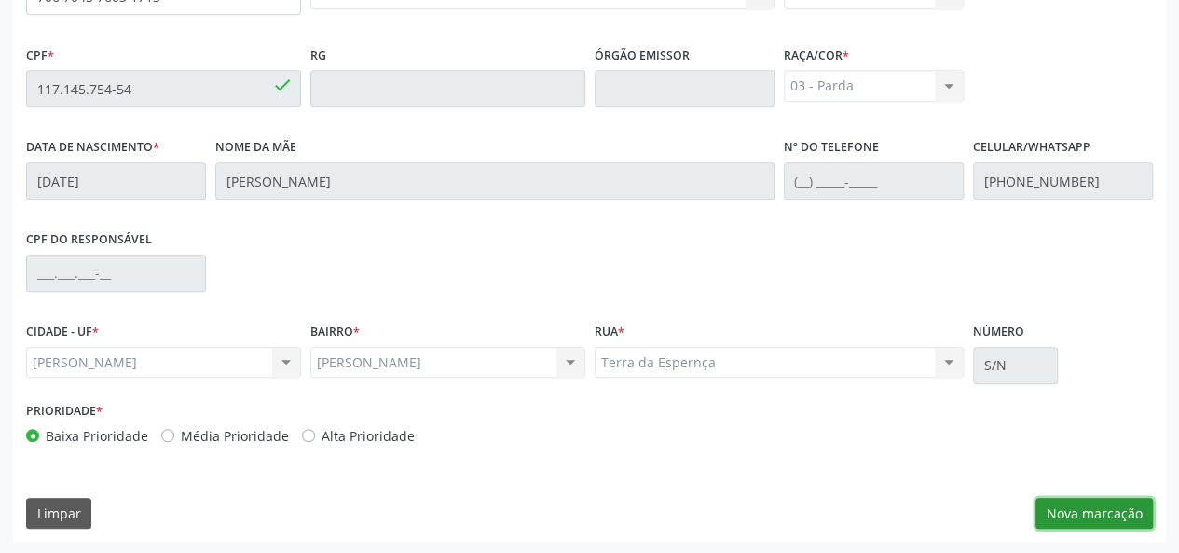
click at [1074, 519] on button "Nova marcação" at bounding box center [1094, 514] width 117 height 32
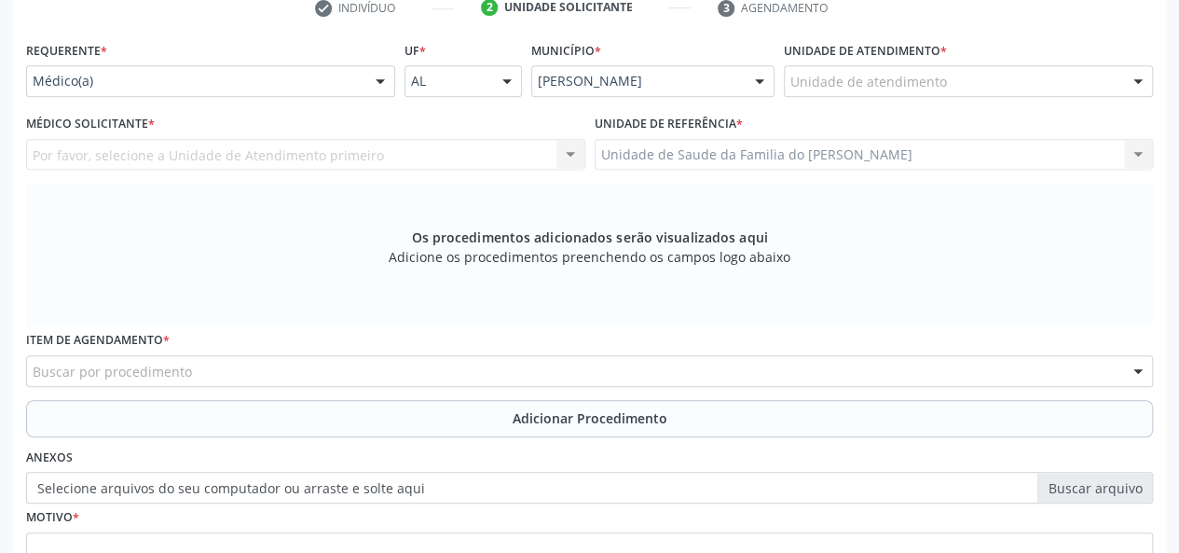
scroll to position [163, 0]
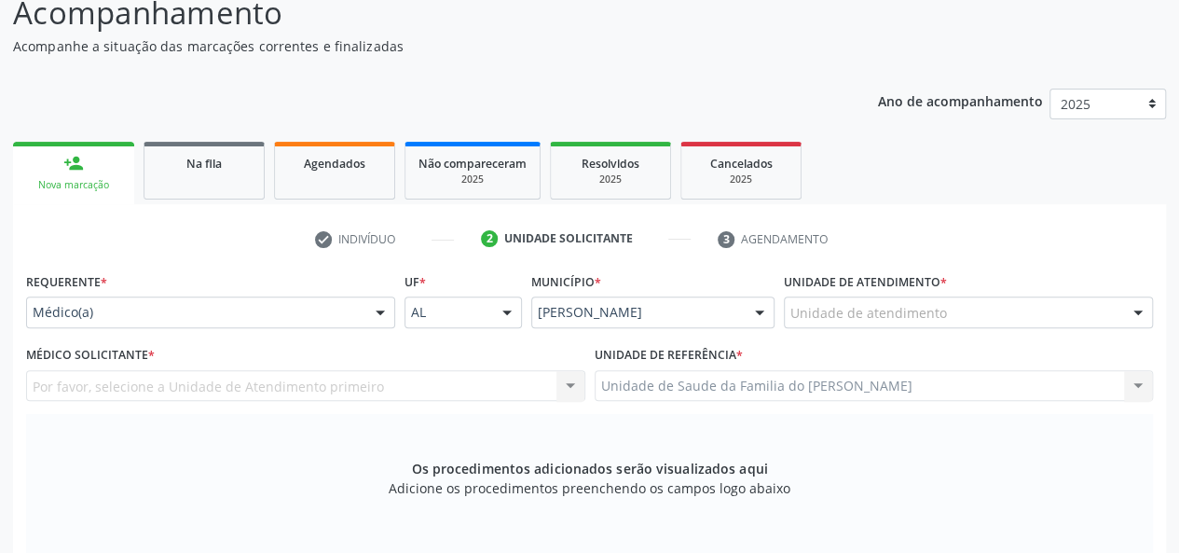
click at [375, 318] on div at bounding box center [380, 313] width 28 height 32
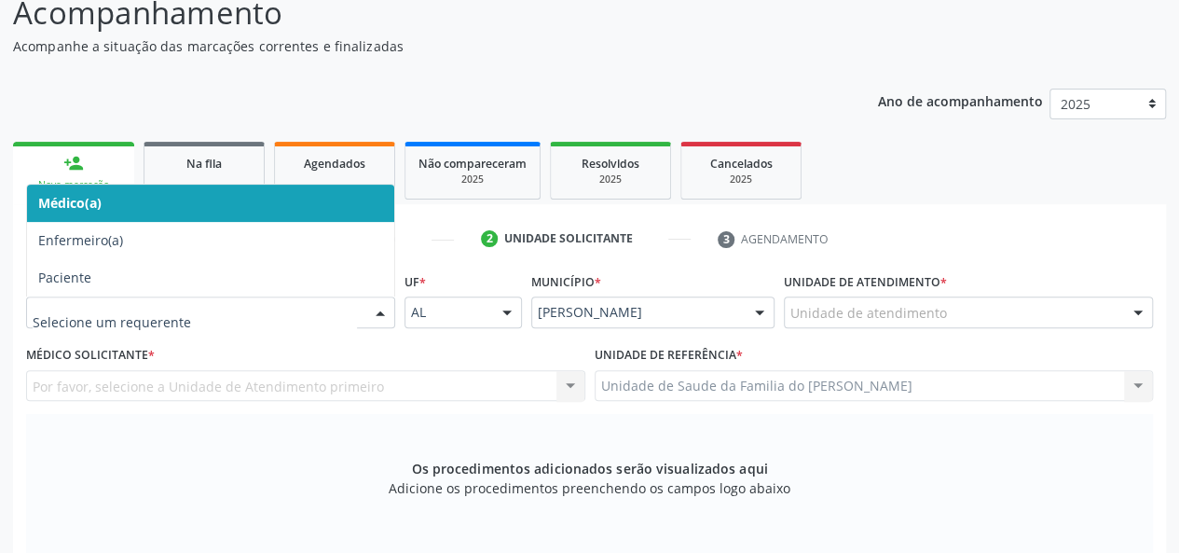
click at [190, 210] on span "Médico(a)" at bounding box center [210, 203] width 367 height 37
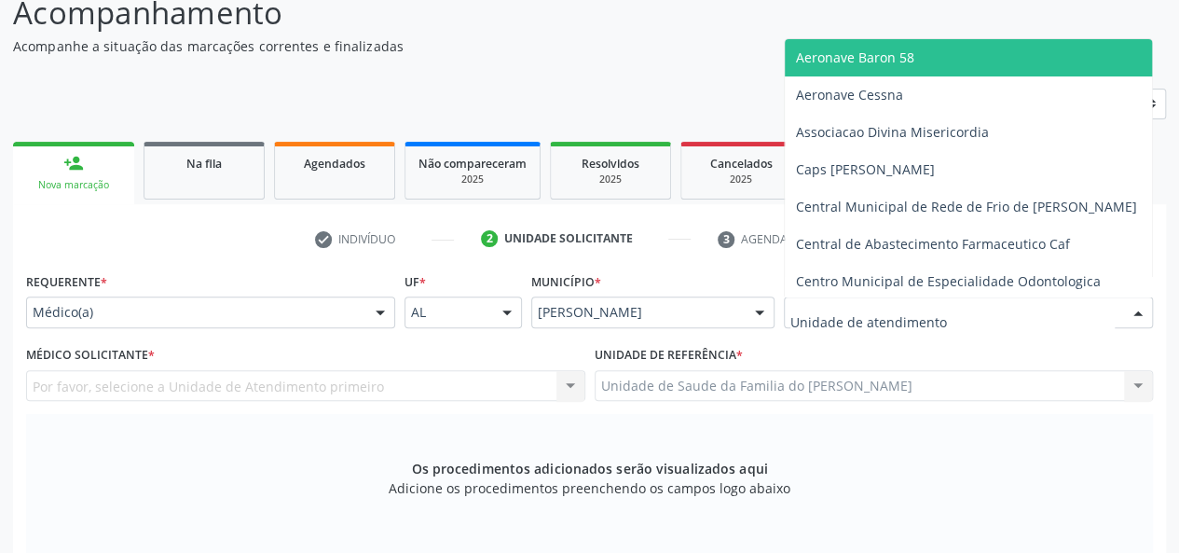
type input "J"
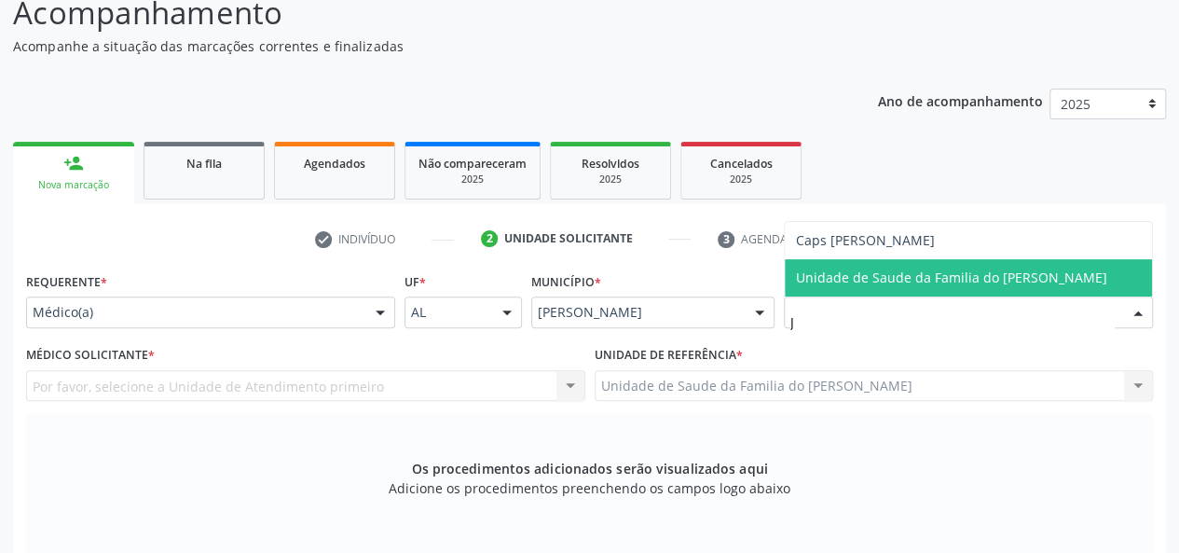
click at [912, 282] on span "Unidade de Saude da Familia do [PERSON_NAME]" at bounding box center [951, 277] width 311 height 18
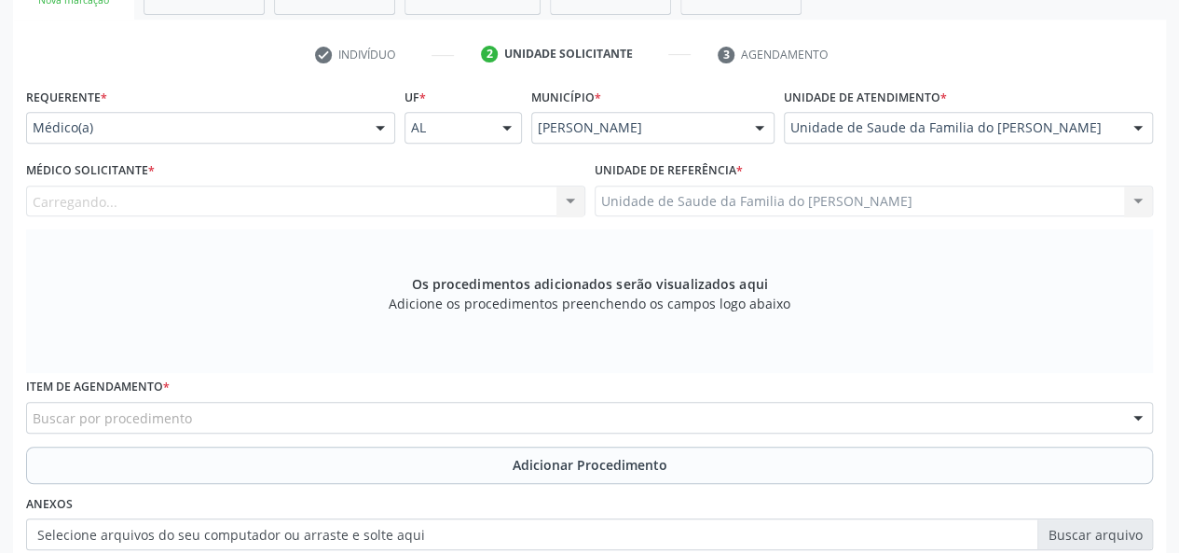
scroll to position [350, 0]
click at [571, 206] on div at bounding box center [571, 201] width 28 height 32
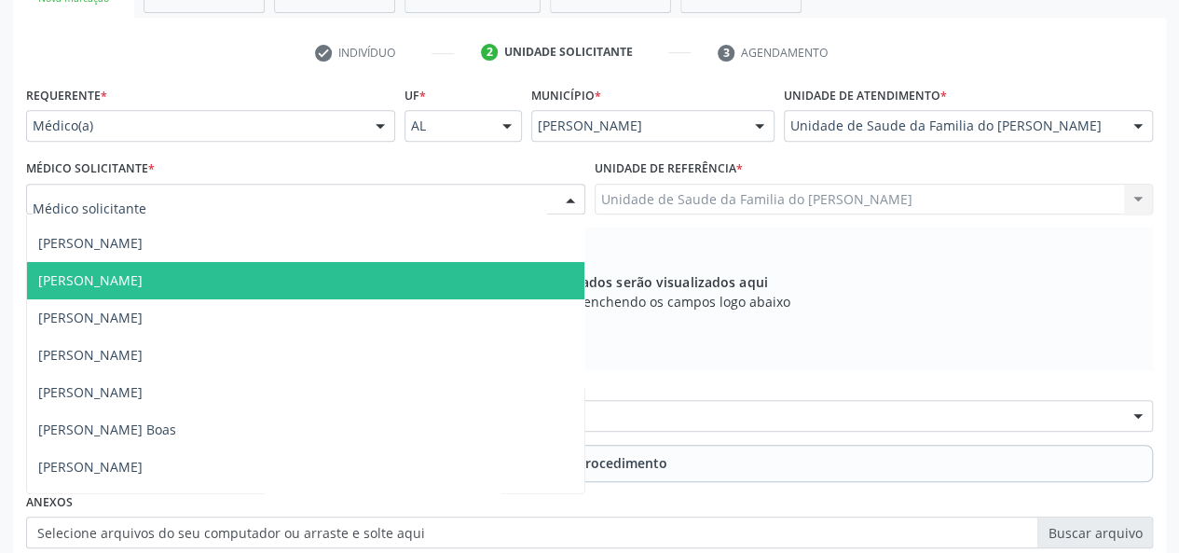
scroll to position [93, 0]
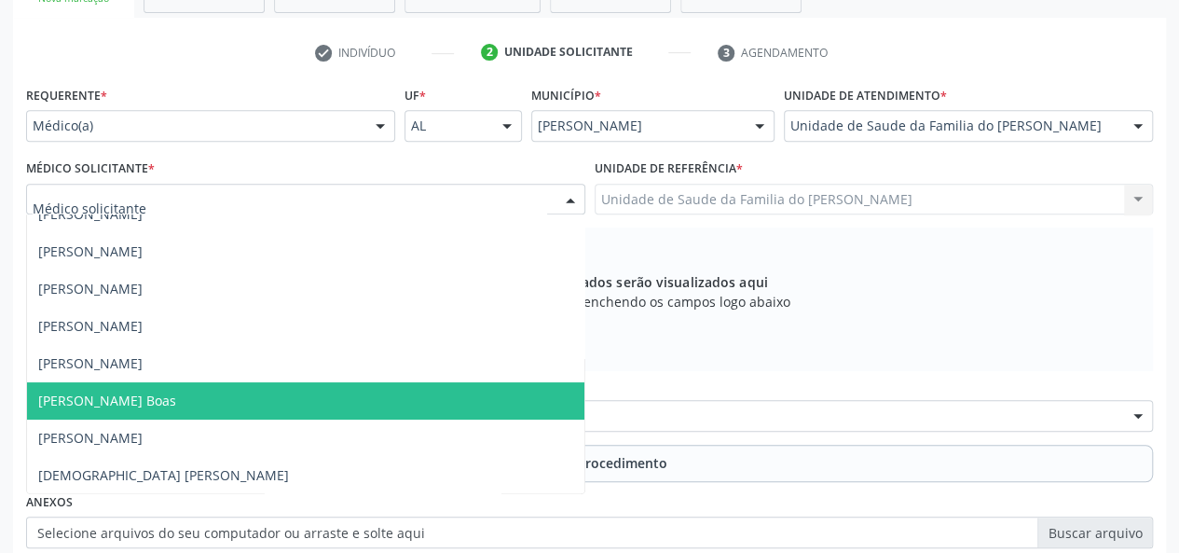
click at [328, 391] on span "[PERSON_NAME] Boas" at bounding box center [305, 400] width 557 height 37
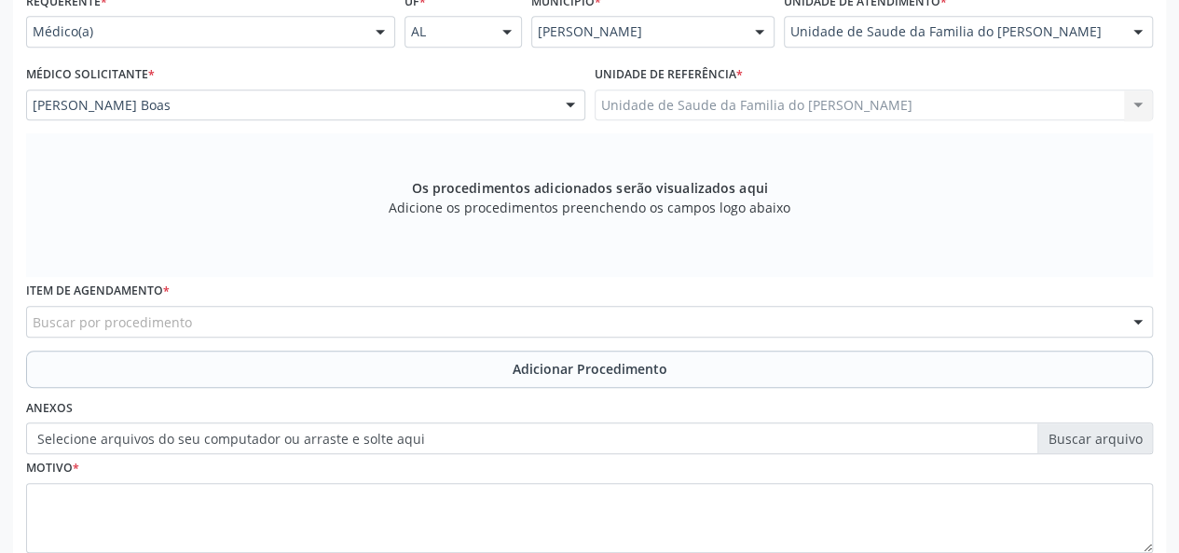
scroll to position [536, 0]
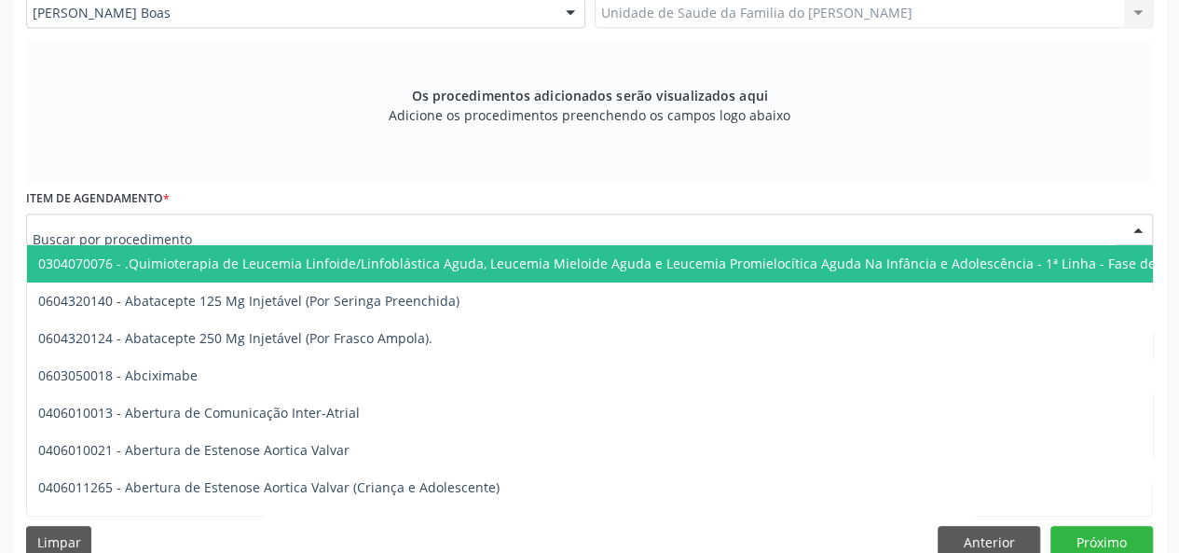
click at [358, 227] on div at bounding box center [589, 229] width 1127 height 32
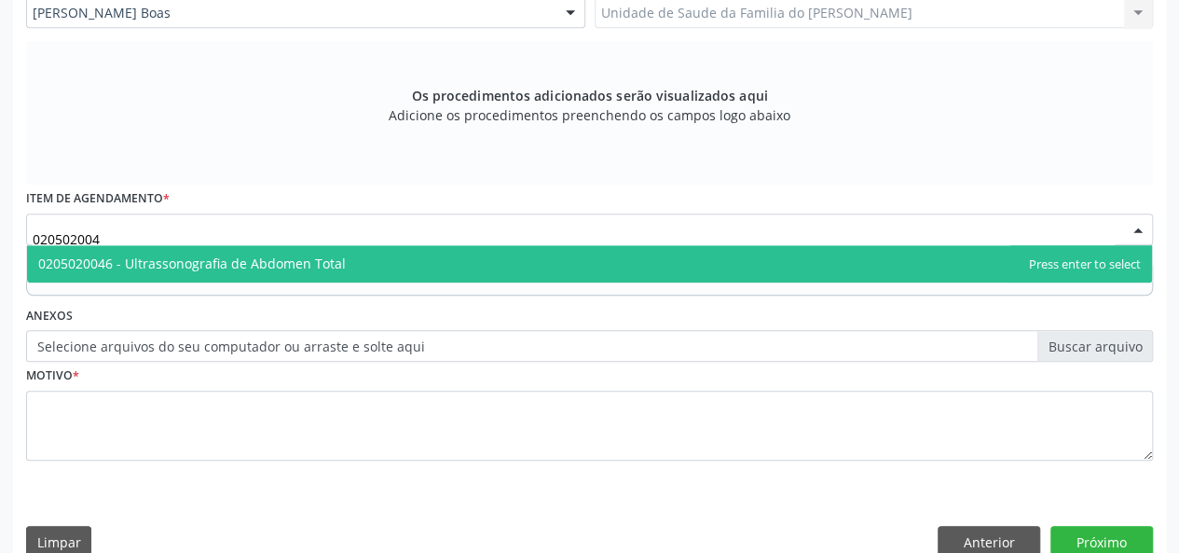
type input "0205020046"
click at [345, 258] on span "0205020046 - Ultrassonografia de Abdomen Total" at bounding box center [589, 263] width 1125 height 37
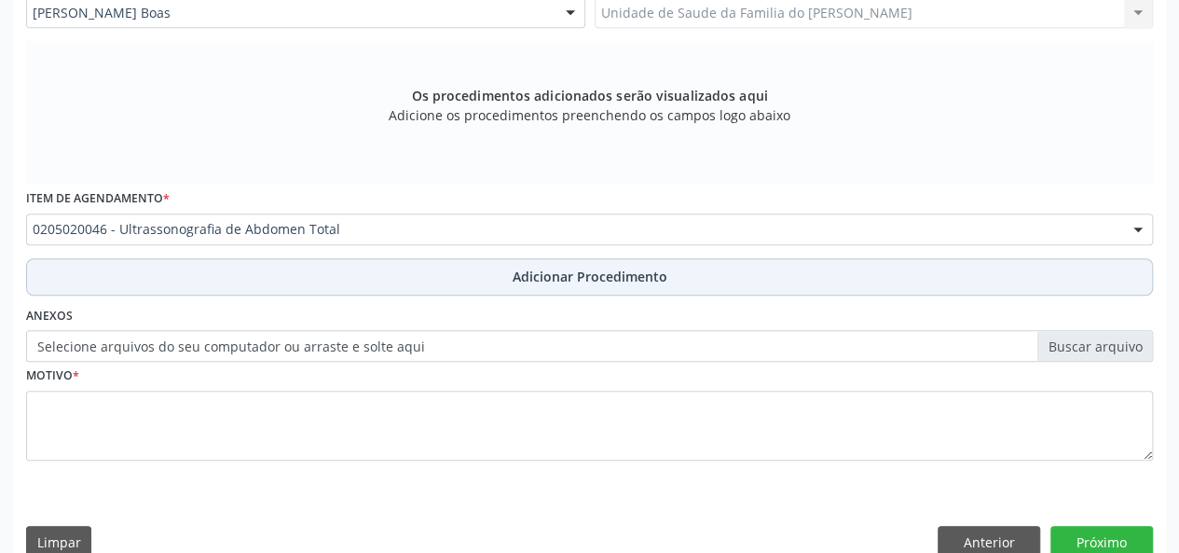
click at [326, 269] on button "Adicionar Procedimento" at bounding box center [589, 276] width 1127 height 37
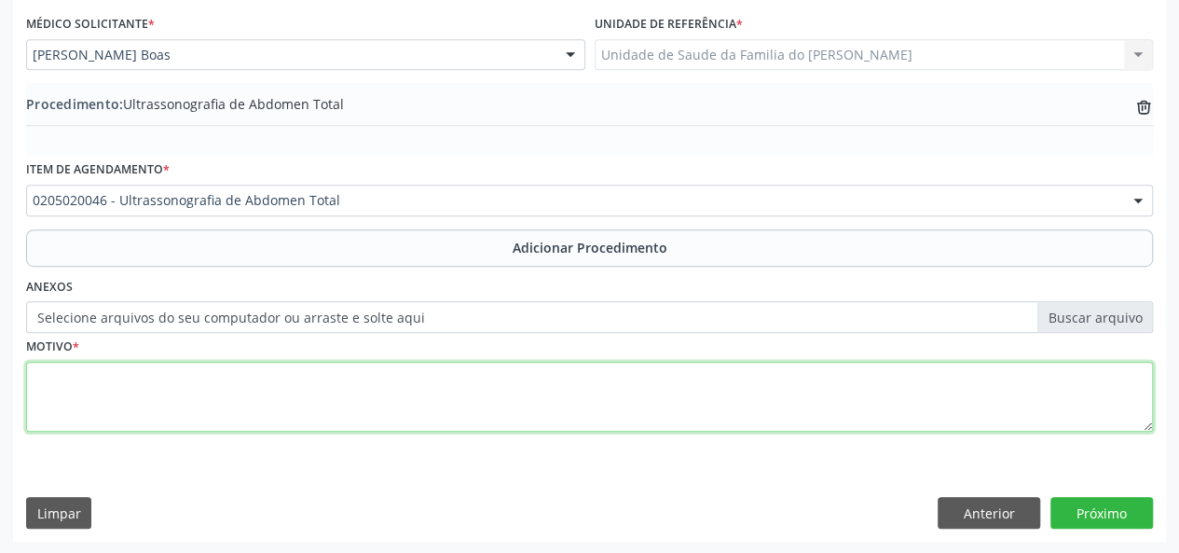
click at [306, 397] on textarea at bounding box center [589, 397] width 1127 height 71
type textarea "DORES"
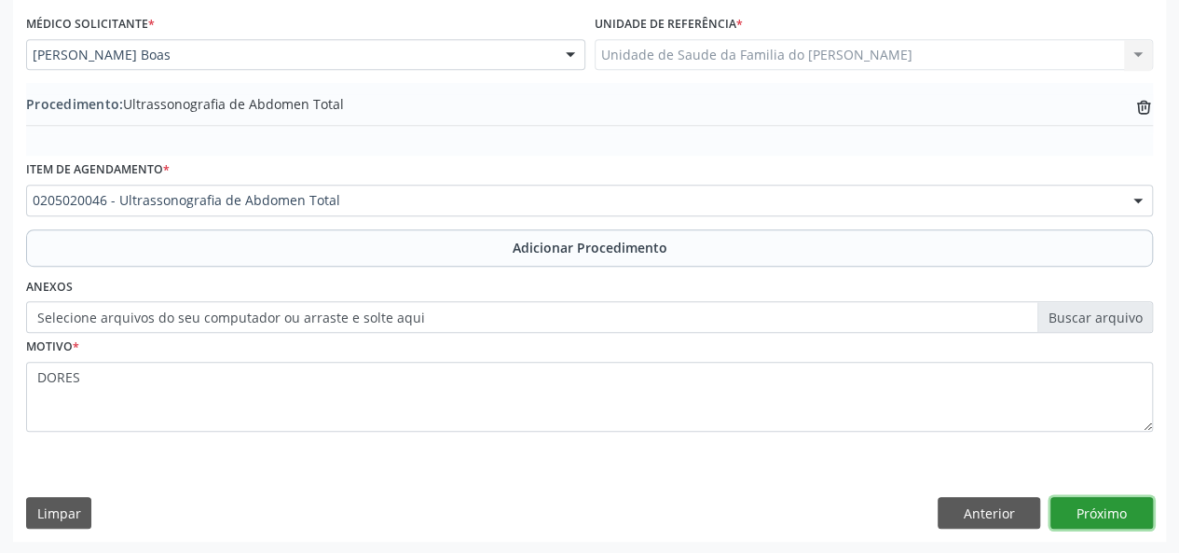
click at [1093, 511] on button "Próximo" at bounding box center [1102, 513] width 103 height 32
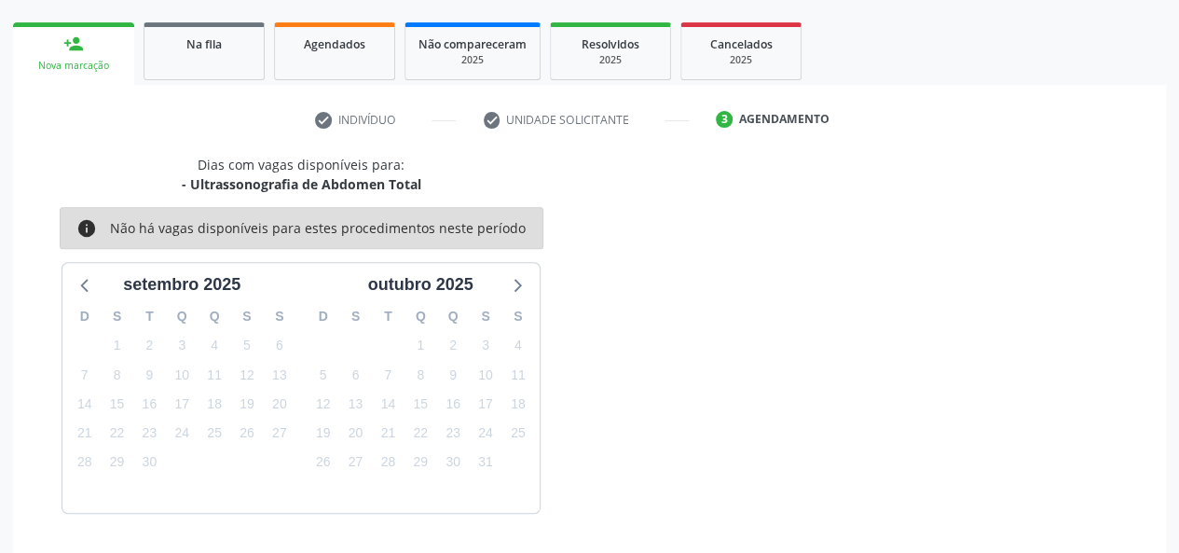
scroll to position [337, 0]
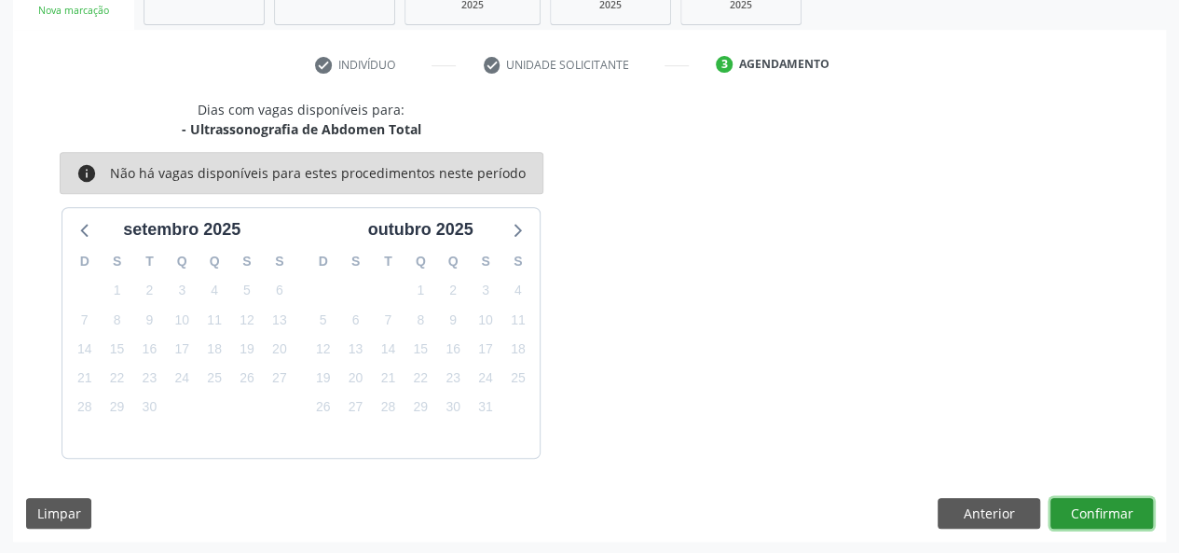
click at [1093, 511] on button "Confirmar" at bounding box center [1102, 514] width 103 height 32
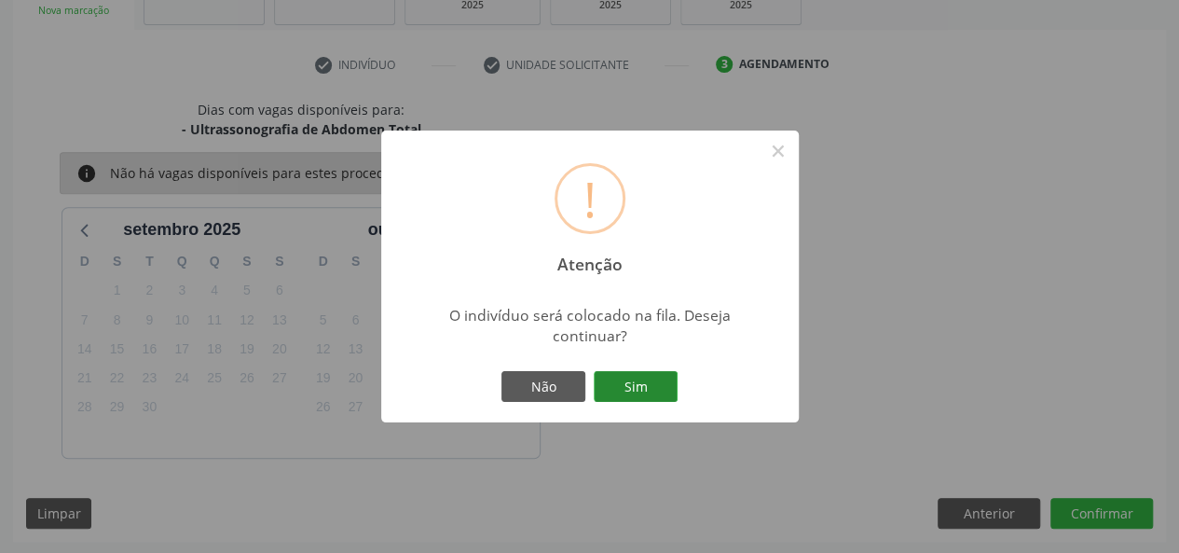
click at [634, 389] on button "Sim" at bounding box center [636, 387] width 84 height 32
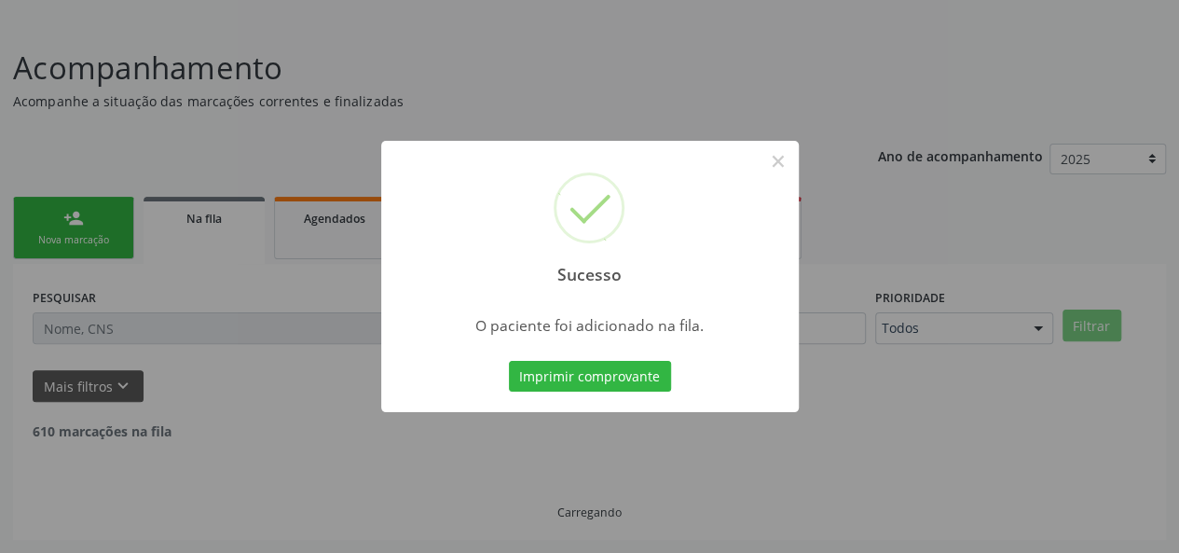
scroll to position [88, 0]
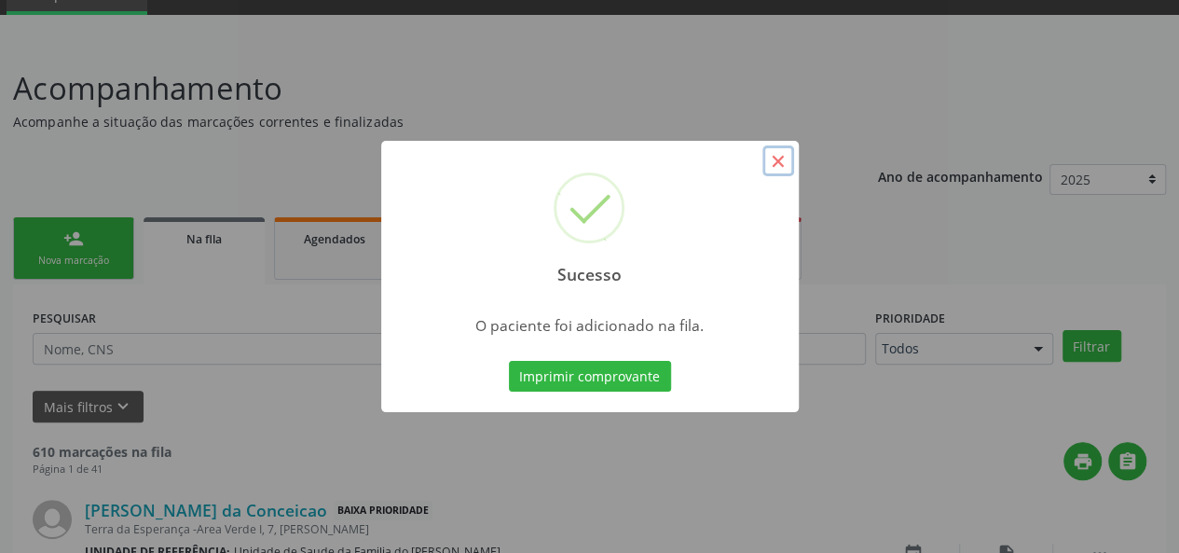
click at [776, 159] on button "×" at bounding box center [779, 161] width 32 height 32
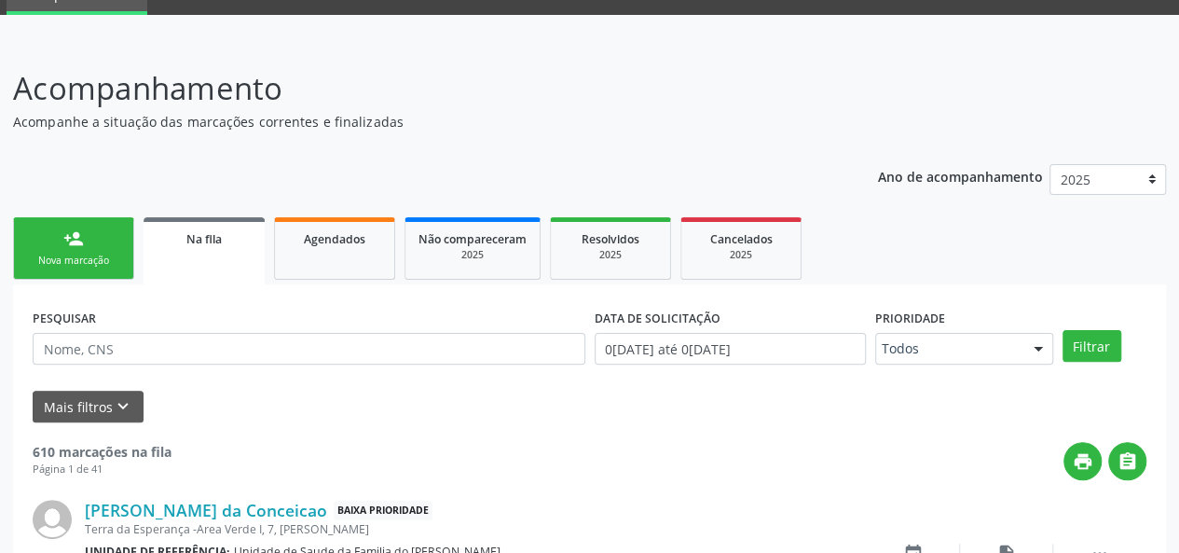
click at [93, 245] on link "person_add Nova marcação" at bounding box center [73, 248] width 121 height 62
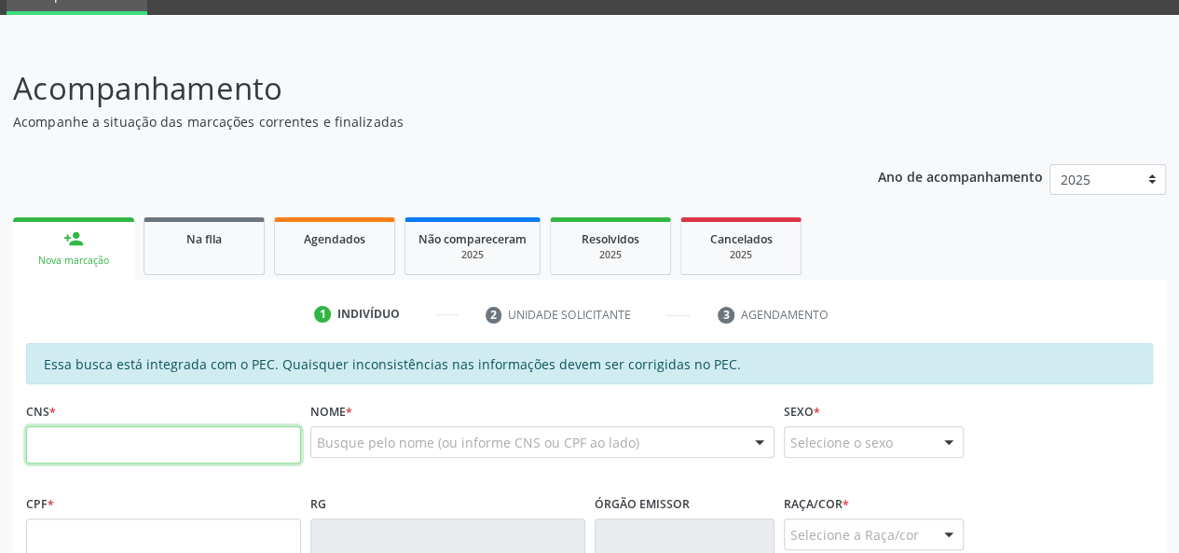
click at [63, 441] on input "text" at bounding box center [163, 444] width 275 height 37
type input "702 0068 6025 3984"
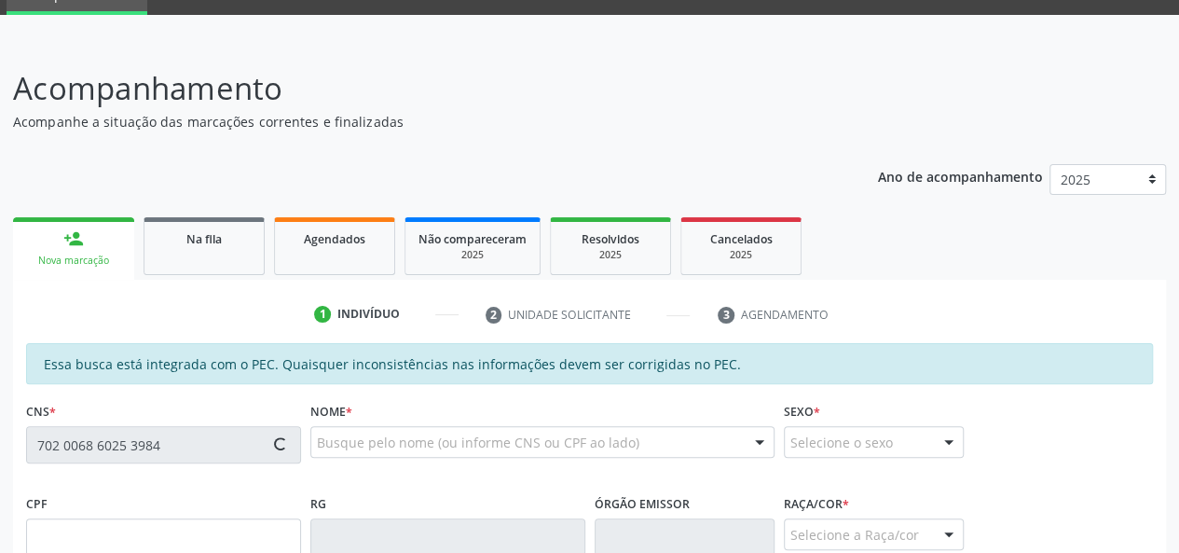
type input "090.299.277-55"
type input "20/11/1979"
type input "Josefa Correia de Lima"
type input "(82) 99173-0637"
type input "S/N"
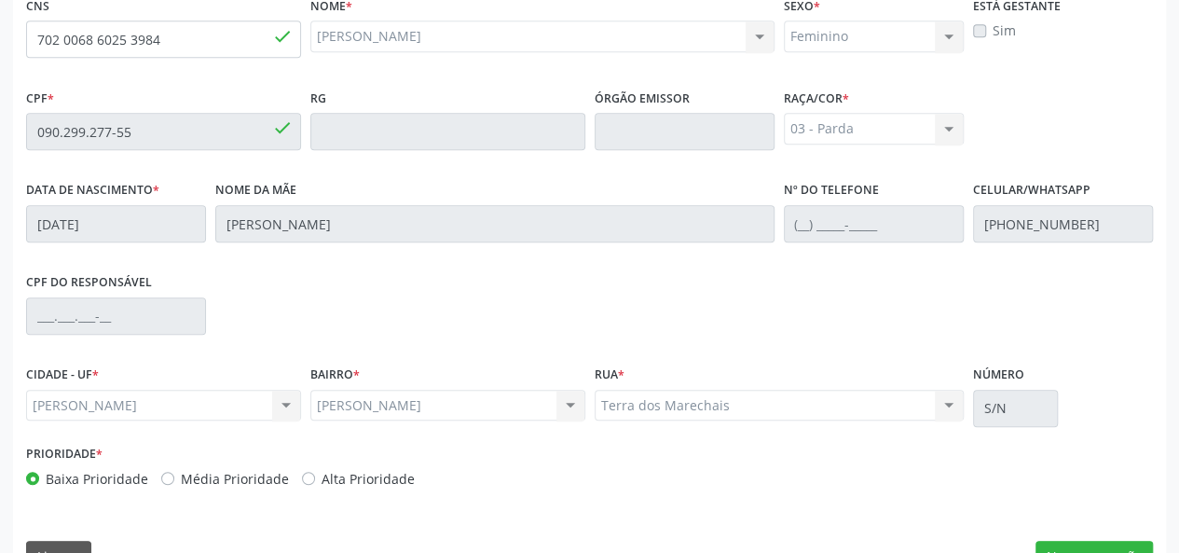
scroll to position [536, 0]
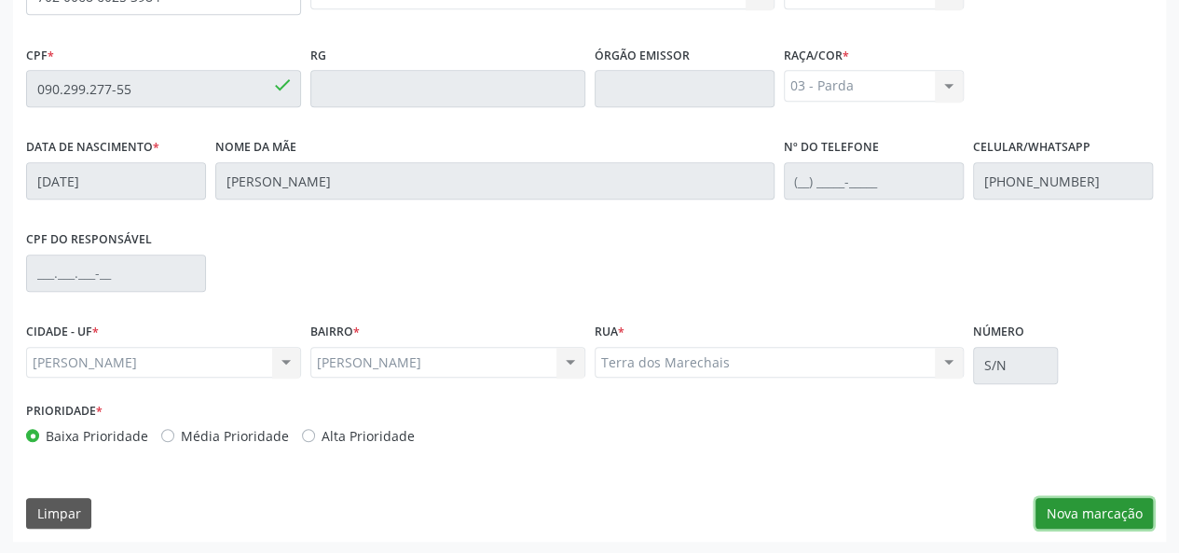
click at [1080, 515] on button "Nova marcação" at bounding box center [1094, 514] width 117 height 32
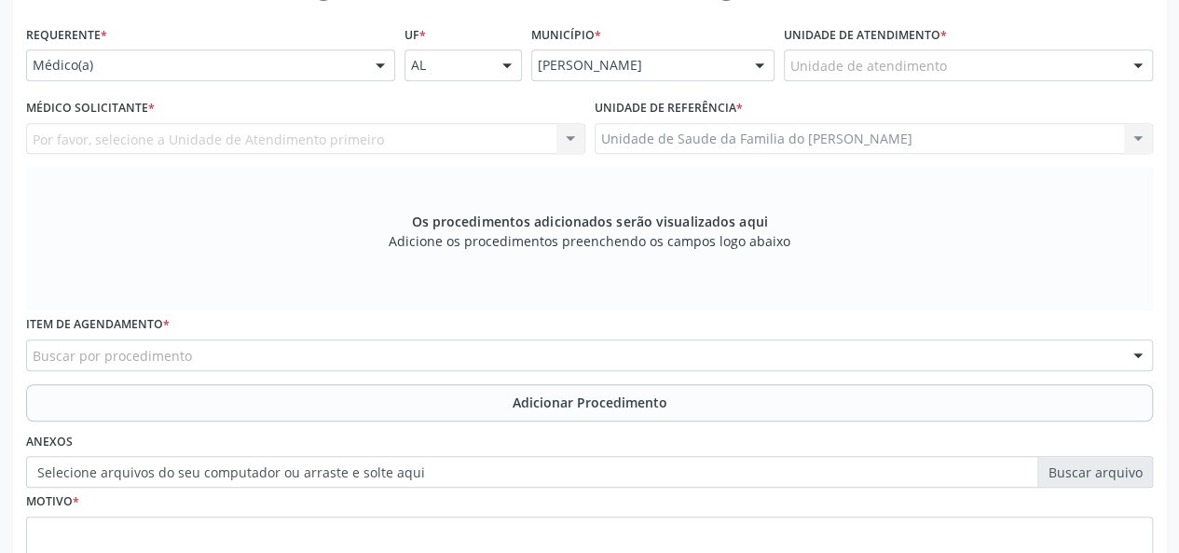
scroll to position [256, 0]
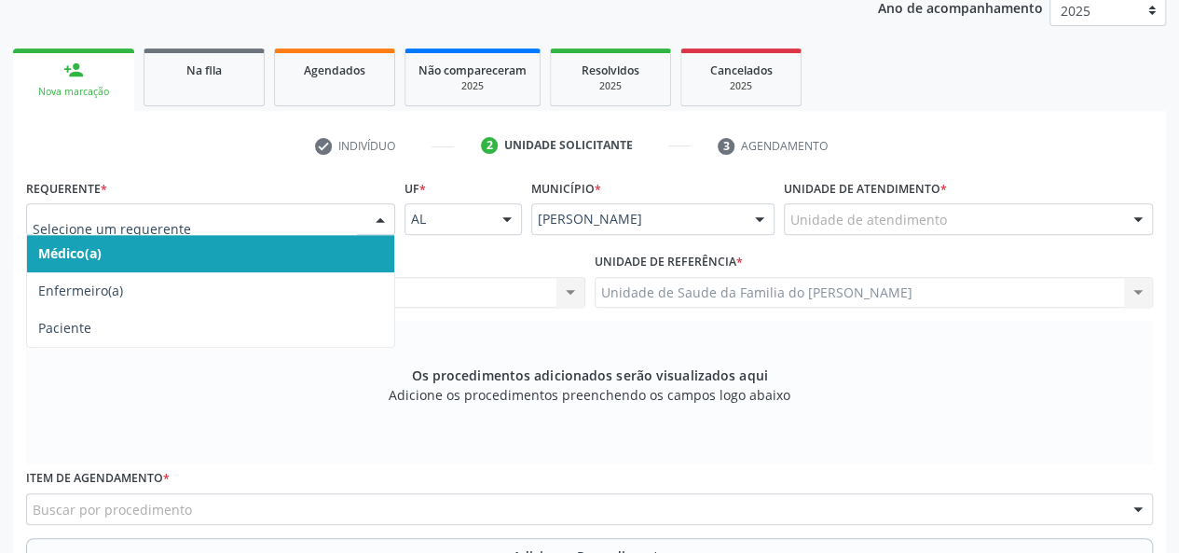
click at [364, 216] on div "Médico(a) Enfermeiro(a) Paciente Nenhum resultado encontrado para: " " Não há n…" at bounding box center [210, 219] width 369 height 32
click at [230, 256] on span "Médico(a)" at bounding box center [210, 253] width 367 height 37
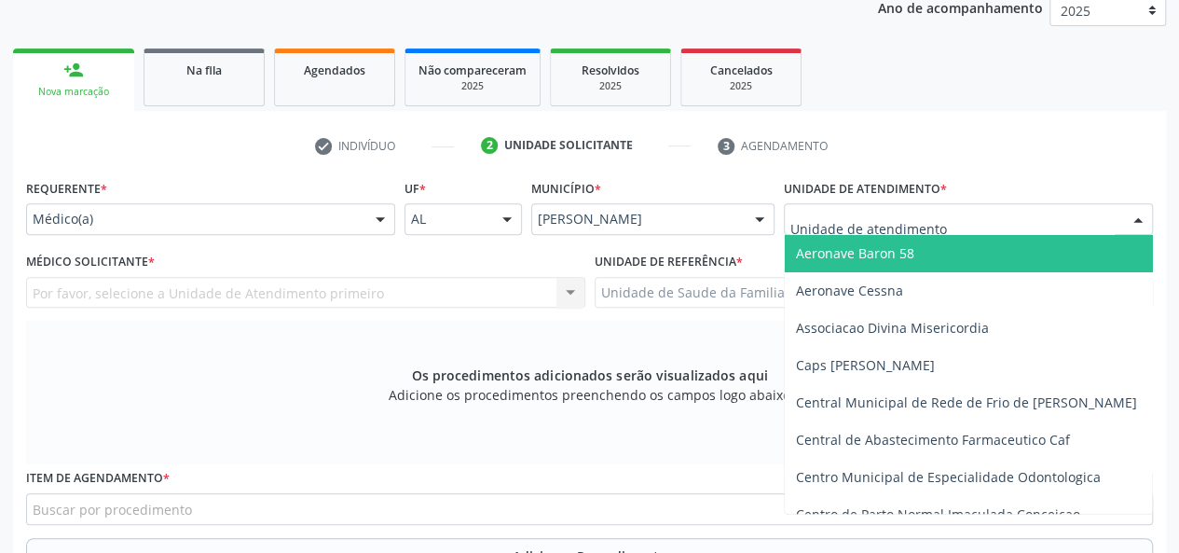
type input "J"
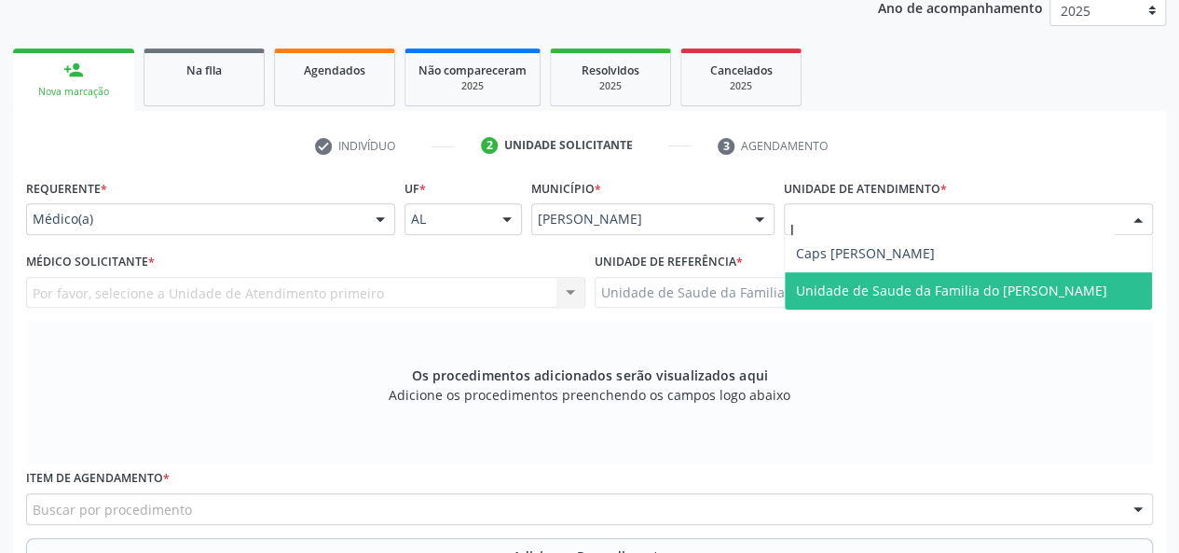
click at [900, 282] on span "Unidade de Saude da Familia do [PERSON_NAME]" at bounding box center [951, 291] width 311 height 18
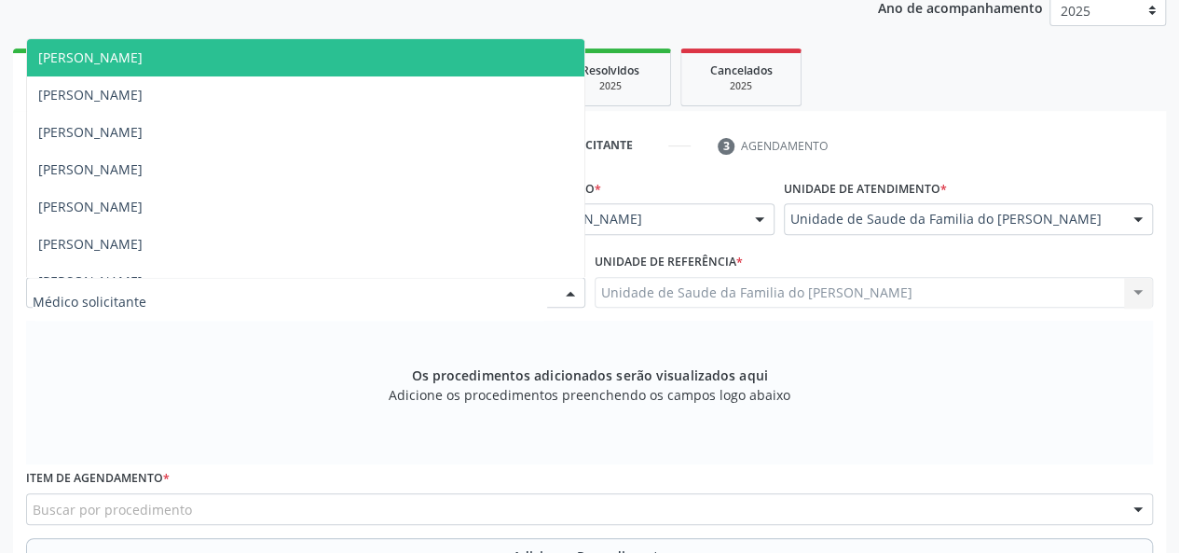
click at [569, 288] on div at bounding box center [571, 294] width 28 height 32
click at [442, 59] on span "[PERSON_NAME]" at bounding box center [305, 57] width 557 height 37
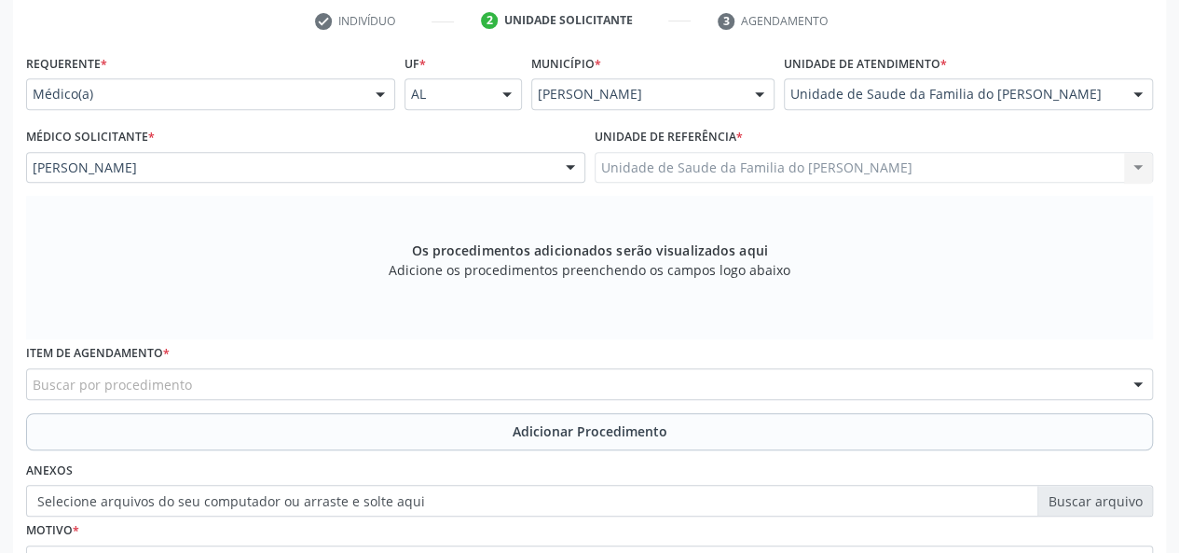
scroll to position [443, 0]
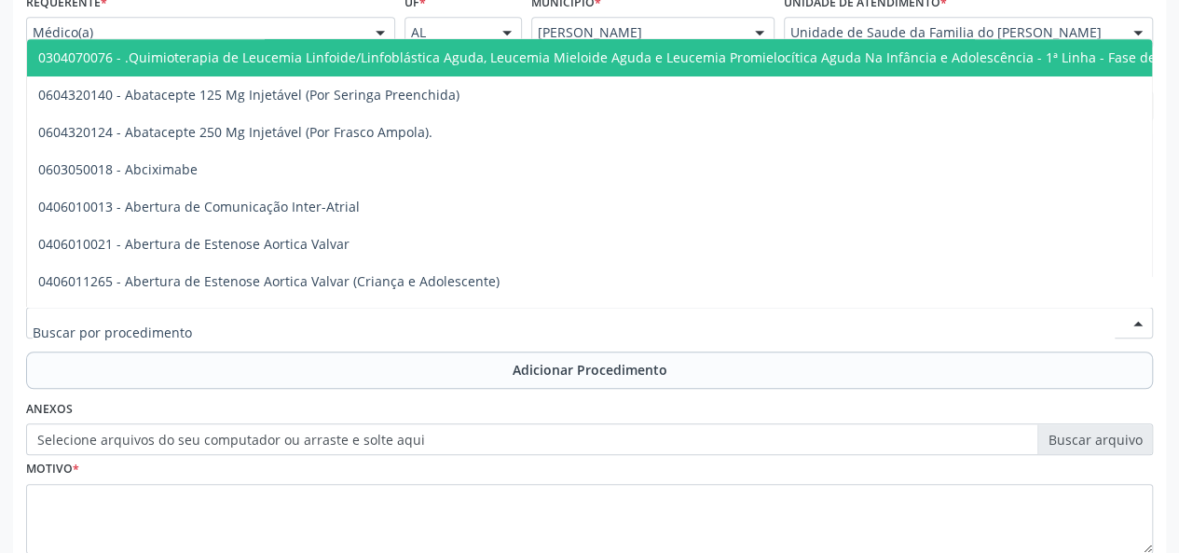
click at [337, 321] on div at bounding box center [589, 323] width 1127 height 32
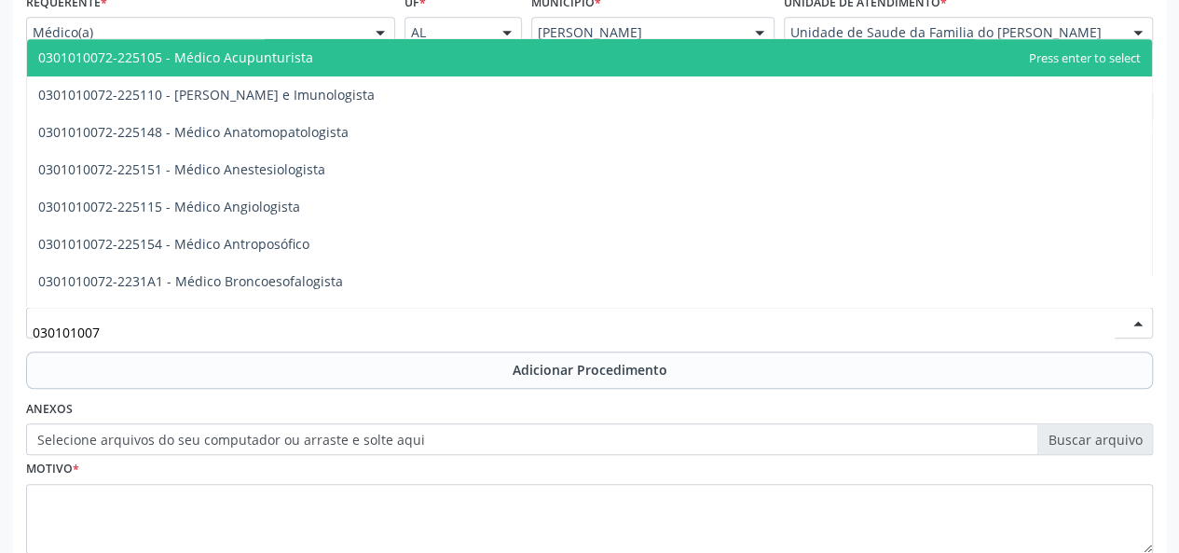
type input "0301010072"
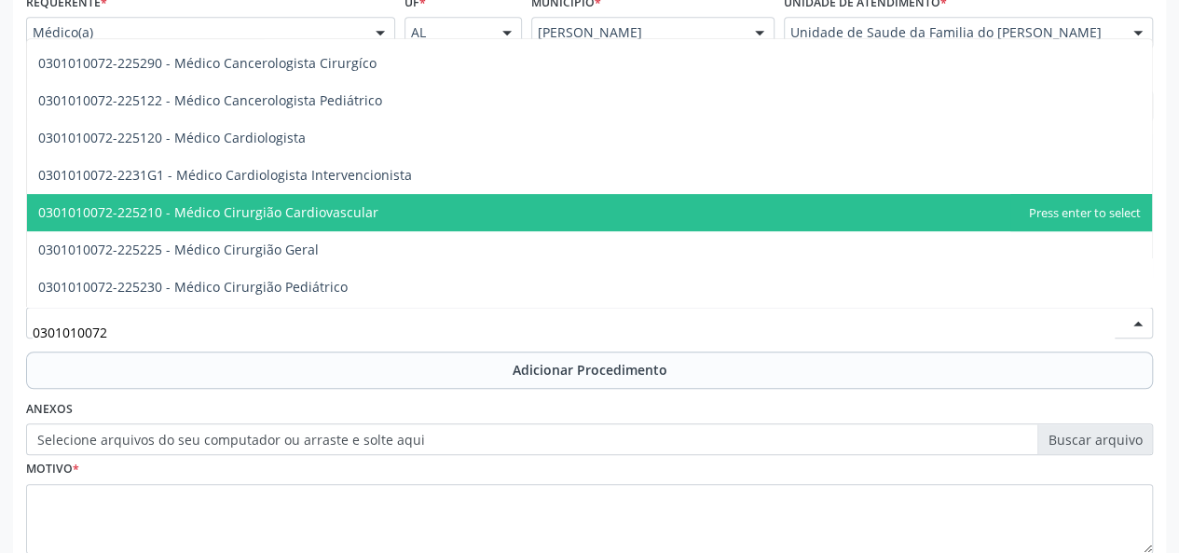
scroll to position [280, 0]
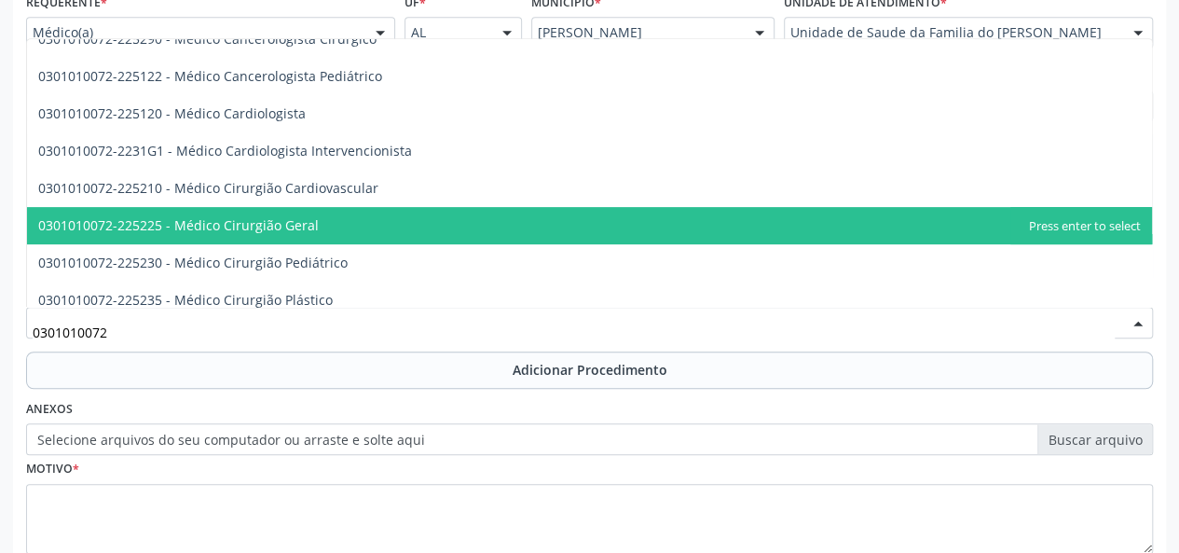
click at [386, 230] on span "0301010072-225225 - Médico Cirurgião Geral" at bounding box center [589, 225] width 1125 height 37
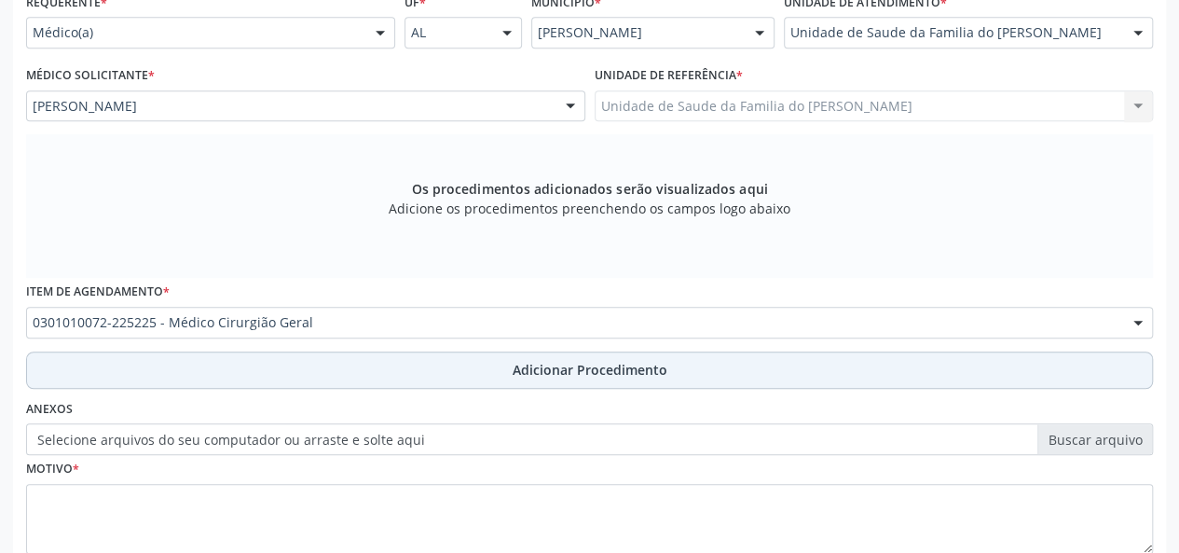
click at [407, 360] on button "Adicionar Procedimento" at bounding box center [589, 369] width 1127 height 37
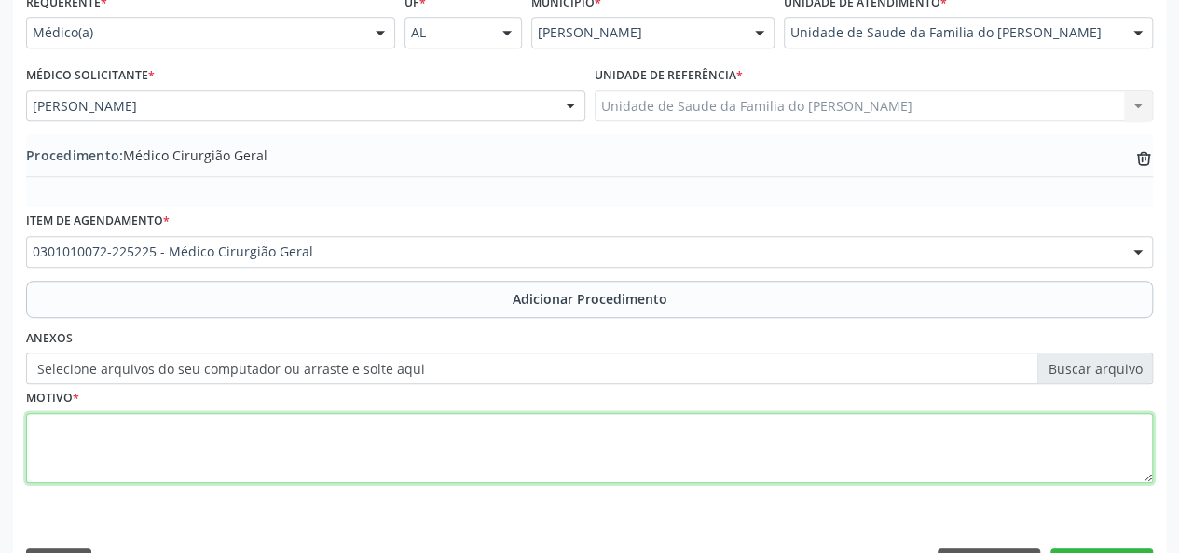
click at [367, 460] on textarea at bounding box center [589, 448] width 1127 height 71
click at [367, 460] on textarea "ENDOMETRISE" at bounding box center [589, 448] width 1127 height 71
click at [113, 431] on textarea "ENDOMETRISE" at bounding box center [589, 448] width 1127 height 71
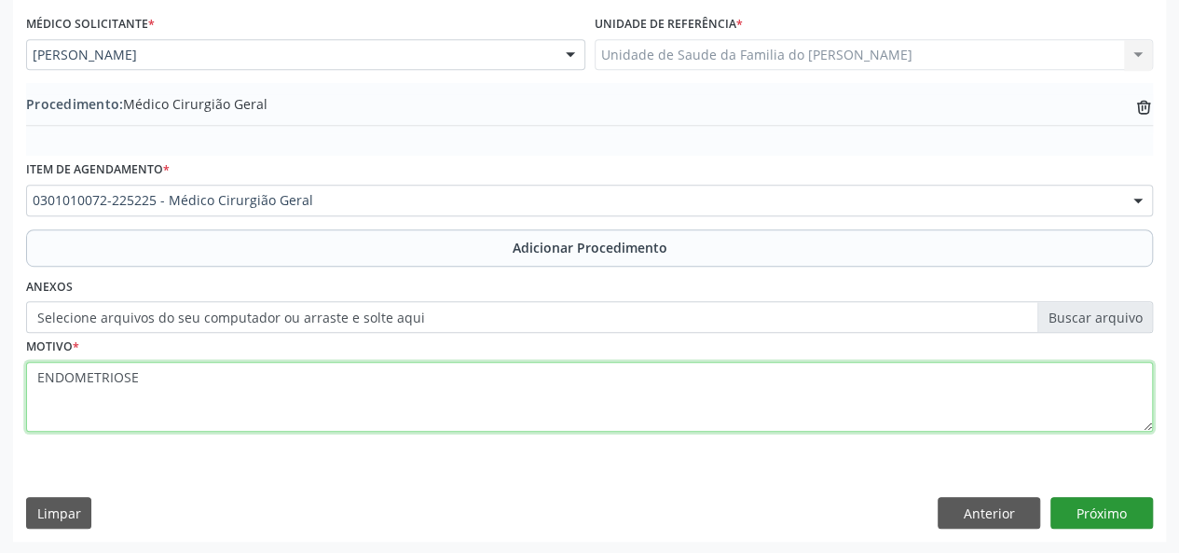
type textarea "ENDOMETRIOSE"
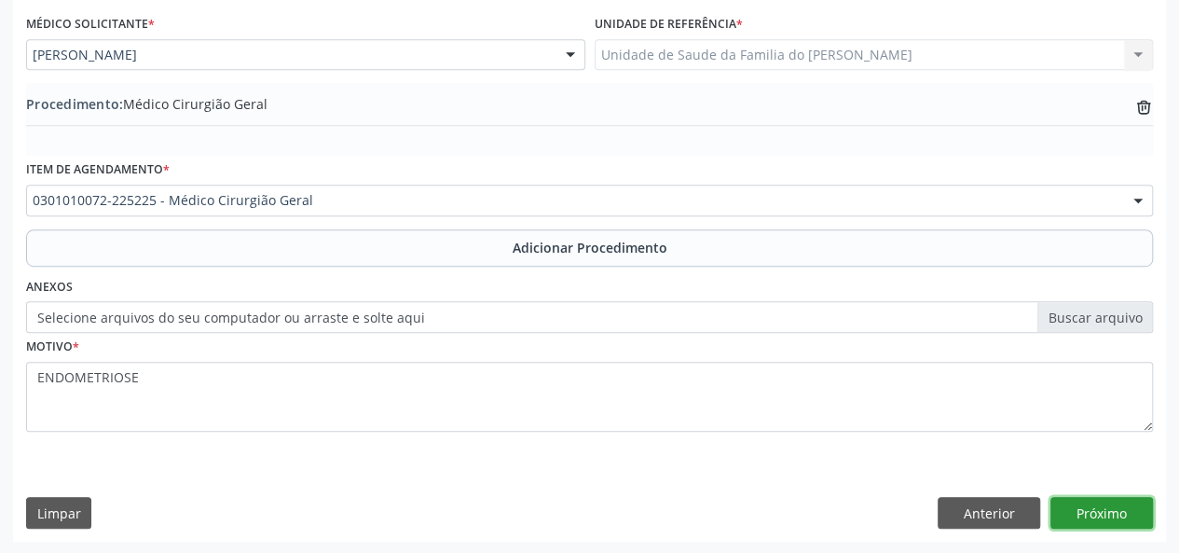
click at [1120, 514] on button "Próximo" at bounding box center [1102, 513] width 103 height 32
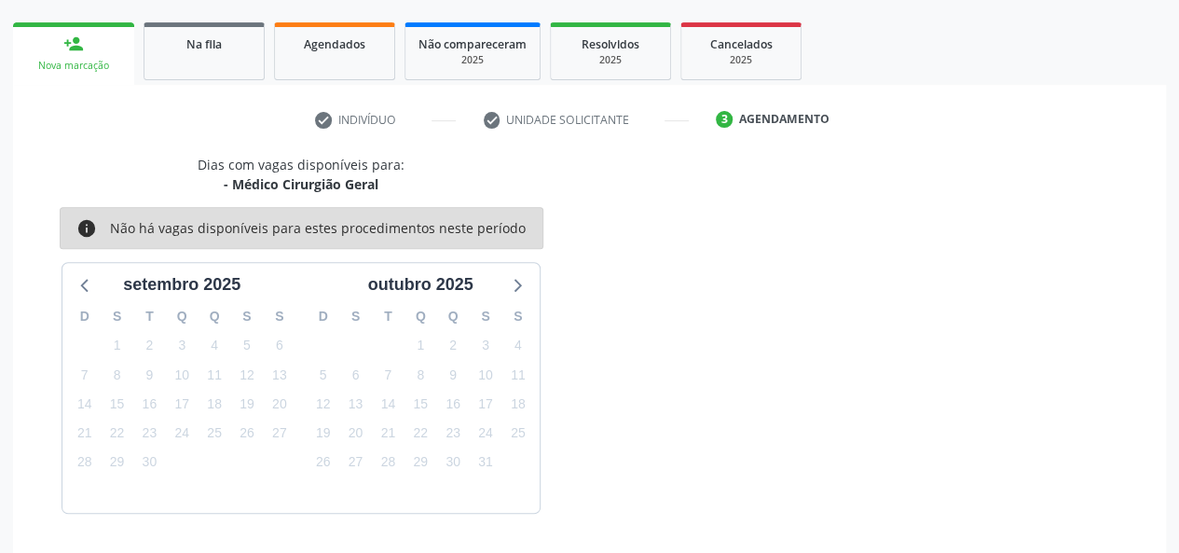
scroll to position [337, 0]
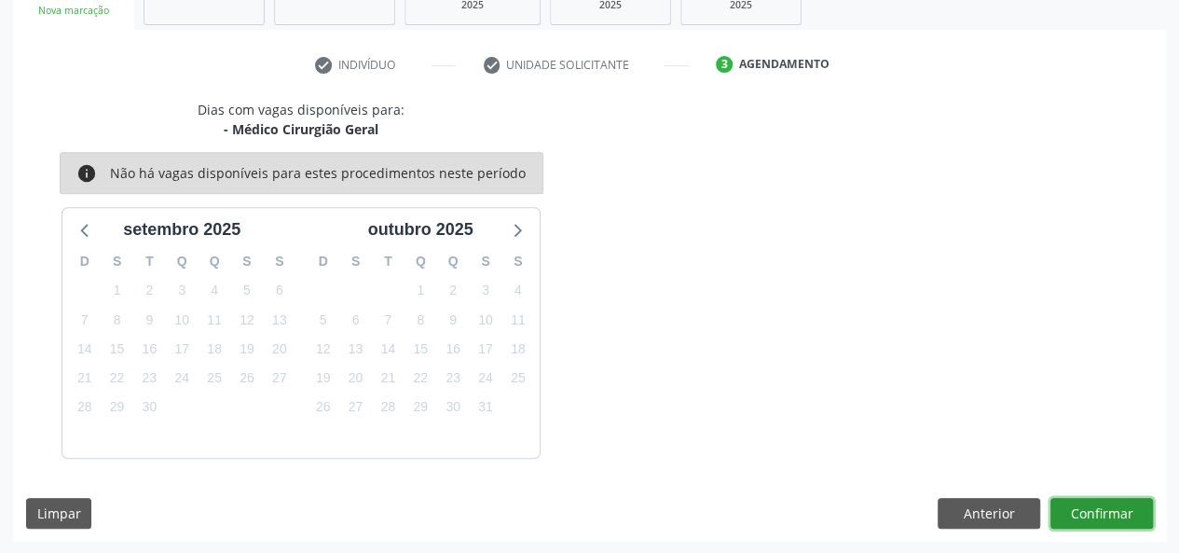
click at [1120, 514] on button "Confirmar" at bounding box center [1102, 514] width 103 height 32
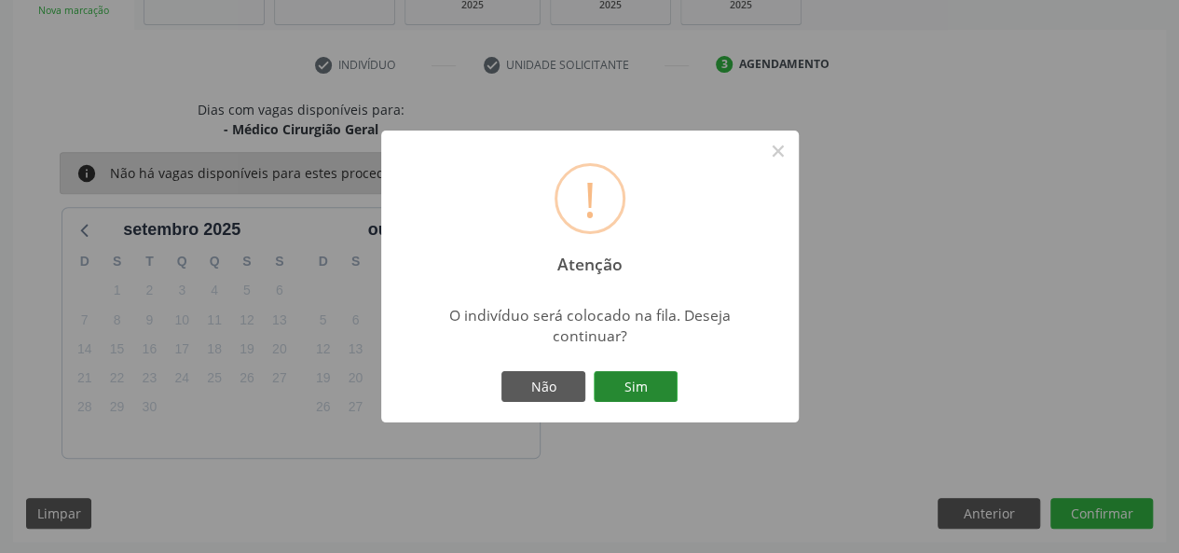
click at [639, 389] on button "Sim" at bounding box center [636, 387] width 84 height 32
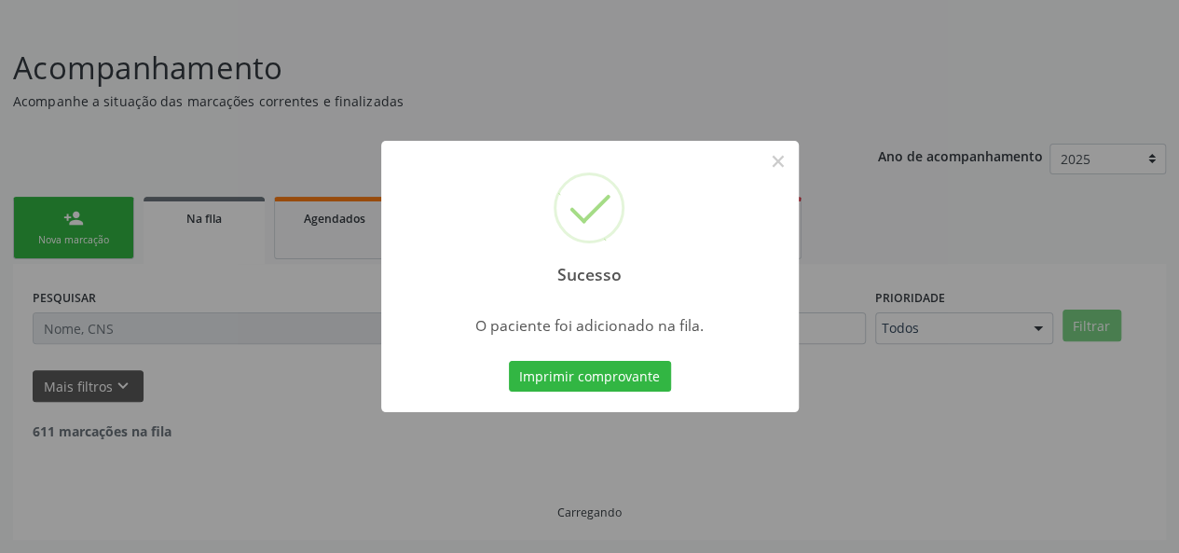
scroll to position [88, 0]
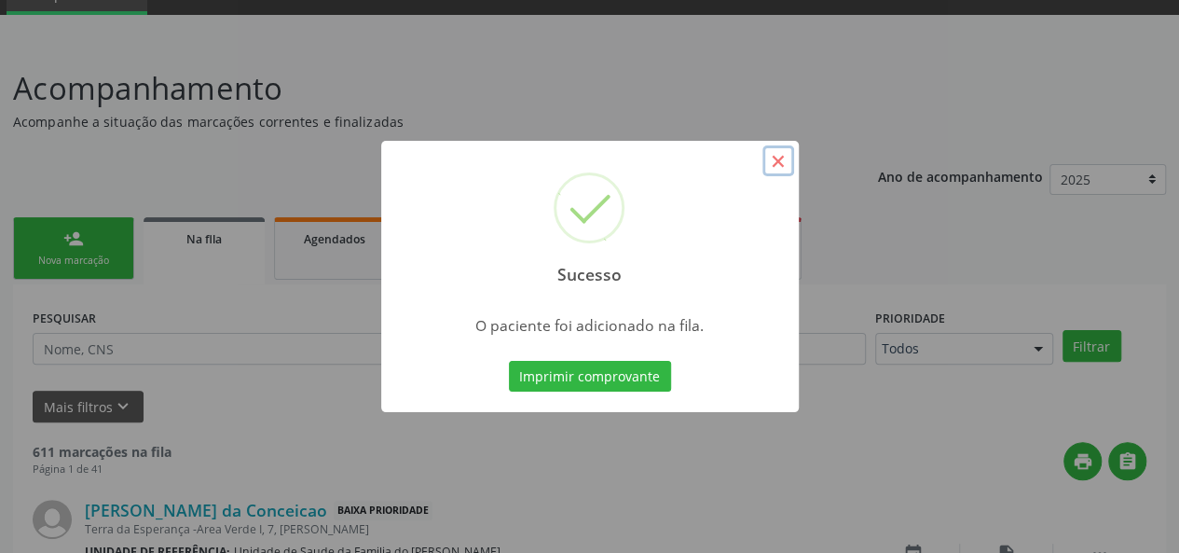
click at [777, 160] on button "×" at bounding box center [779, 161] width 32 height 32
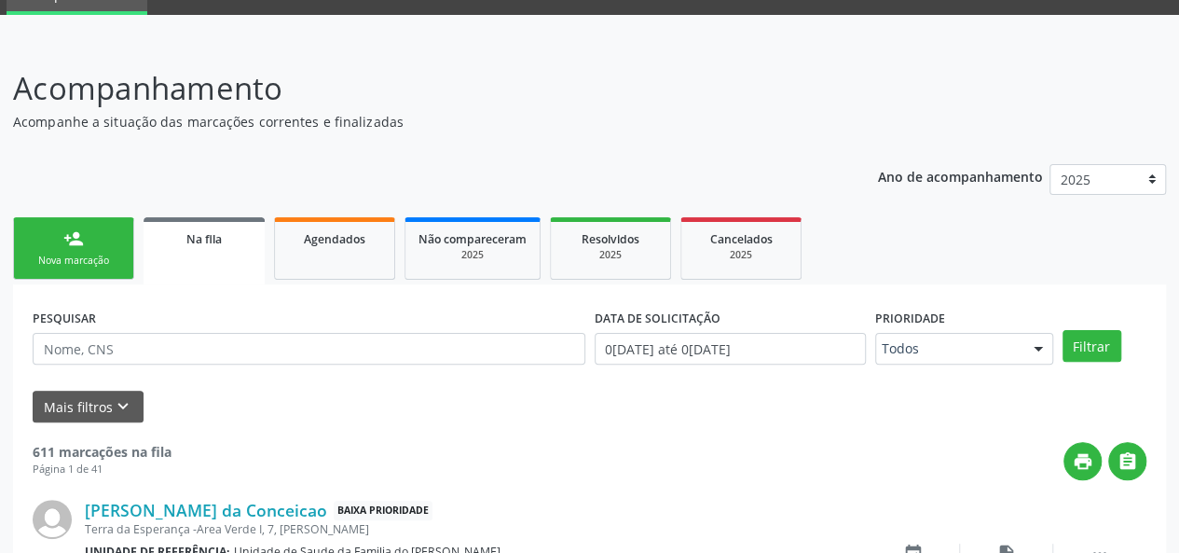
click at [67, 248] on link "person_add Nova marcação" at bounding box center [73, 248] width 121 height 62
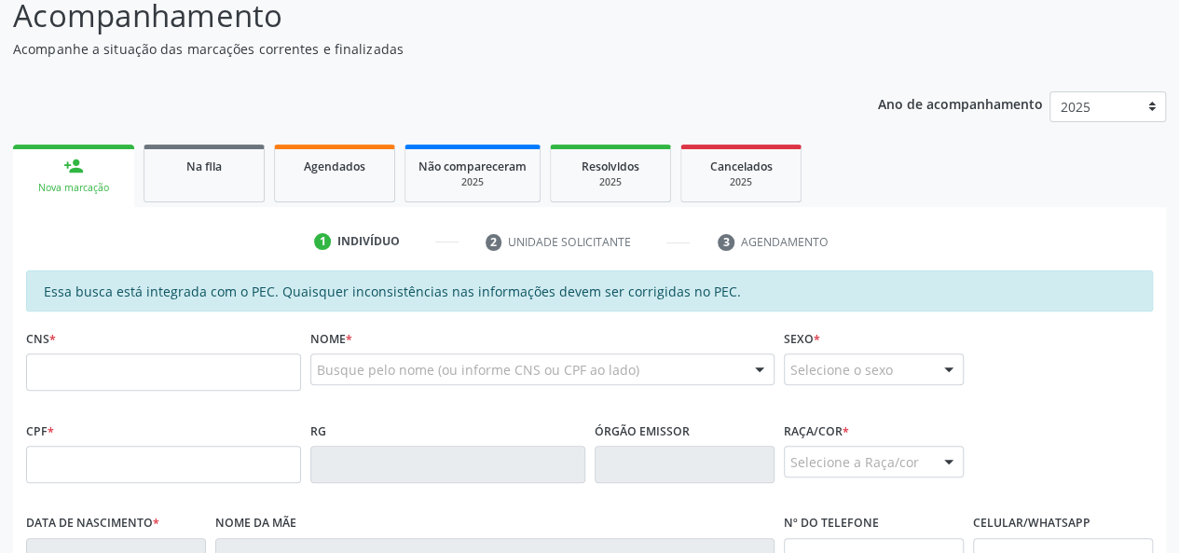
scroll to position [274, 0]
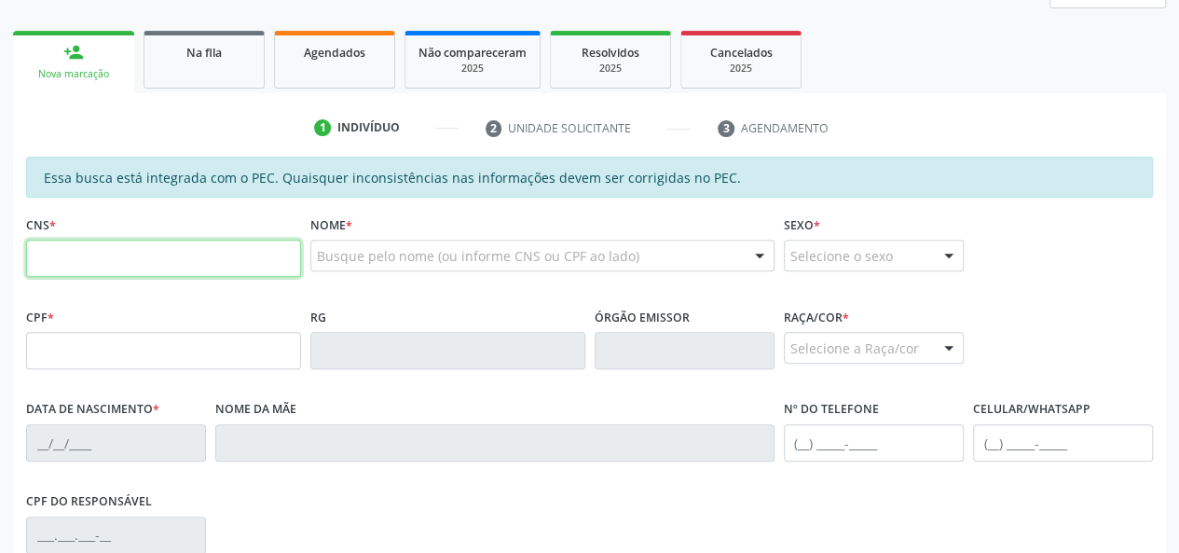
click at [117, 262] on input "text" at bounding box center [163, 258] width 275 height 37
type input "702 6017 9874 8342"
type input "105.263.324-25"
type input "20/07/1988"
type input "Maria Quitéria Ferreira da Silva"
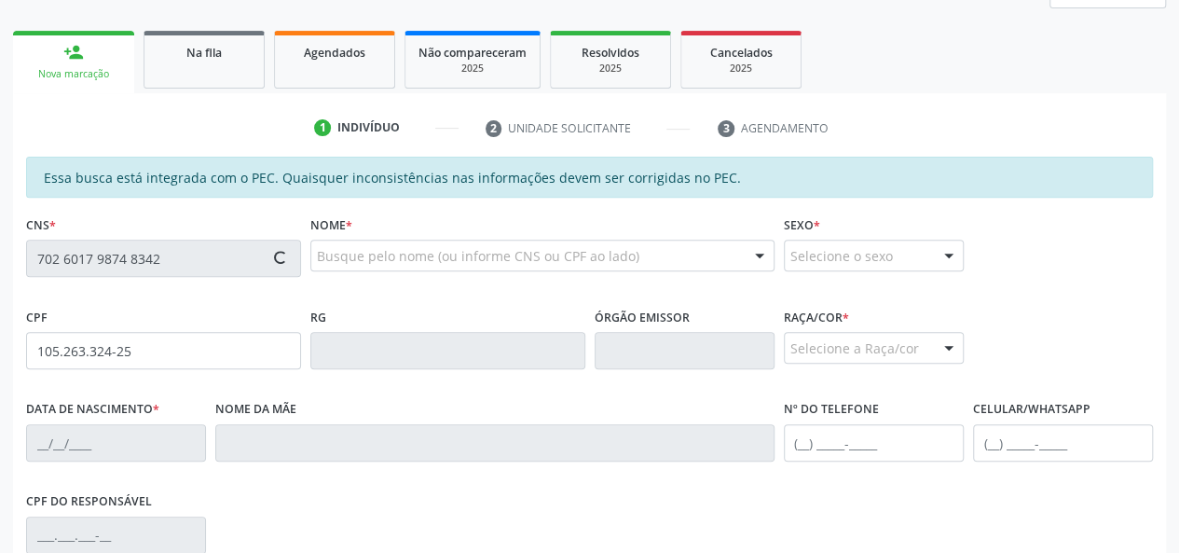
type input "(82) 99365-9041"
type input "S/N"
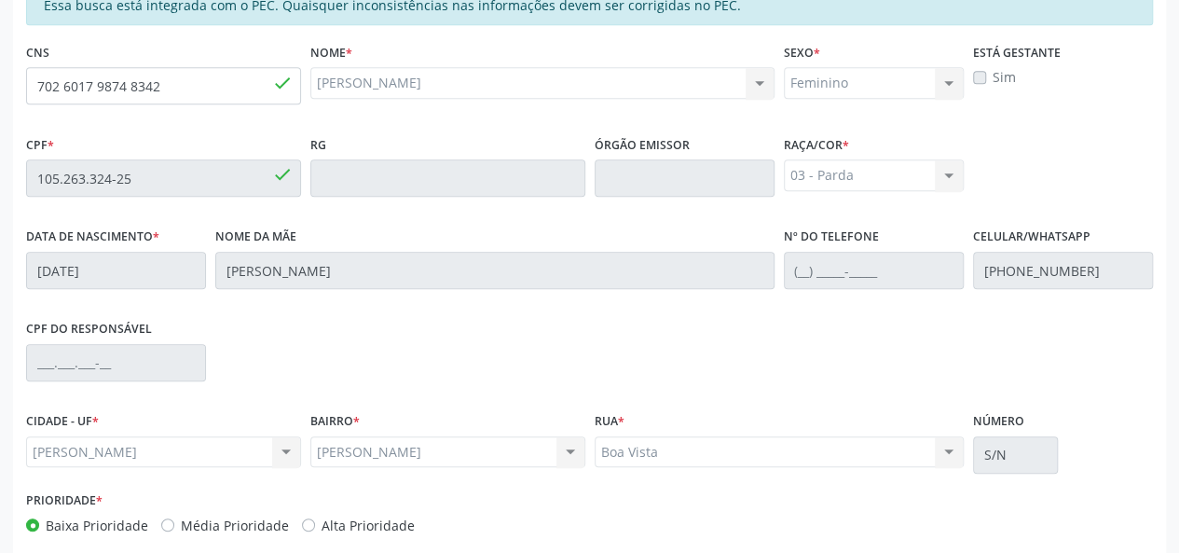
scroll to position [536, 0]
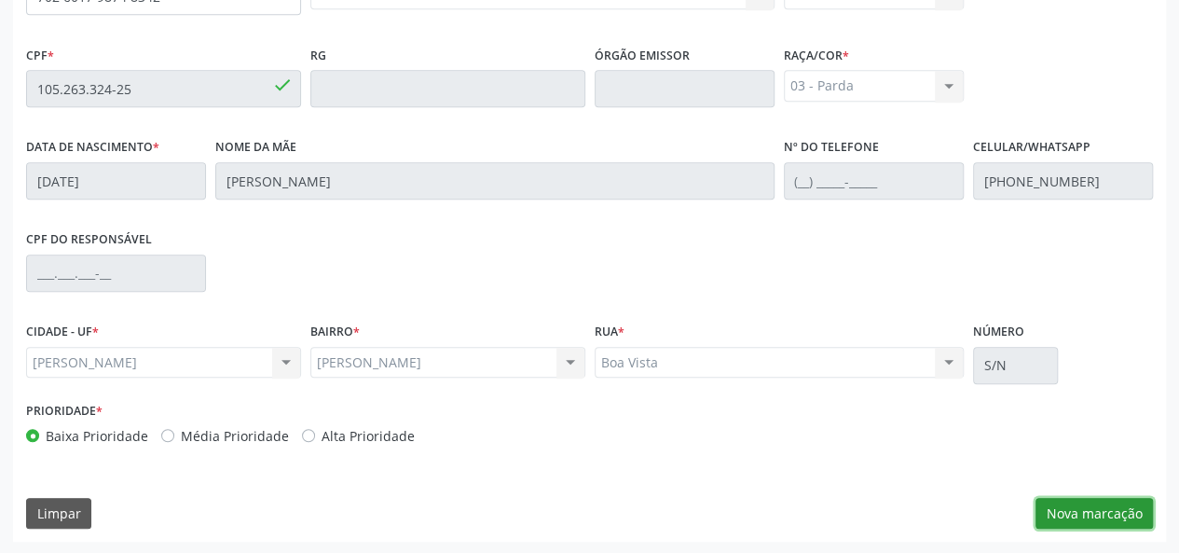
click at [1051, 514] on button "Nova marcação" at bounding box center [1094, 514] width 117 height 32
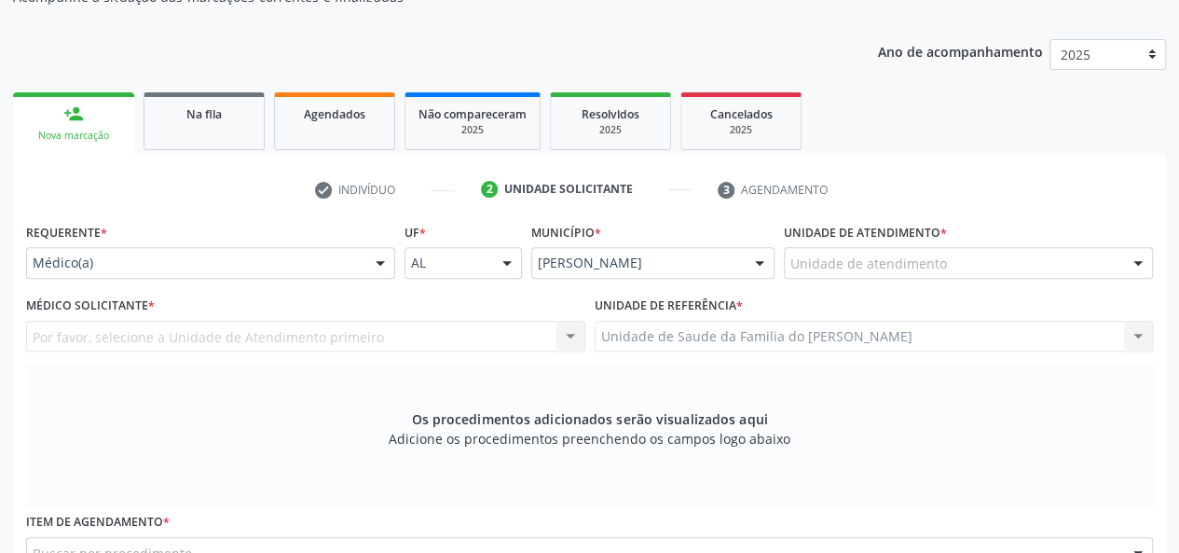
scroll to position [163, 0]
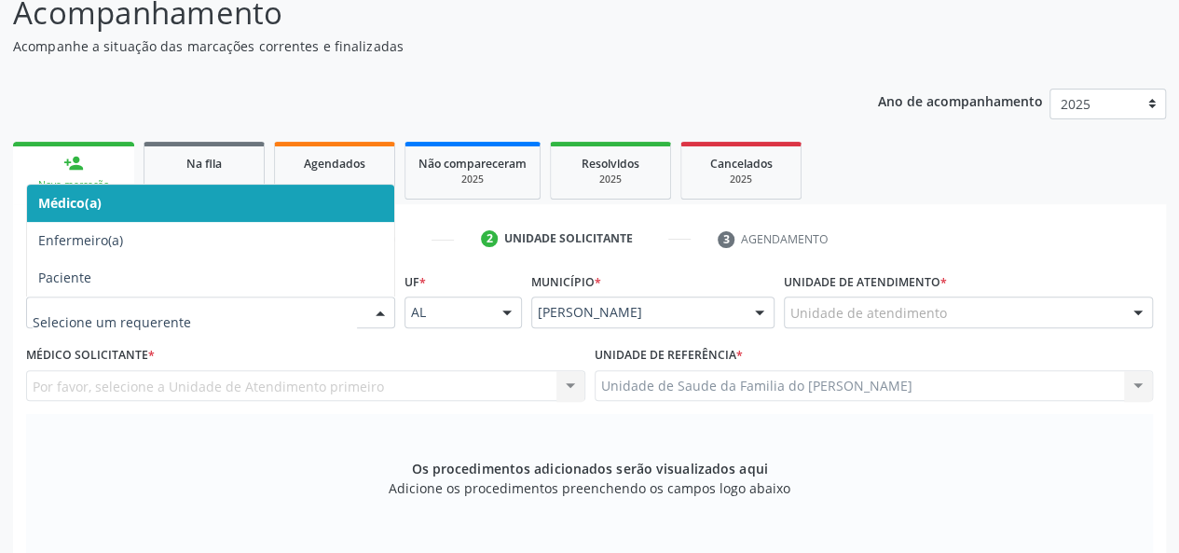
click at [362, 312] on div "Médico(a) Enfermeiro(a) Paciente Nenhum resultado encontrado para: " " Não há n…" at bounding box center [210, 312] width 369 height 32
click at [261, 199] on span "Médico(a)" at bounding box center [210, 203] width 367 height 37
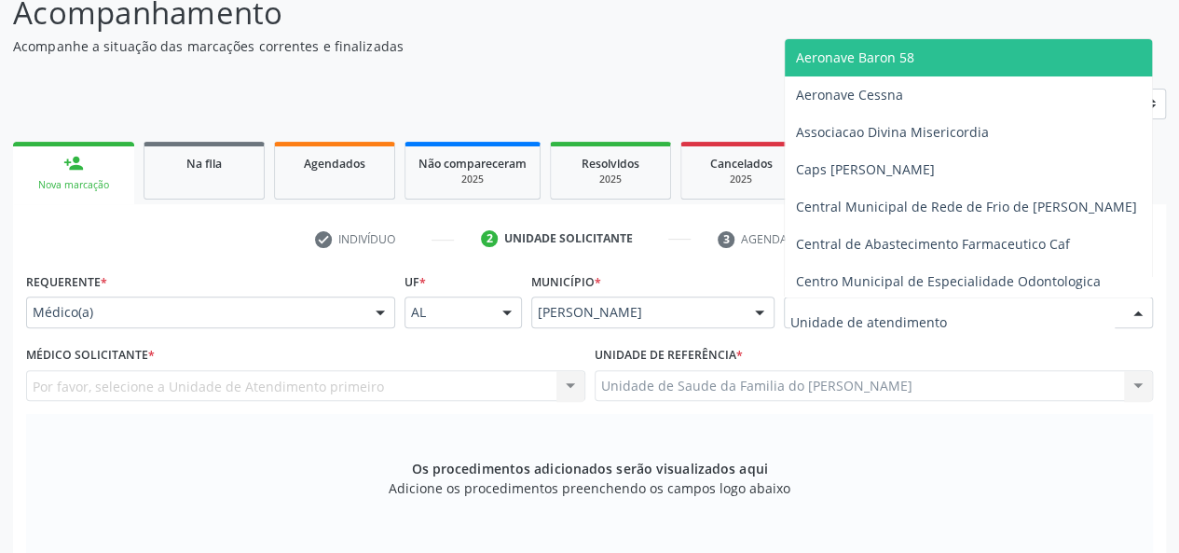
type input "J"
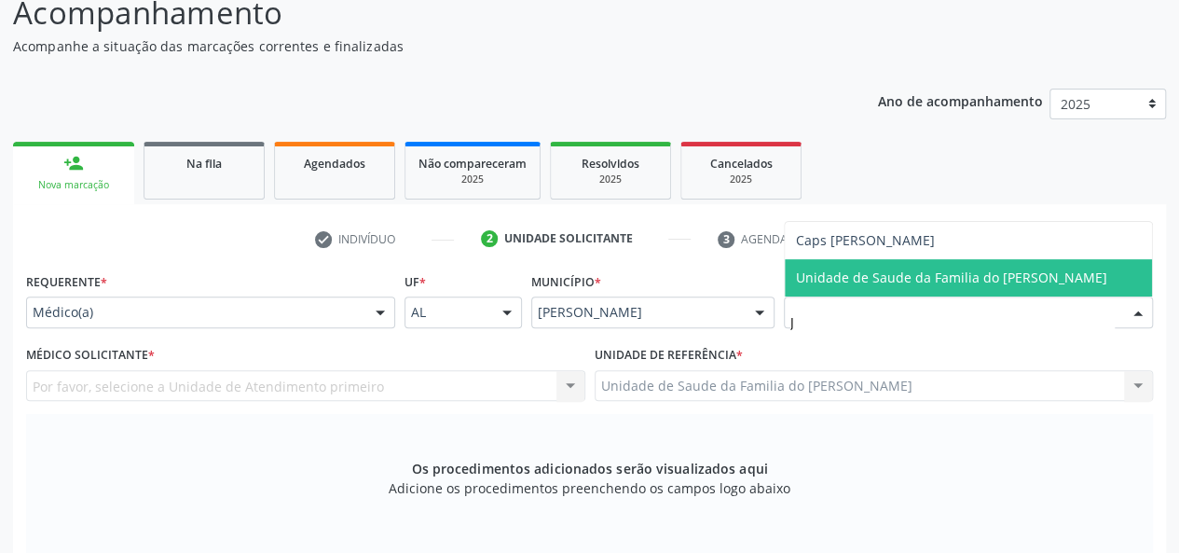
click at [902, 282] on span "Unidade de Saude da Familia do [PERSON_NAME]" at bounding box center [951, 277] width 311 height 18
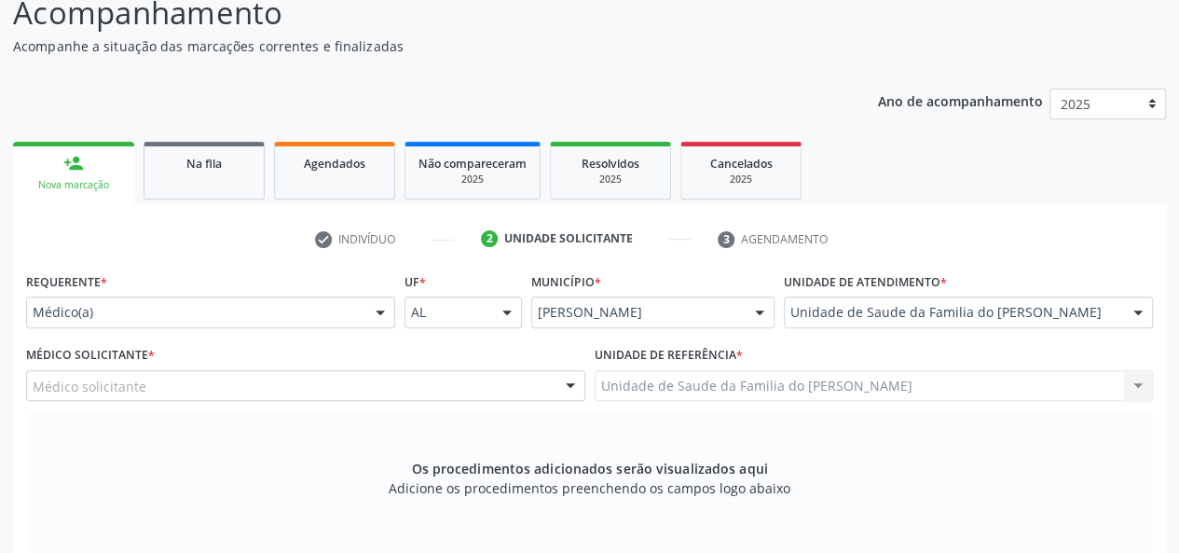
click at [557, 383] on div at bounding box center [571, 387] width 28 height 32
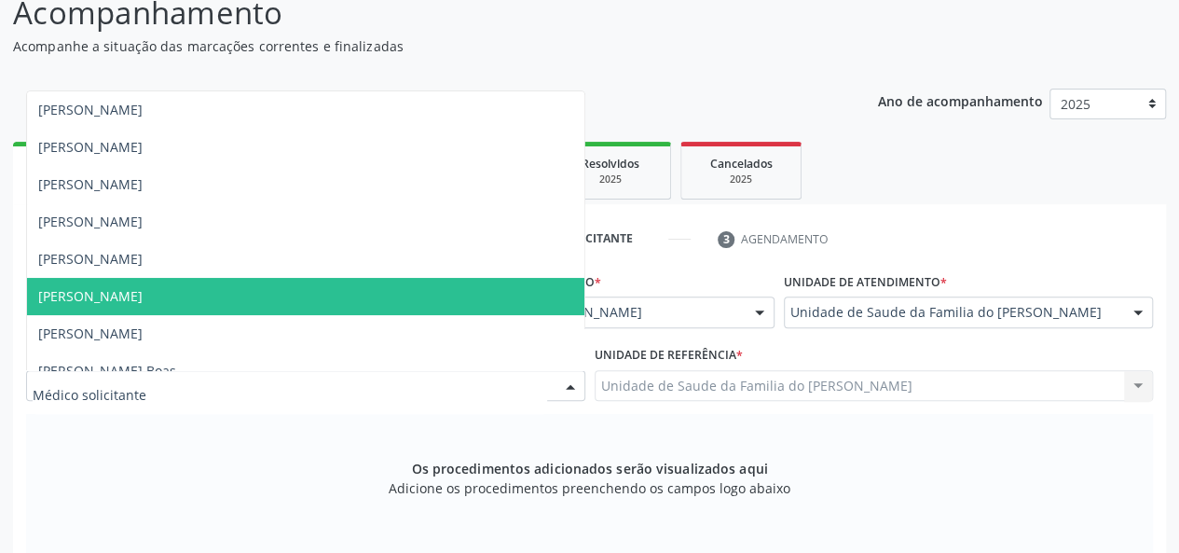
click at [412, 295] on span "[PERSON_NAME]" at bounding box center [305, 296] width 557 height 37
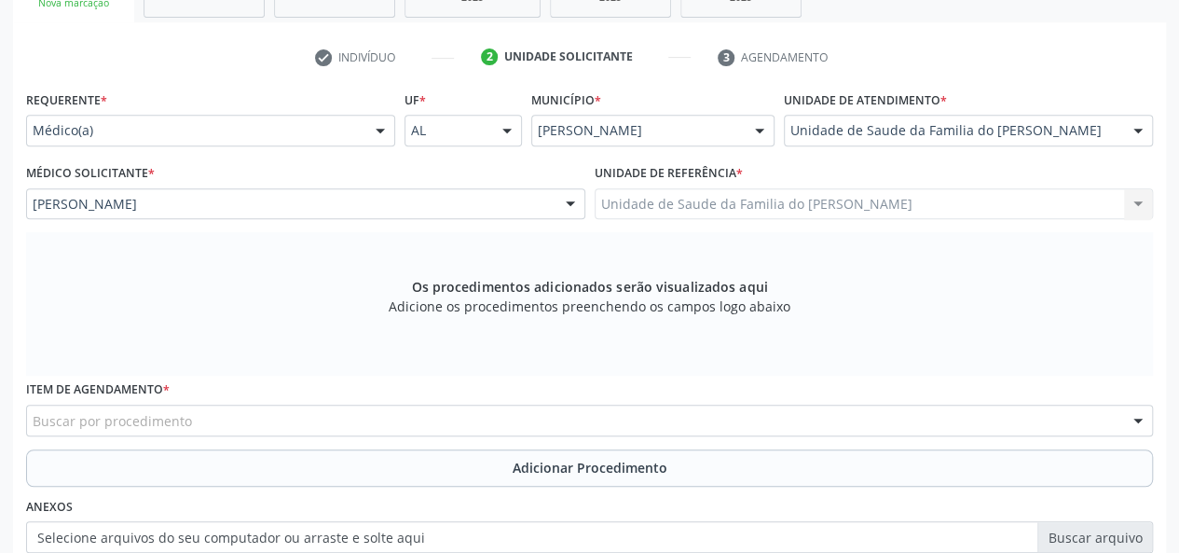
scroll to position [350, 0]
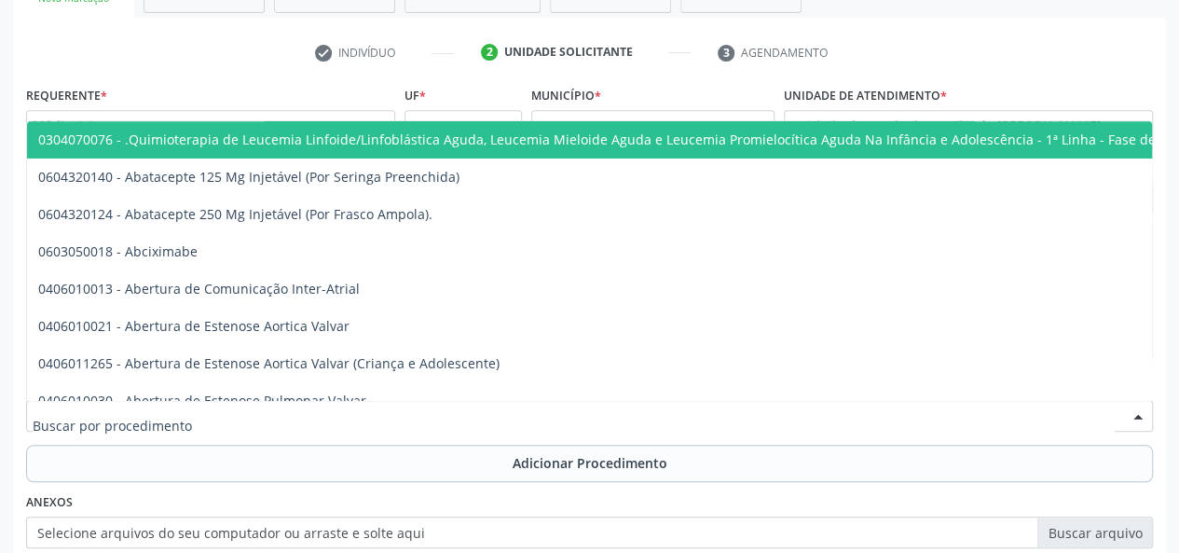
click at [350, 414] on div at bounding box center [589, 416] width 1127 height 32
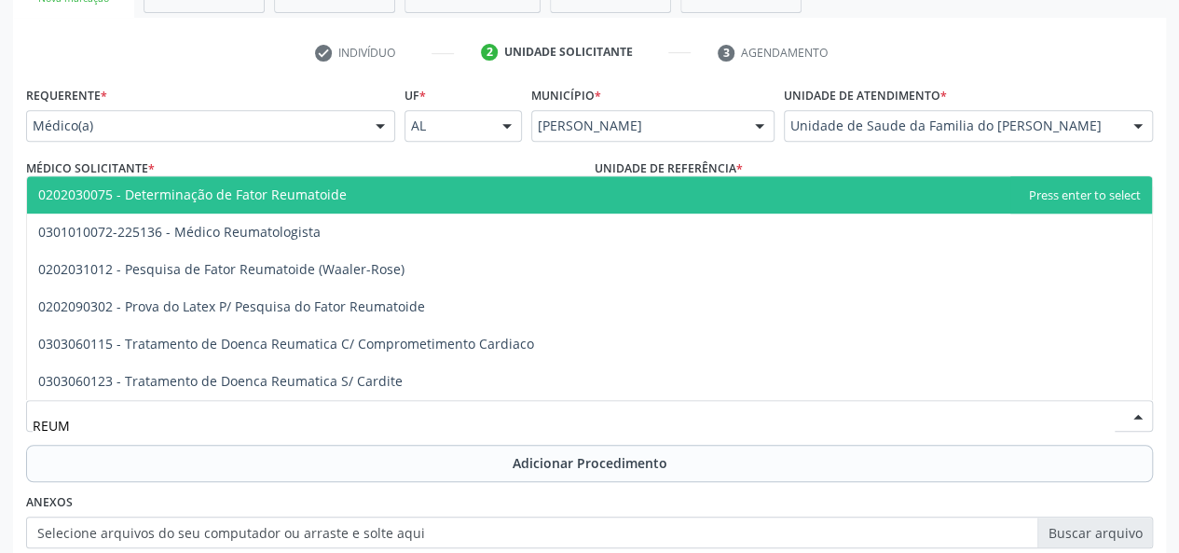
type input "REUMA"
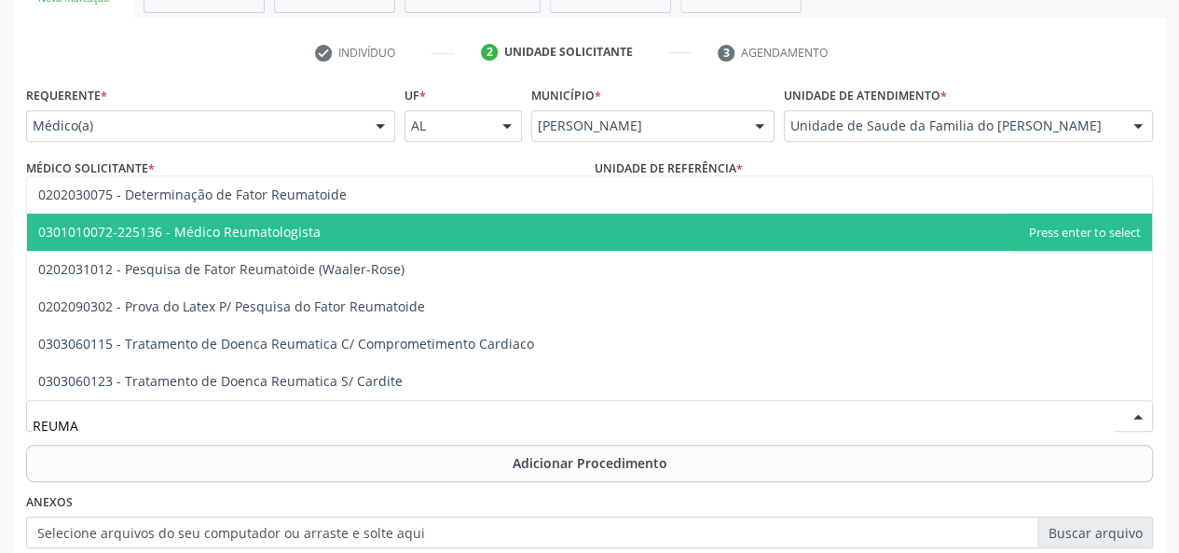
click at [342, 223] on span "0301010072-225136 - Médico Reumatologista" at bounding box center [589, 231] width 1125 height 37
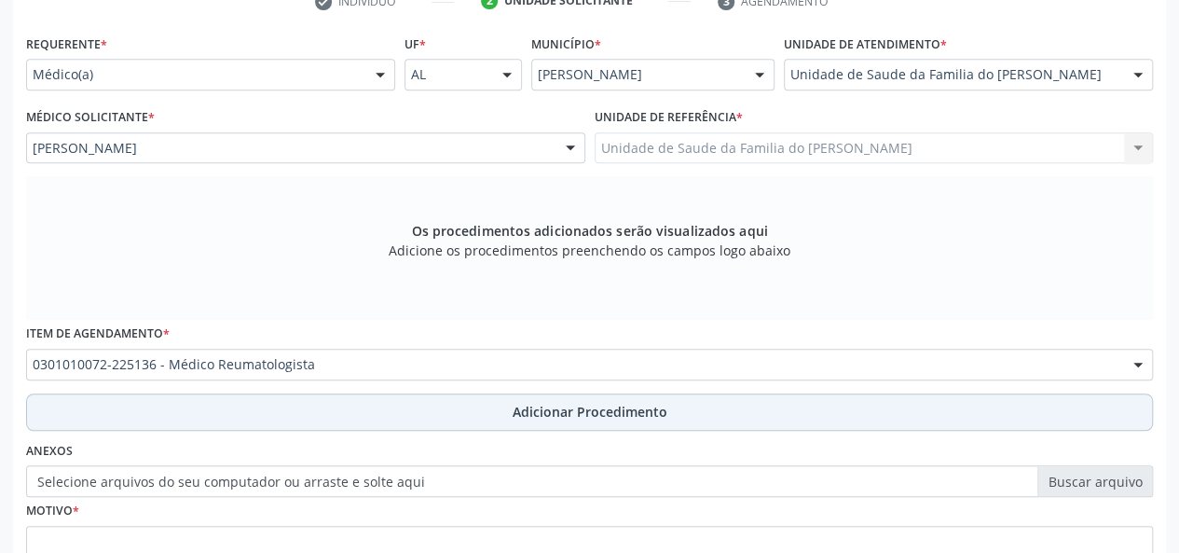
scroll to position [443, 0]
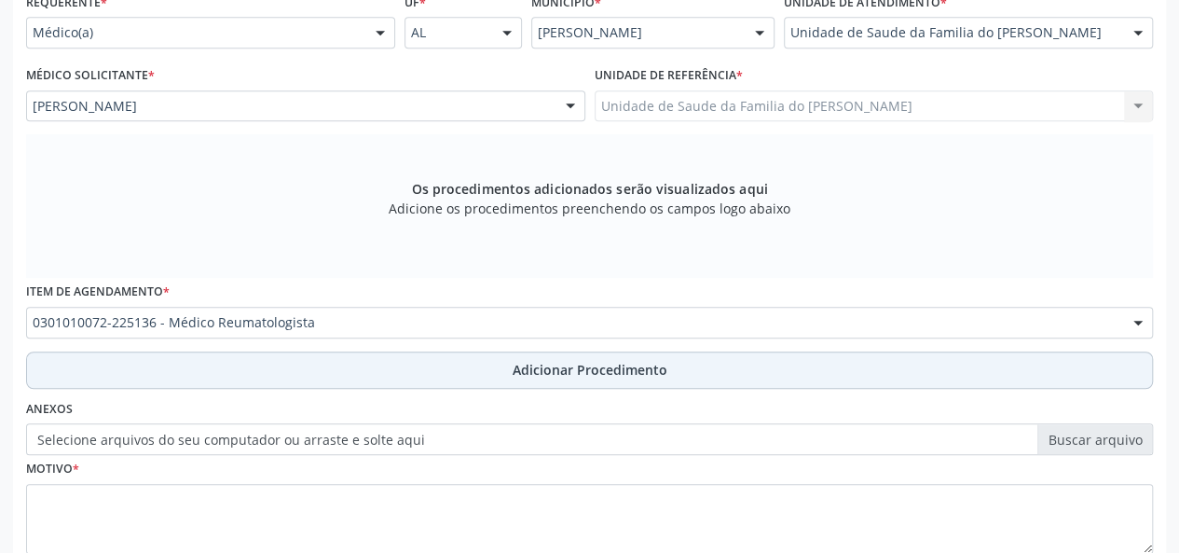
click at [384, 376] on button "Adicionar Procedimento" at bounding box center [589, 369] width 1127 height 37
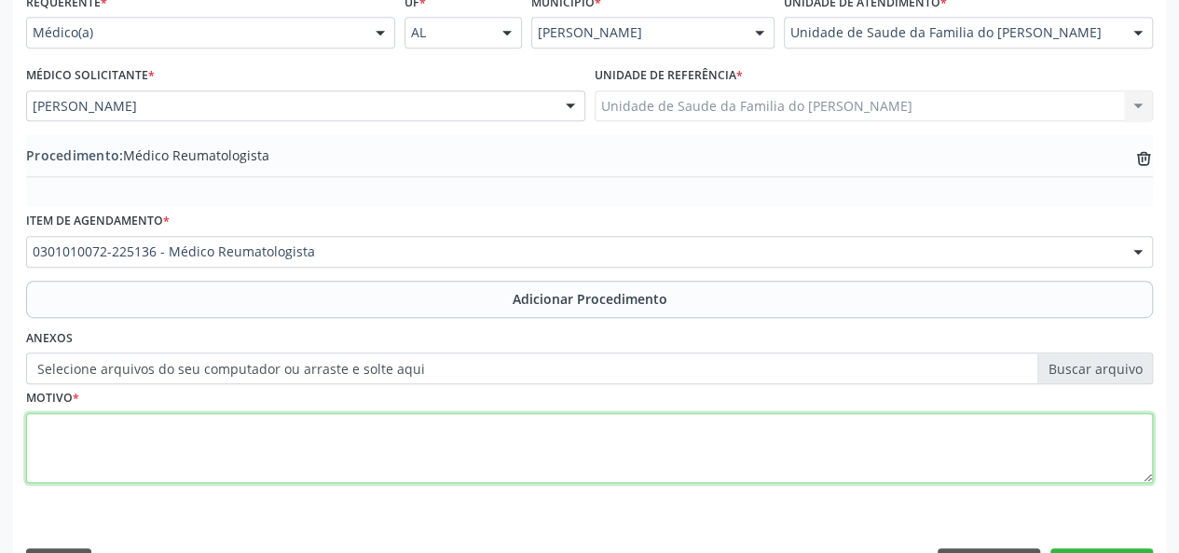
click at [364, 447] on textarea at bounding box center [589, 448] width 1127 height 71
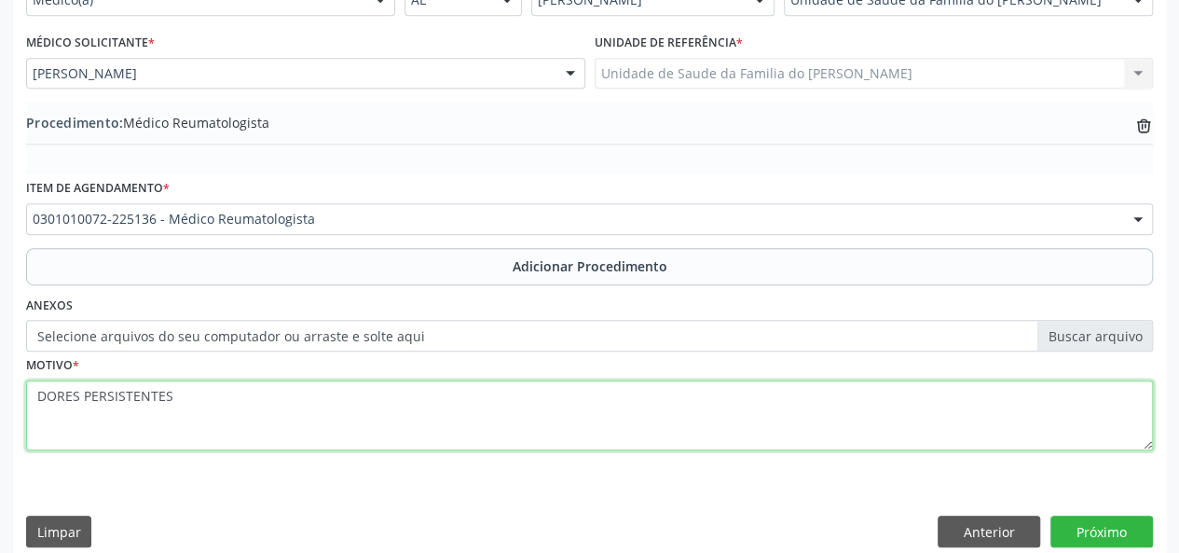
scroll to position [494, 0]
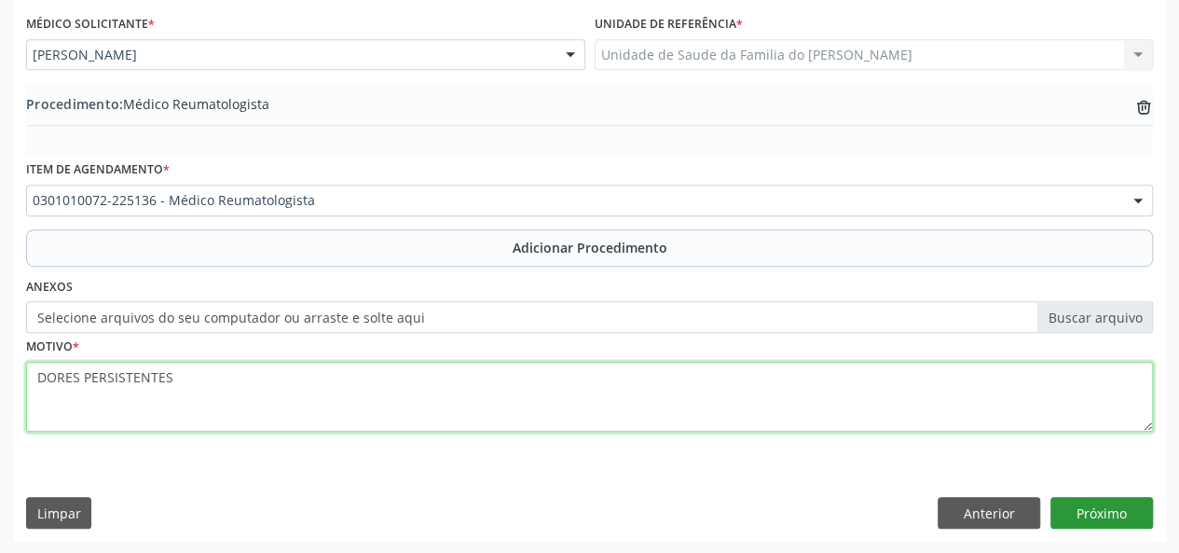
type textarea "DORES PERSISTENTES"
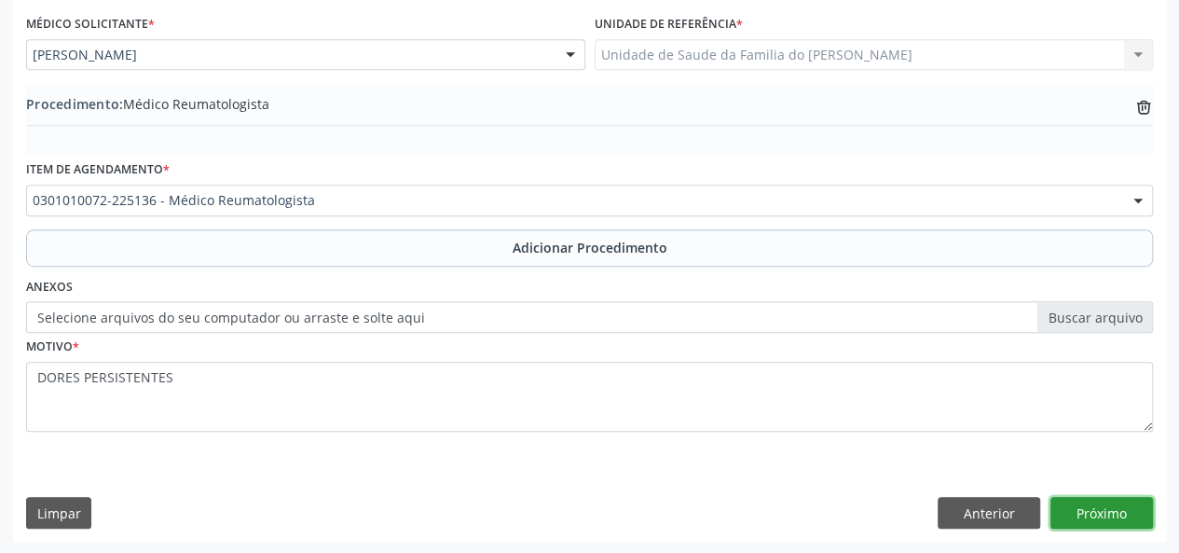
click at [1059, 510] on button "Próximo" at bounding box center [1102, 513] width 103 height 32
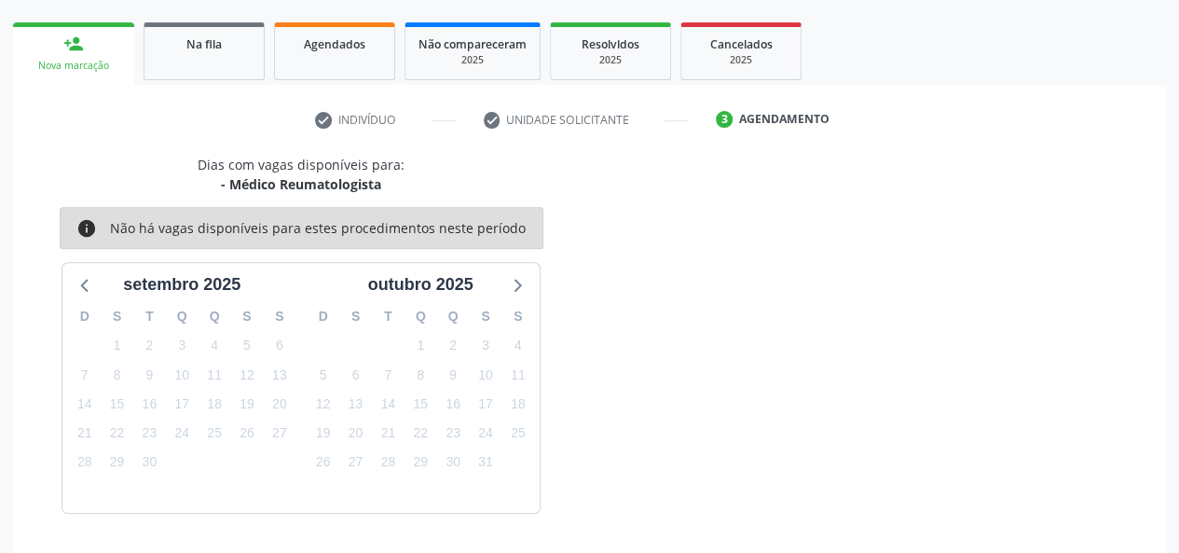
scroll to position [337, 0]
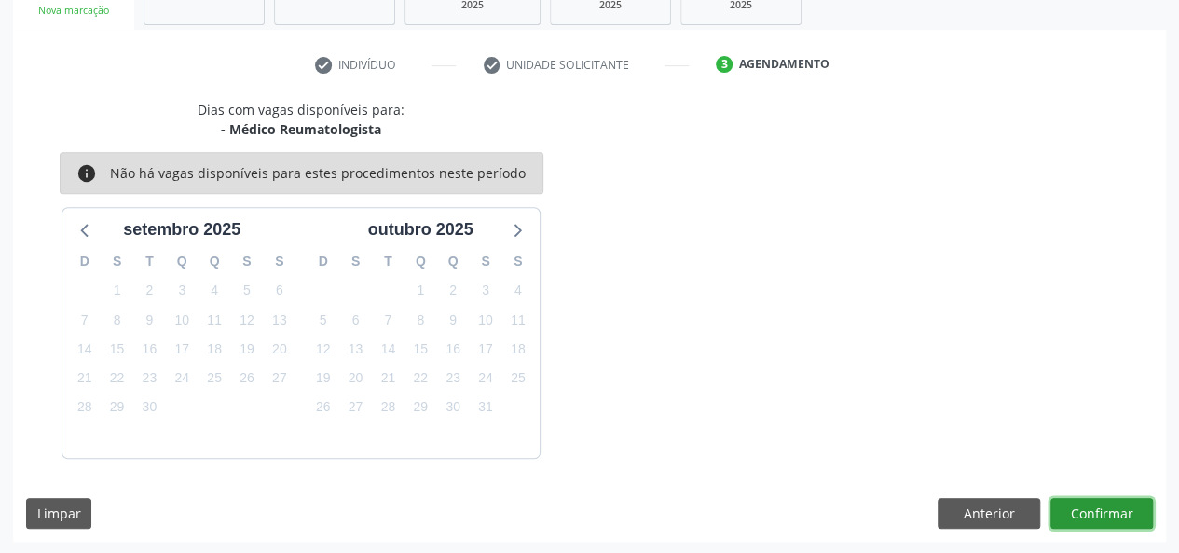
click at [1096, 512] on button "Confirmar" at bounding box center [1102, 514] width 103 height 32
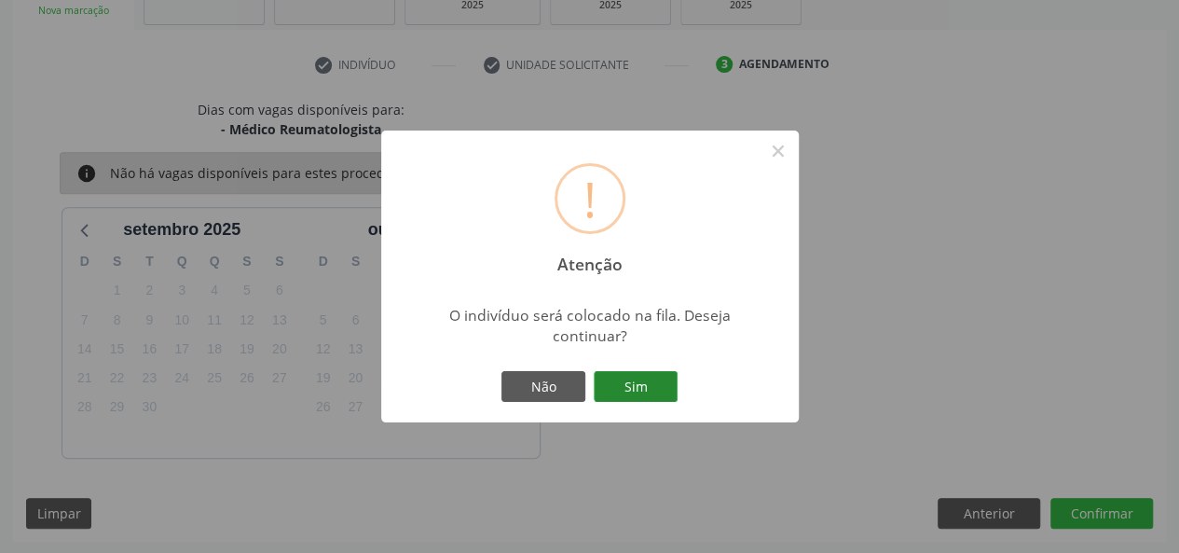
click at [656, 376] on button "Sim" at bounding box center [636, 387] width 84 height 32
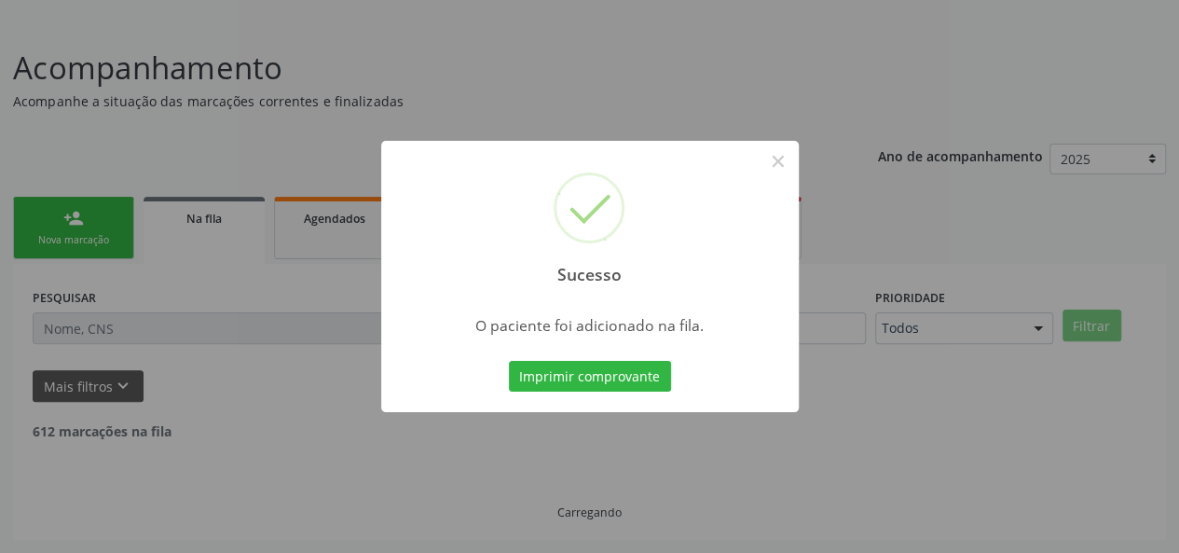
scroll to position [88, 0]
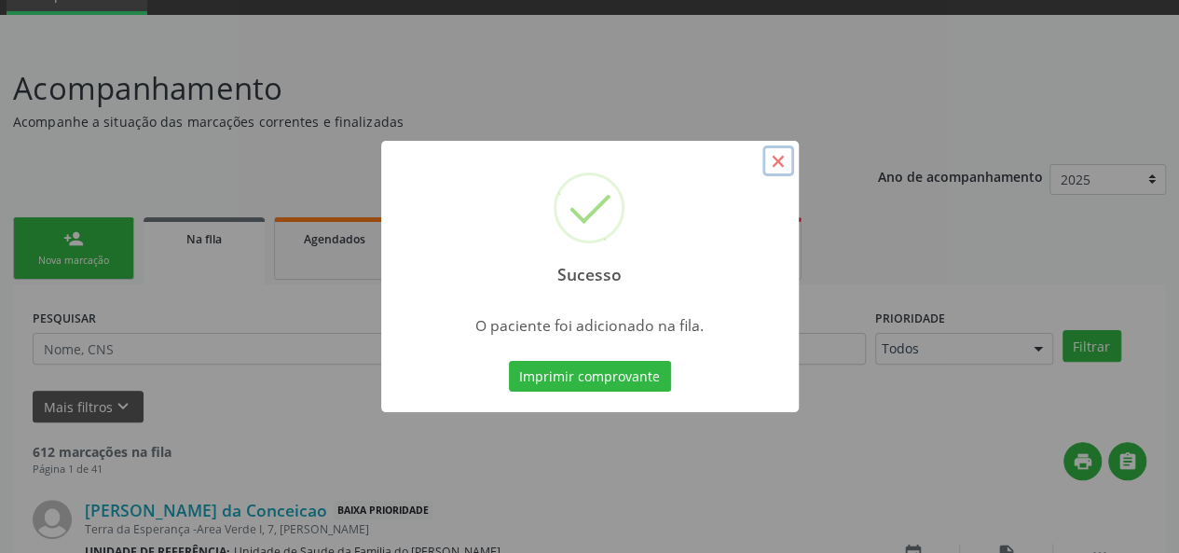
click at [784, 159] on button "×" at bounding box center [779, 161] width 32 height 32
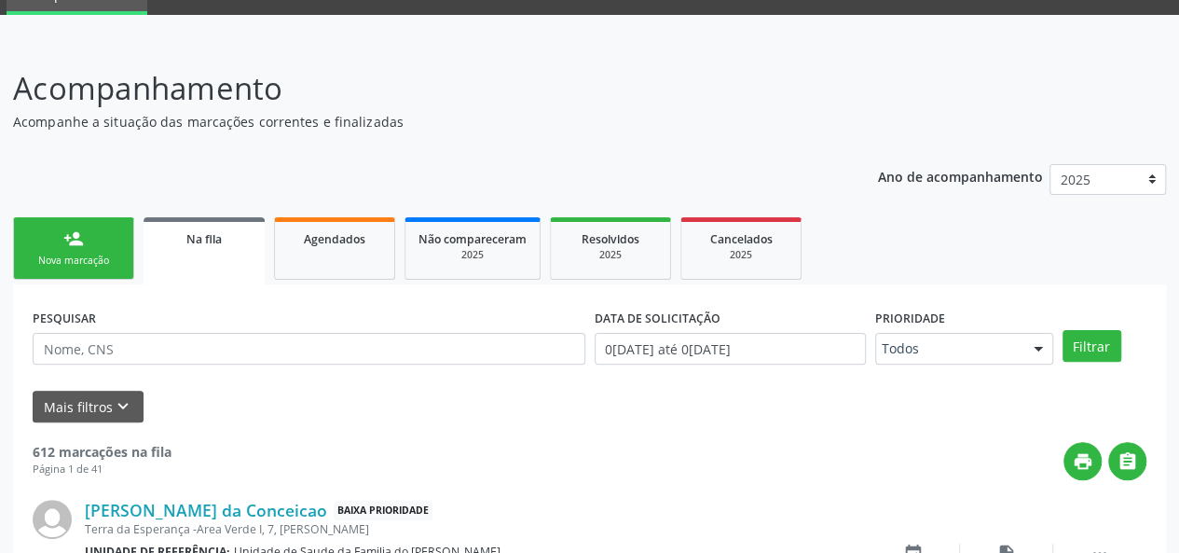
click at [231, 240] on div "Na fila" at bounding box center [204, 238] width 95 height 20
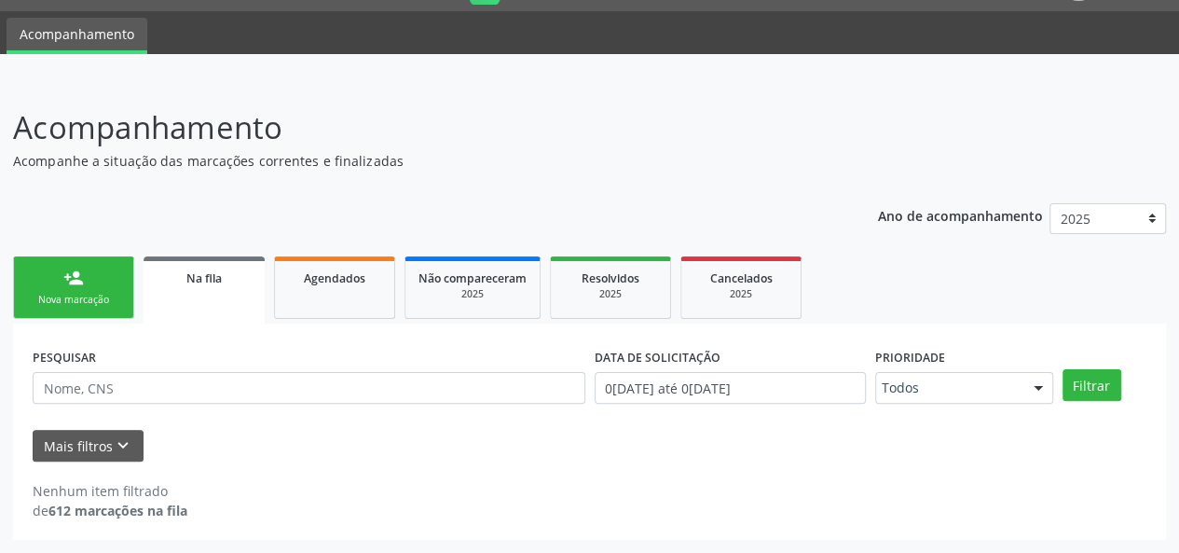
scroll to position [48, 0]
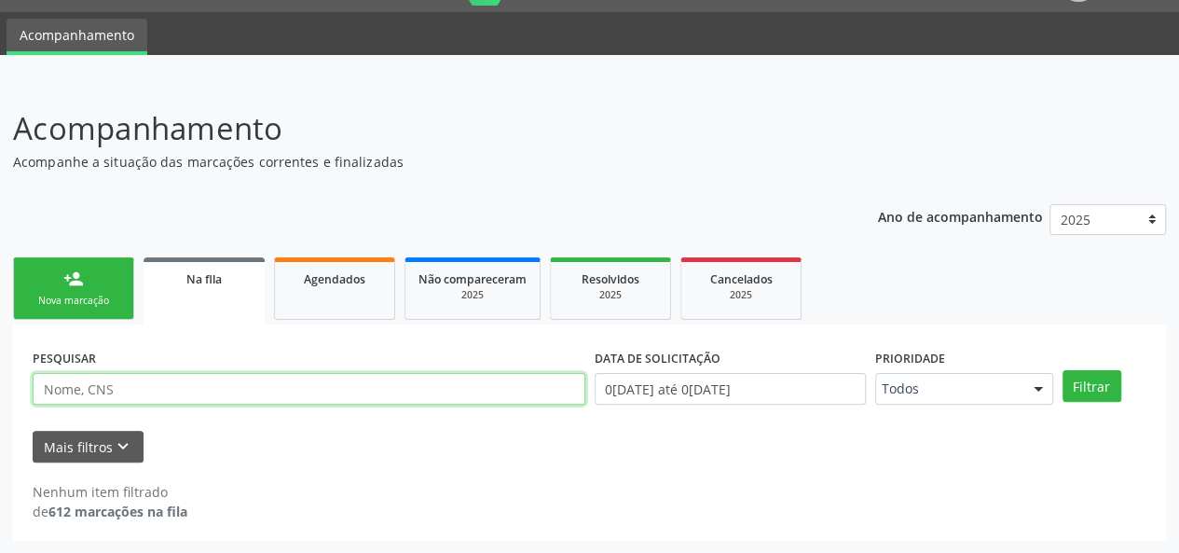
click at [152, 394] on input "text" at bounding box center [309, 389] width 553 height 32
click at [1063, 370] on button "Filtrar" at bounding box center [1092, 386] width 59 height 32
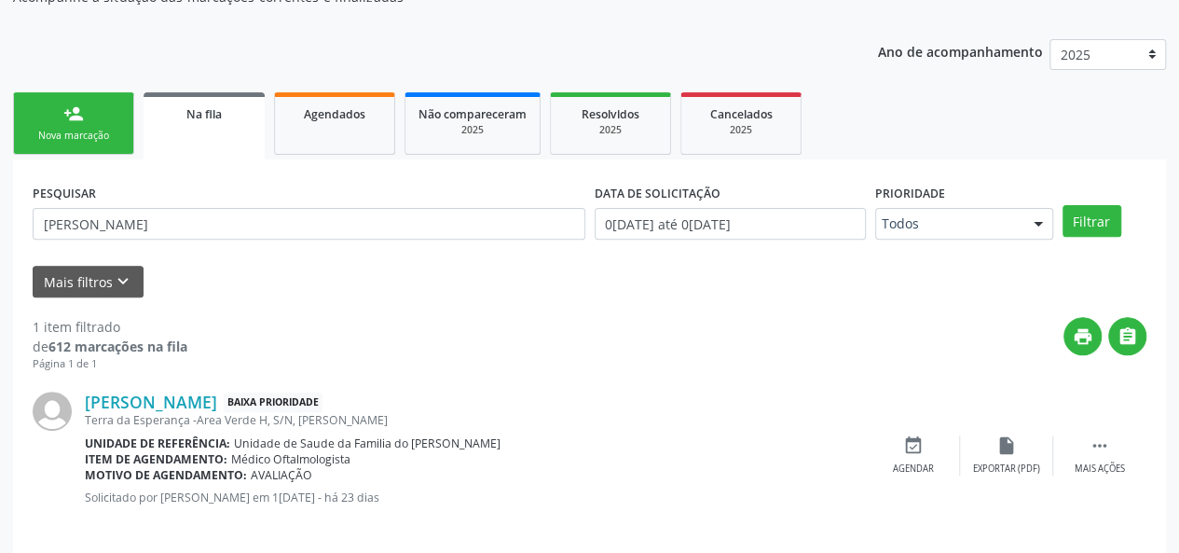
scroll to position [229, 0]
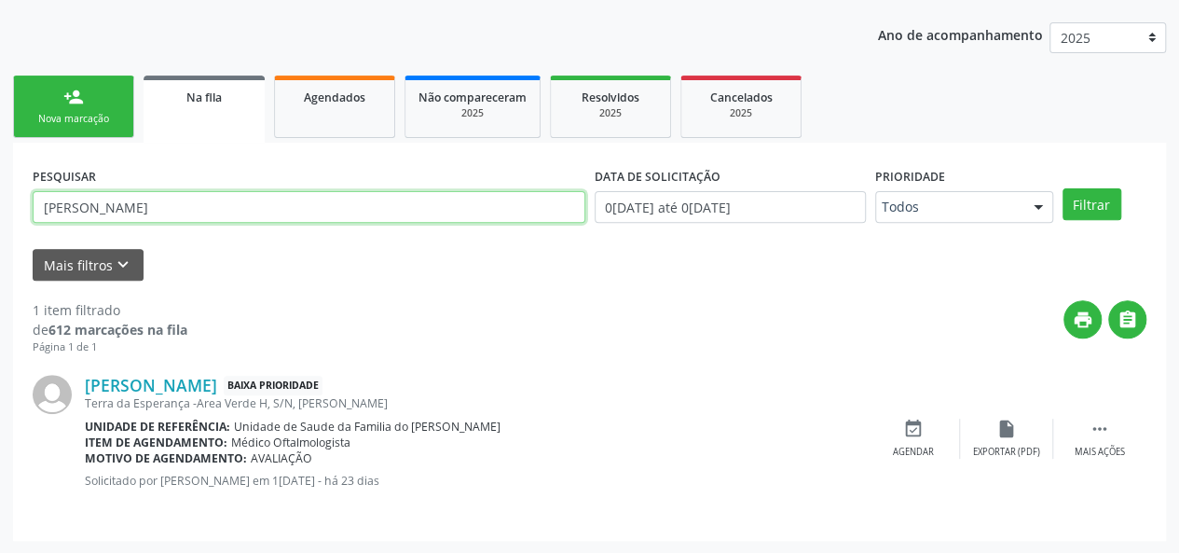
drag, startPoint x: 247, startPoint y: 211, endPoint x: 34, endPoint y: 210, distance: 212.5
click at [34, 210] on input "LOURDES CLAUDINO" at bounding box center [309, 207] width 553 height 32
click at [1063, 188] on button "Filtrar" at bounding box center [1092, 204] width 59 height 32
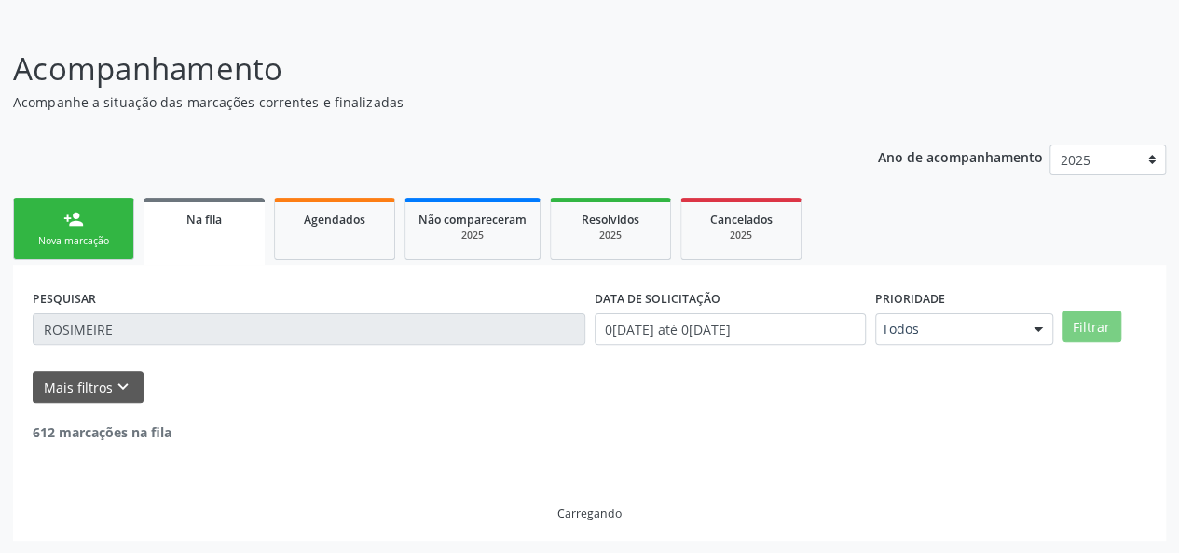
scroll to position [48, 0]
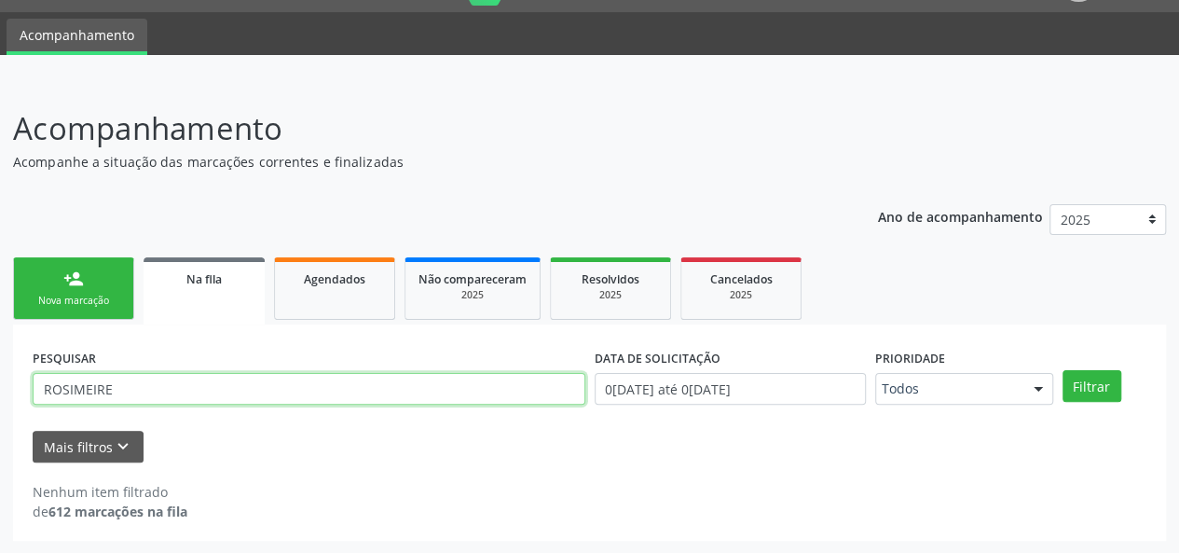
drag, startPoint x: 151, startPoint y: 387, endPoint x: 45, endPoint y: 404, distance: 107.6
click at [45, 404] on div "PESQUISAR ROSIMEIRE" at bounding box center [309, 380] width 562 height 73
type input "702609783143145"
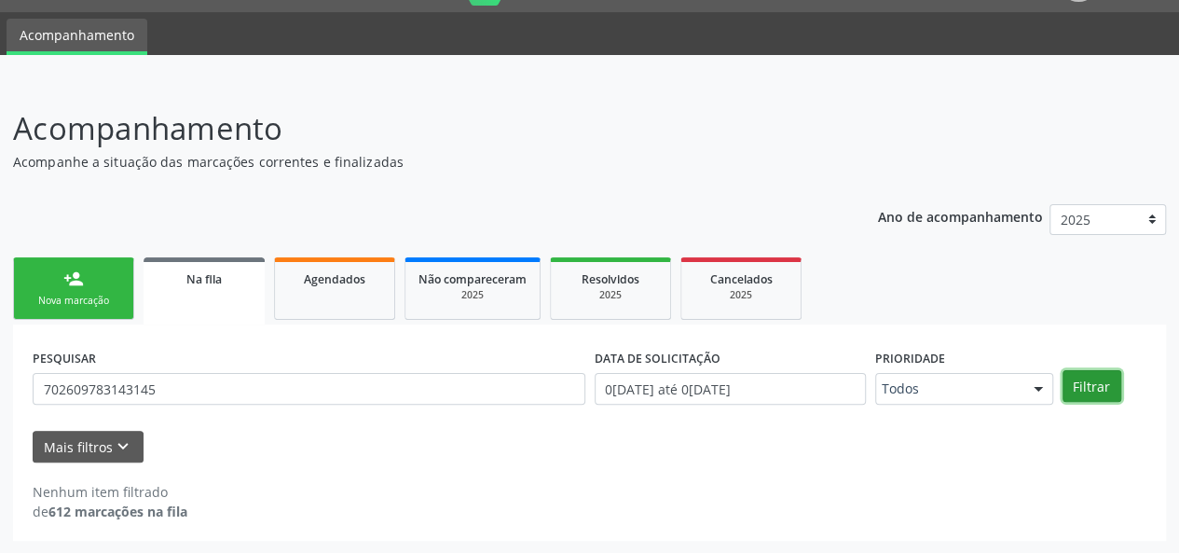
click at [1086, 391] on button "Filtrar" at bounding box center [1092, 386] width 59 height 32
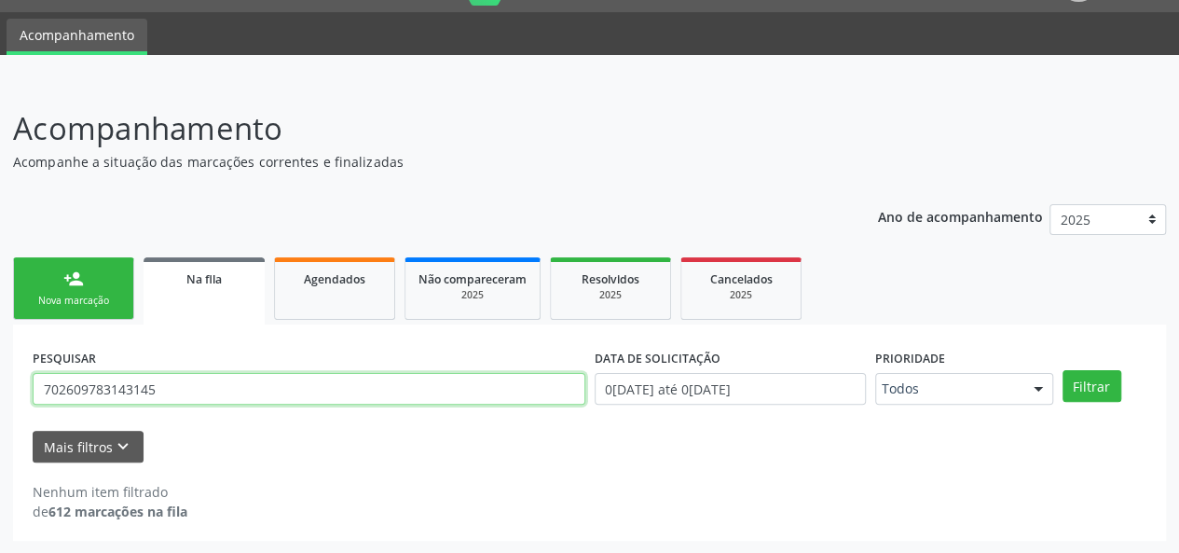
drag, startPoint x: 192, startPoint y: 390, endPoint x: 15, endPoint y: 383, distance: 177.2
click at [15, 383] on div "PESQUISAR 702609783143145 DATA DE SOLICITAÇÃO 01/01/2025 até 03/09/2025 Priorid…" at bounding box center [589, 432] width 1153 height 216
click at [65, 297] on div "Nova marcação" at bounding box center [73, 301] width 93 height 14
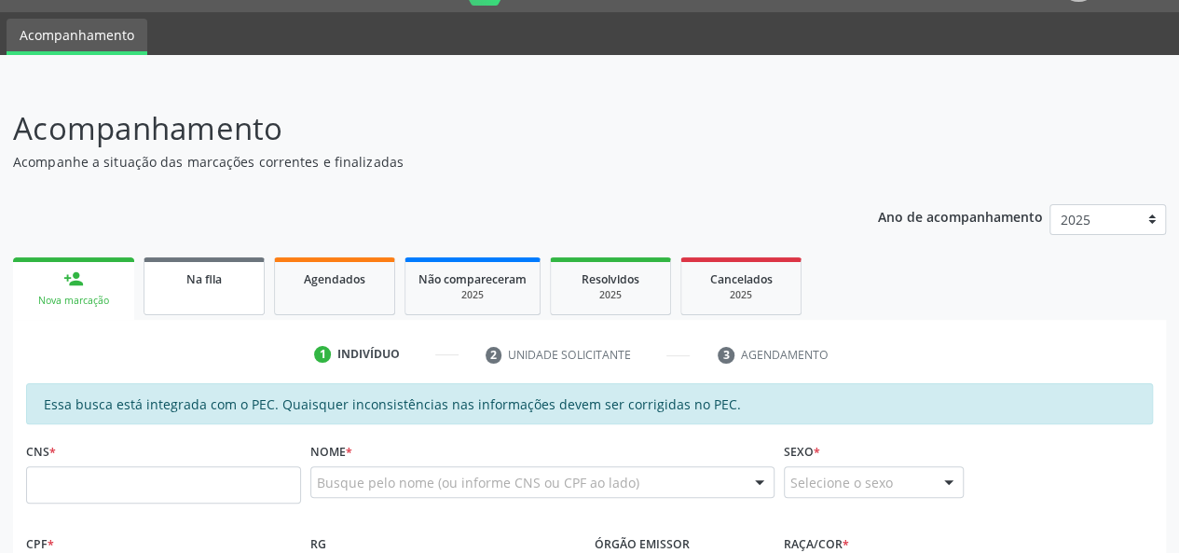
scroll to position [234, 0]
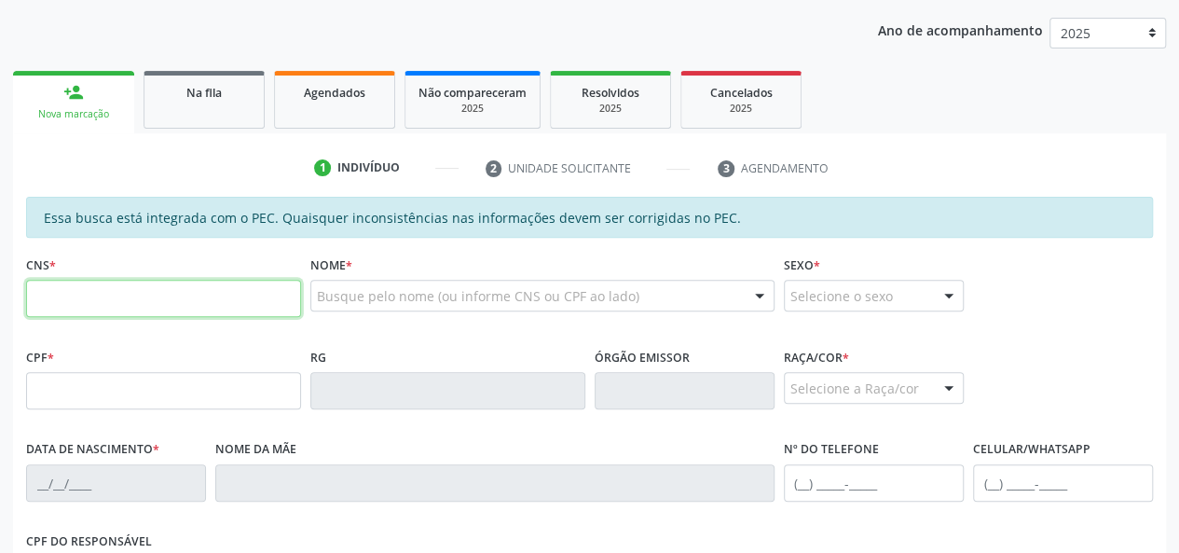
click at [147, 301] on input "text" at bounding box center [163, 298] width 275 height 37
type input "704 2095 6740 5390"
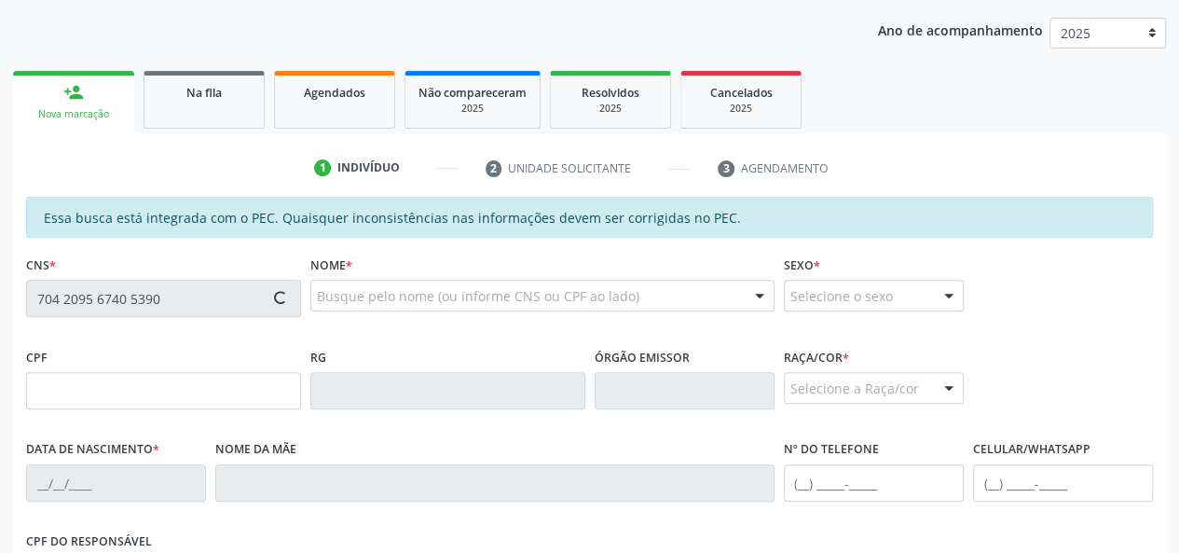
type input "926.229.764-53"
type input "13/12/1971"
type input "Celina Aprigio dos Santos"
type input "(82) 99192-4803"
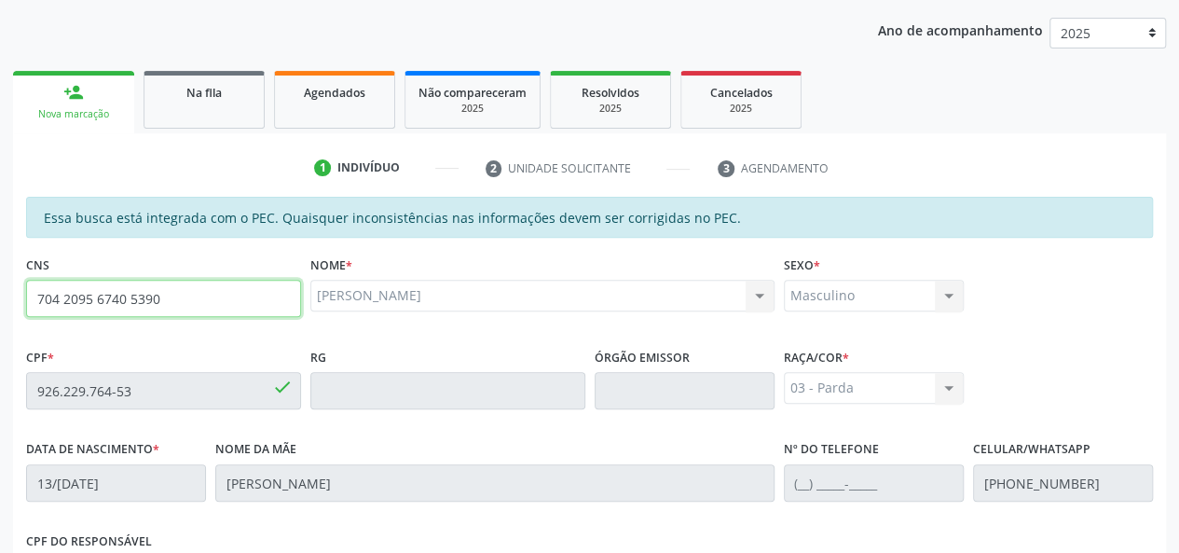
click at [127, 299] on input "704 2095 6740 5390" at bounding box center [163, 298] width 275 height 37
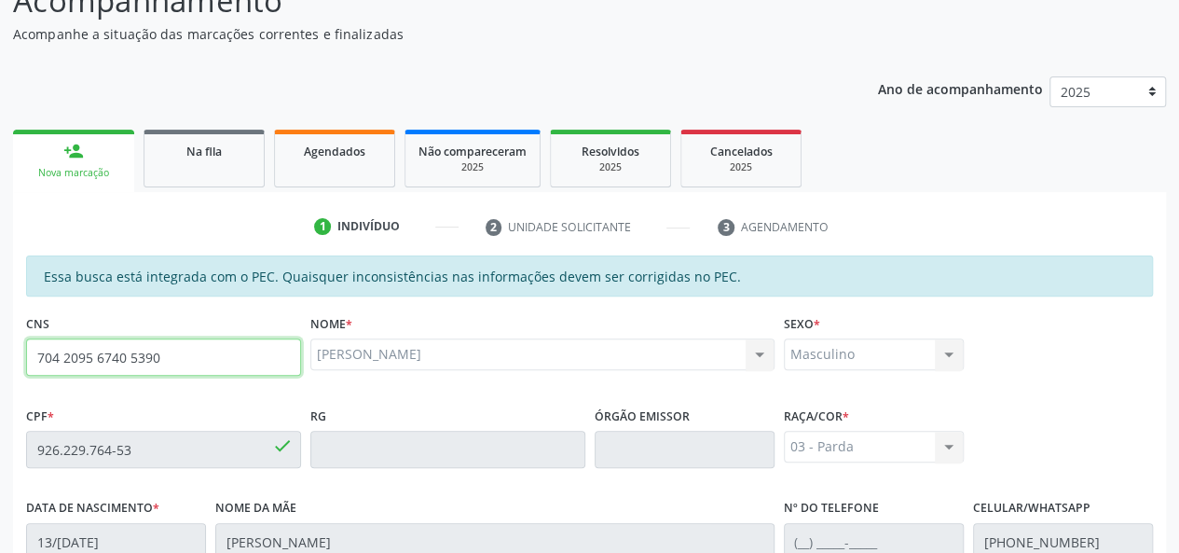
scroll to position [70, 0]
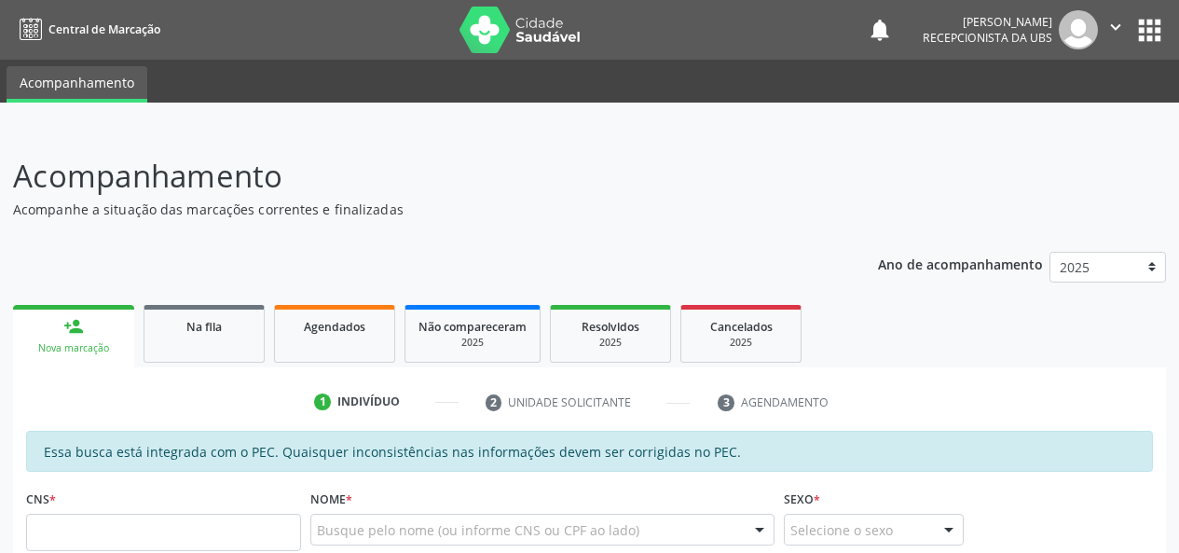
scroll to position [63, 0]
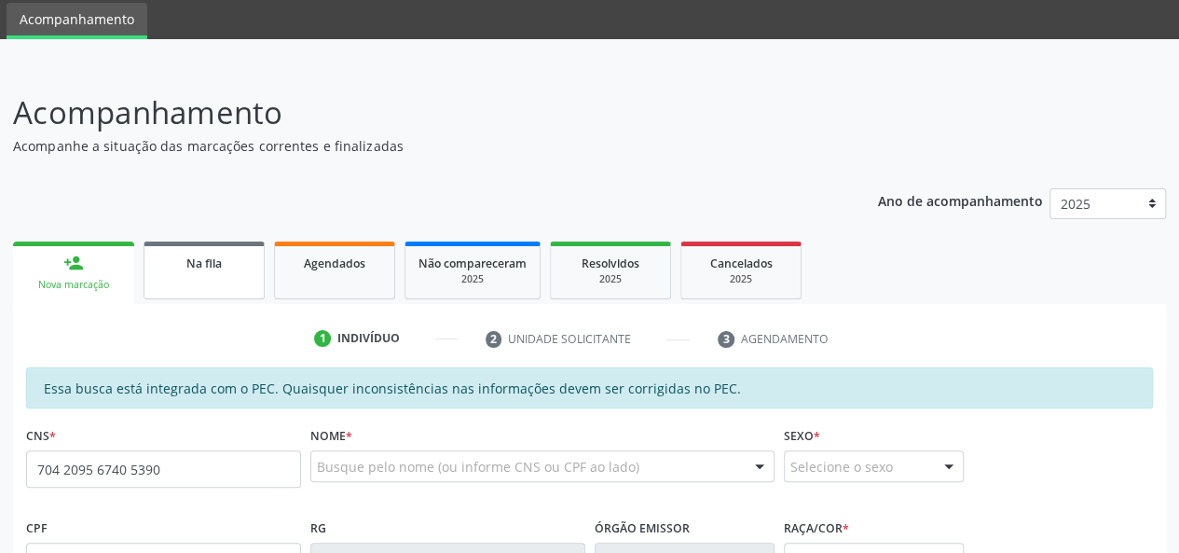
type input "704 2095 6740 5390"
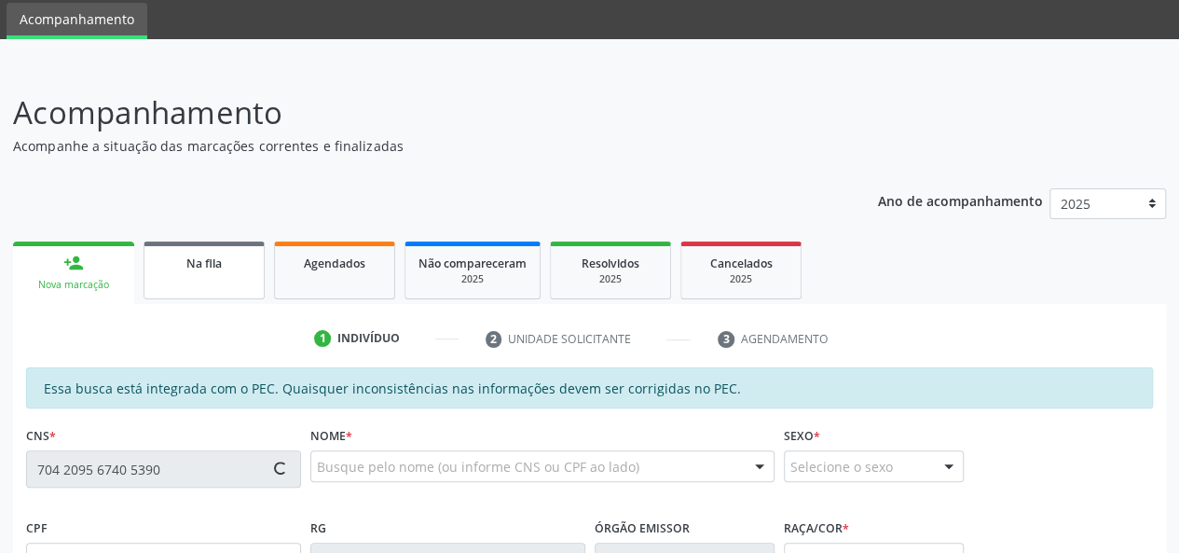
type input "926.229.764-53"
type input "13/[DATE]"
type input "[PERSON_NAME]"
type input "[PHONE_NUMBER]"
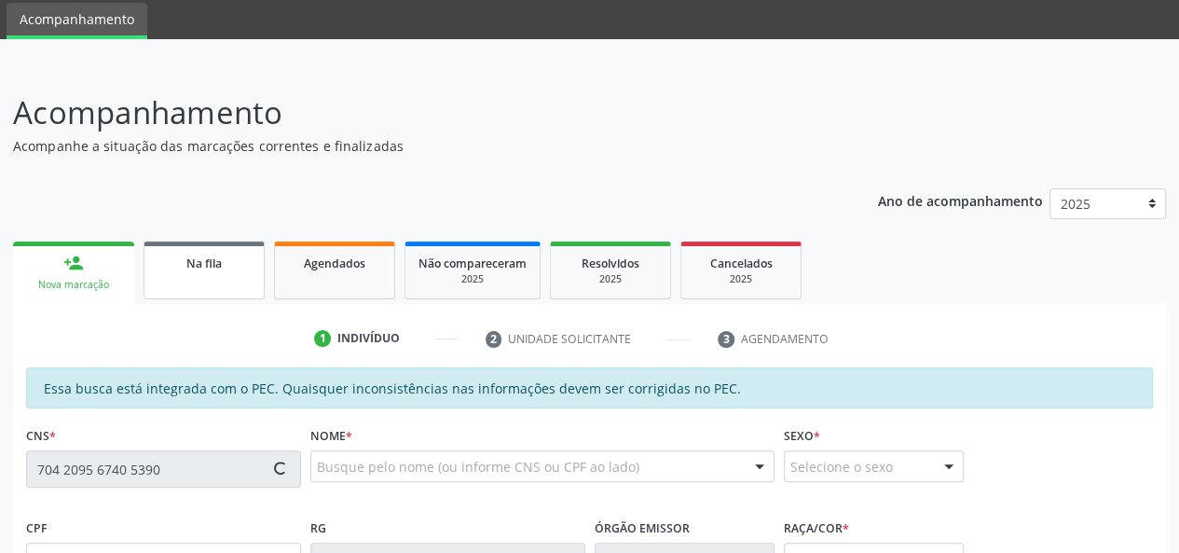
type input "S/N"
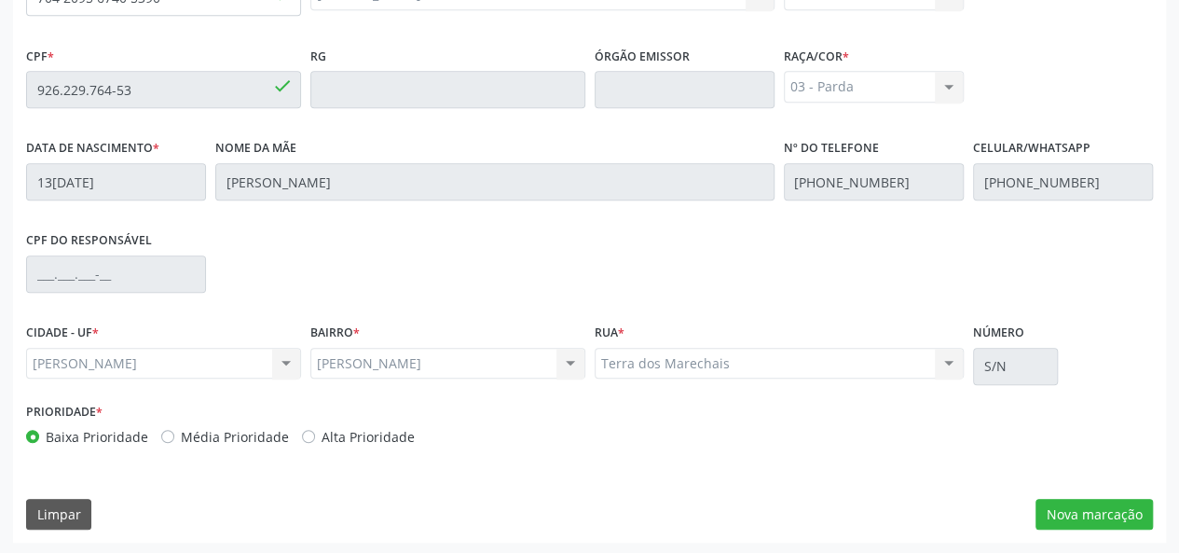
scroll to position [536, 0]
click at [1084, 515] on button "Nova marcação" at bounding box center [1094, 514] width 117 height 32
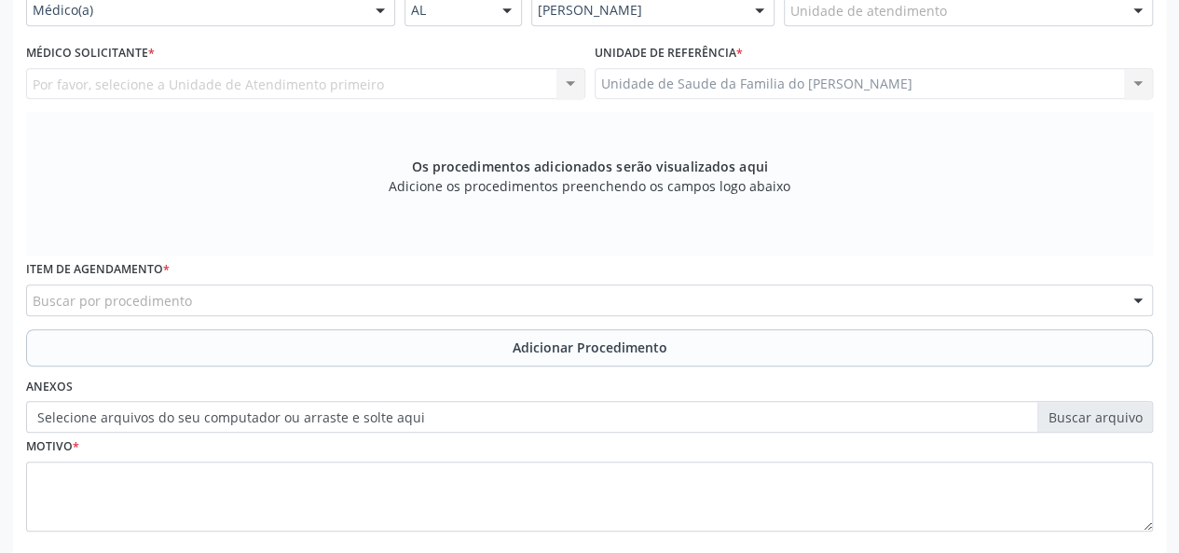
scroll to position [350, 0]
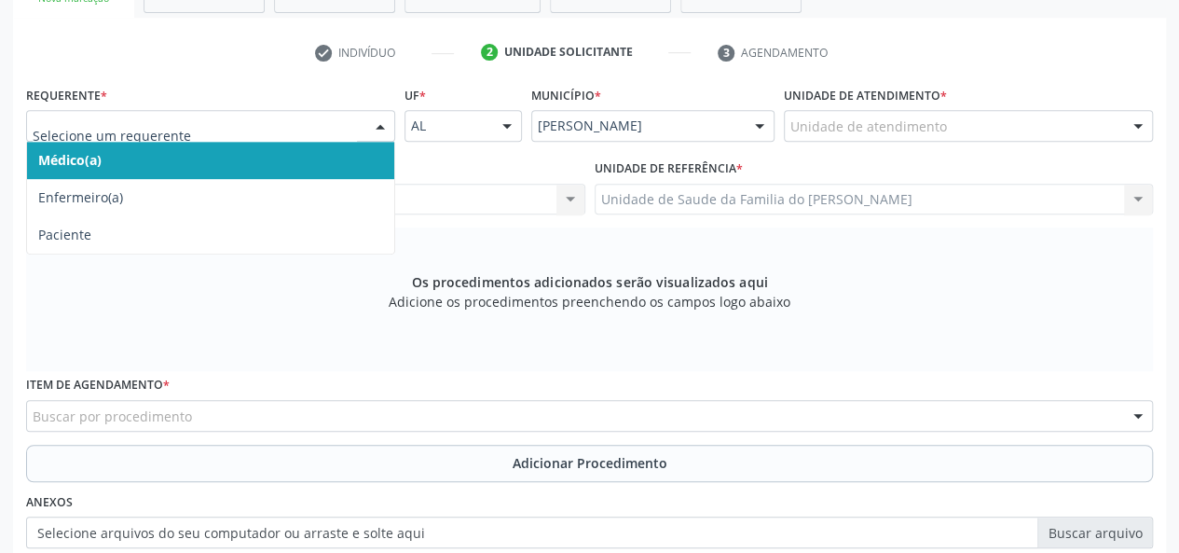
click at [308, 163] on span "Médico(a)" at bounding box center [210, 160] width 367 height 37
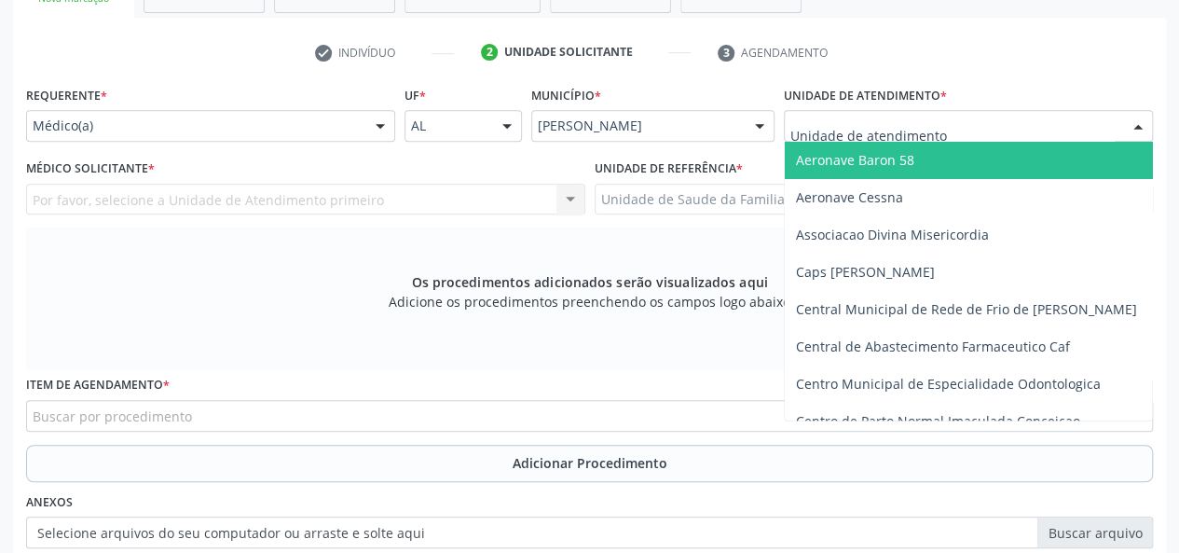
type input "j"
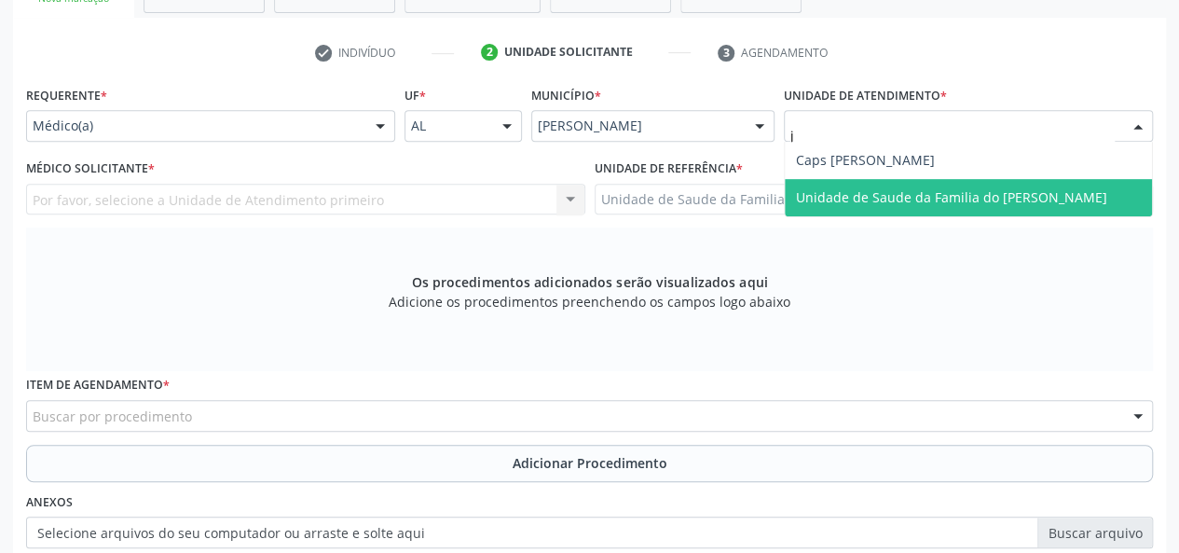
click at [943, 207] on span "Unidade de Saude da Familia do [PERSON_NAME]" at bounding box center [968, 197] width 367 height 37
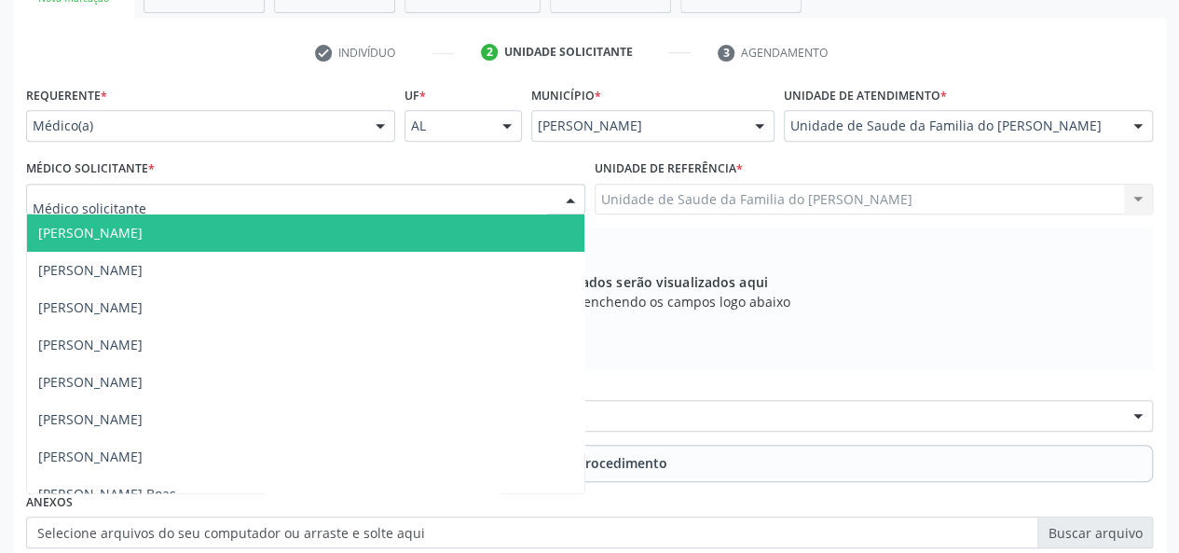
click at [580, 199] on div at bounding box center [571, 201] width 28 height 32
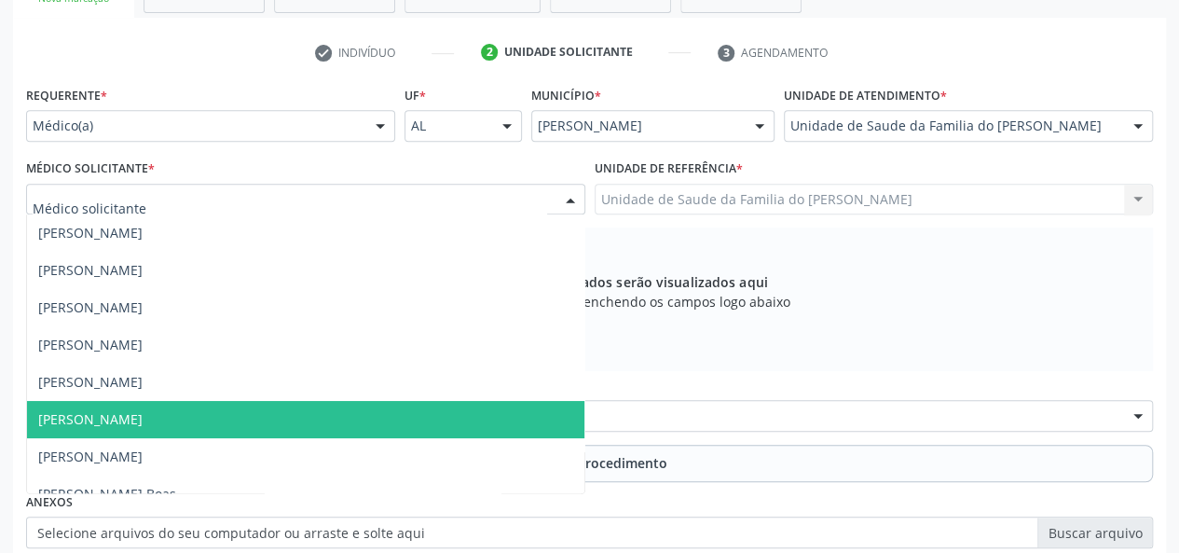
click at [345, 432] on span "[PERSON_NAME]" at bounding box center [305, 419] width 557 height 37
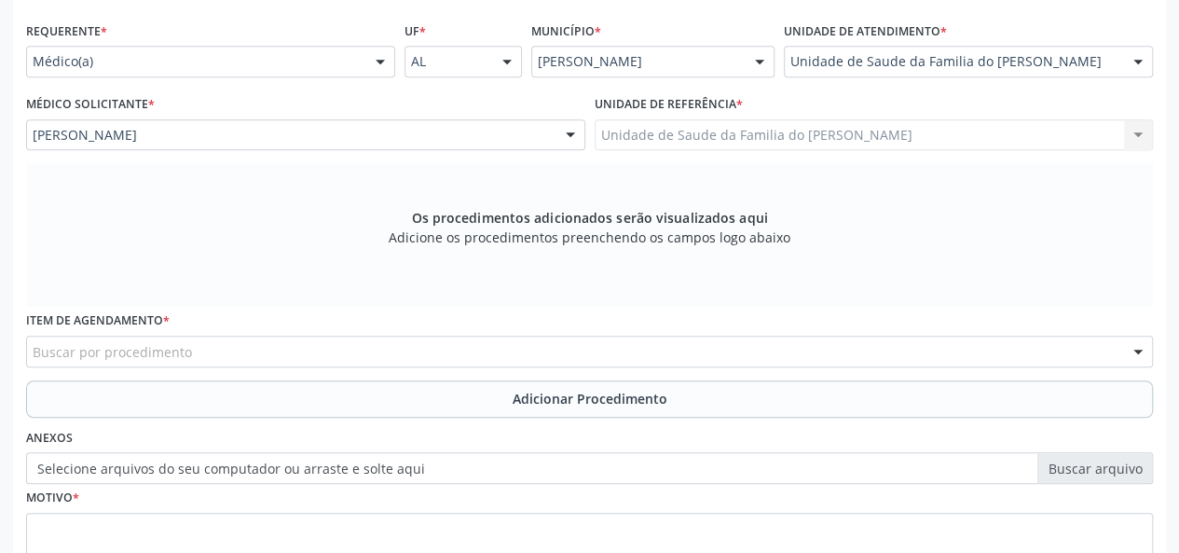
scroll to position [443, 0]
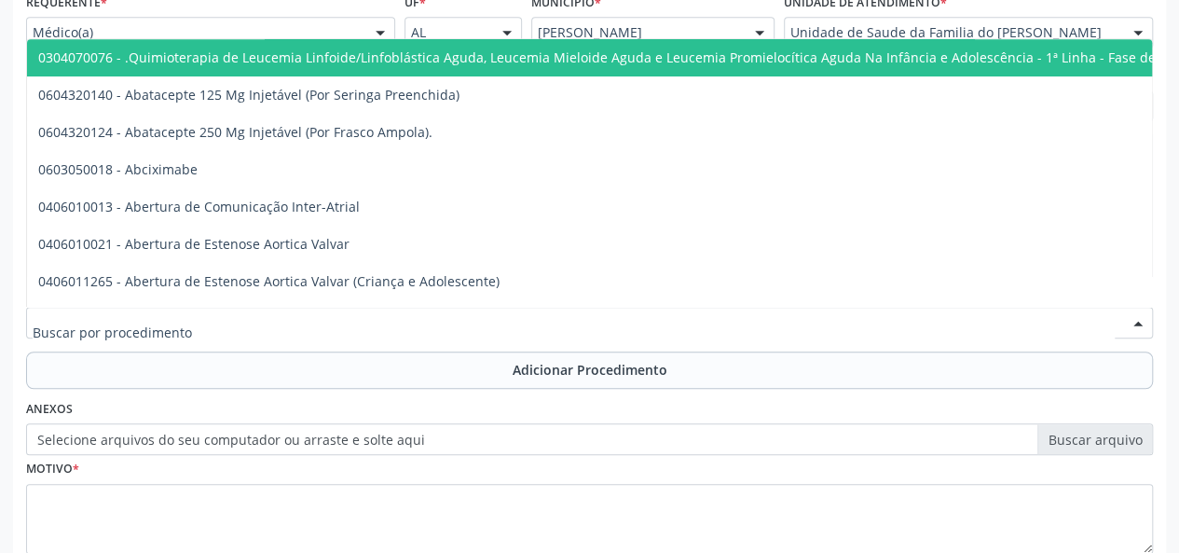
click at [372, 325] on div at bounding box center [589, 323] width 1127 height 32
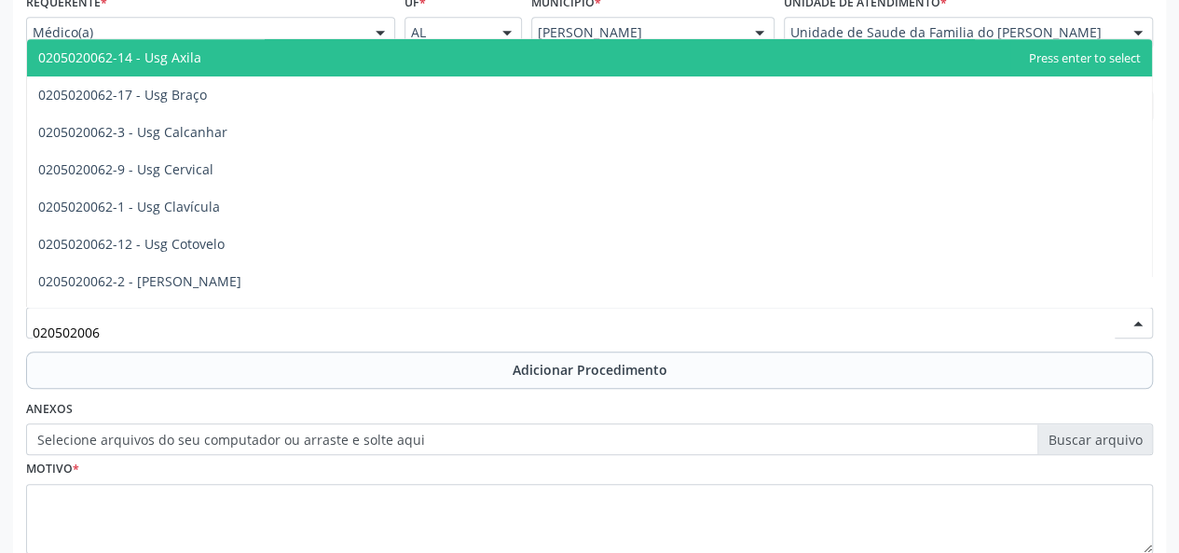
type input "0205020062"
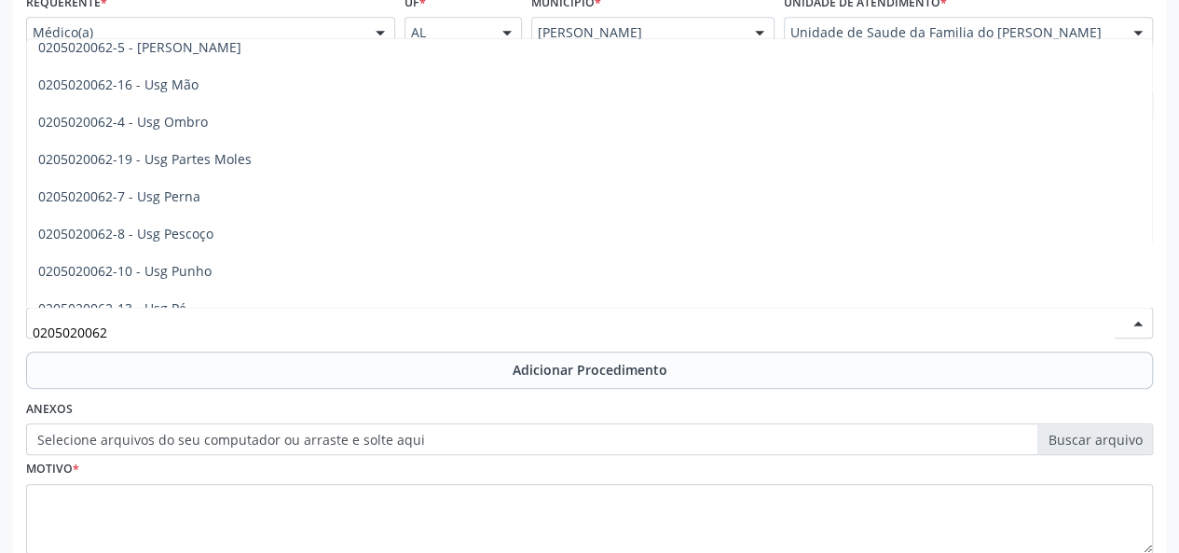
scroll to position [254, 0]
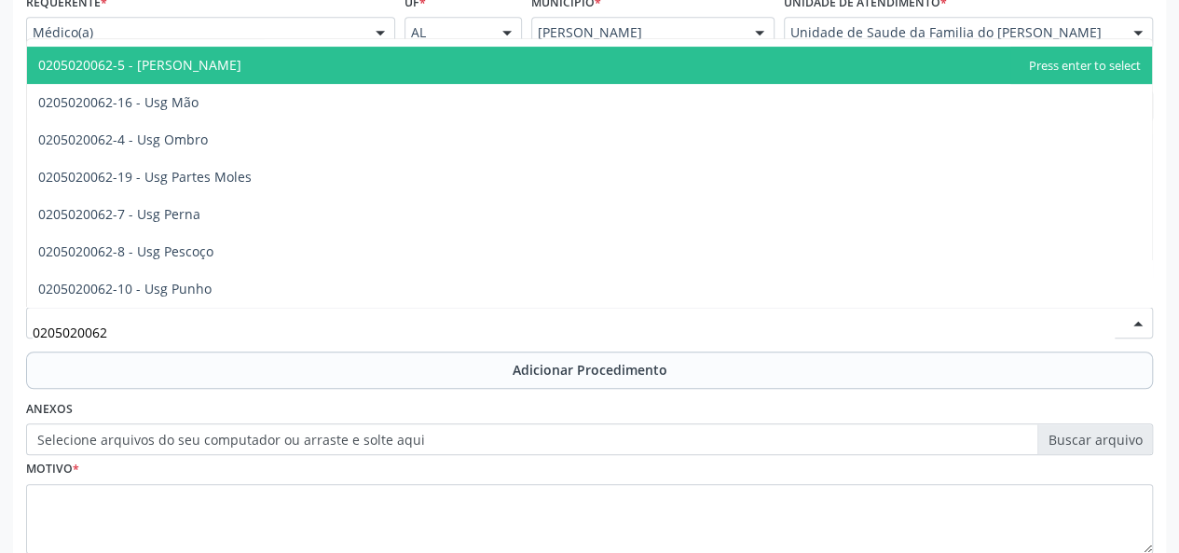
click at [302, 60] on span "0205020062-5 - Usg Joelho" at bounding box center [589, 65] width 1125 height 37
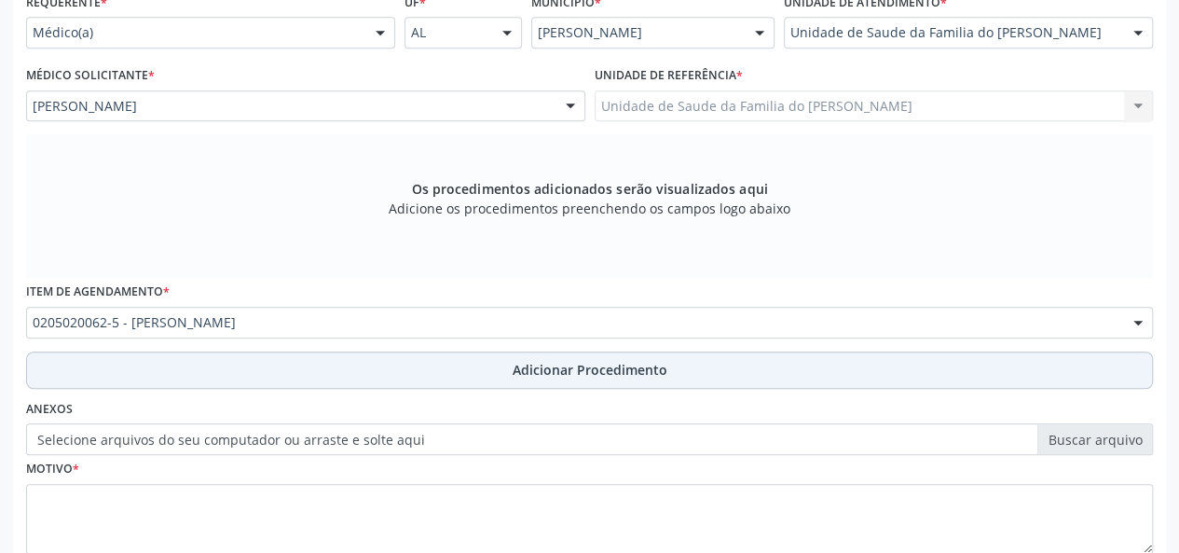
click at [506, 364] on button "Adicionar Procedimento" at bounding box center [589, 369] width 1127 height 37
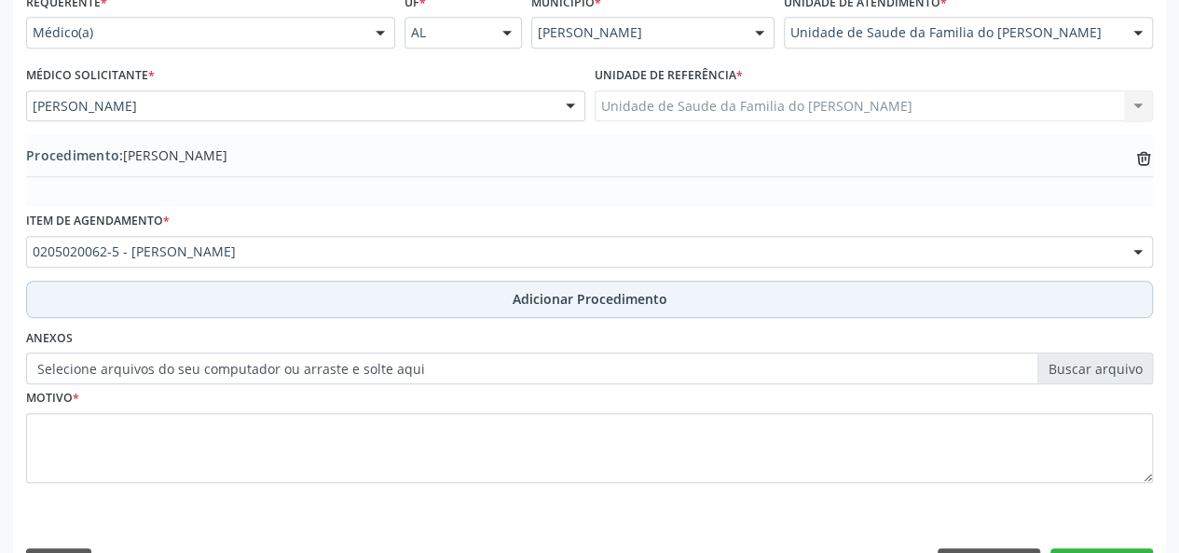
click at [515, 304] on span "Adicionar Procedimento" at bounding box center [590, 299] width 155 height 20
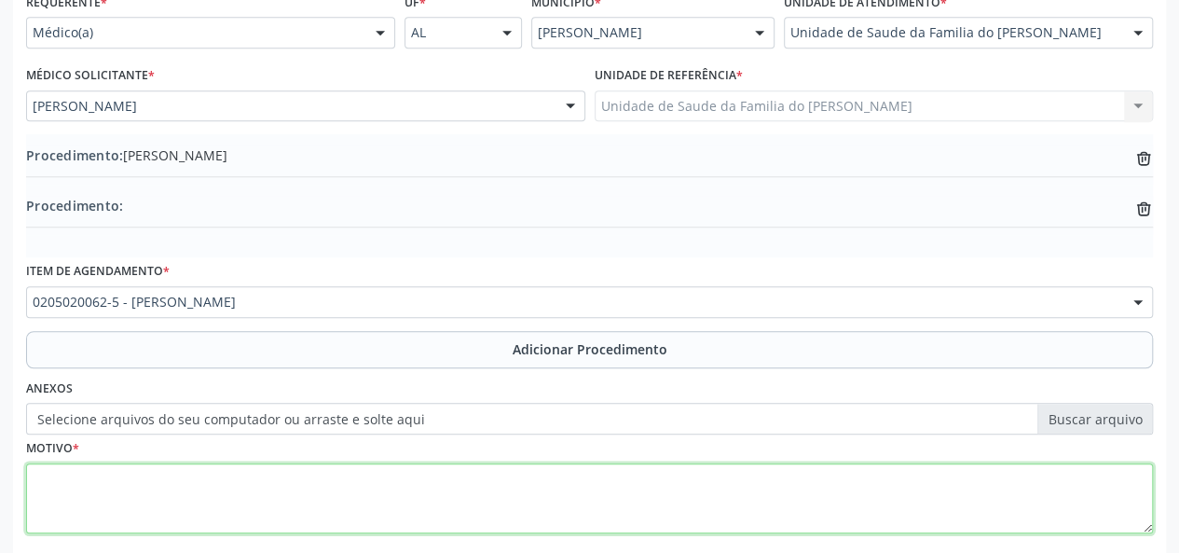
click at [384, 495] on textarea at bounding box center [589, 498] width 1127 height 71
type textarea "d"
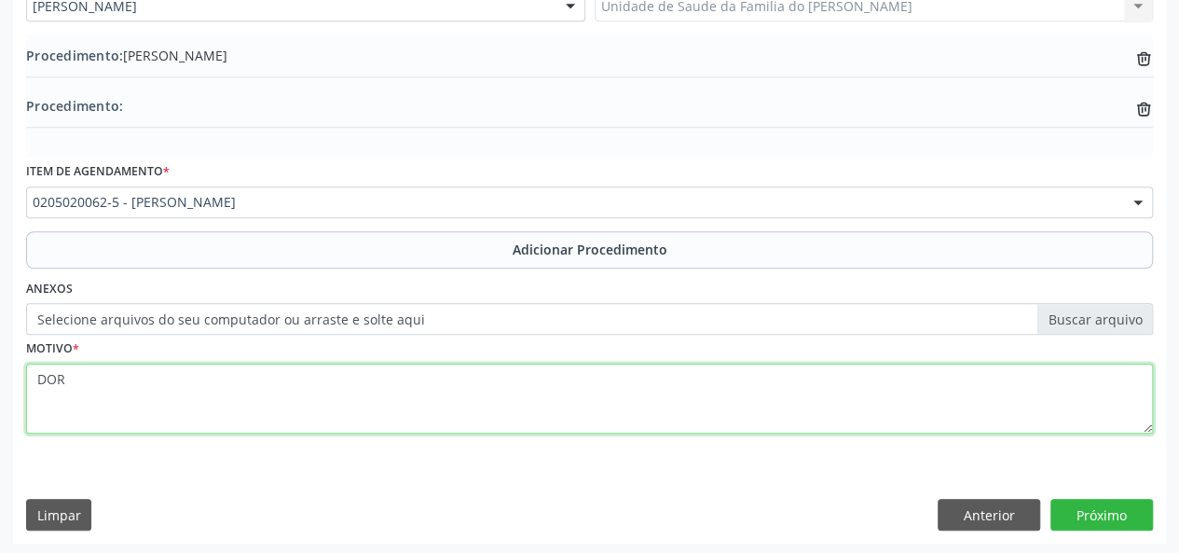
scroll to position [543, 0]
type textarea "DOR"
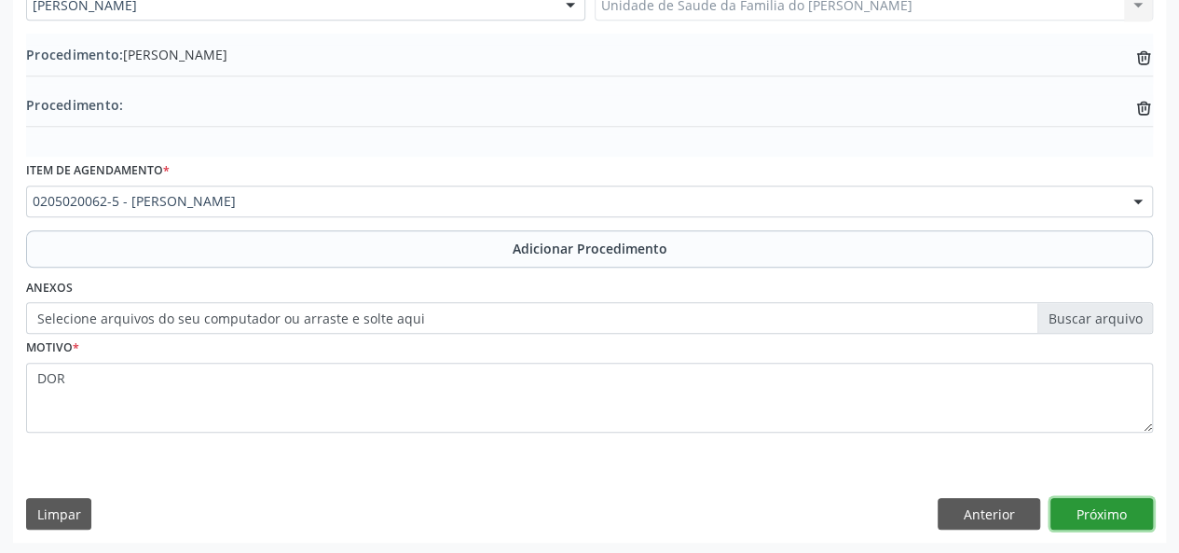
click at [1087, 512] on button "Próximo" at bounding box center [1102, 514] width 103 height 32
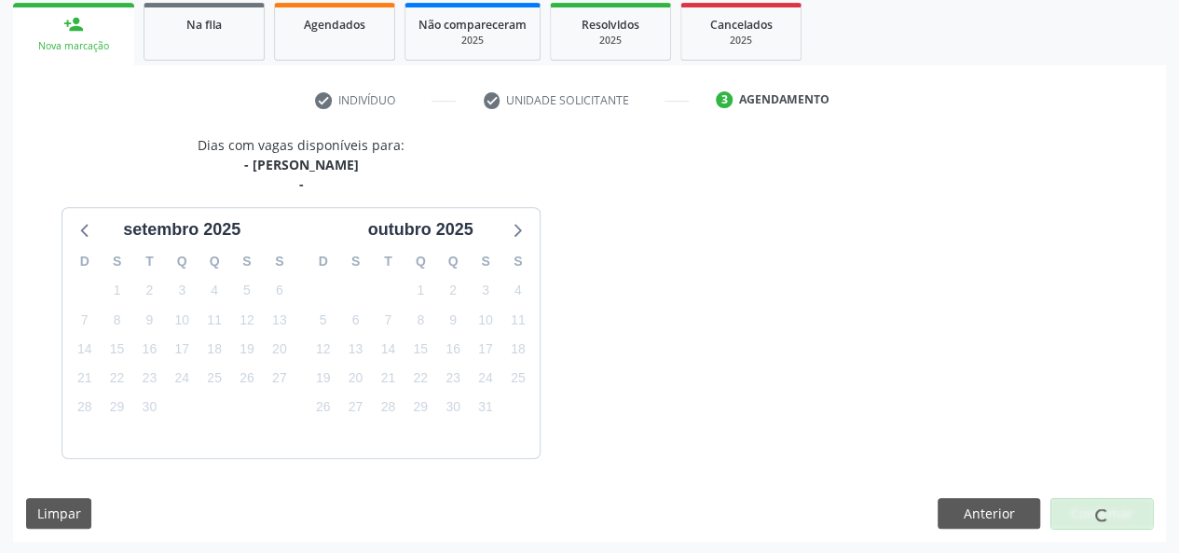
scroll to position [356, 0]
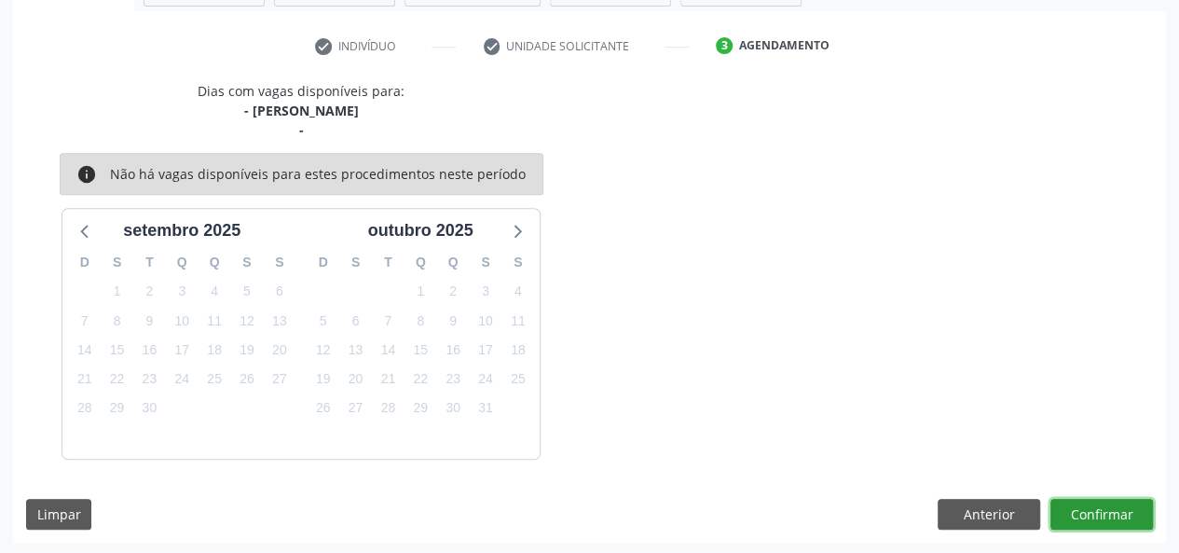
click at [1085, 512] on button "Confirmar" at bounding box center [1102, 515] width 103 height 32
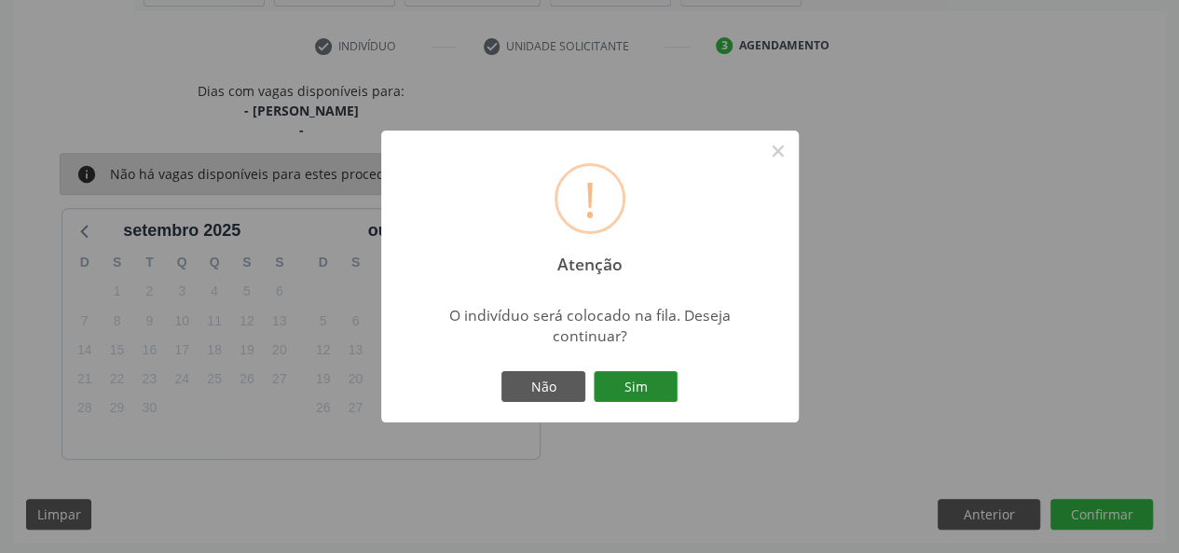
click at [600, 389] on button "Sim" at bounding box center [636, 387] width 84 height 32
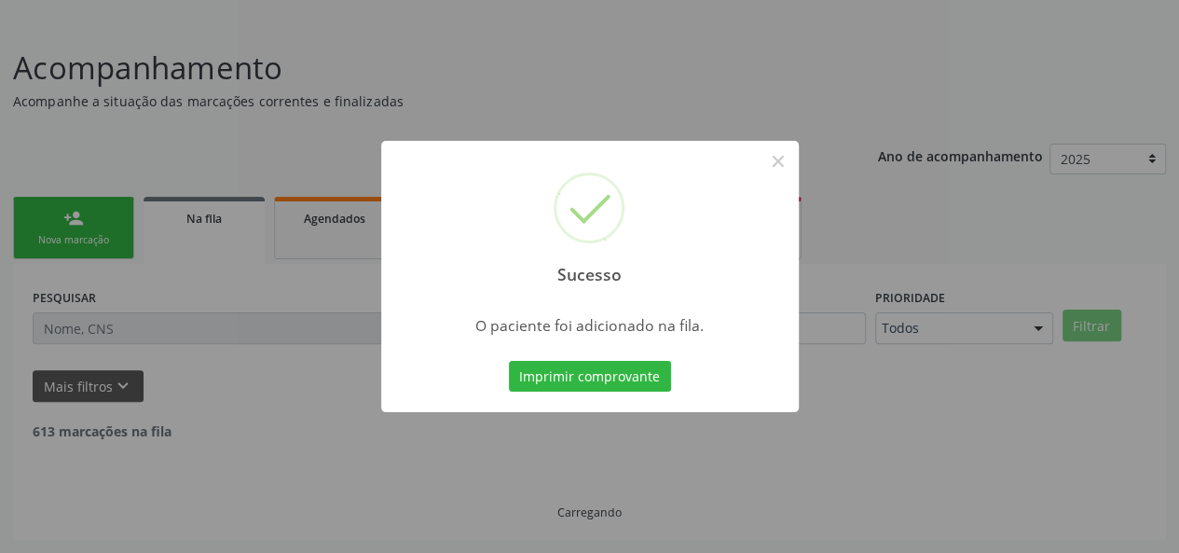
scroll to position [88, 0]
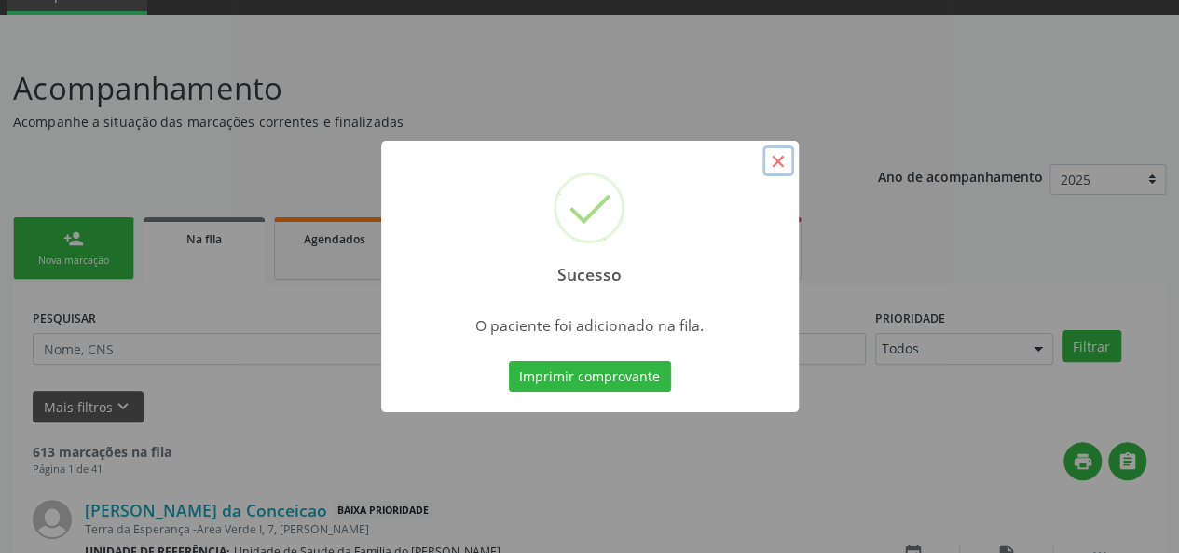
click at [772, 163] on button "×" at bounding box center [779, 161] width 32 height 32
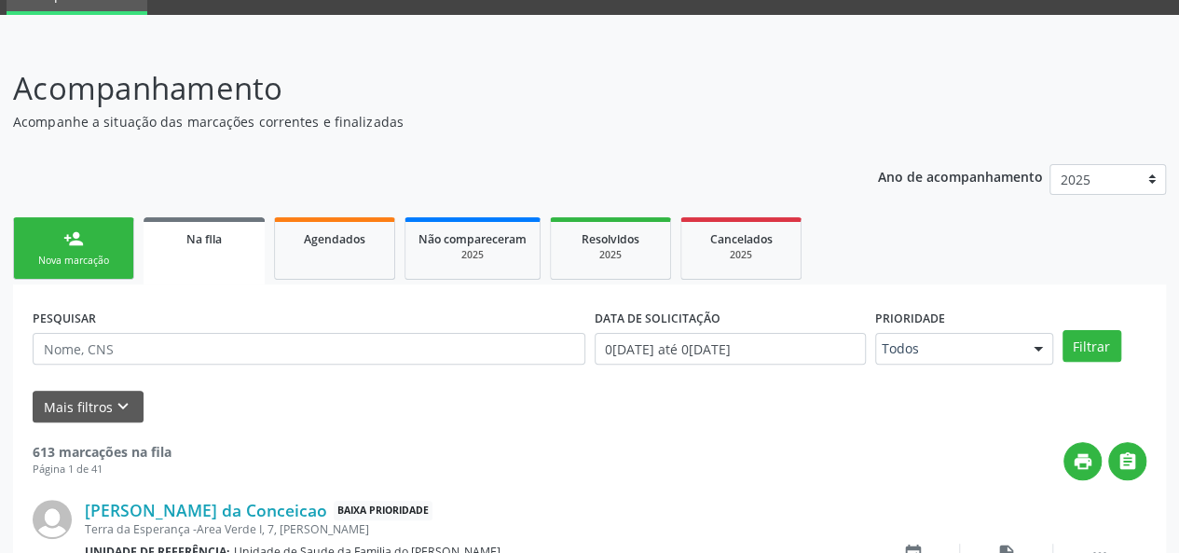
click at [95, 253] on link "person_add Nova marcação" at bounding box center [73, 248] width 121 height 62
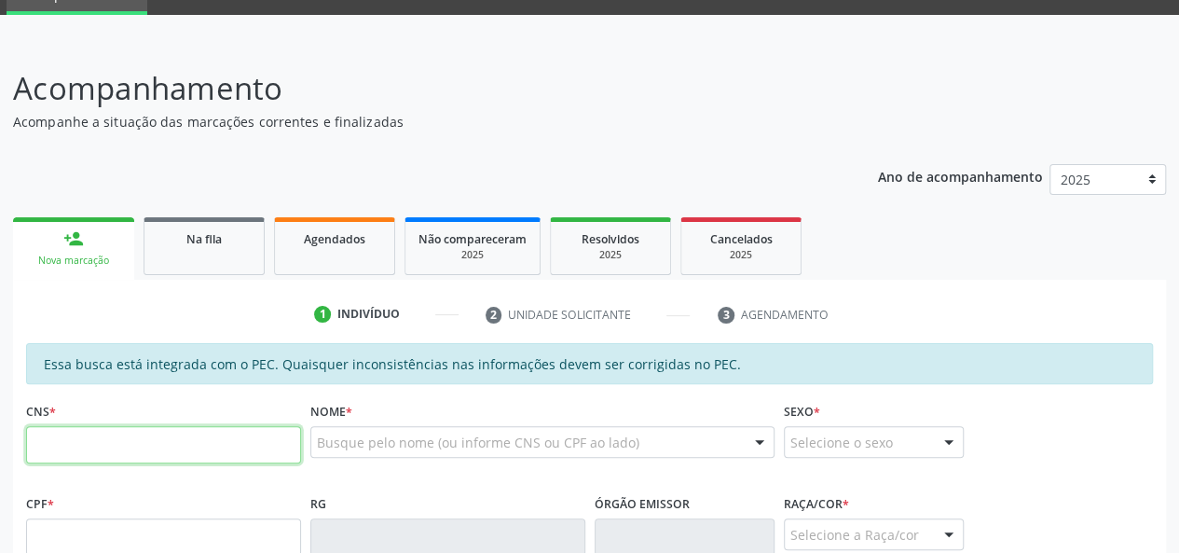
paste input "704 2095 6740 5390"
type input "704 2095 6740 5390"
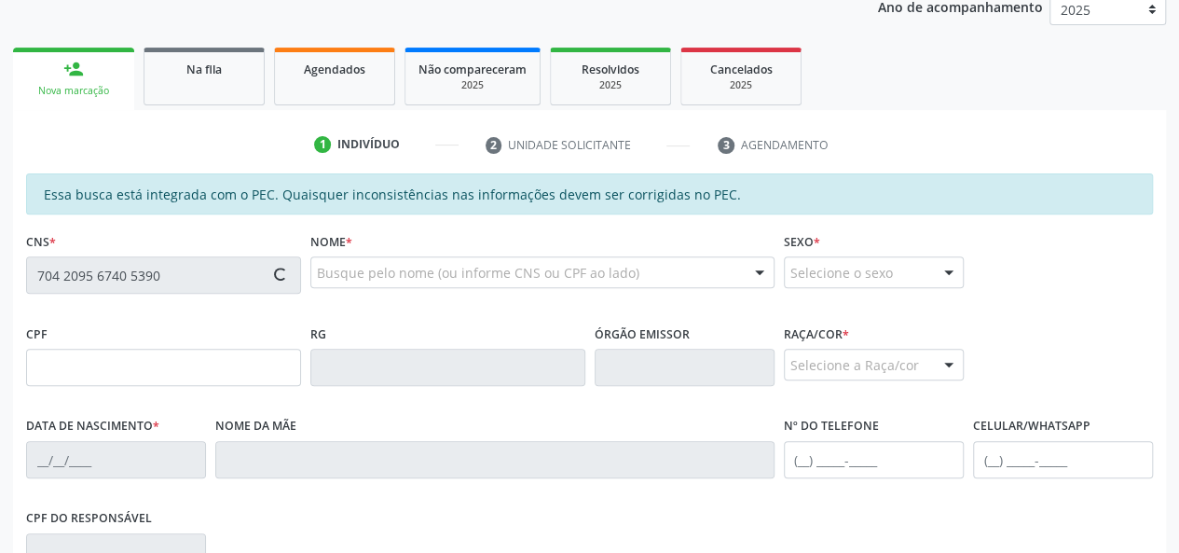
type input "926.229.764-53"
type input "13/12/1971"
type input "Celina Aprigio dos Santos"
type input "(82) 99192-4803"
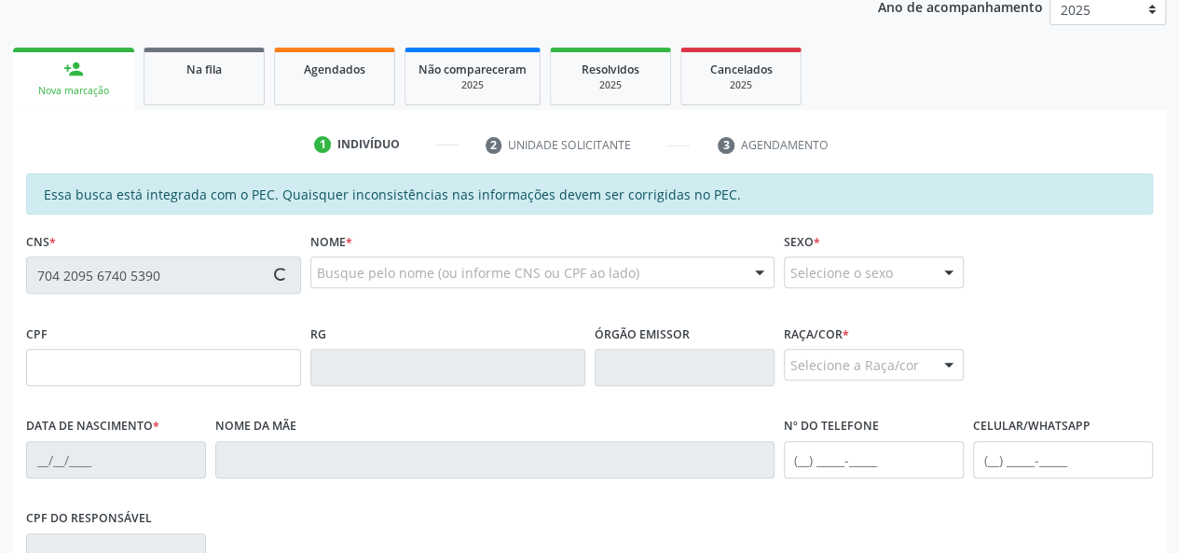
type input "S/N"
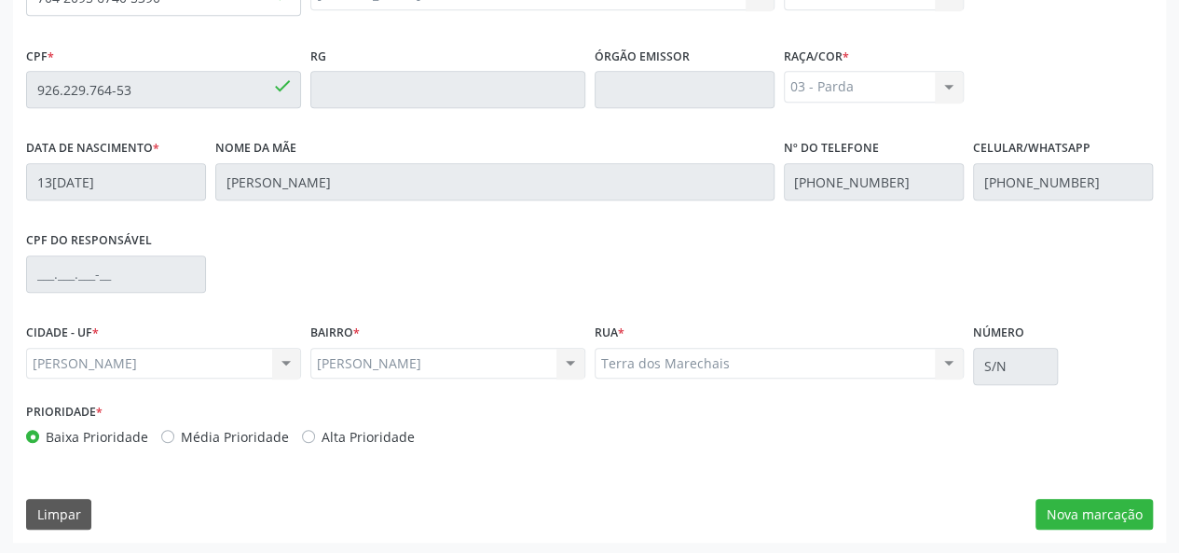
scroll to position [536, 0]
click at [1079, 506] on button "Nova marcação" at bounding box center [1094, 514] width 117 height 32
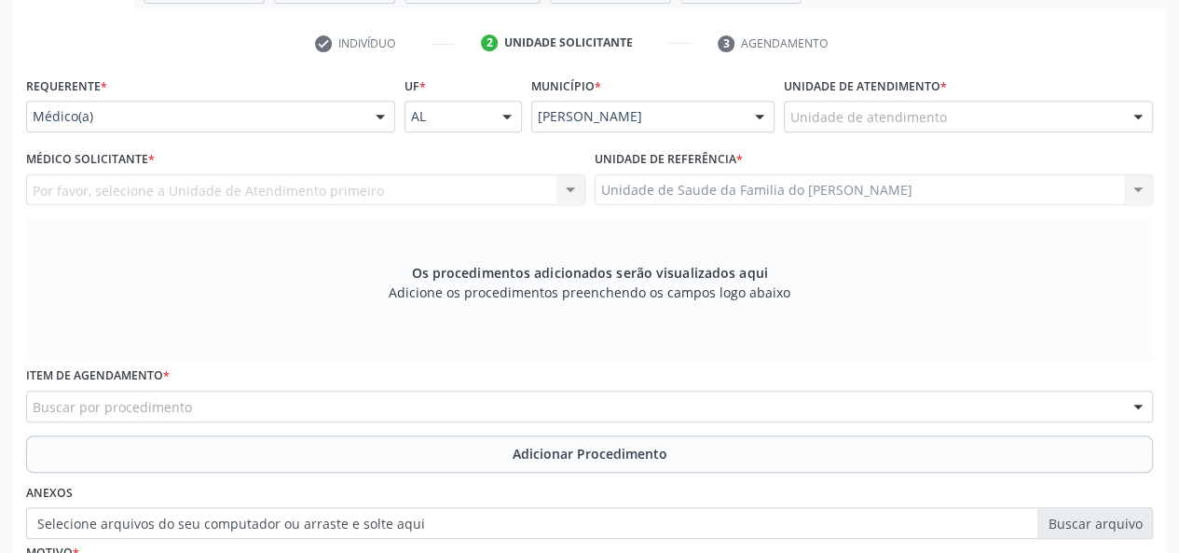
scroll to position [256, 0]
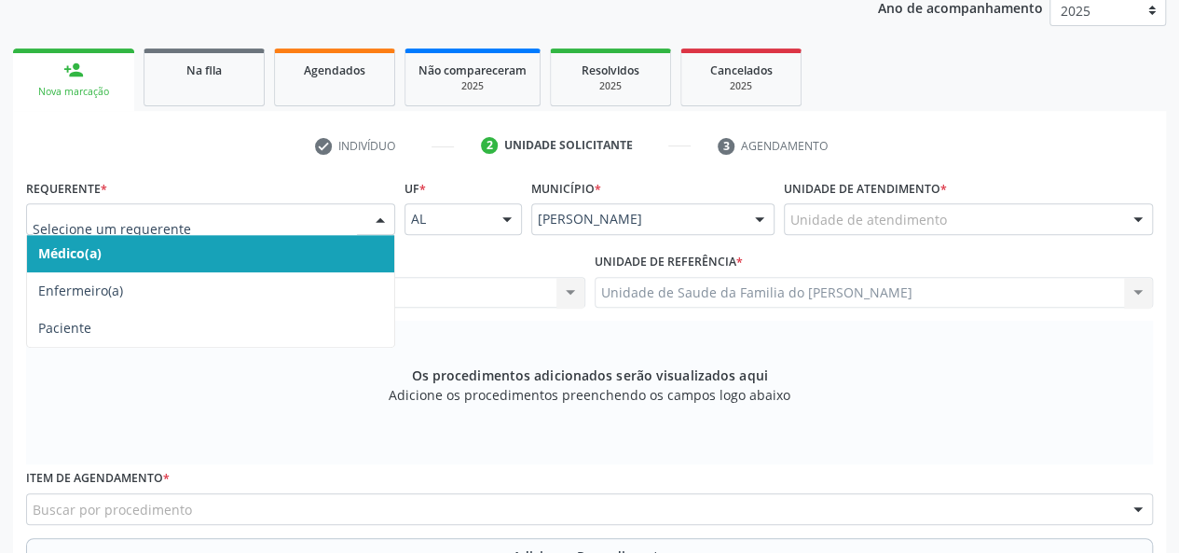
click at [360, 217] on div at bounding box center [210, 219] width 369 height 32
click at [350, 254] on span "Médico(a)" at bounding box center [210, 253] width 367 height 37
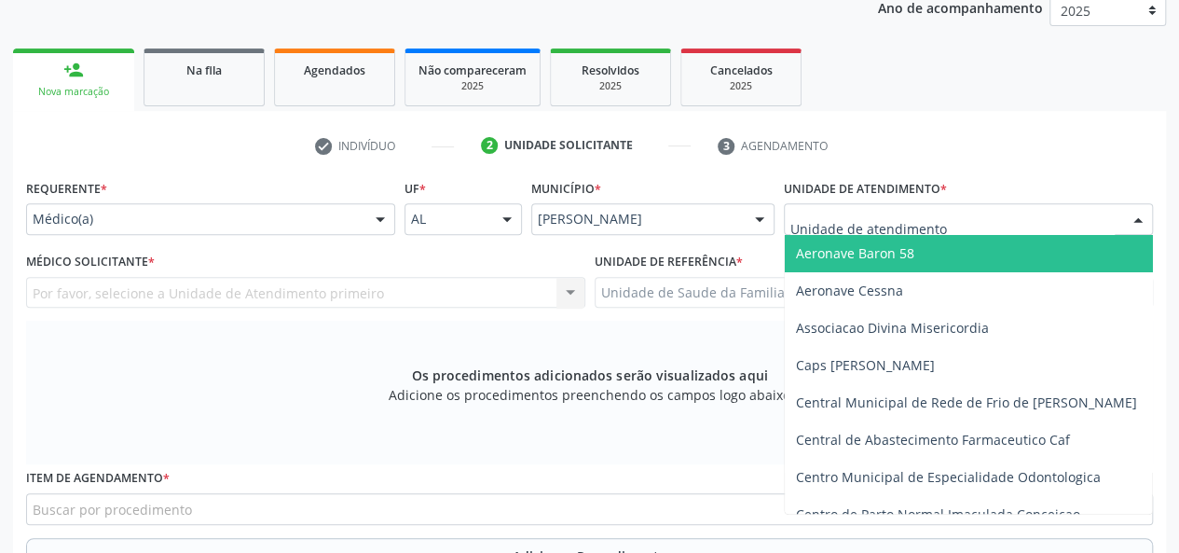
type input "J"
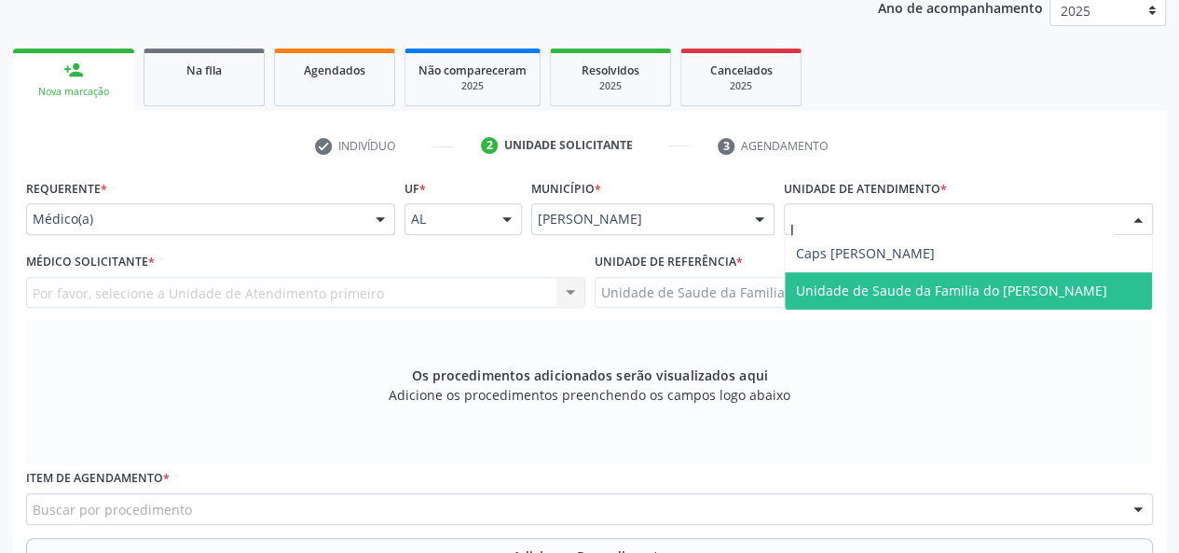
click at [878, 301] on span "Unidade de Saude da Familia do [PERSON_NAME]" at bounding box center [968, 290] width 367 height 37
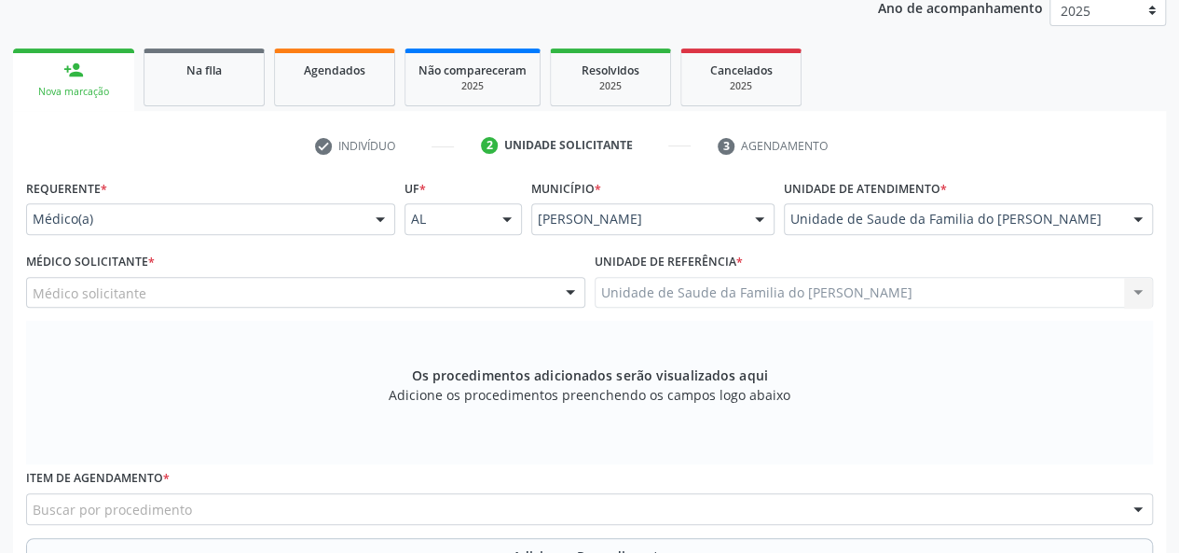
click at [574, 290] on div at bounding box center [571, 294] width 28 height 32
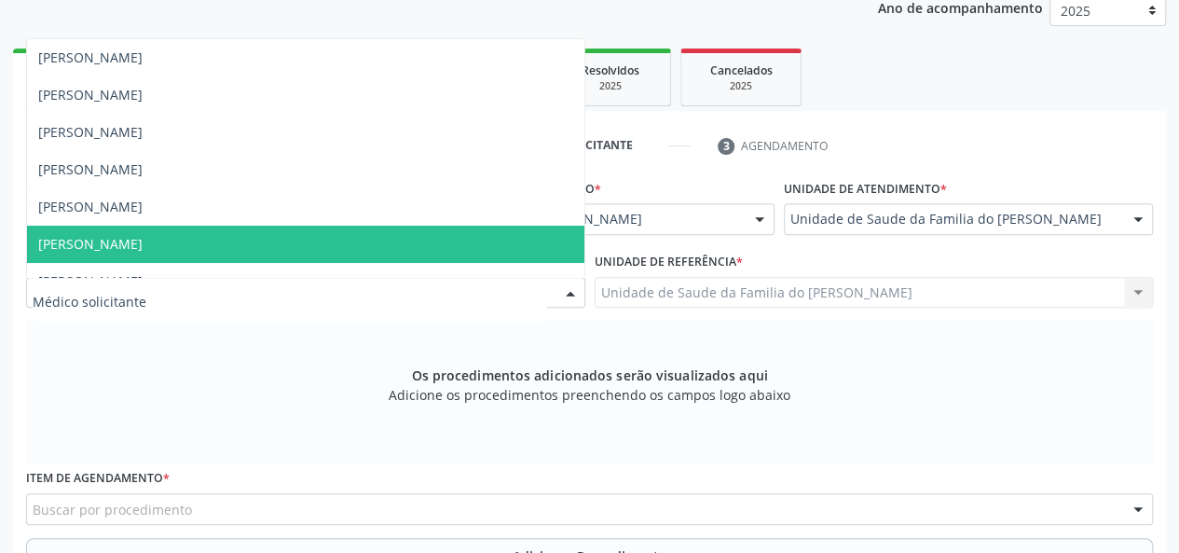
click at [440, 234] on span "[PERSON_NAME]" at bounding box center [305, 244] width 557 height 37
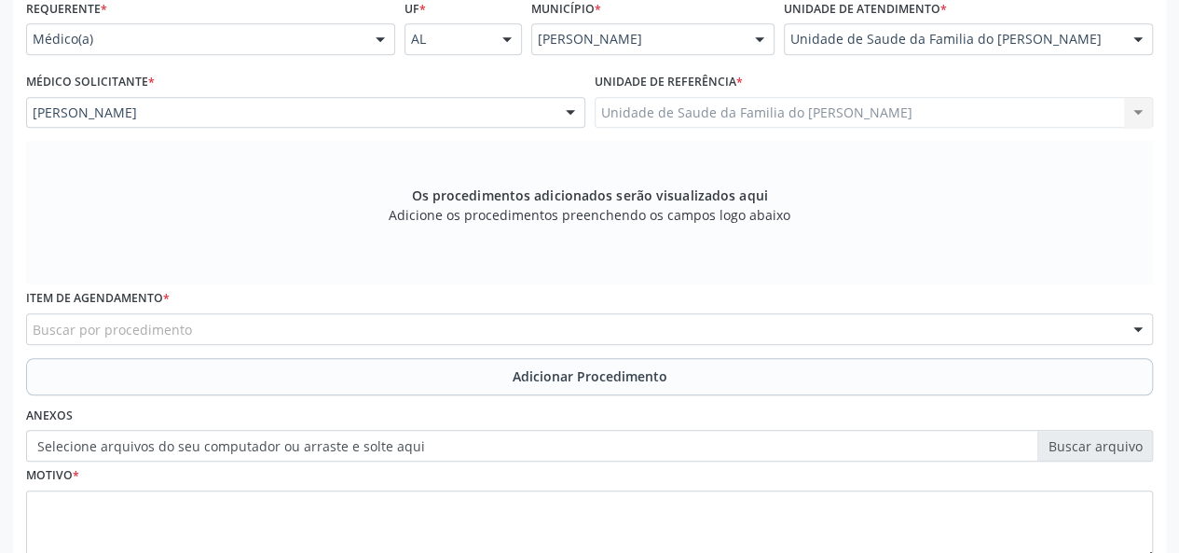
scroll to position [443, 0]
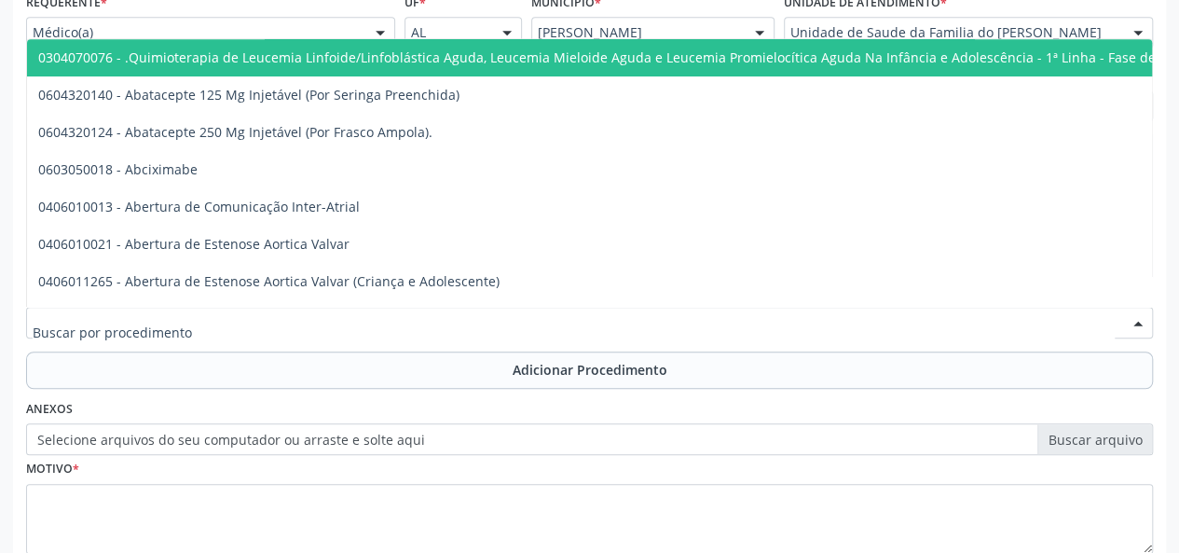
click at [414, 326] on div at bounding box center [589, 323] width 1127 height 32
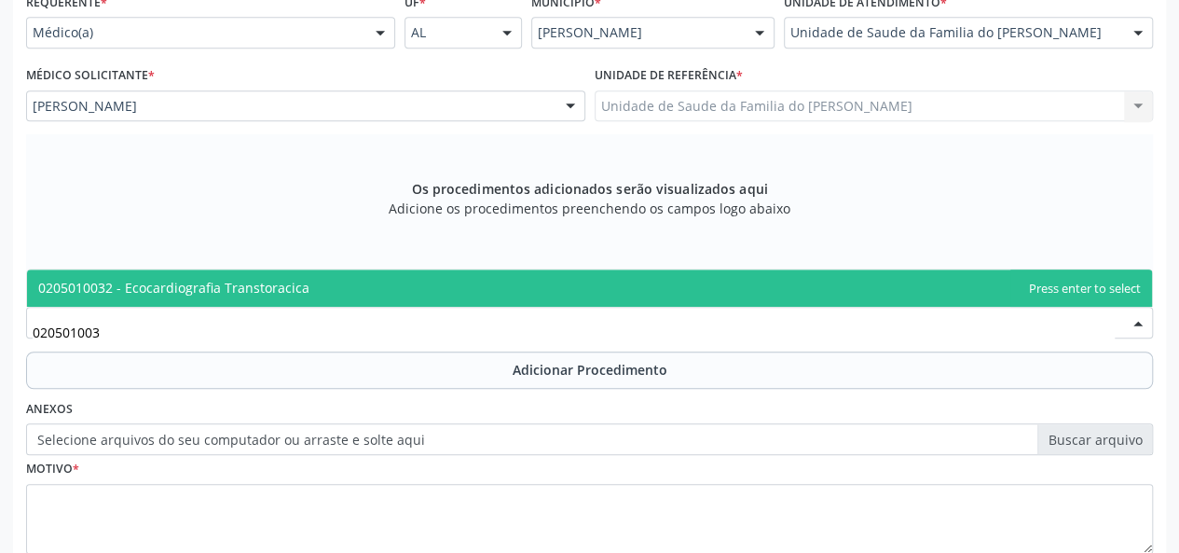
type input "0205010032"
click at [400, 290] on span "0205010032 - Ecocardiografia Transtoracica" at bounding box center [589, 287] width 1125 height 37
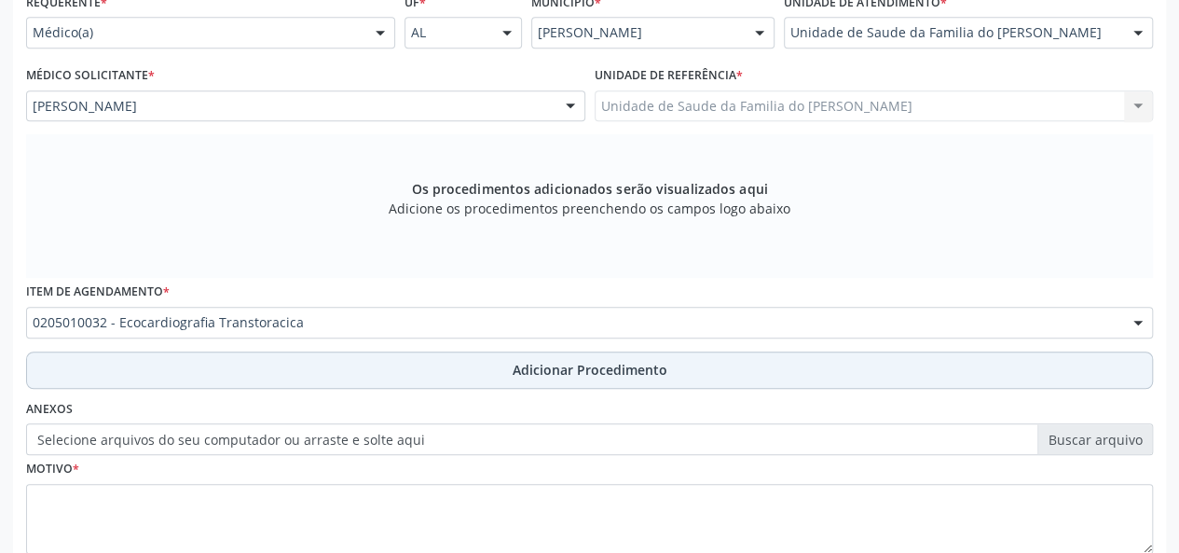
click at [411, 369] on button "Adicionar Procedimento" at bounding box center [589, 369] width 1127 height 37
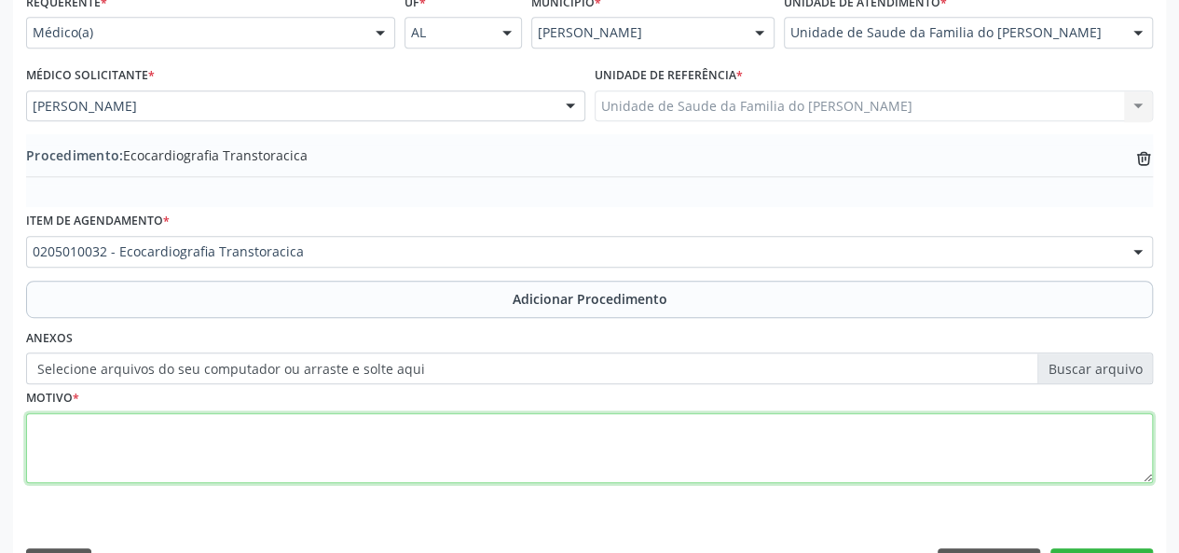
click at [382, 443] on textarea at bounding box center [589, 448] width 1127 height 71
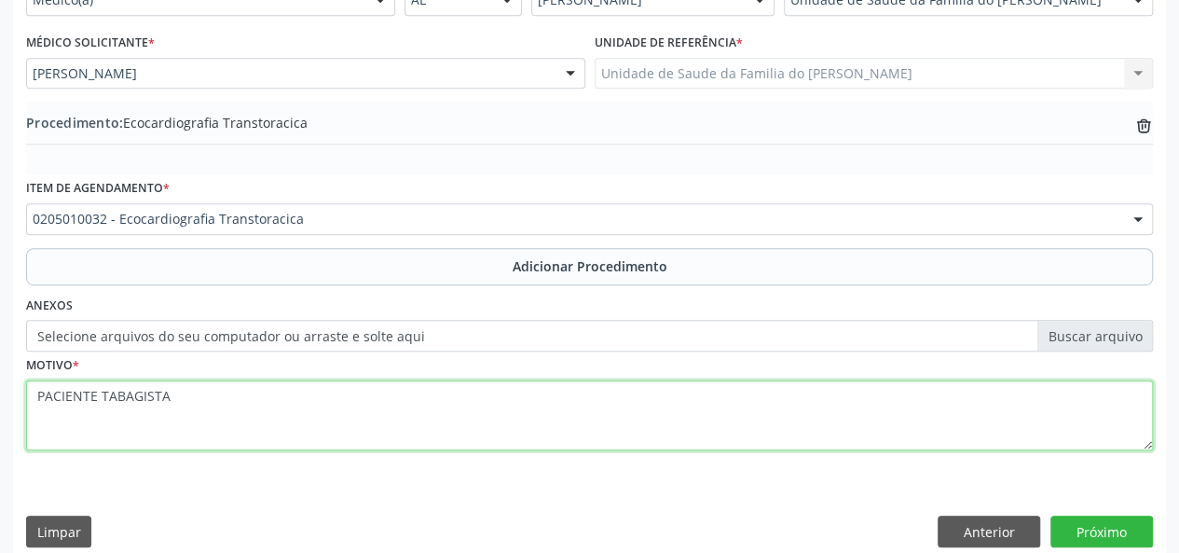
scroll to position [494, 0]
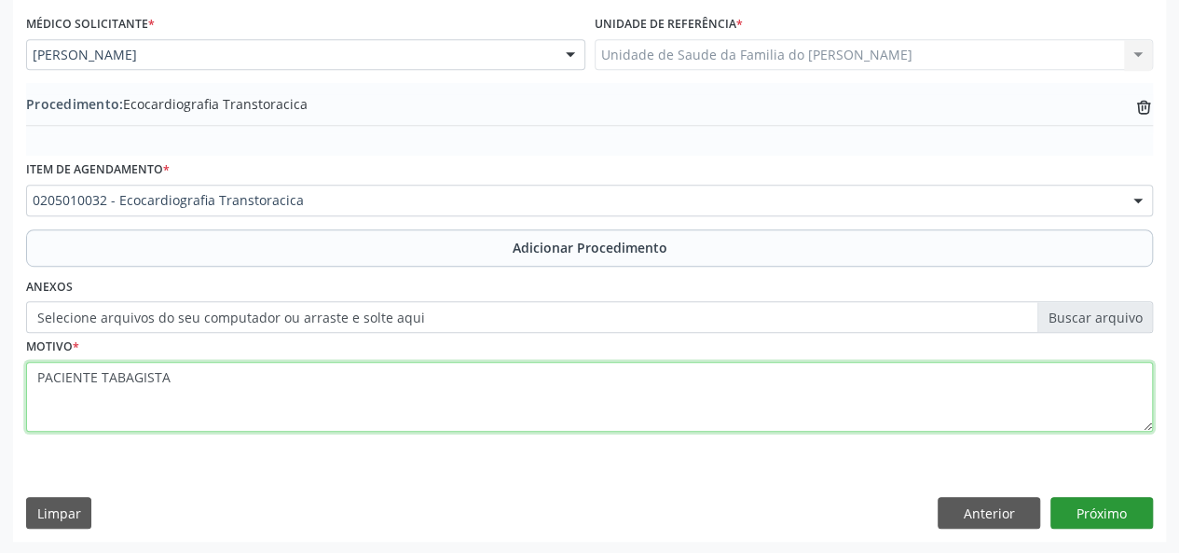
type textarea "PACIENTE TABAGISTA"
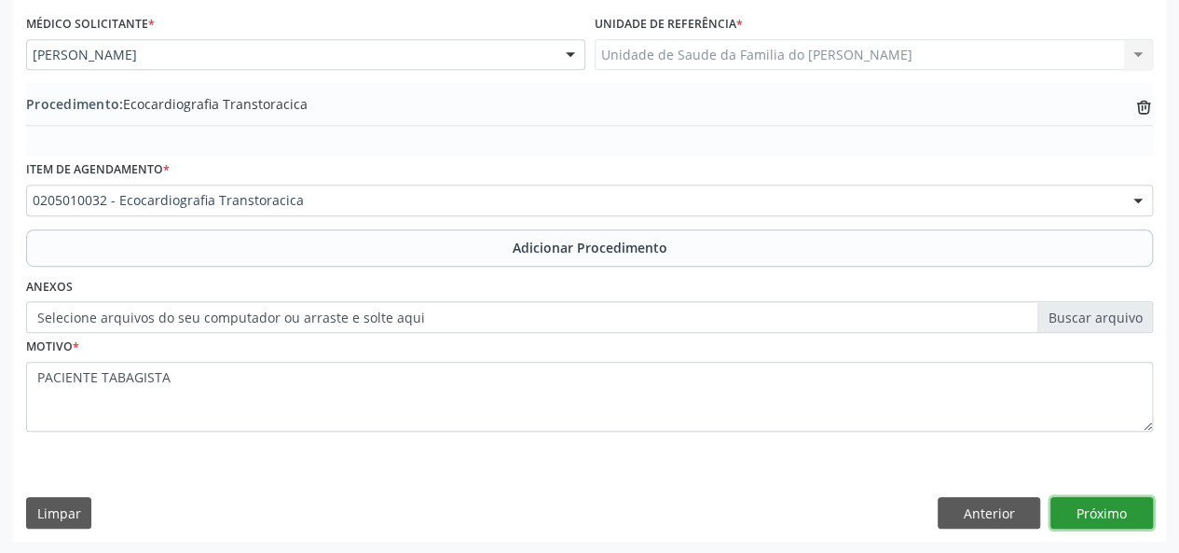
click at [1098, 512] on button "Próximo" at bounding box center [1102, 513] width 103 height 32
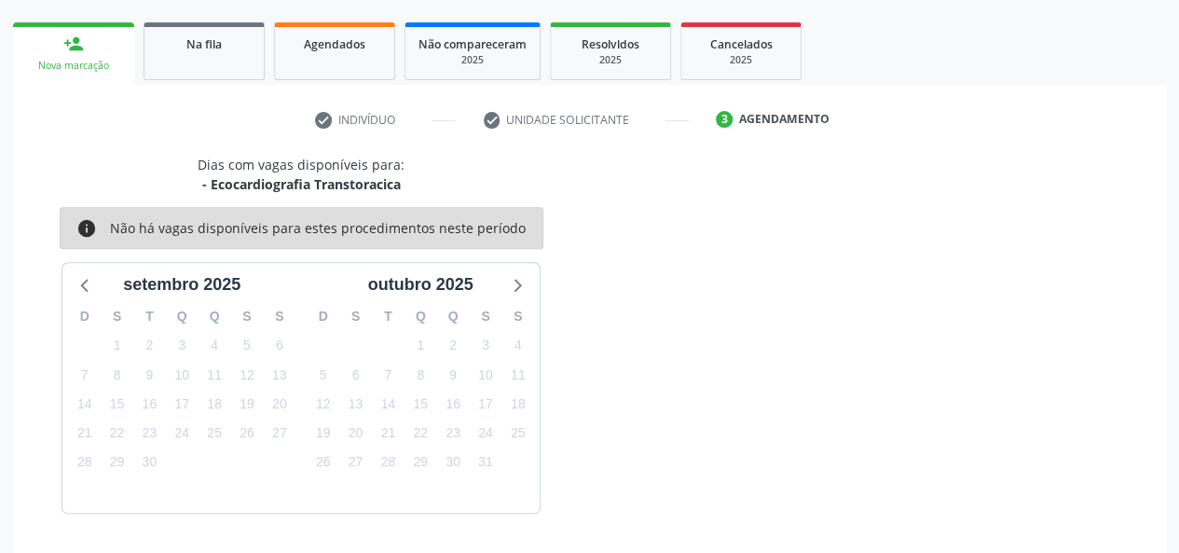
scroll to position [337, 0]
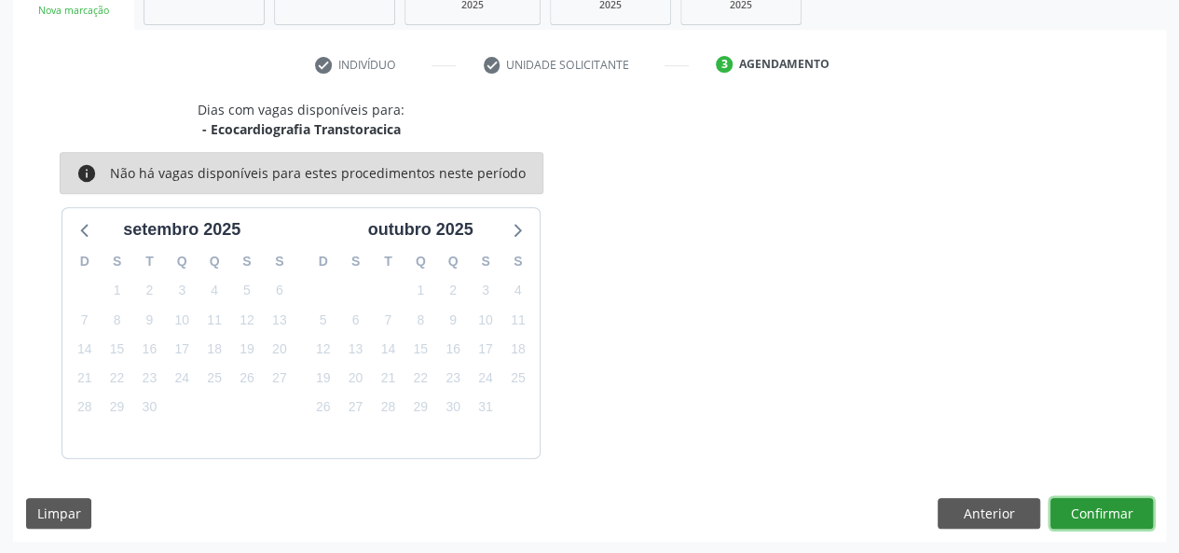
click at [1080, 507] on button "Confirmar" at bounding box center [1102, 514] width 103 height 32
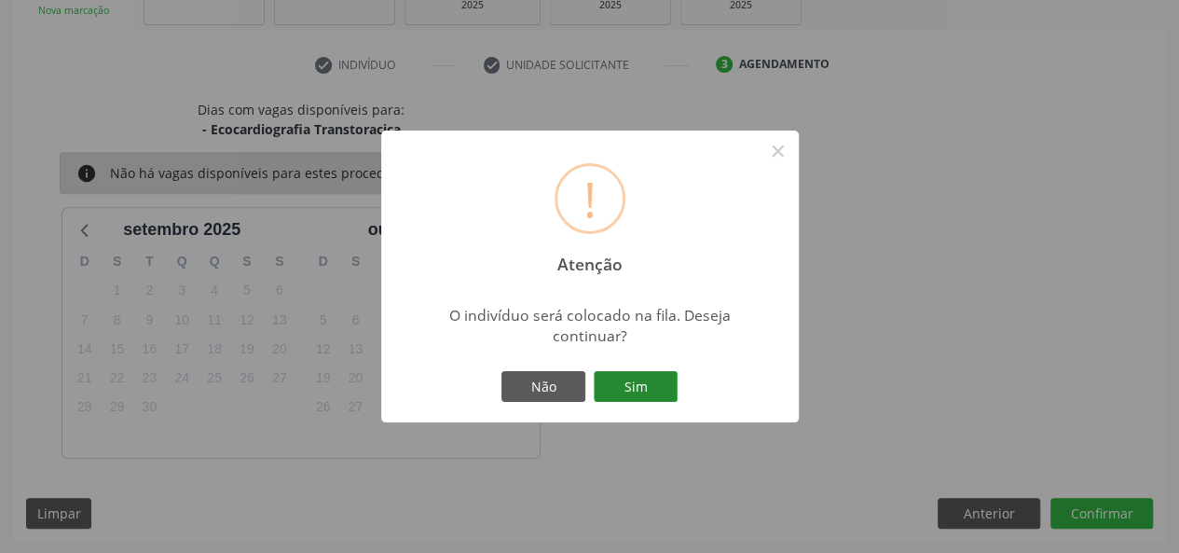
click at [653, 393] on button "Sim" at bounding box center [636, 387] width 84 height 32
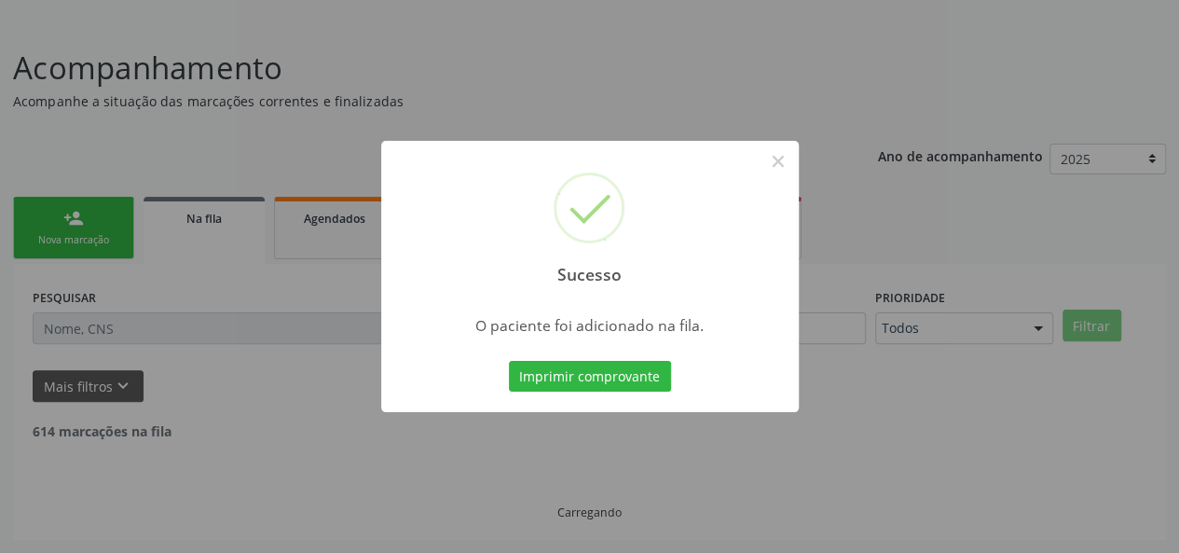
scroll to position [88, 0]
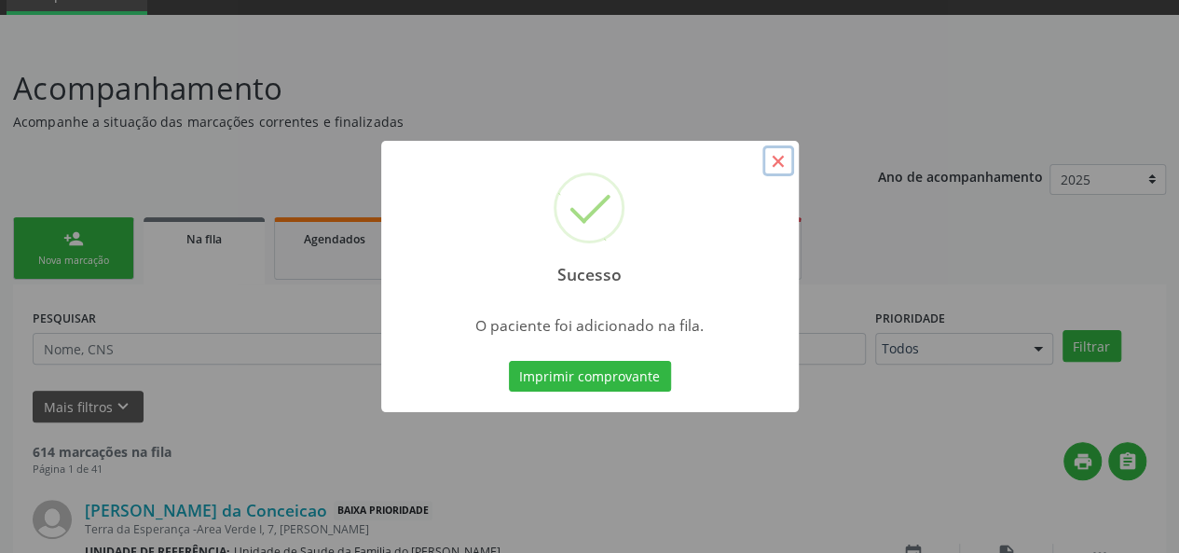
click at [777, 159] on button "×" at bounding box center [779, 161] width 32 height 32
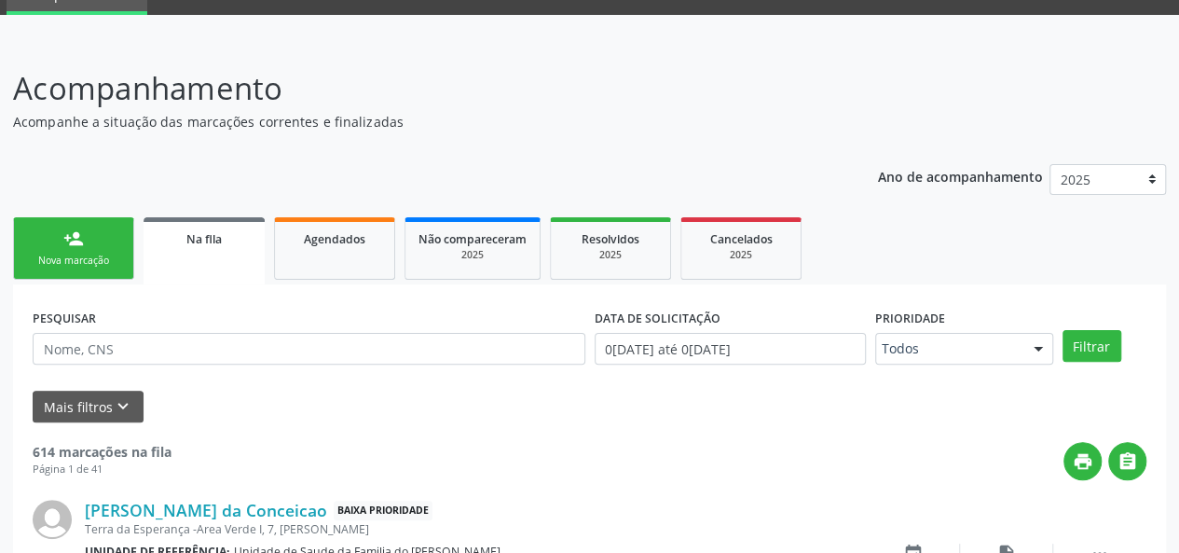
click at [48, 241] on link "person_add Nova marcação" at bounding box center [73, 248] width 121 height 62
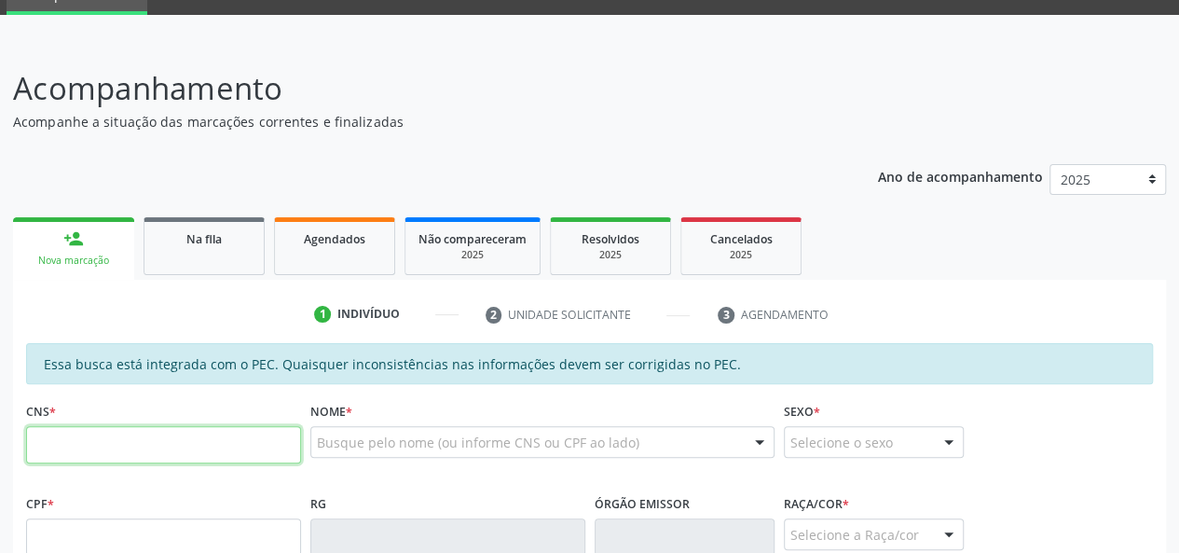
paste input "704 2095 6740 5390"
type input "704 2095 6740 5390"
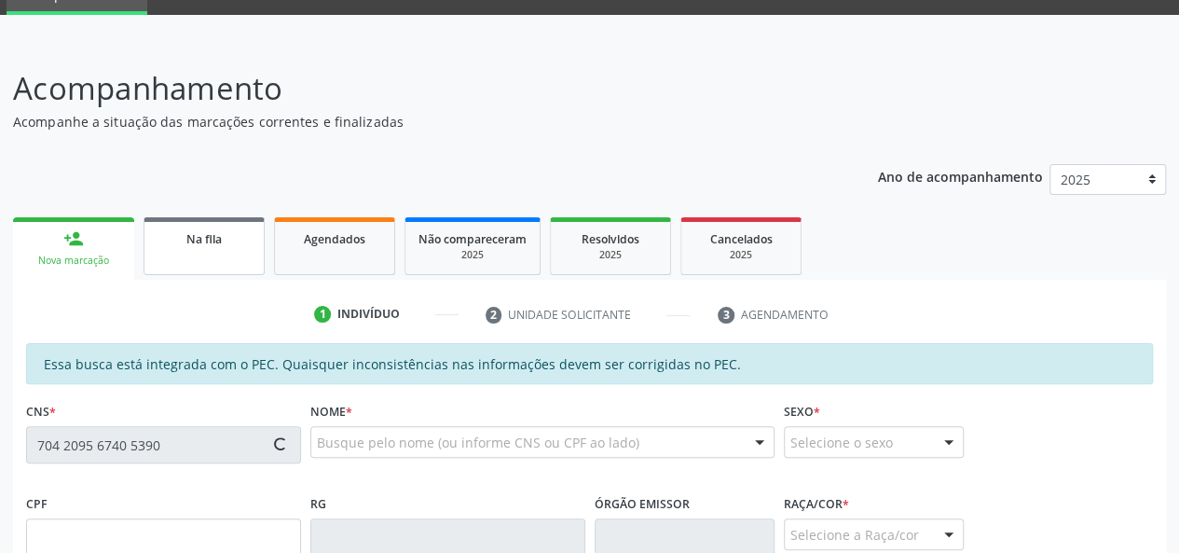
type input "926.229.764-53"
type input "13/12/1971"
type input "Celina Aprigio dos Santos"
type input "(82) 99192-4803"
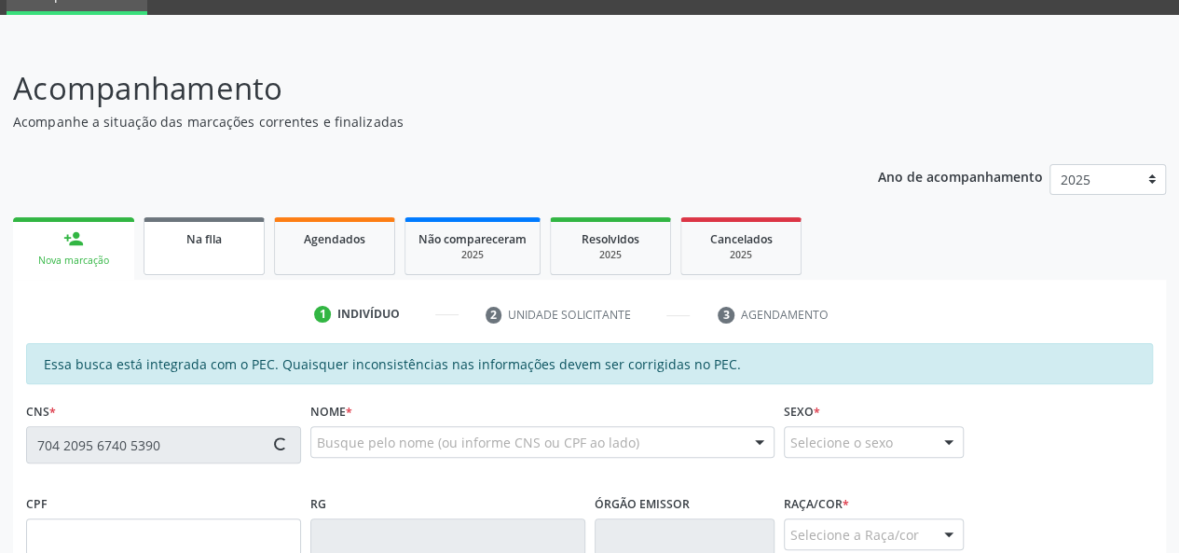
type input "S/N"
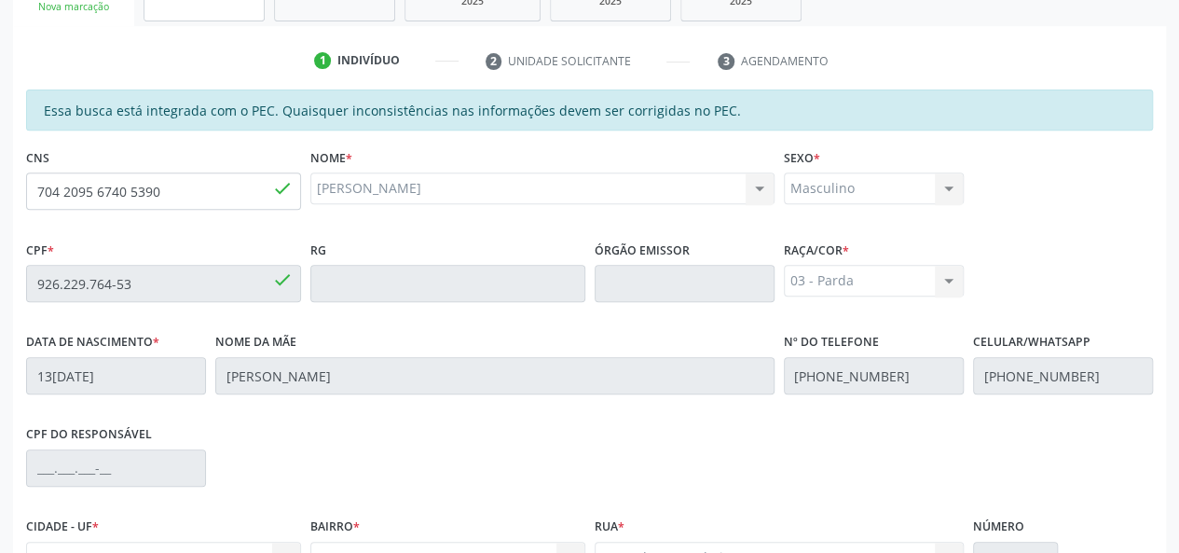
scroll to position [536, 0]
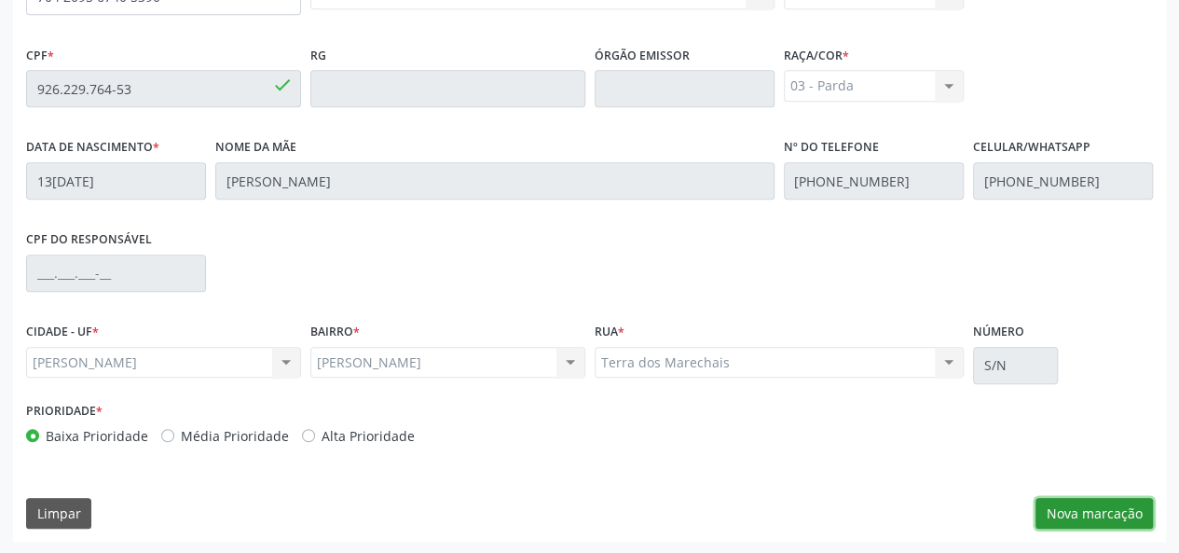
click at [1076, 519] on button "Nova marcação" at bounding box center [1094, 514] width 117 height 32
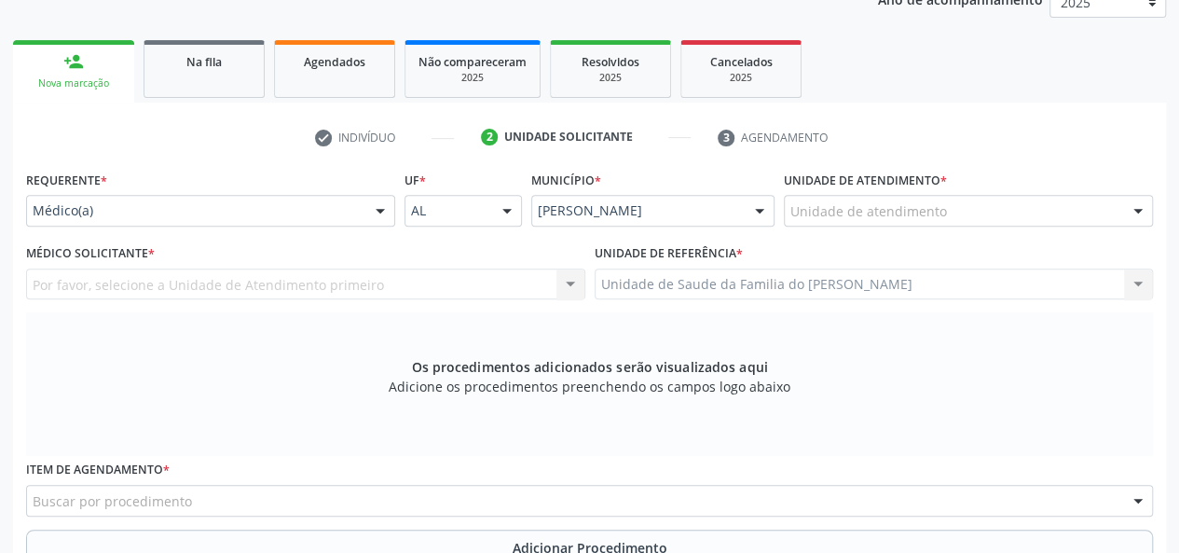
scroll to position [256, 0]
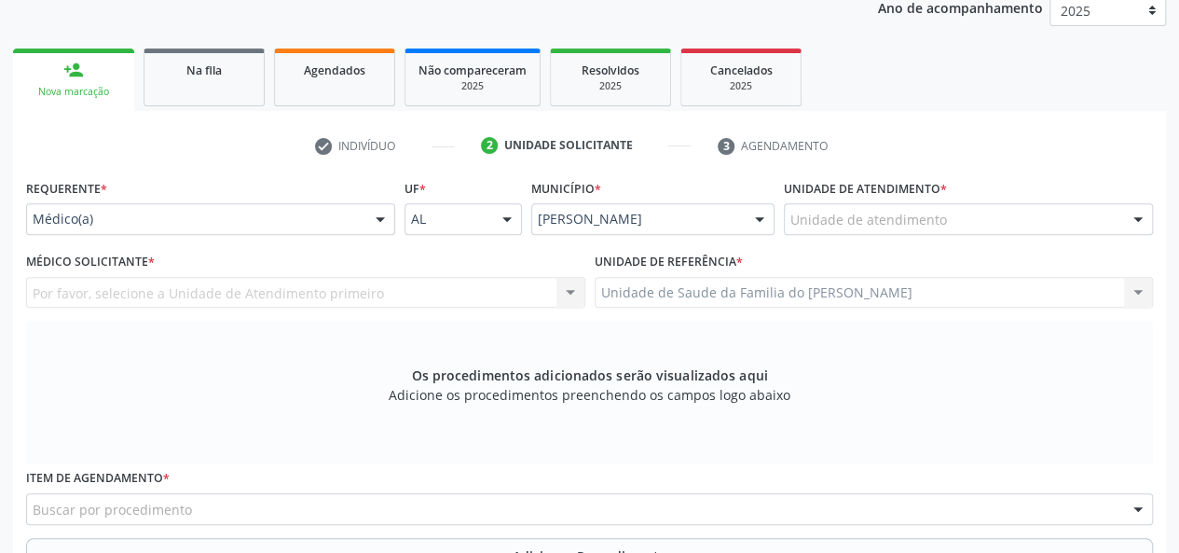
click at [372, 223] on div at bounding box center [380, 220] width 28 height 32
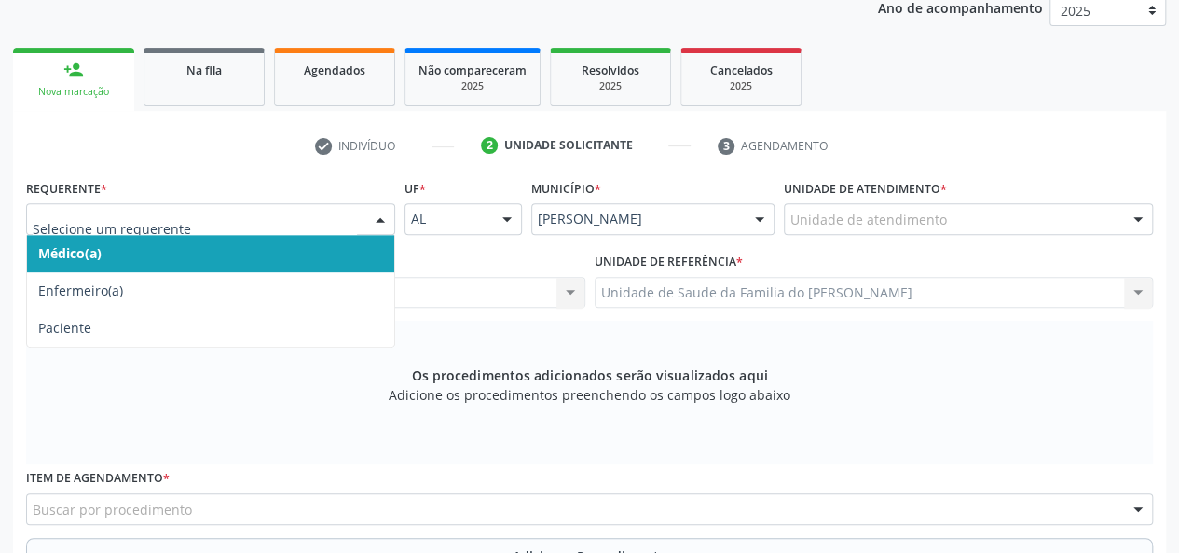
click at [347, 247] on span "Médico(a)" at bounding box center [210, 253] width 367 height 37
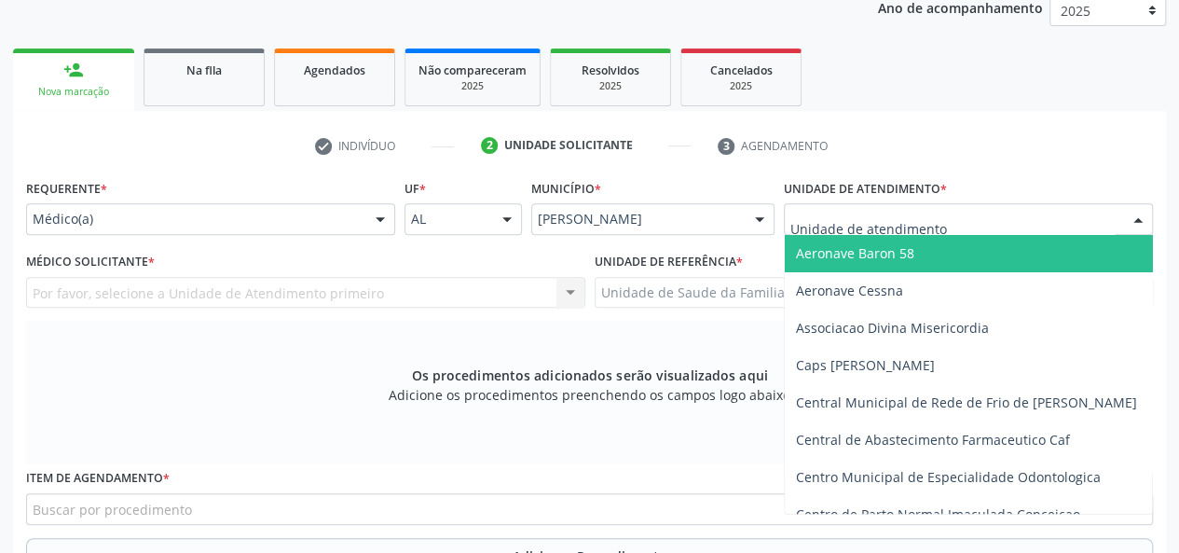
type input "J"
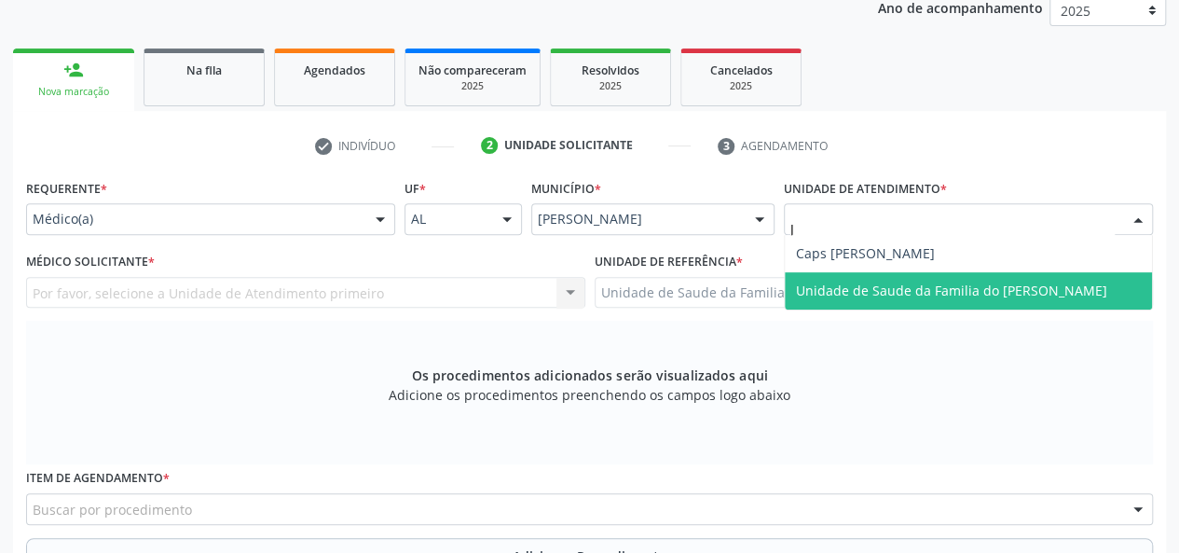
click at [859, 282] on span "Unidade de Saude da Familia do [PERSON_NAME]" at bounding box center [951, 291] width 311 height 18
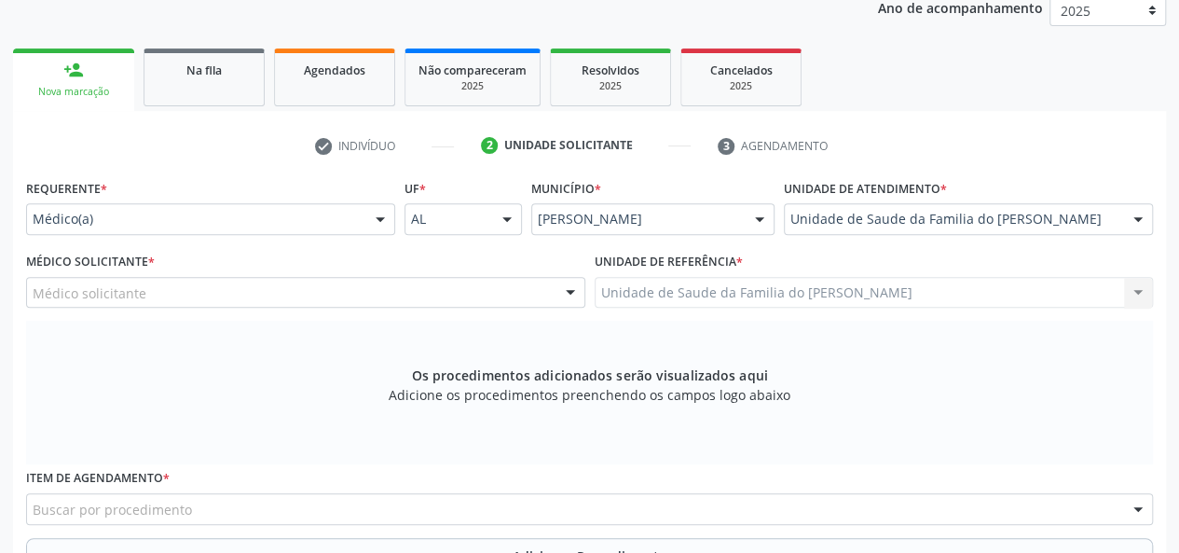
click at [558, 291] on div at bounding box center [571, 294] width 28 height 32
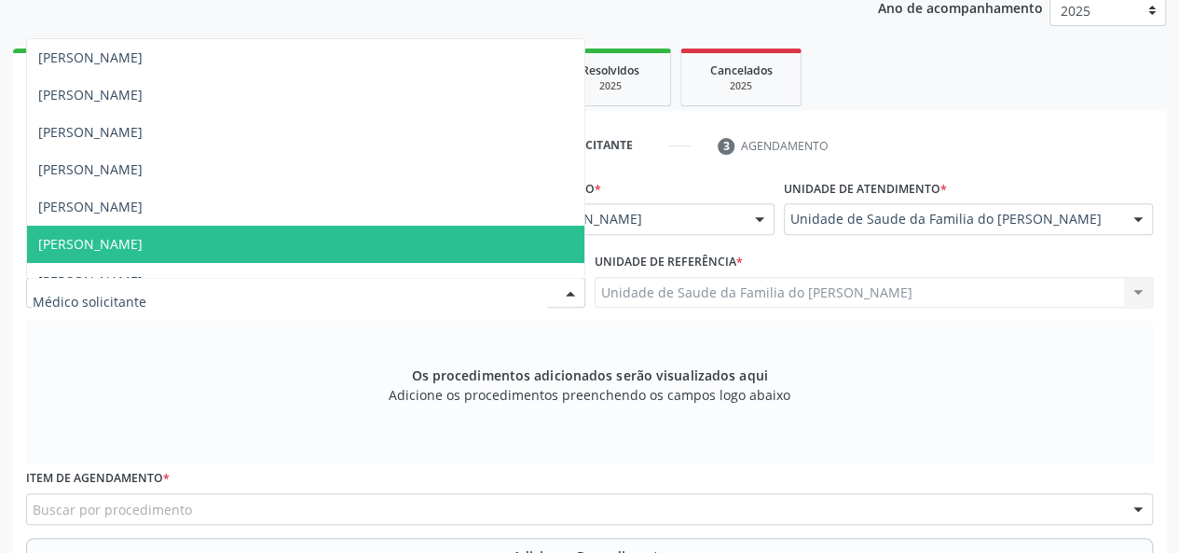
click at [440, 245] on span "[PERSON_NAME]" at bounding box center [305, 244] width 557 height 37
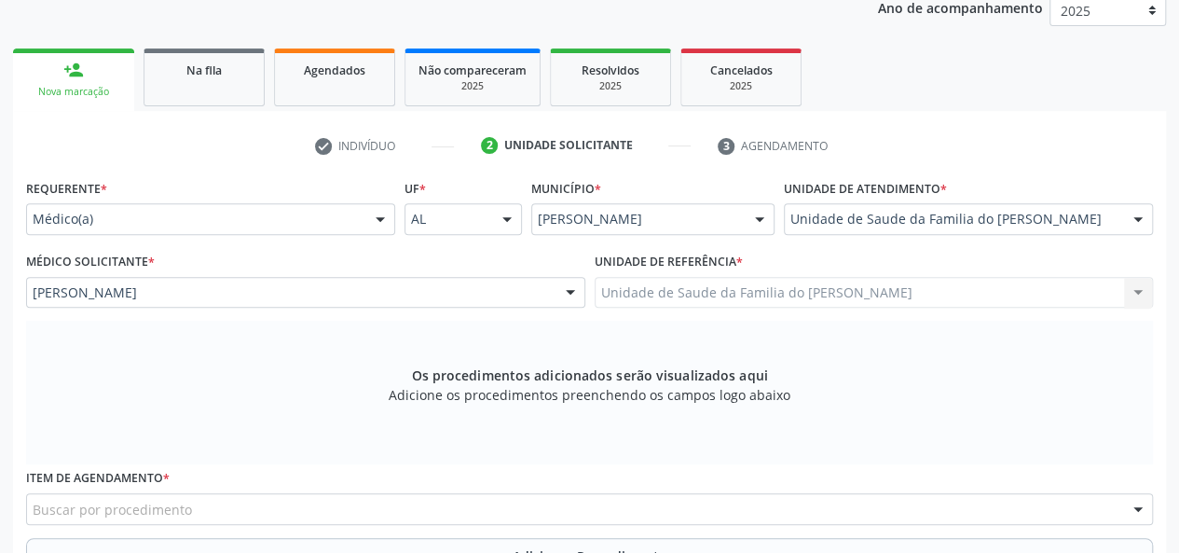
scroll to position [350, 0]
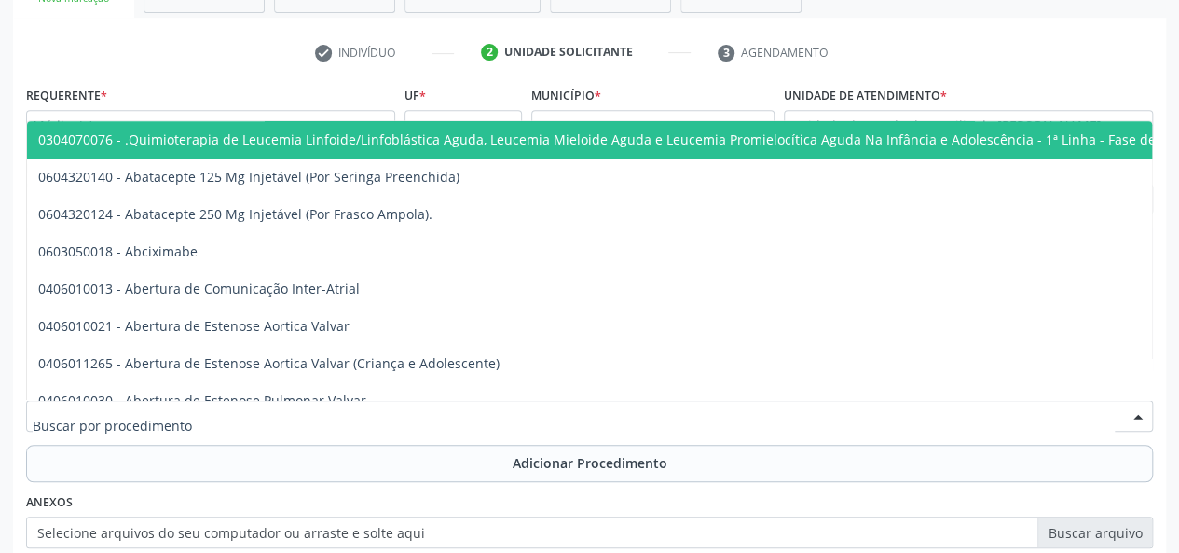
click at [384, 414] on div at bounding box center [589, 416] width 1127 height 32
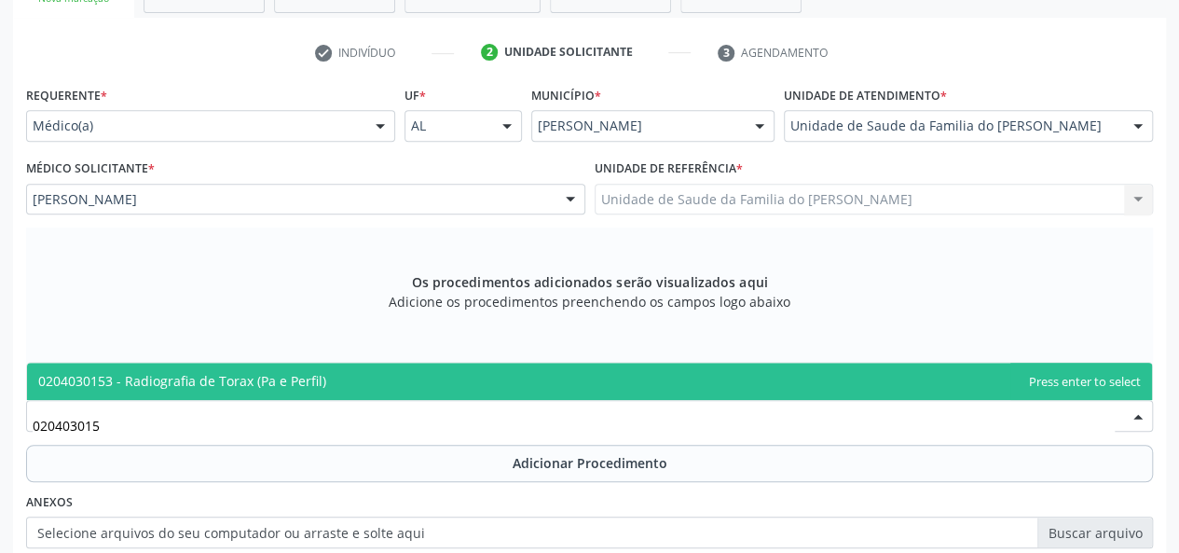
type input "0204030153"
click at [376, 381] on span "0204030153 - Radiografia de Torax (Pa e Perfil)" at bounding box center [589, 381] width 1125 height 37
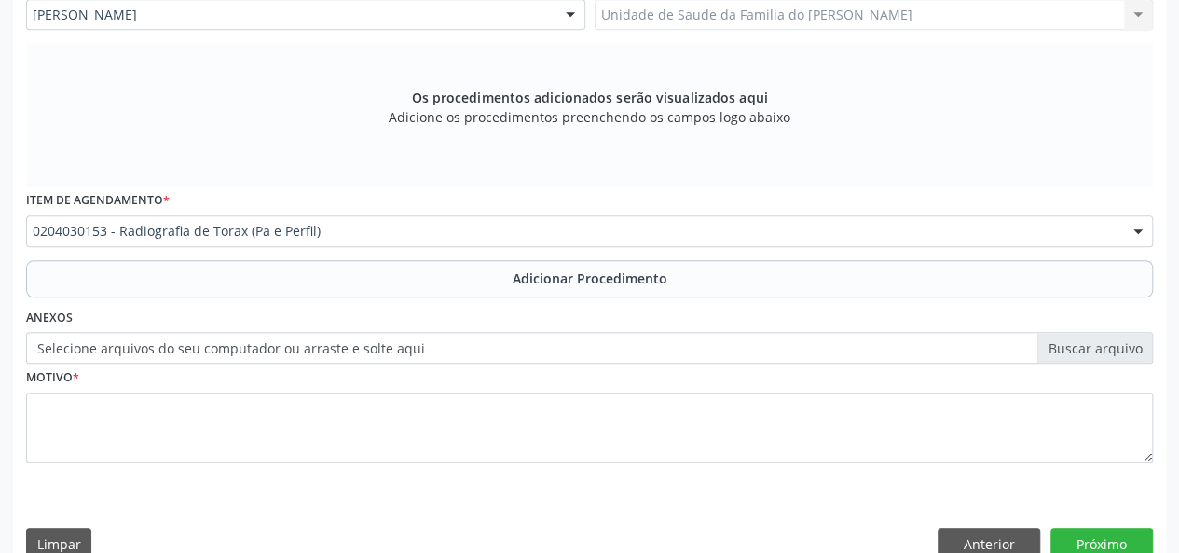
scroll to position [536, 0]
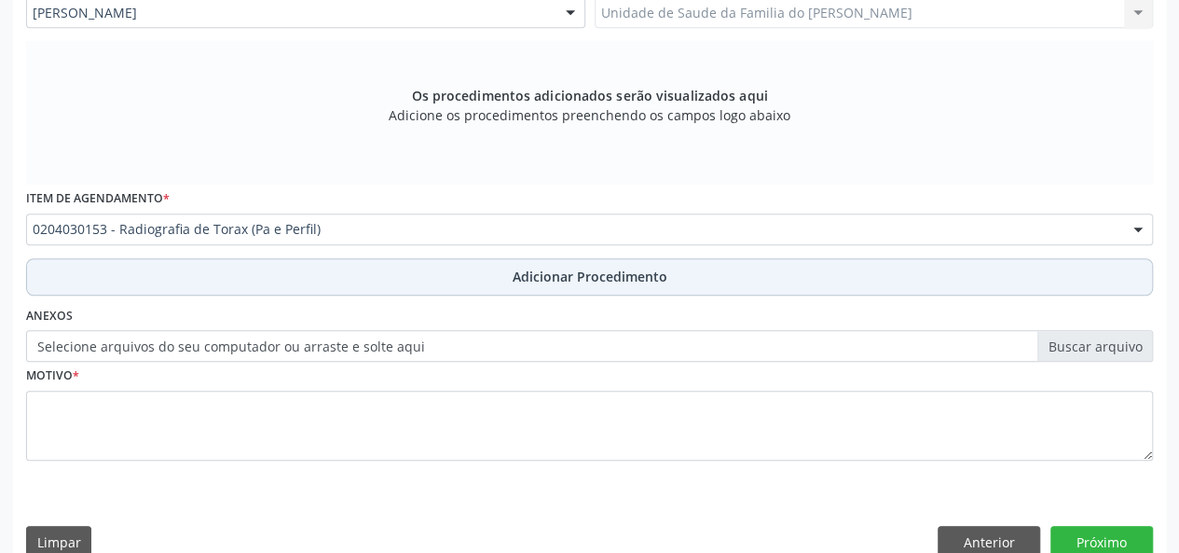
click at [364, 279] on button "Adicionar Procedimento" at bounding box center [589, 276] width 1127 height 37
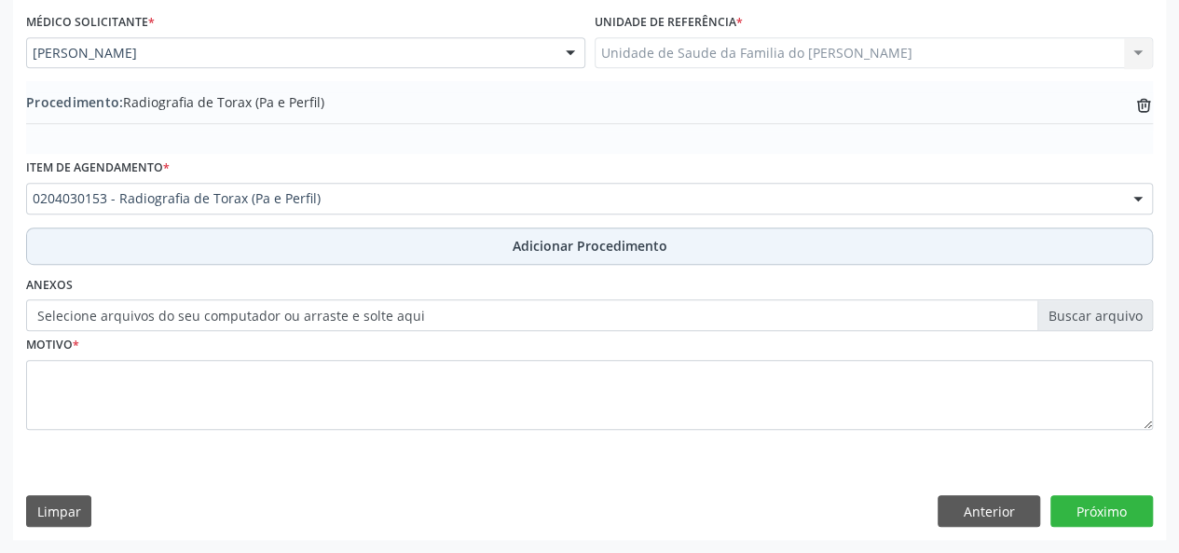
scroll to position [494, 0]
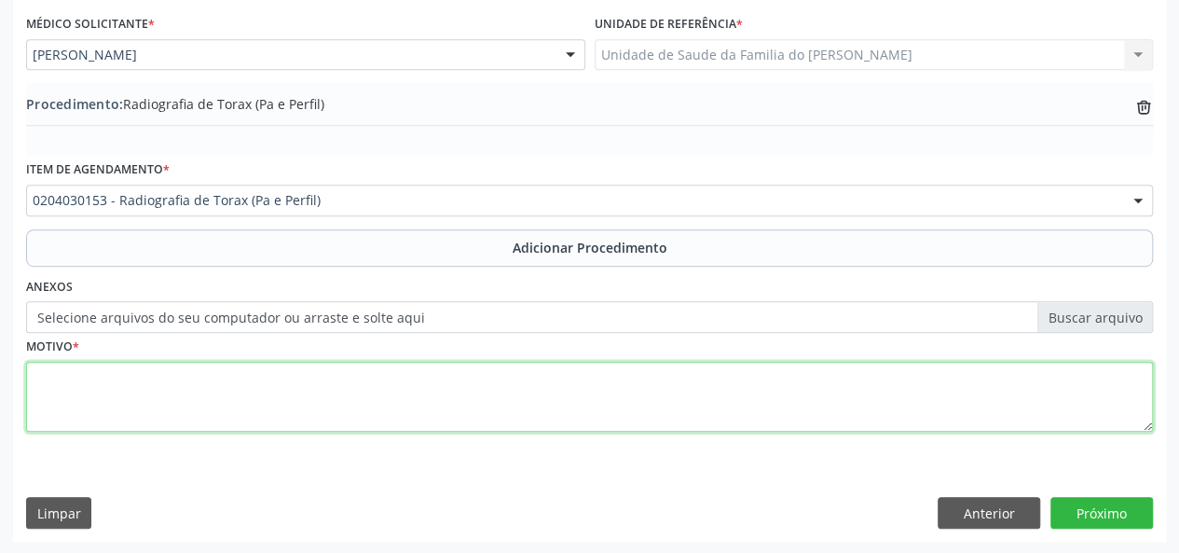
click at [372, 397] on textarea at bounding box center [589, 397] width 1127 height 71
type textarea "PACIENTE TABAGISTA"
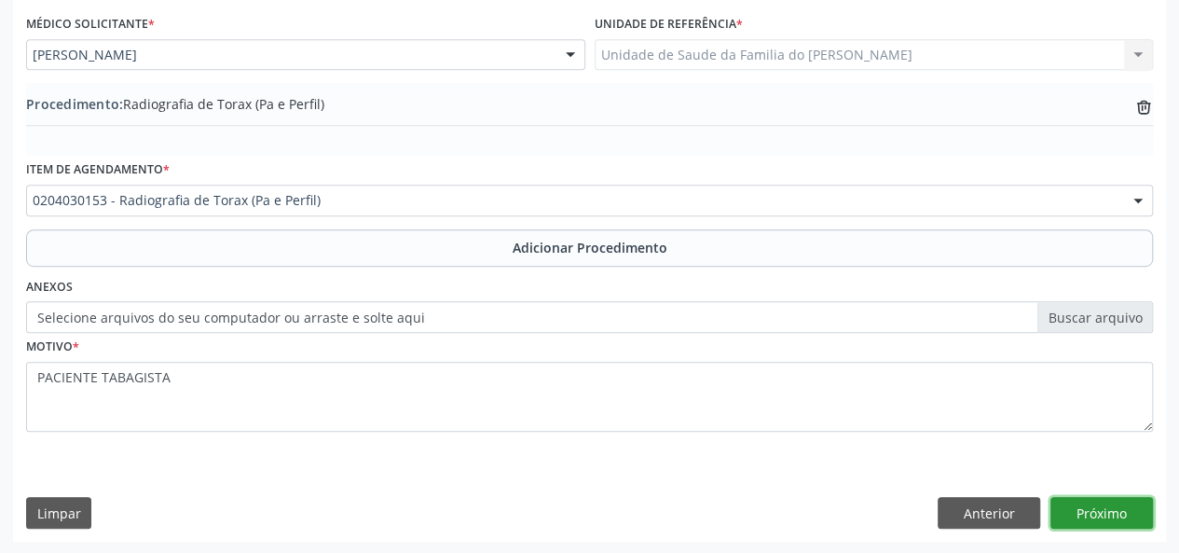
click at [1113, 515] on button "Próximo" at bounding box center [1102, 513] width 103 height 32
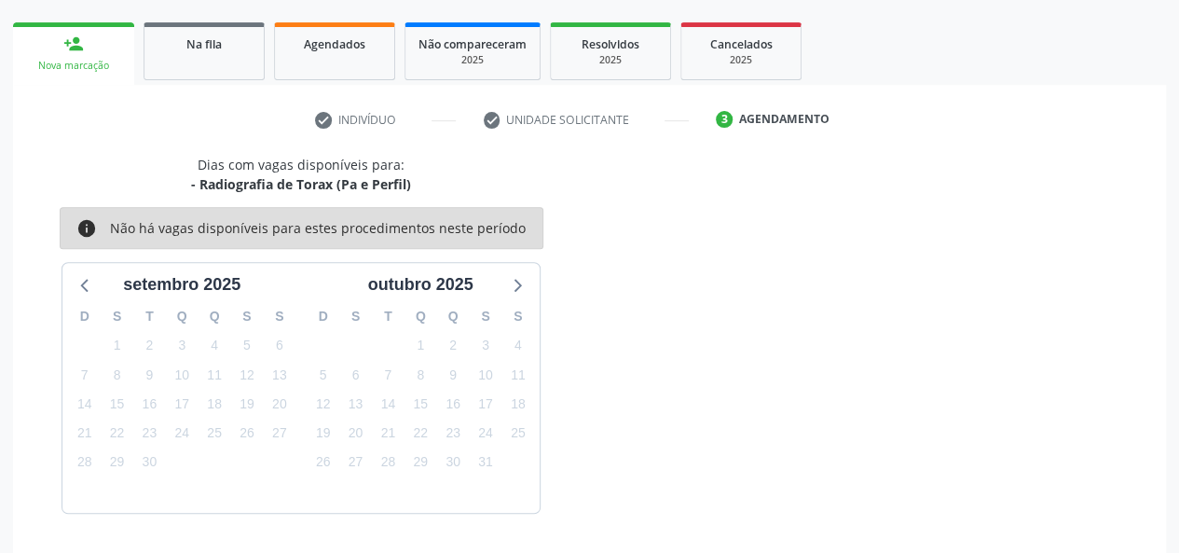
scroll to position [337, 0]
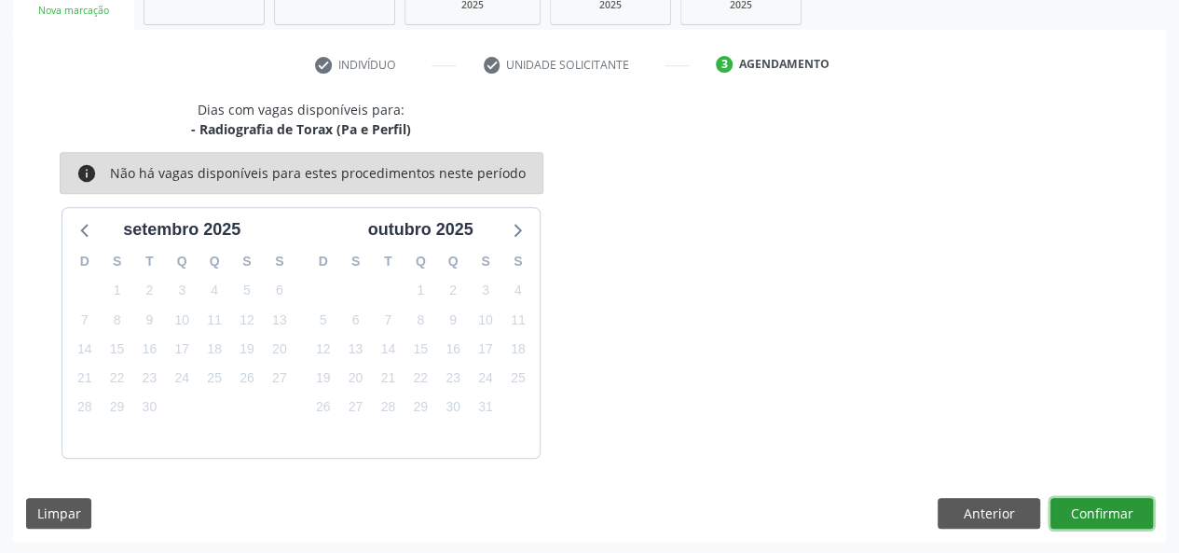
click at [1113, 515] on button "Confirmar" at bounding box center [1102, 514] width 103 height 32
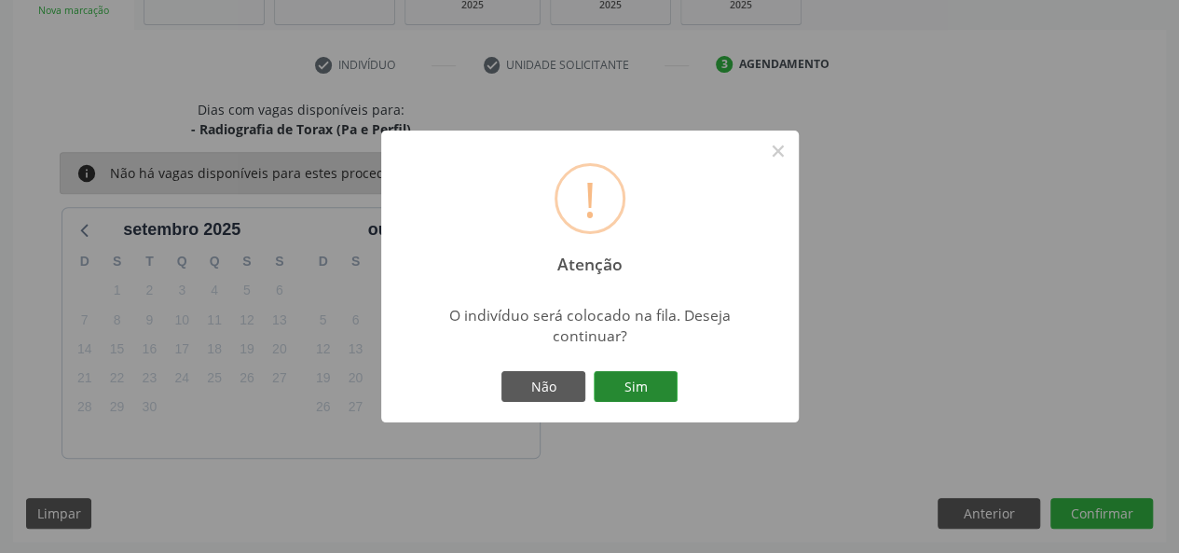
click at [651, 391] on button "Sim" at bounding box center [636, 387] width 84 height 32
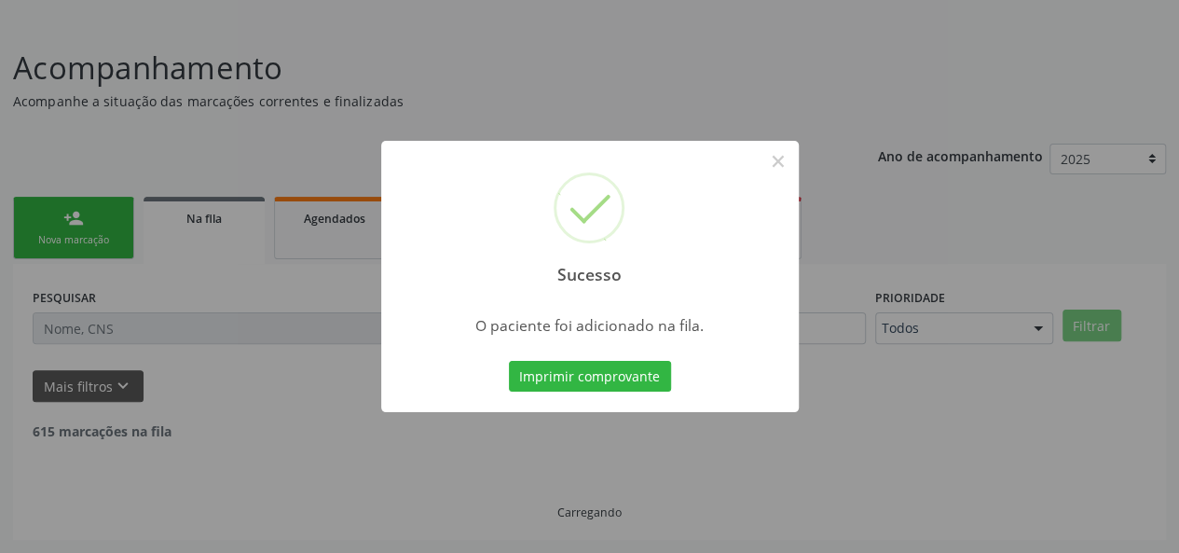
scroll to position [88, 0]
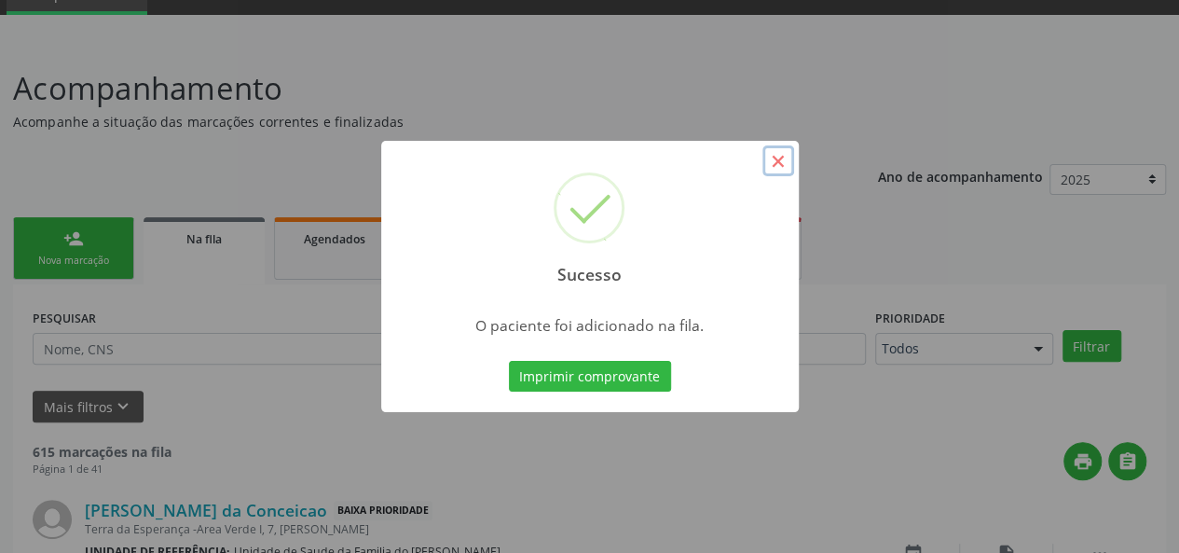
click at [788, 168] on button "×" at bounding box center [779, 161] width 32 height 32
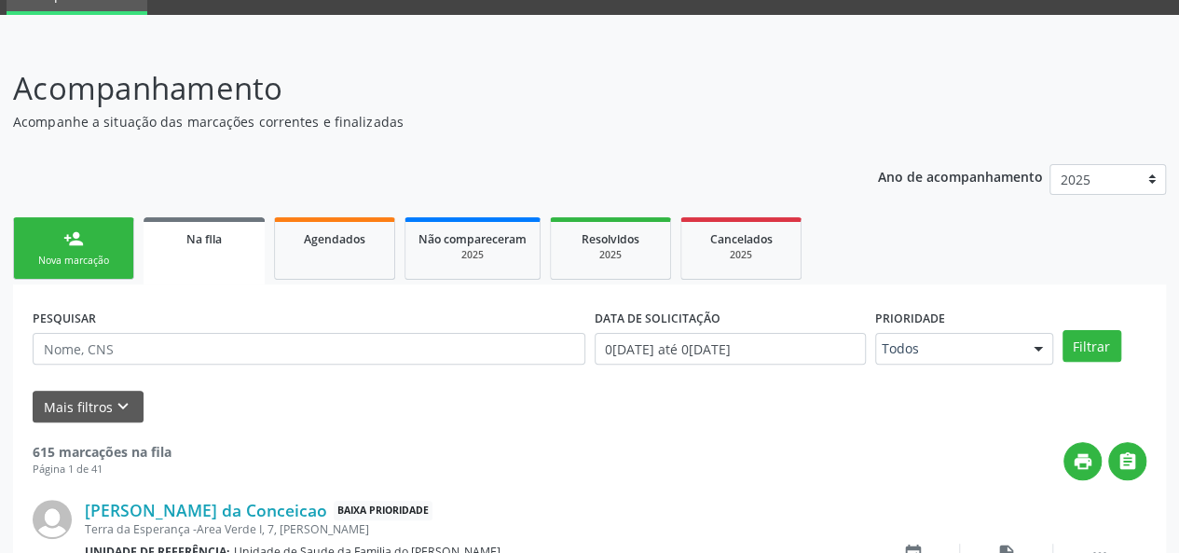
click at [70, 249] on link "person_add Nova marcação" at bounding box center [73, 248] width 121 height 62
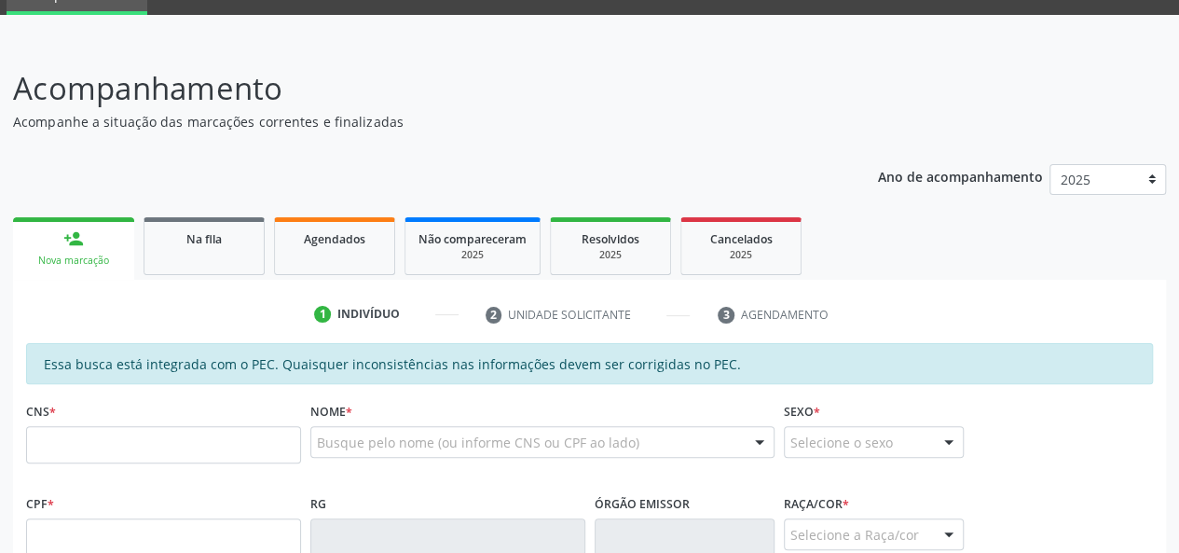
scroll to position [181, 0]
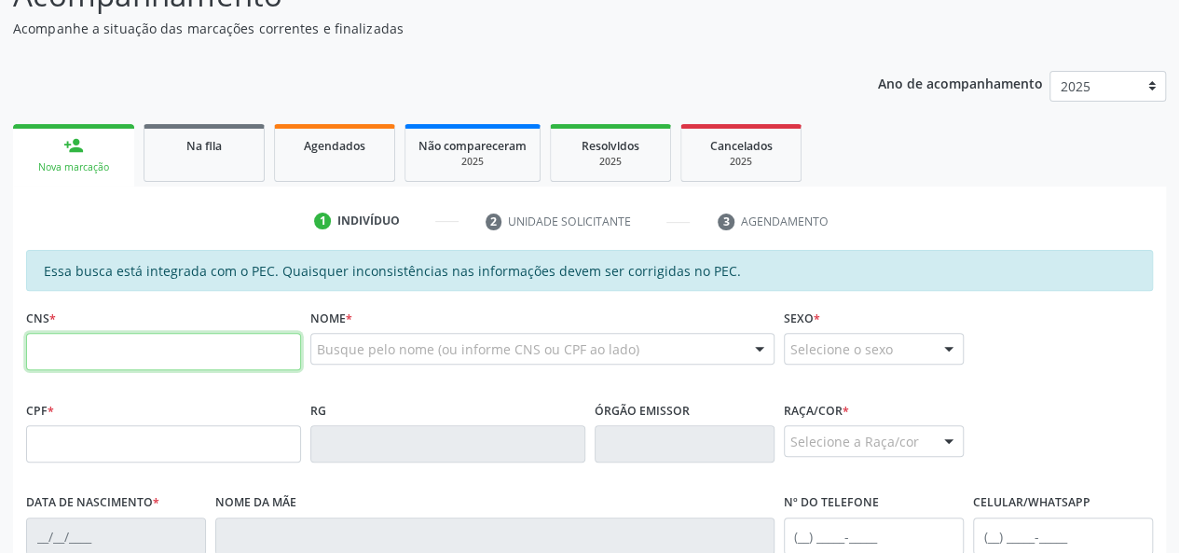
click at [188, 358] on input "text" at bounding box center [163, 351] width 275 height 37
type input "707 4060 1994 9271"
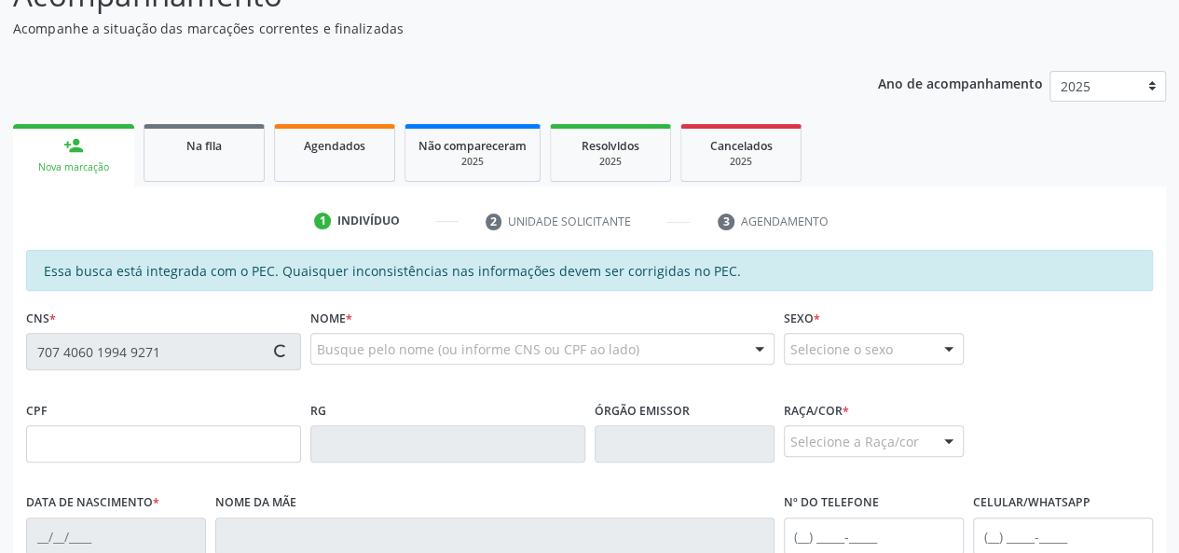
type input "031.143.934-97"
type input "[DATE]"
type input "[PERSON_NAME]"
type input "[PHONE_NUMBER]"
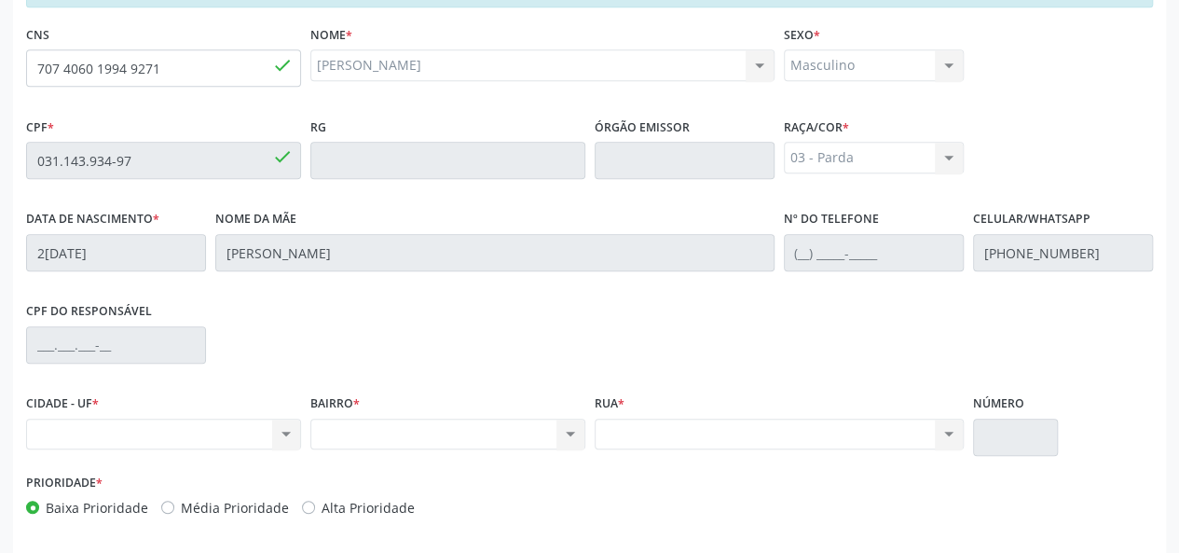
scroll to position [350, 0]
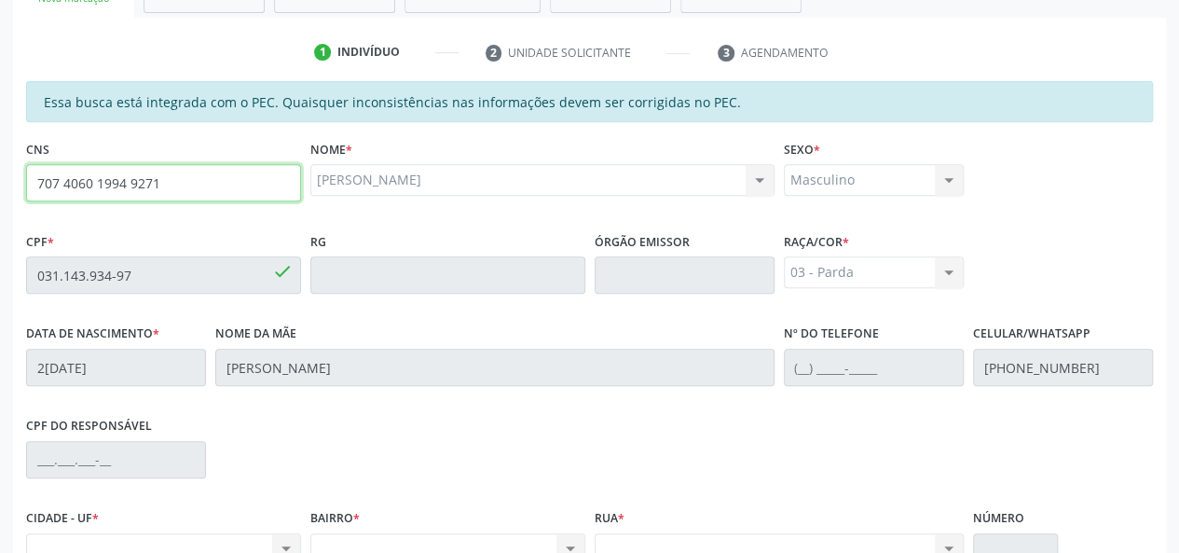
click at [137, 179] on input "707 4060 1994 9271" at bounding box center [163, 182] width 275 height 37
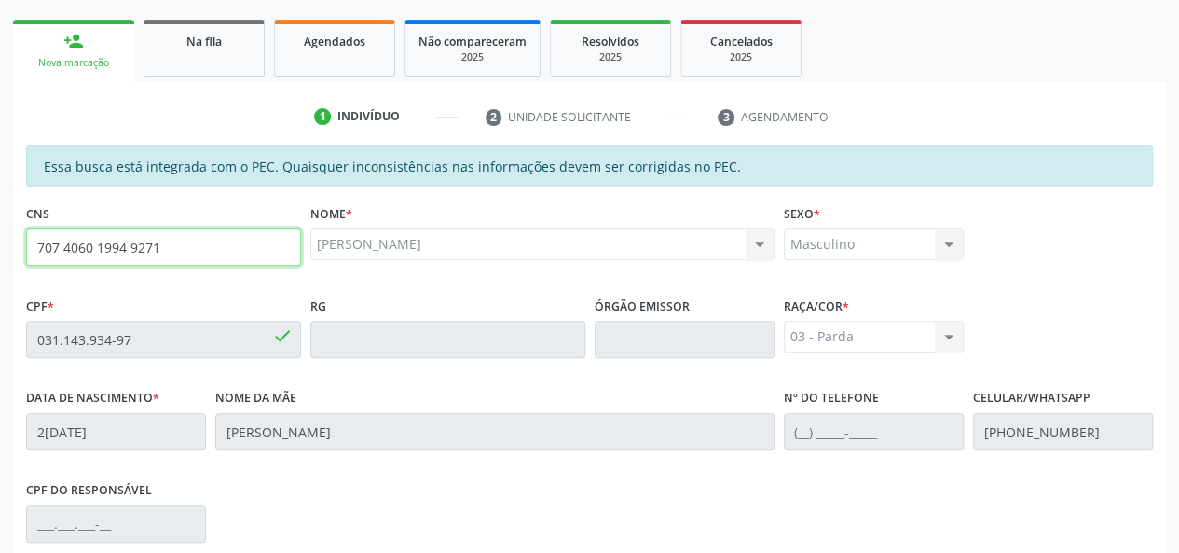
scroll to position [256, 0]
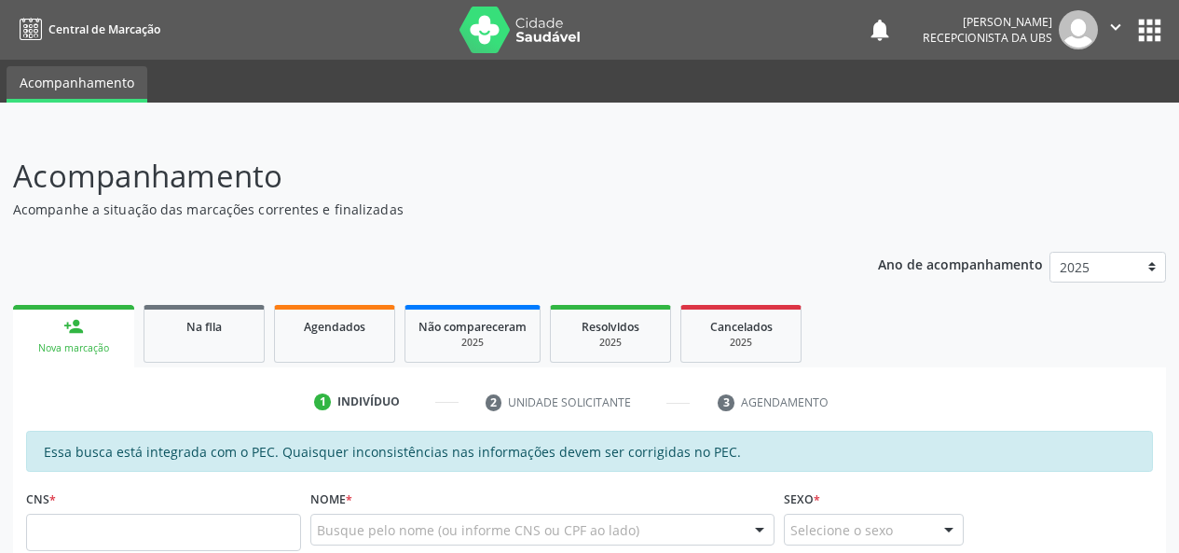
scroll to position [319, 0]
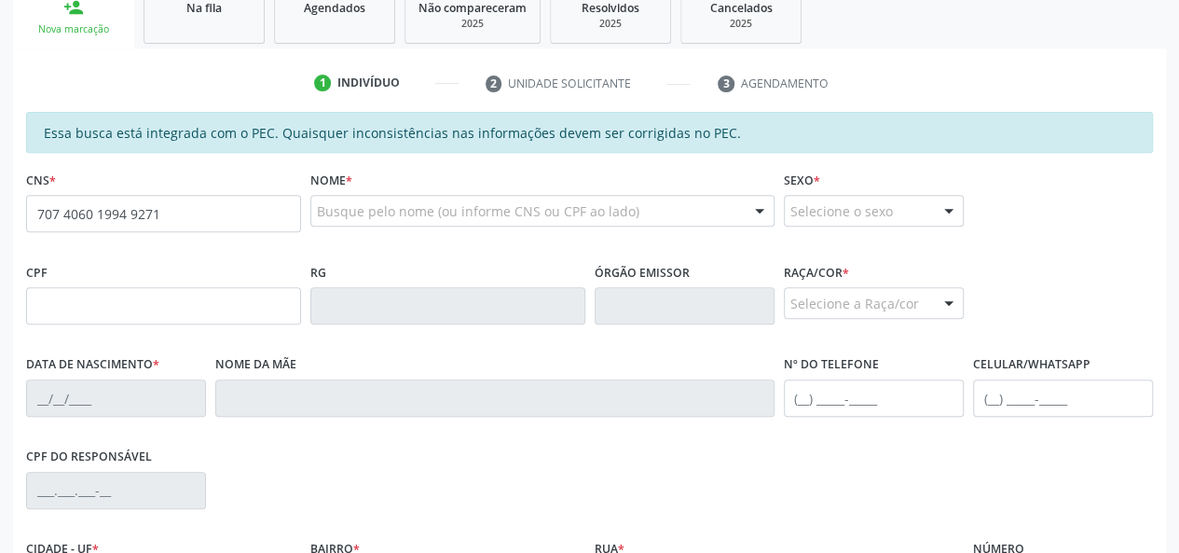
type input "707 4060 1994 9271"
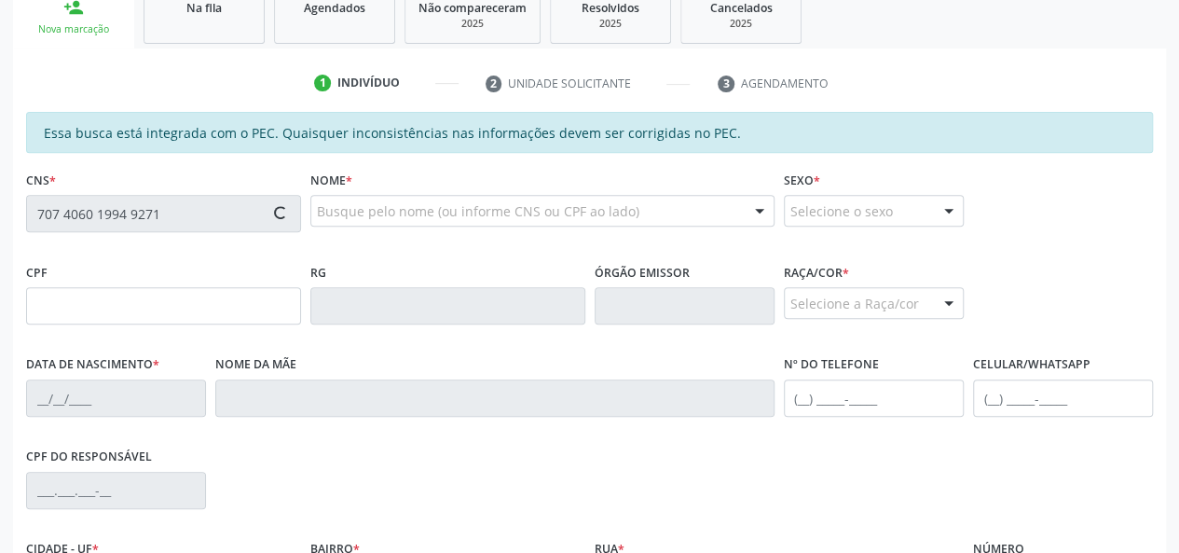
type input "031.143.934-97"
type input "2[DATE]"
type input "[PERSON_NAME]"
type input "(82) 98172-0637"
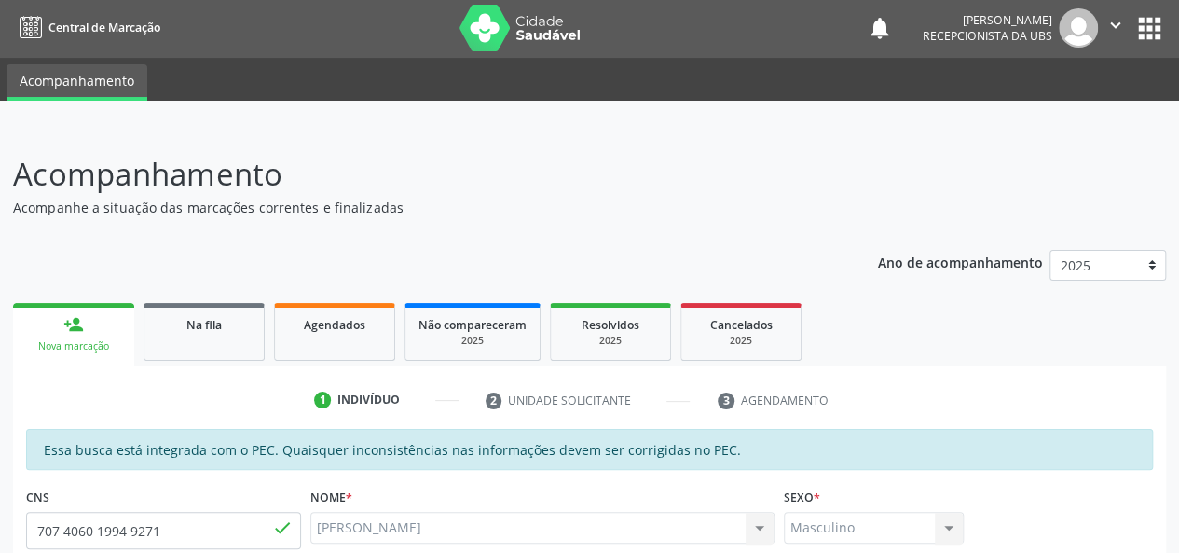
scroll to position [0, 0]
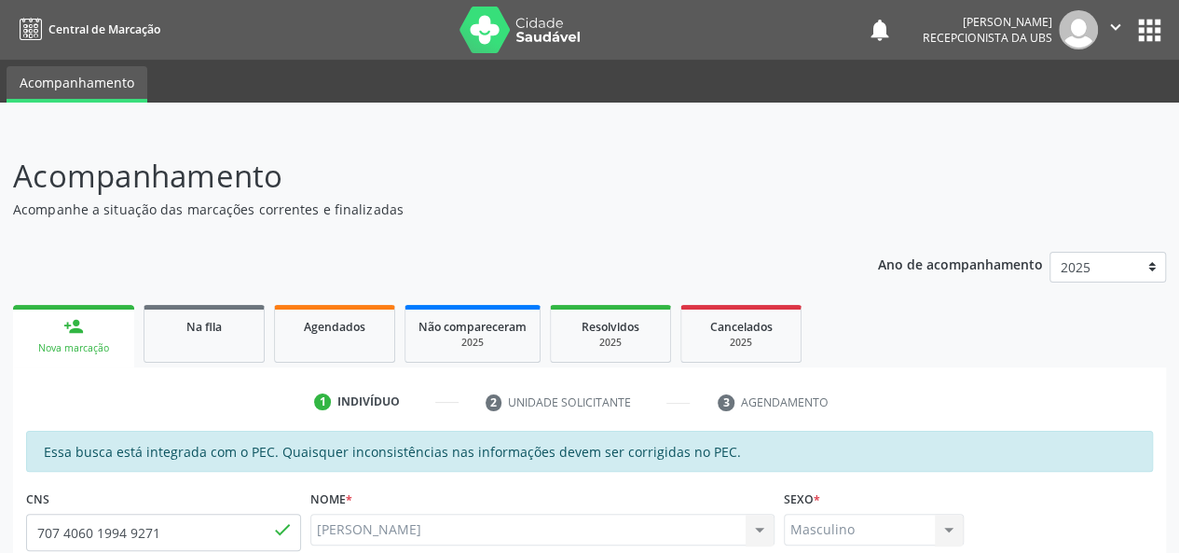
click at [99, 327] on link "person_add Nova marcação" at bounding box center [73, 336] width 121 height 62
click at [69, 340] on link "person_add Nova marcação" at bounding box center [73, 336] width 121 height 62
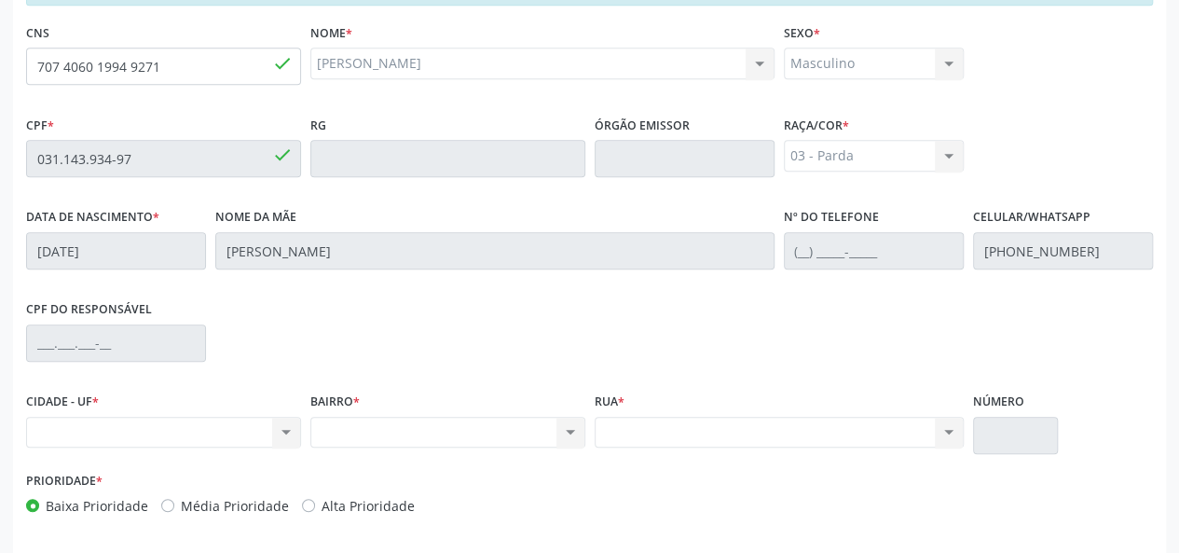
scroll to position [93, 0]
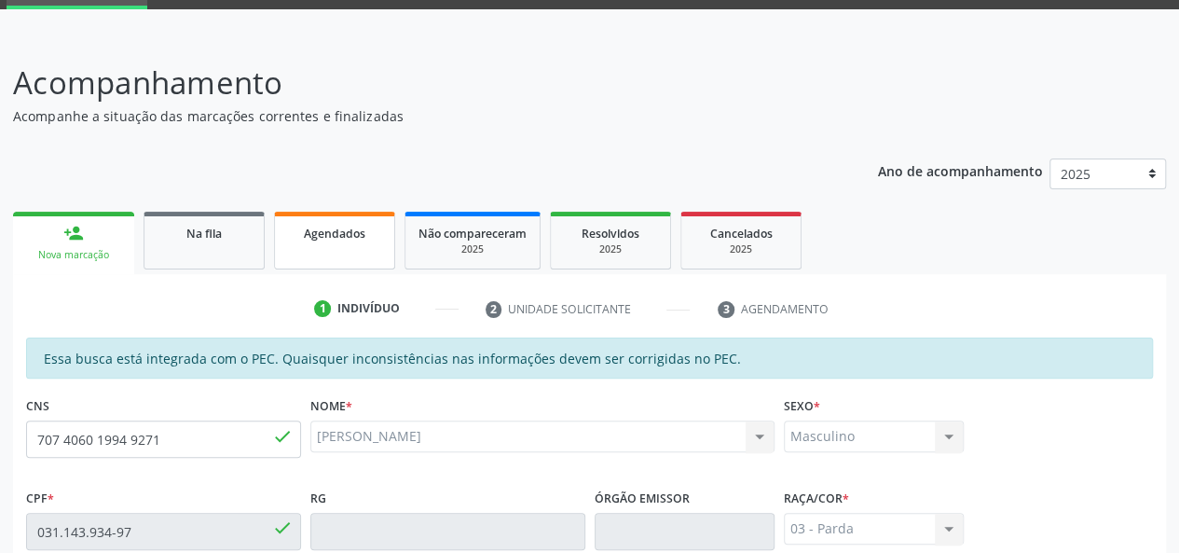
click at [334, 246] on link "Agendados" at bounding box center [334, 241] width 121 height 58
click at [199, 251] on link "Na fila" at bounding box center [204, 241] width 121 height 58
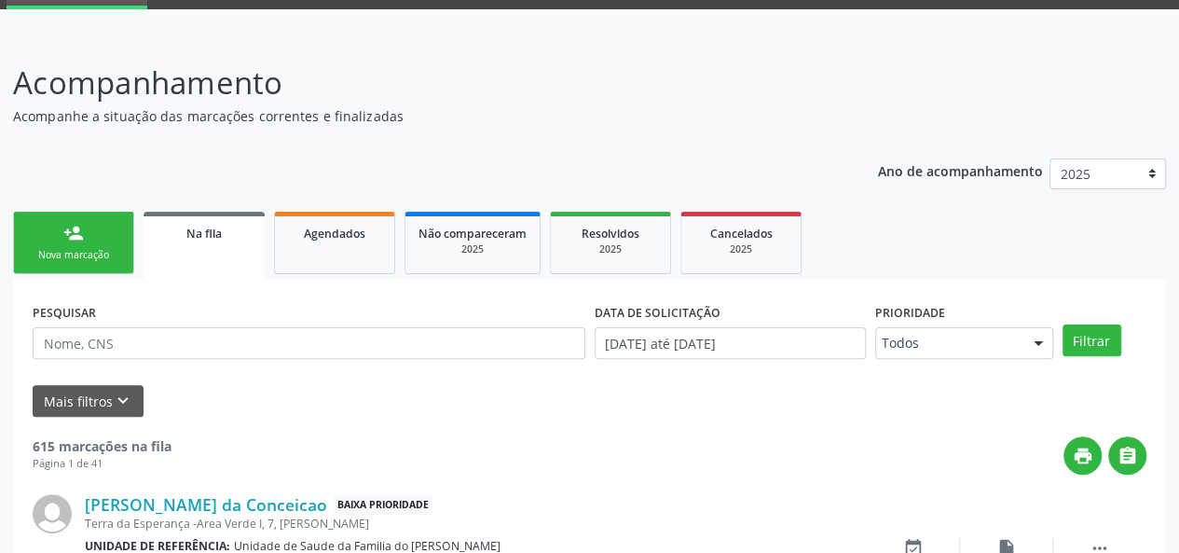
scroll to position [88, 0]
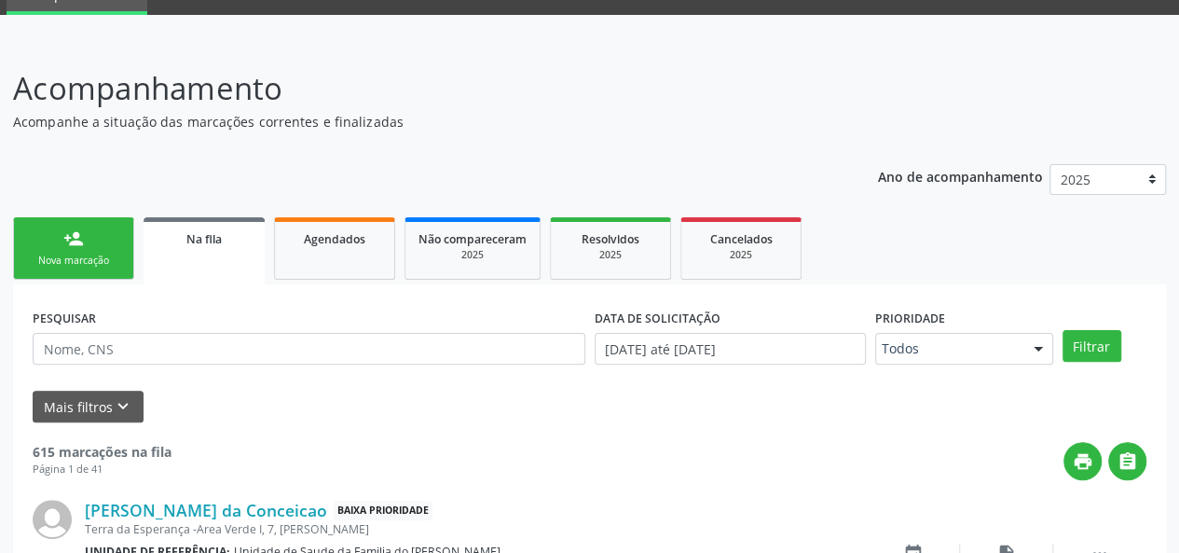
click at [46, 248] on link "person_add Nova marcação" at bounding box center [73, 248] width 121 height 62
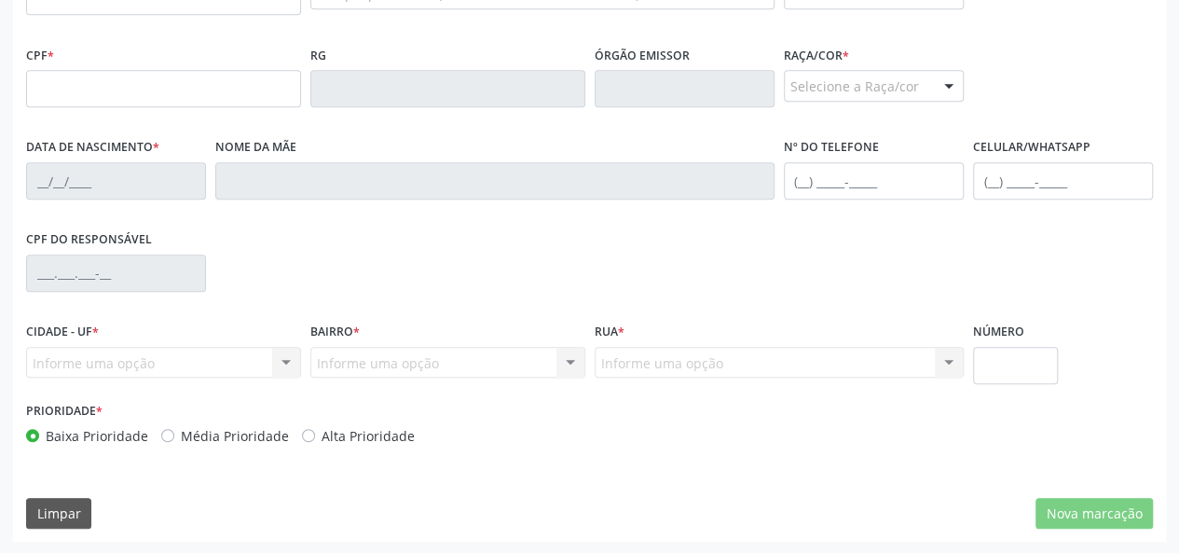
scroll to position [350, 0]
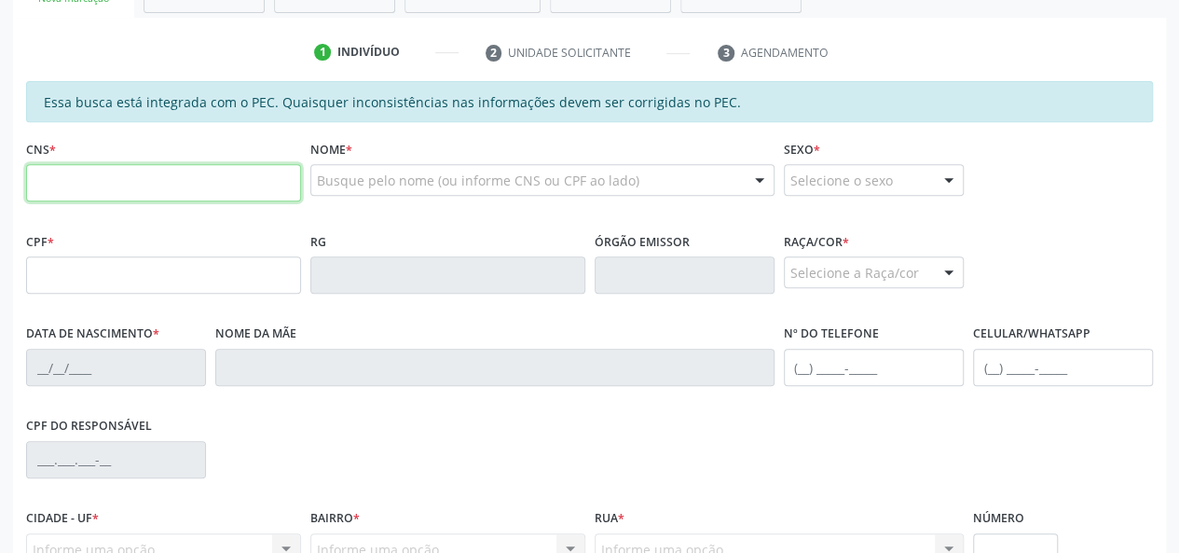
paste input "707 4060 1994 9271"
type input "707 4060 1994 9271"
type input "031.143.934-97"
type input "20/06/1960"
type input "Josefa Leandro Alves"
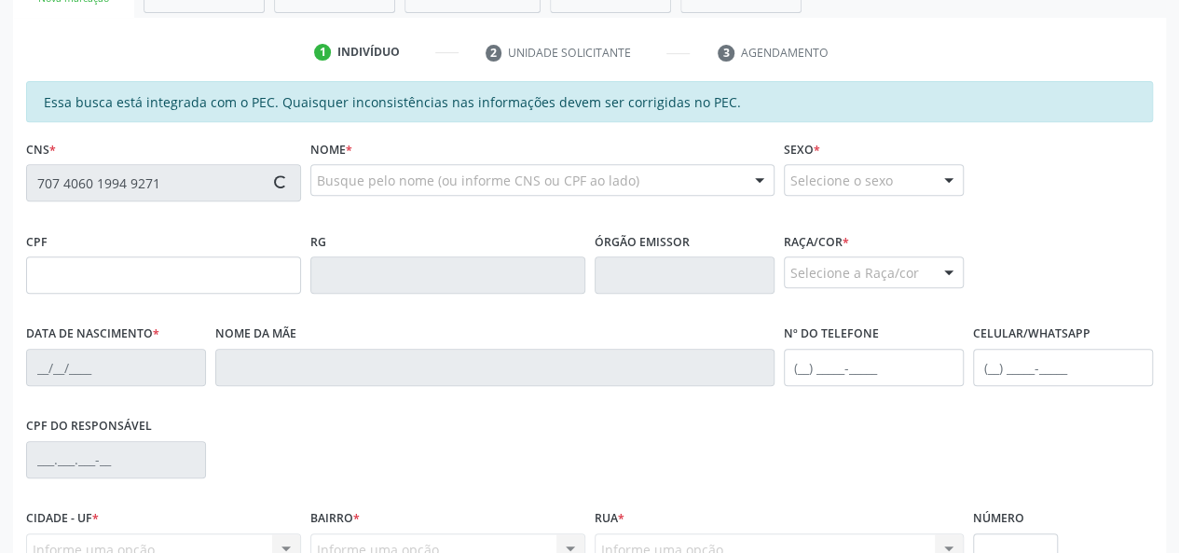
type input "(82) 98172-0637"
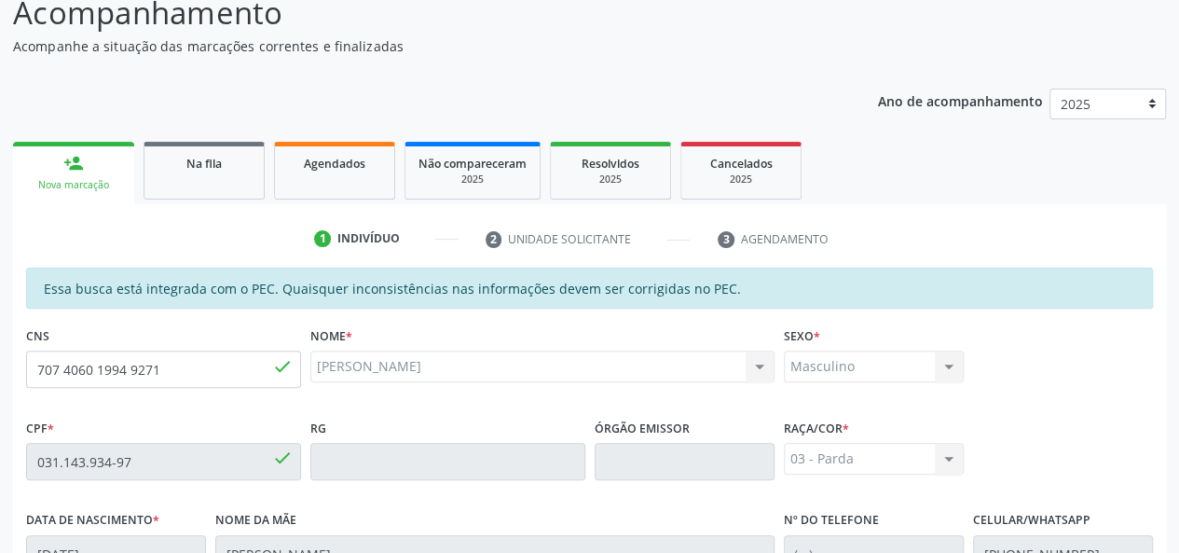
scroll to position [0, 0]
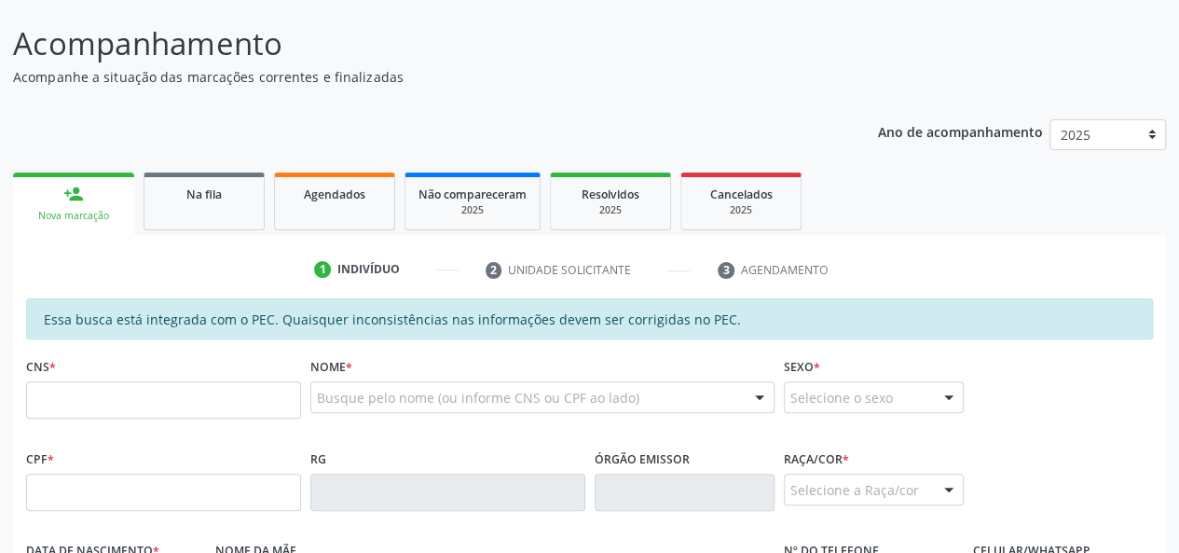
scroll to position [280, 0]
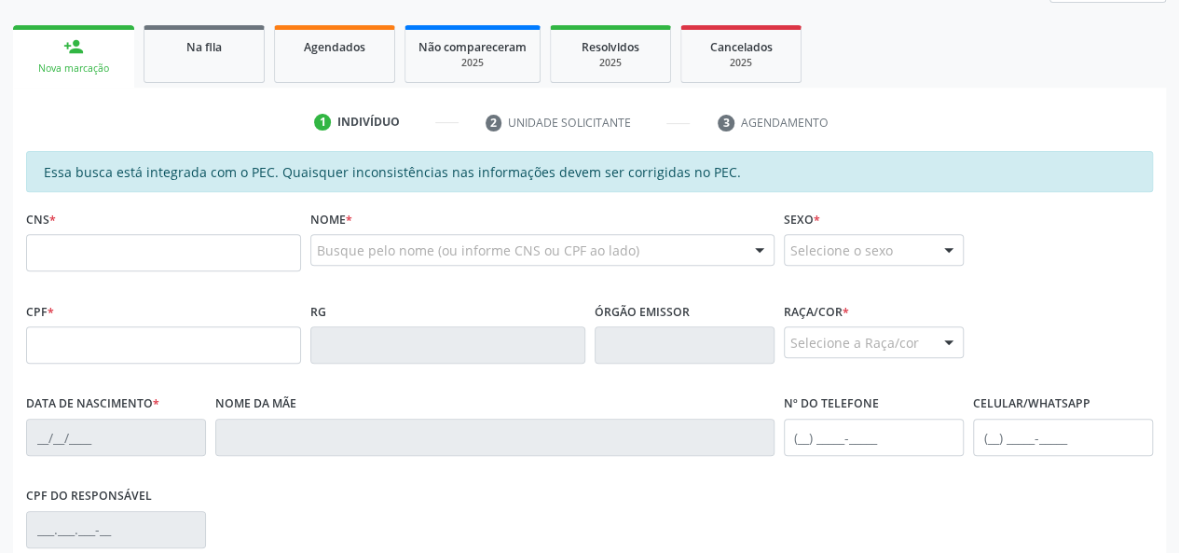
drag, startPoint x: 167, startPoint y: 255, endPoint x: 116, endPoint y: 260, distance: 51.5
type input "707 4060 1994 9271"
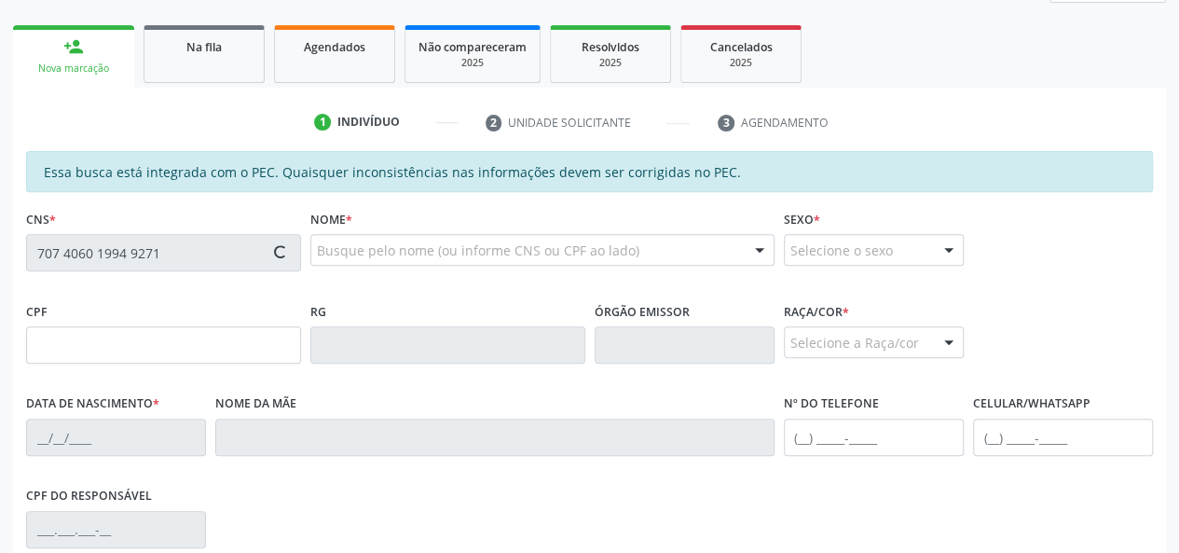
type input "031.143.934-97"
type input "[DATE]"
type input "[PERSON_NAME]"
type input "[PHONE_NUMBER]"
type input "S/N"
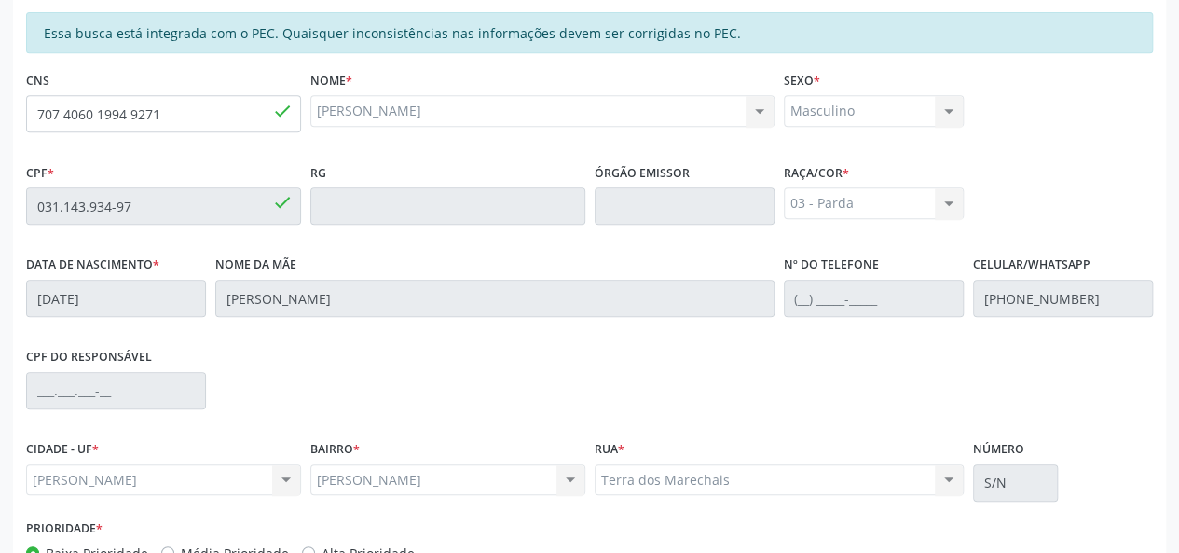
scroll to position [536, 0]
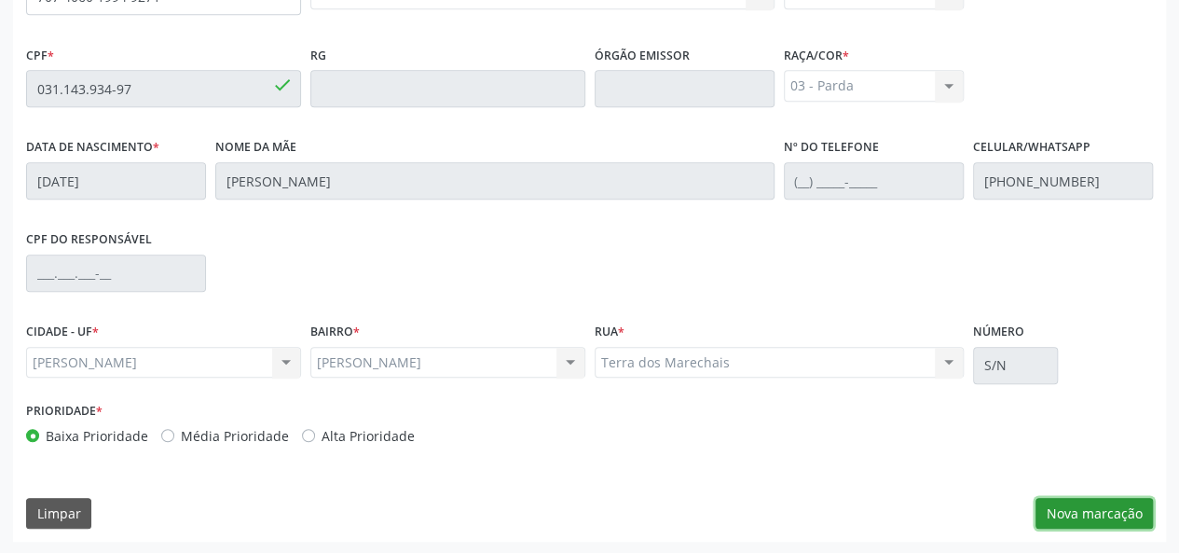
click at [1106, 515] on button "Nova marcação" at bounding box center [1094, 514] width 117 height 32
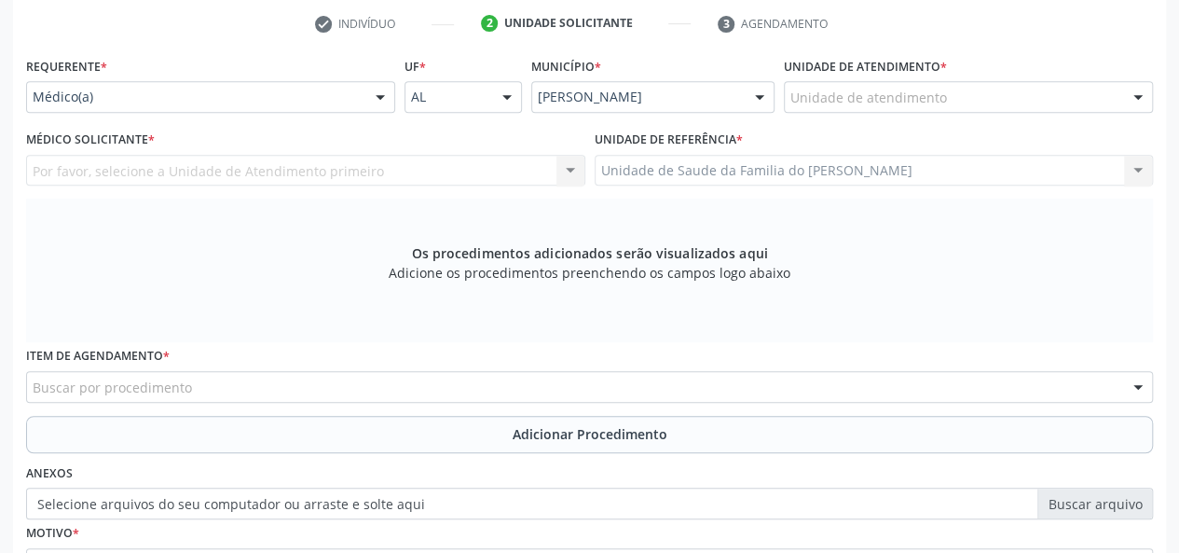
scroll to position [163, 0]
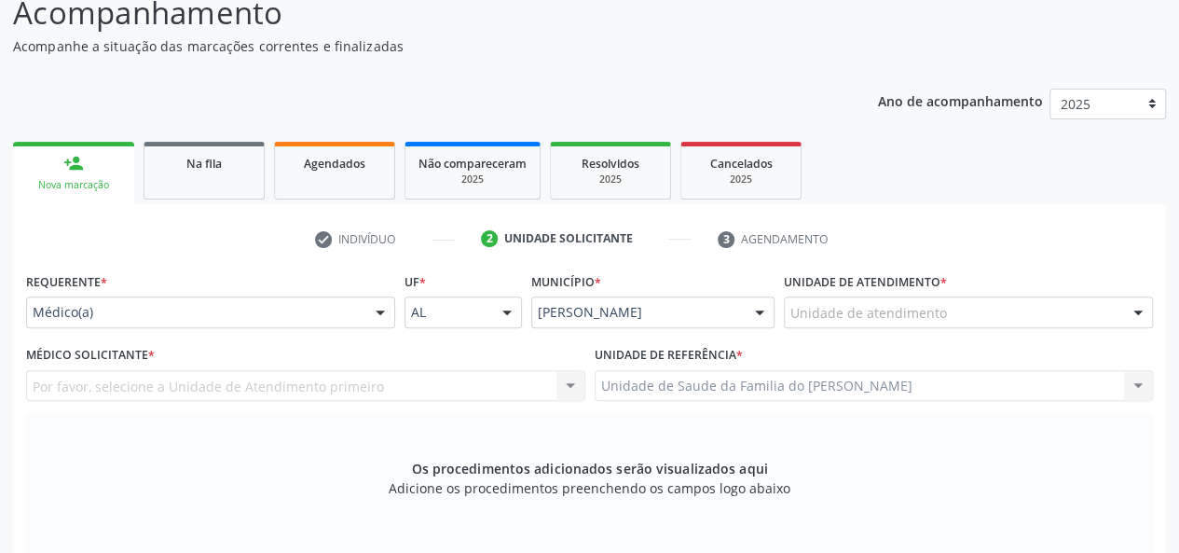
click at [375, 313] on div at bounding box center [380, 313] width 28 height 32
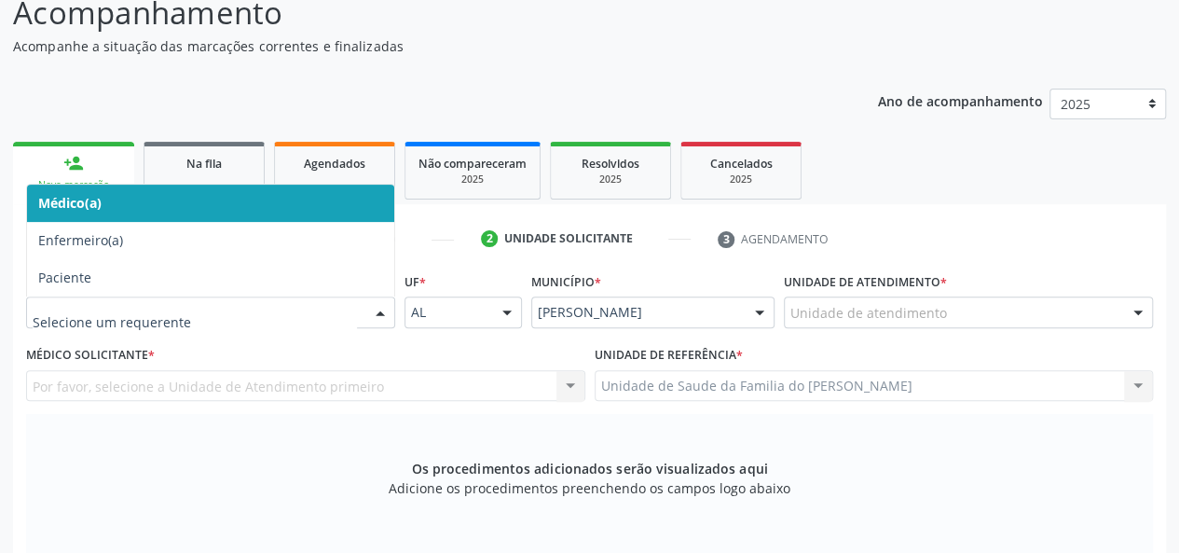
click at [336, 217] on span "Médico(a)" at bounding box center [210, 203] width 367 height 37
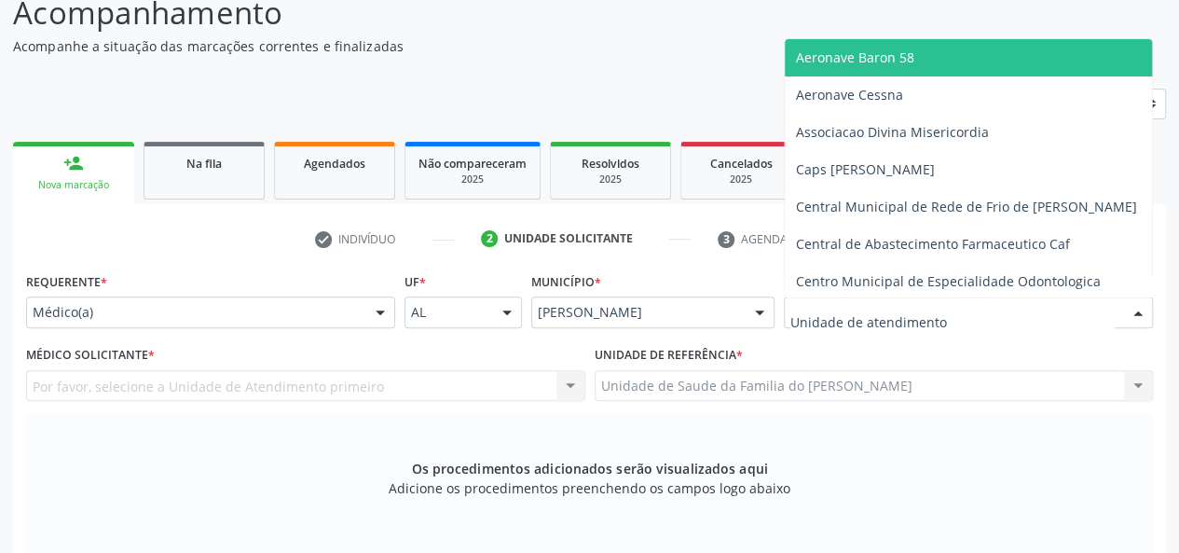
type input "j"
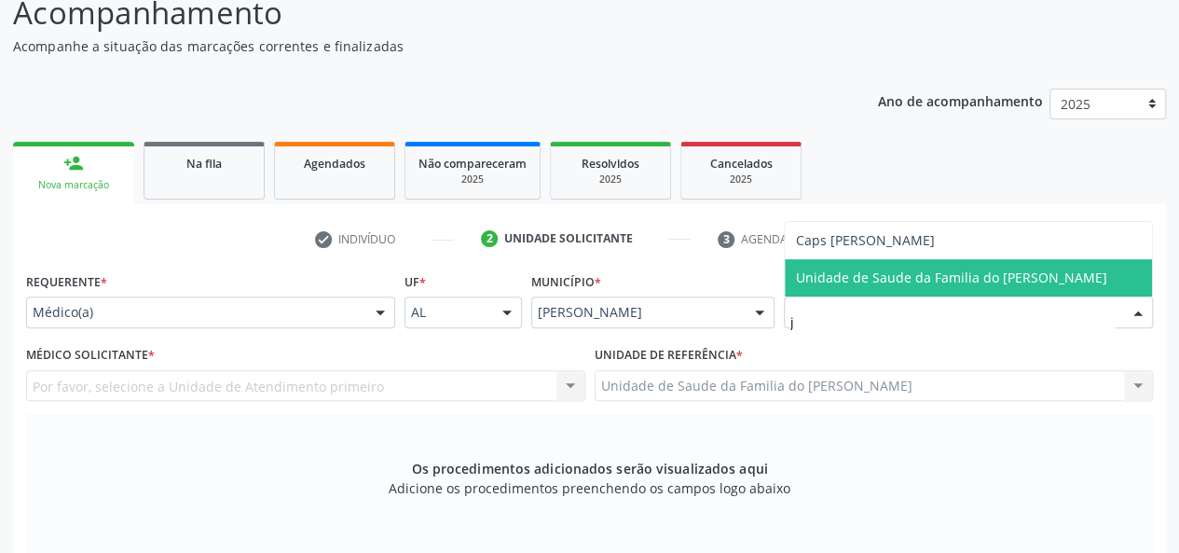
click at [892, 281] on span "Unidade de Saude da Familia do [PERSON_NAME]" at bounding box center [951, 277] width 311 height 18
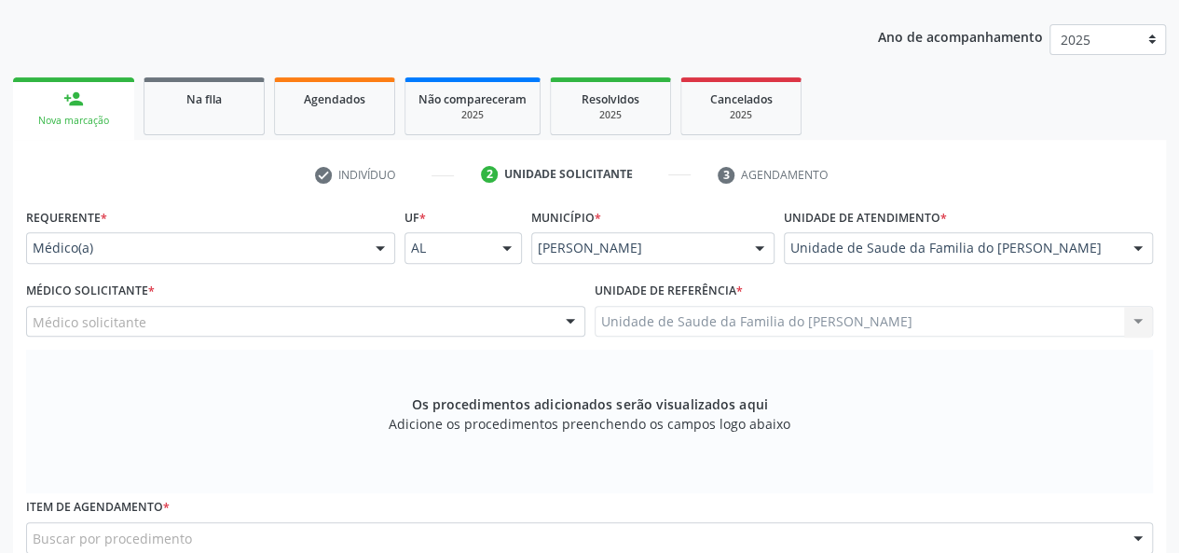
scroll to position [256, 0]
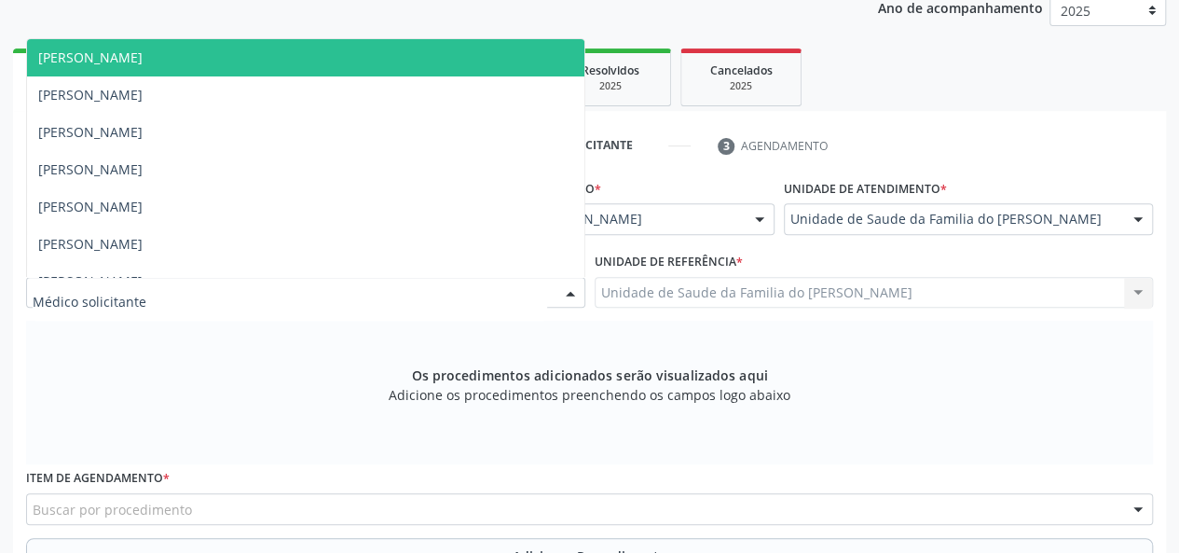
click at [544, 287] on div at bounding box center [305, 293] width 559 height 32
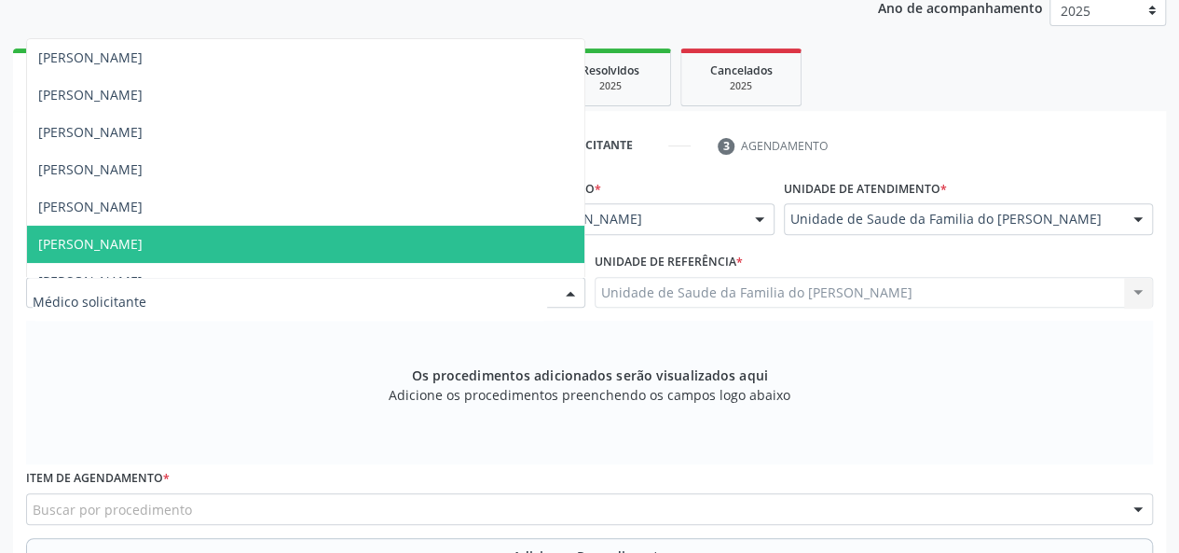
click at [494, 246] on span "[PERSON_NAME]" at bounding box center [305, 244] width 557 height 37
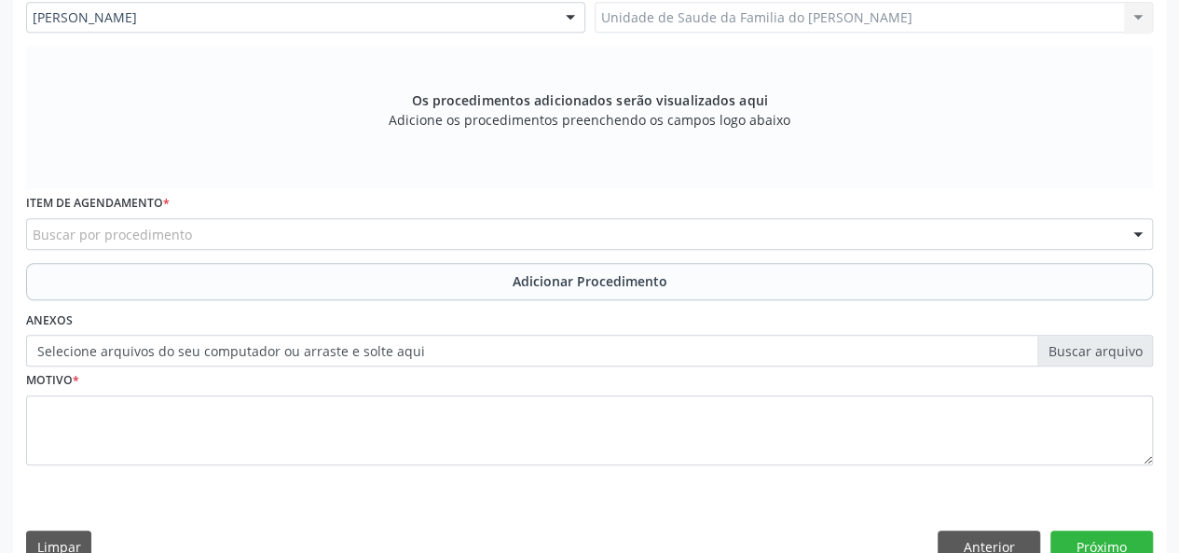
scroll to position [536, 0]
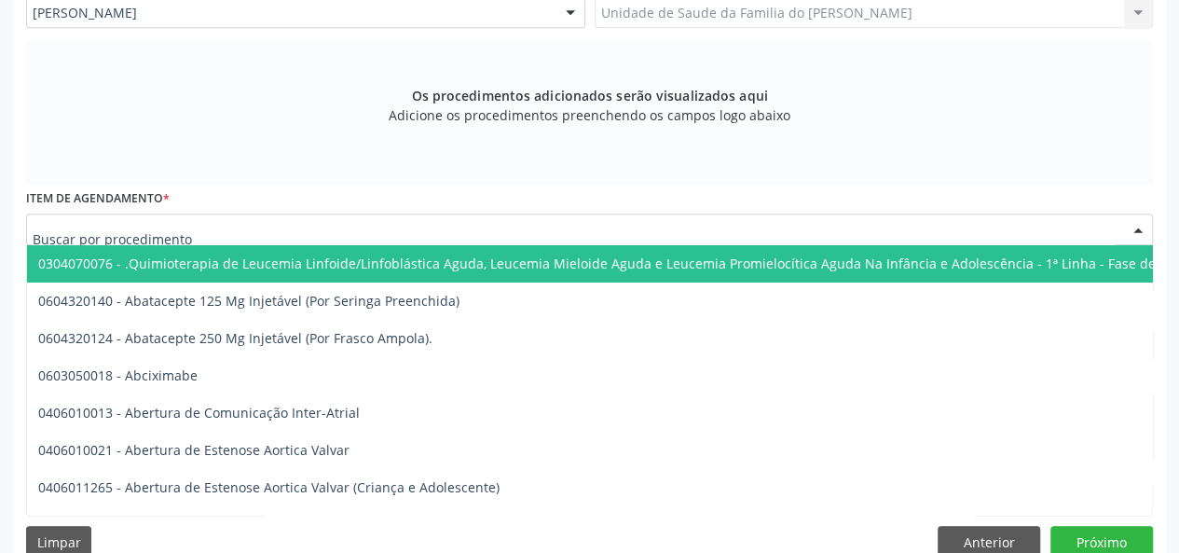
click at [470, 237] on div at bounding box center [589, 229] width 1127 height 32
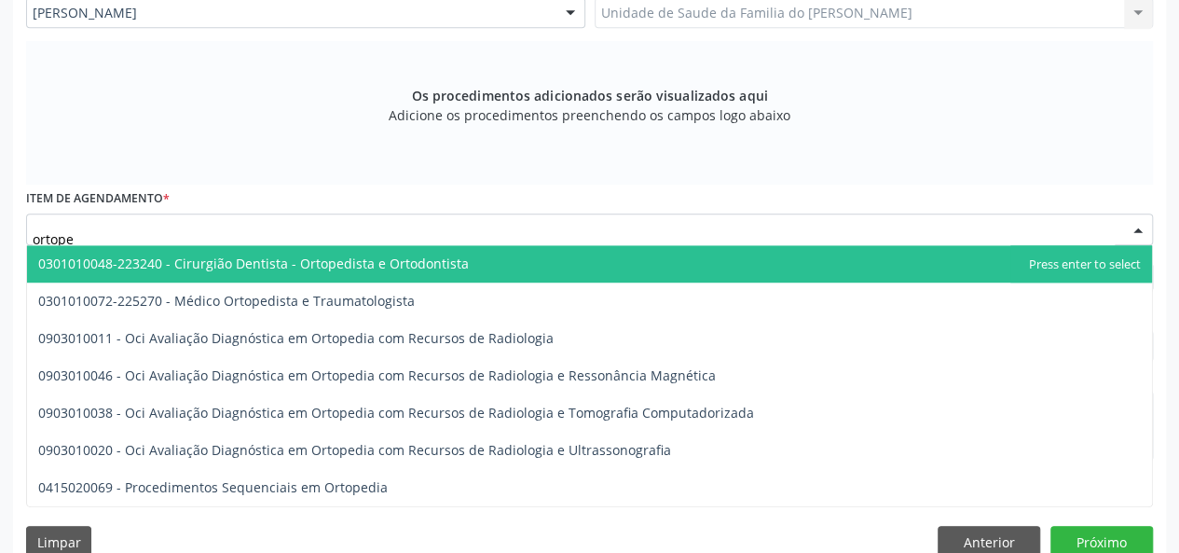
type input "ortoped"
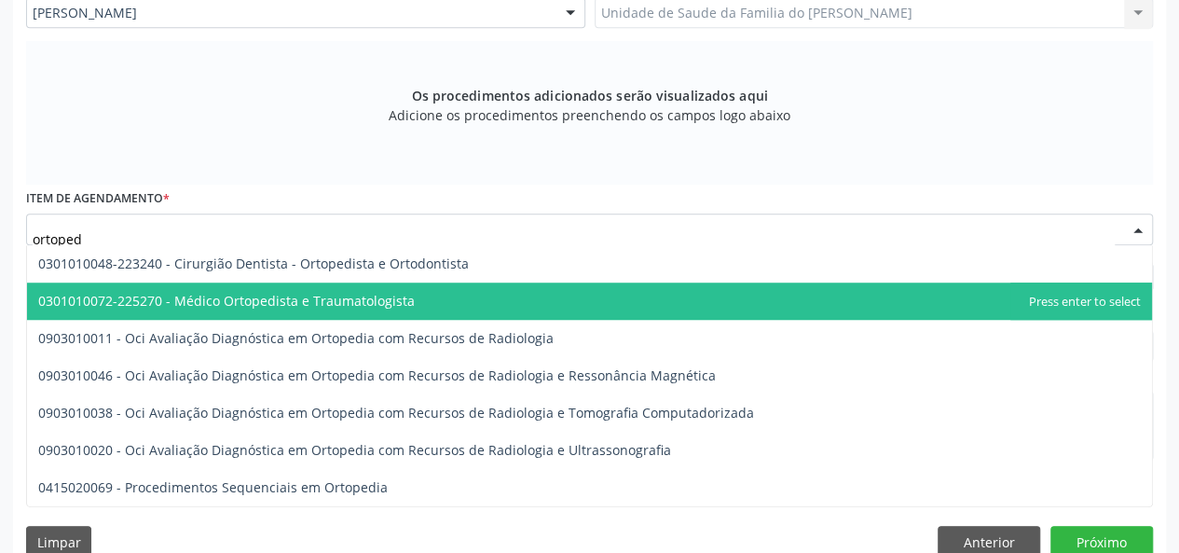
click at [447, 296] on span "0301010072-225270 - Médico Ortopedista e Traumatologista" at bounding box center [589, 300] width 1125 height 37
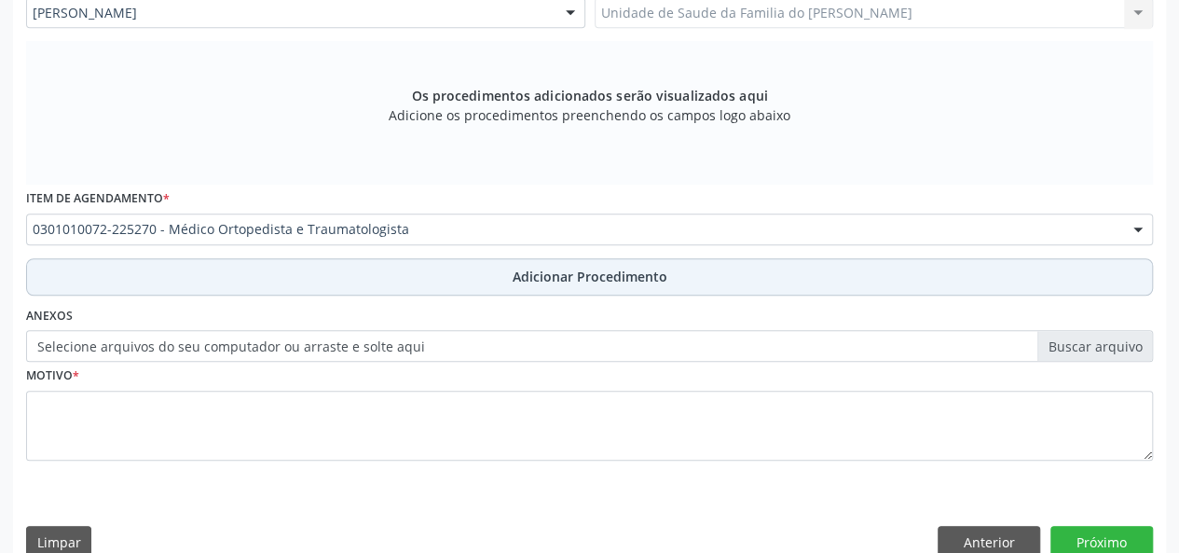
click at [453, 271] on button "Adicionar Procedimento" at bounding box center [589, 276] width 1127 height 37
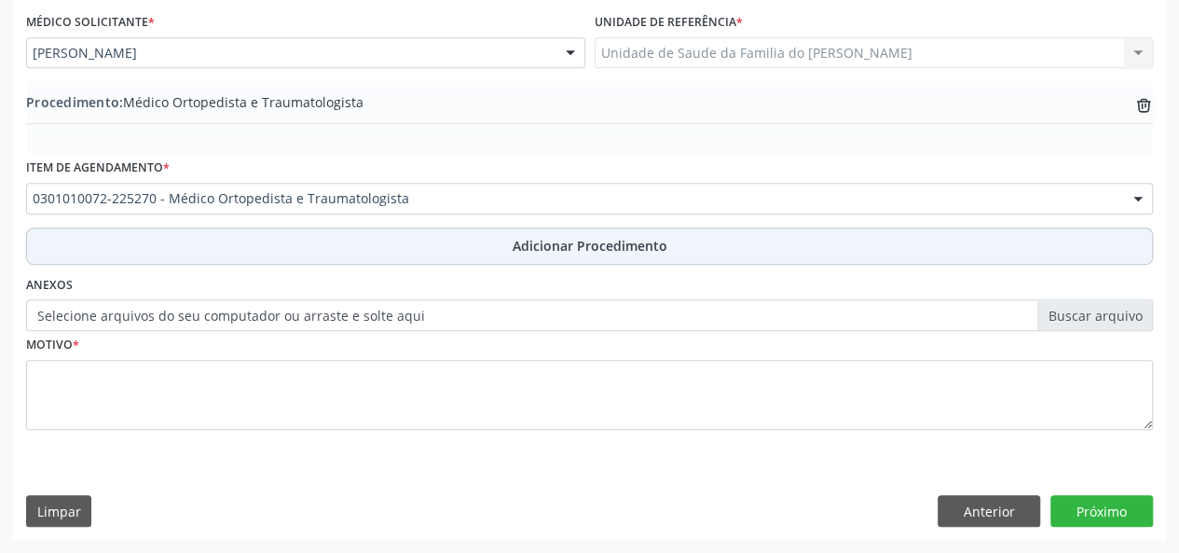
scroll to position [494, 0]
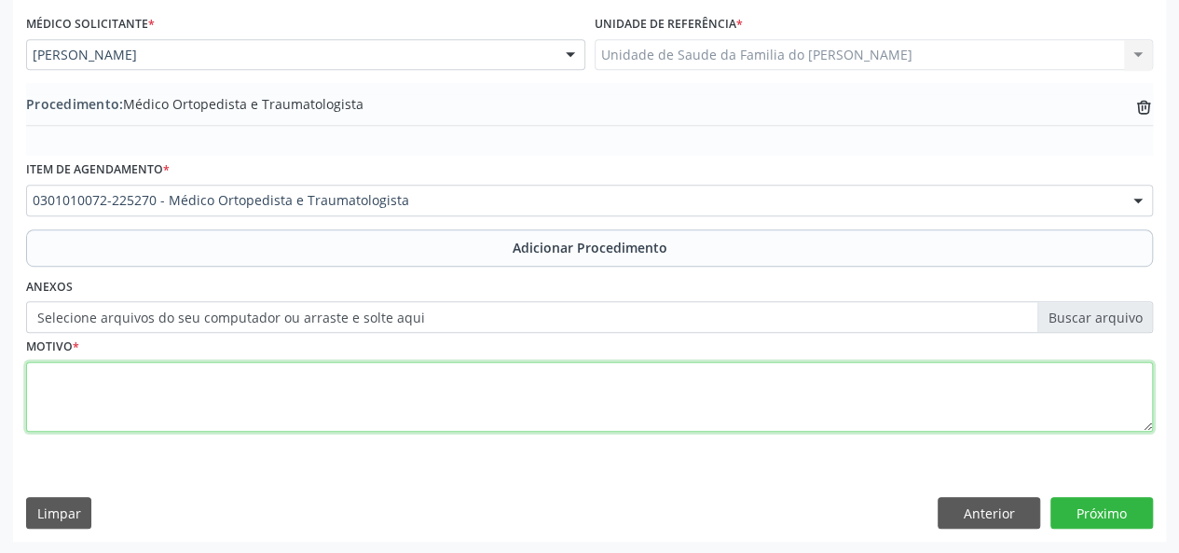
click at [426, 393] on textarea at bounding box center [589, 397] width 1127 height 71
type textarea "ARTROSE"
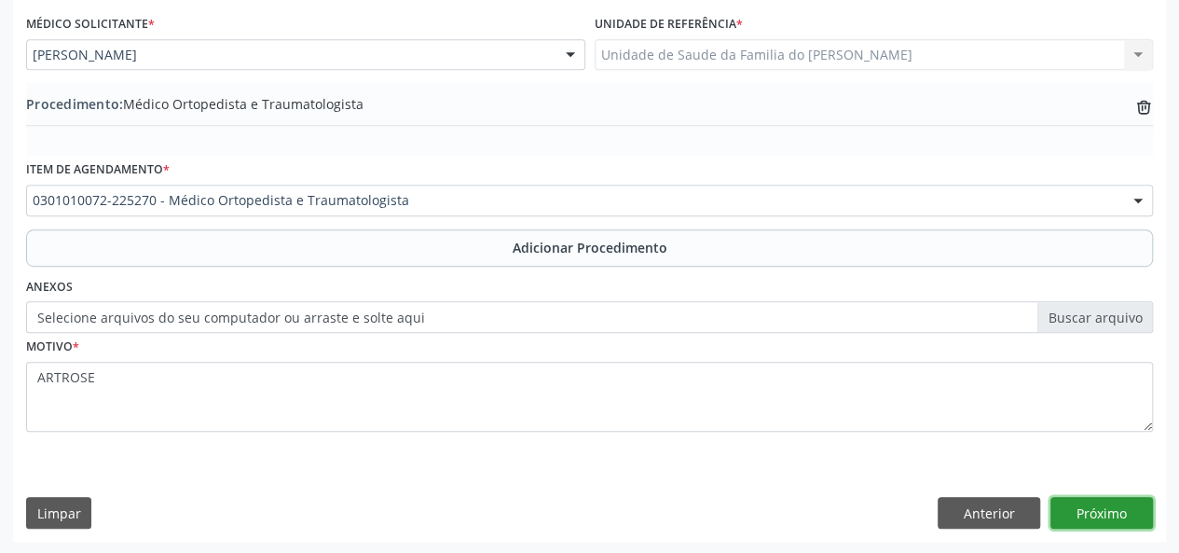
click at [1085, 515] on button "Próximo" at bounding box center [1102, 513] width 103 height 32
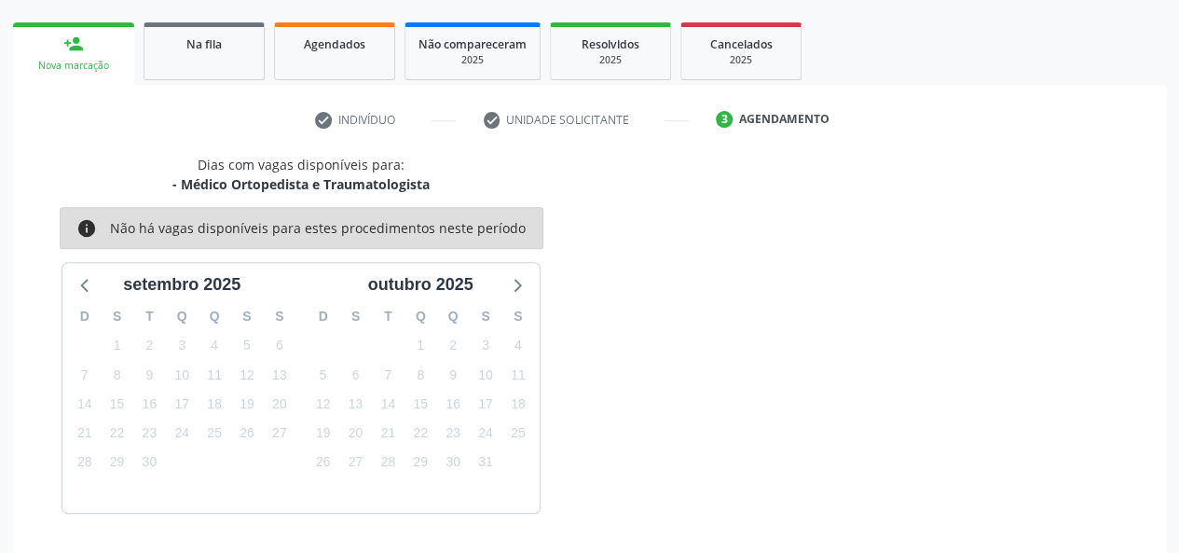
scroll to position [337, 0]
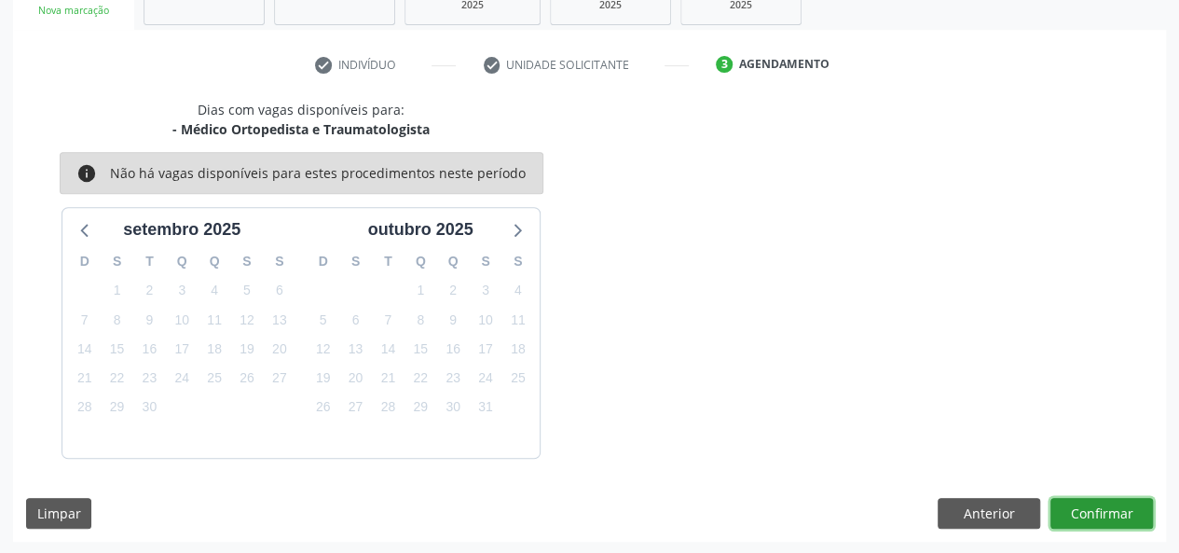
click at [1090, 515] on button "Confirmar" at bounding box center [1102, 514] width 103 height 32
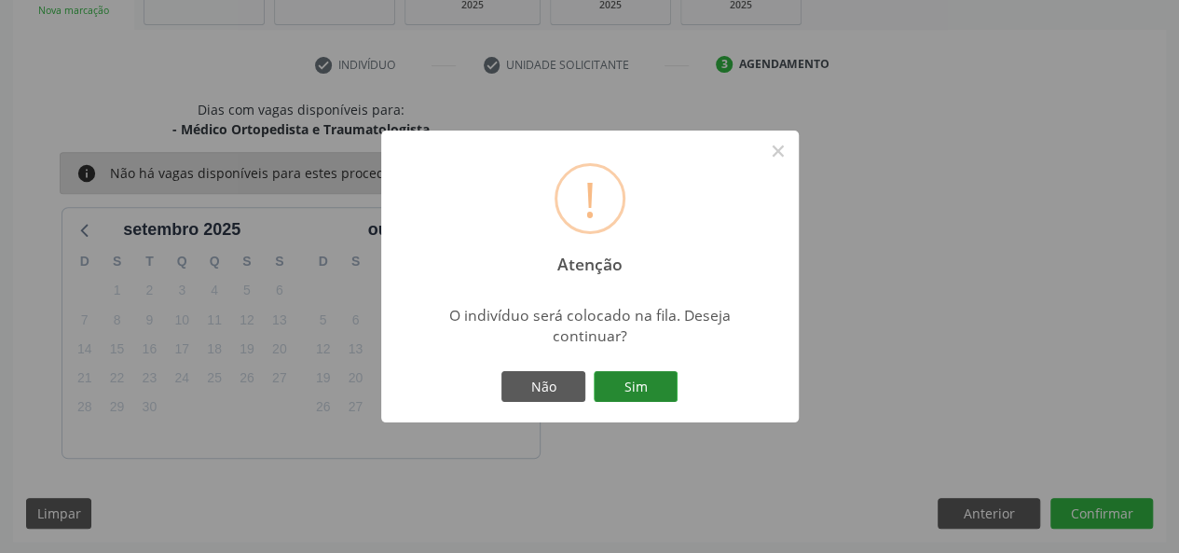
click at [623, 386] on button "Sim" at bounding box center [636, 387] width 84 height 32
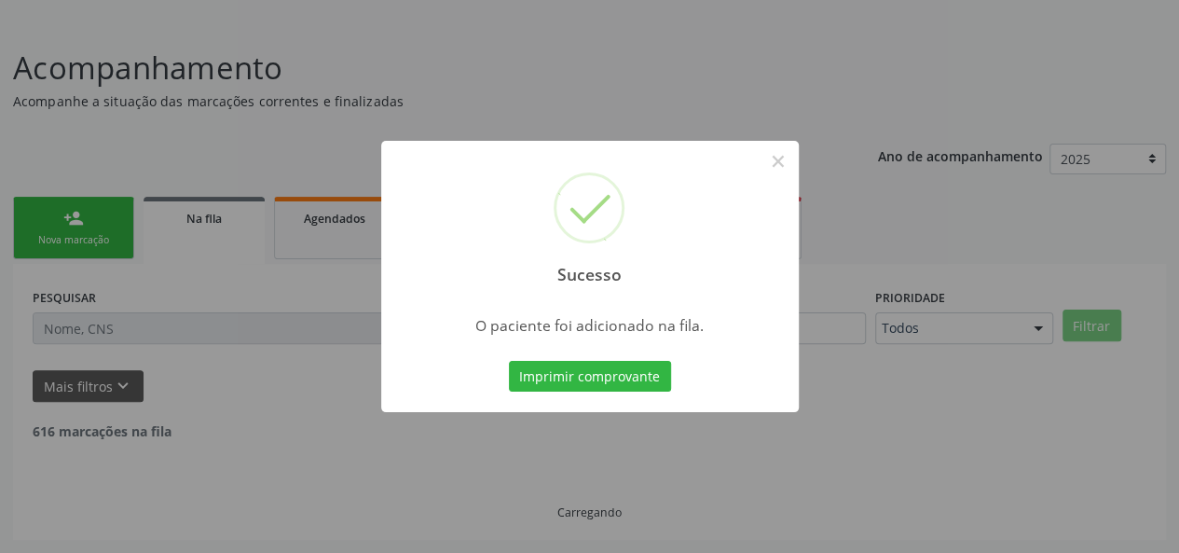
scroll to position [88, 0]
